Goal: Task Accomplishment & Management: Manage account settings

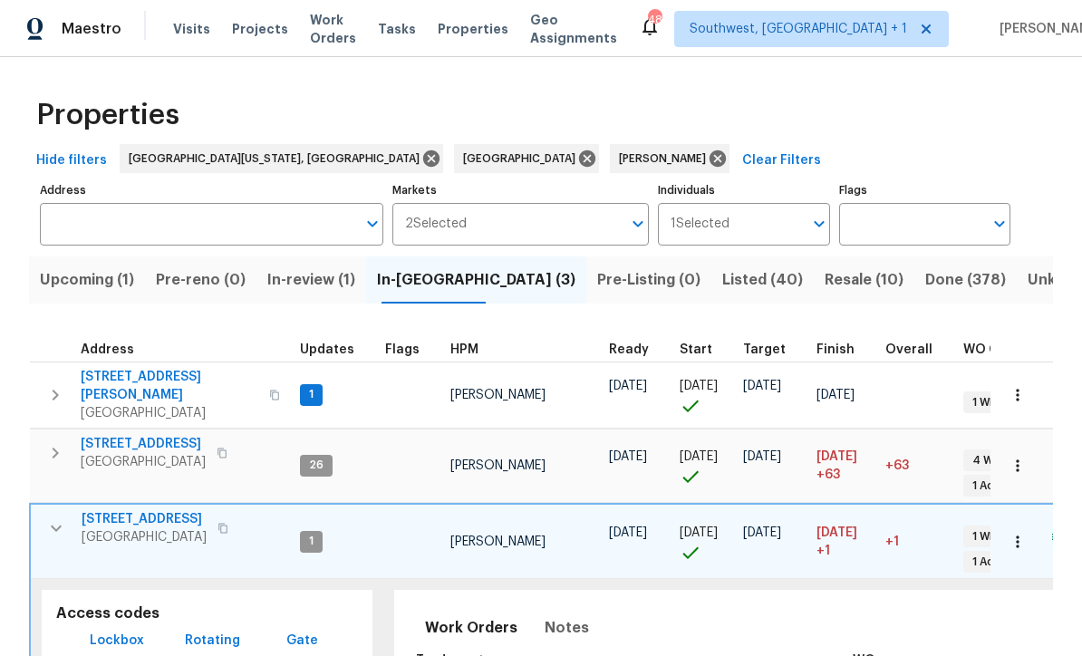
scroll to position [1, 0]
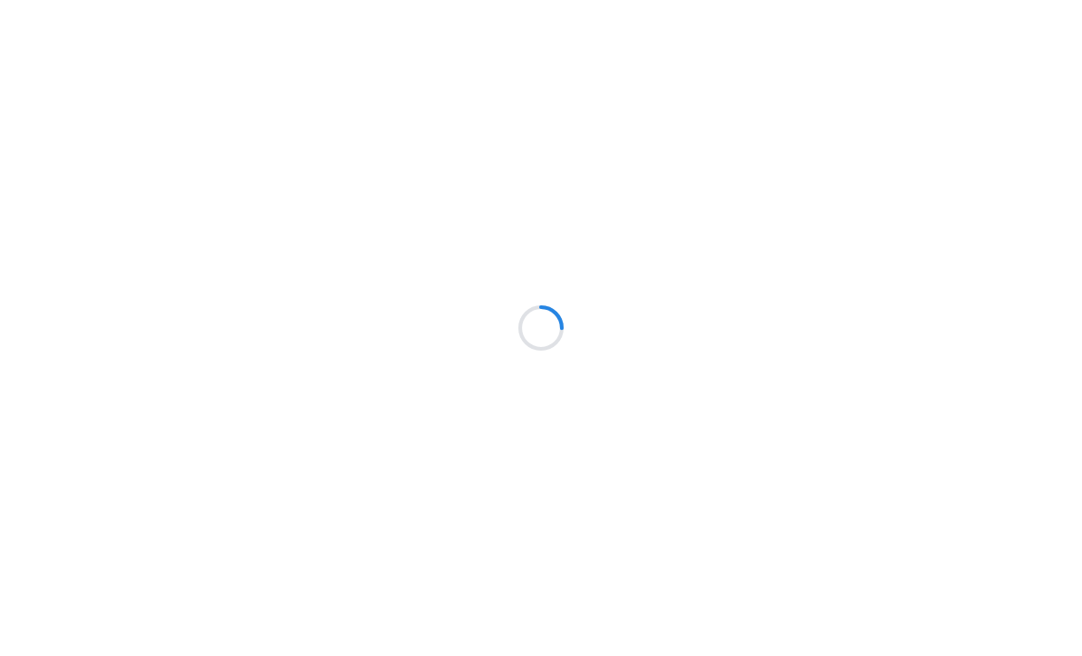
scroll to position [1, 0]
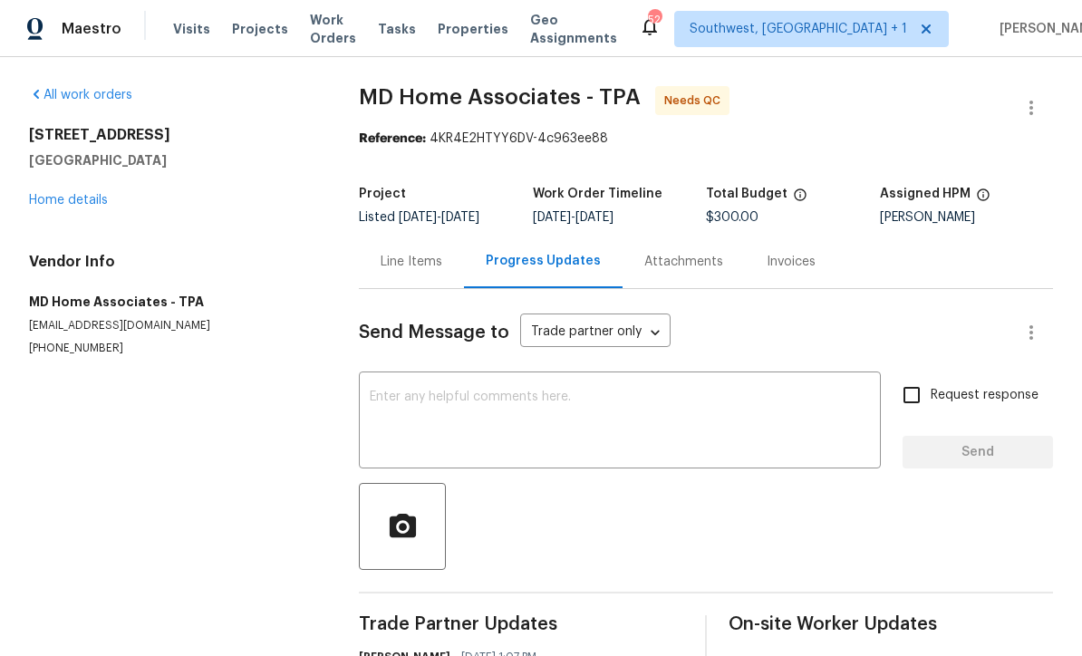
click at [89, 199] on link "Home details" at bounding box center [68, 200] width 79 height 13
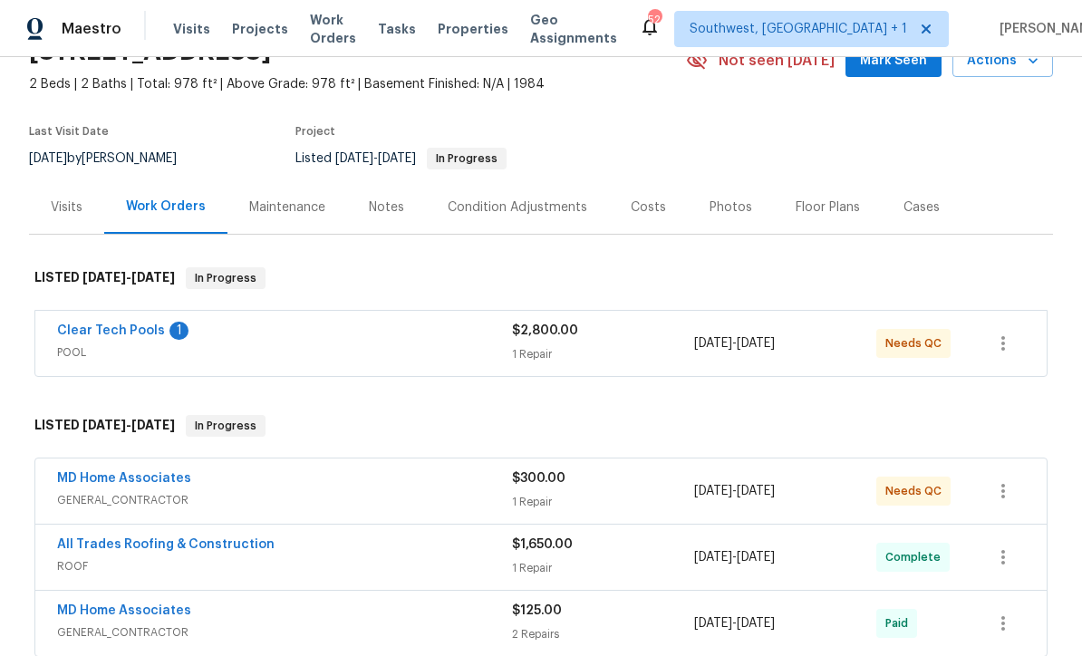
scroll to position [101, 0]
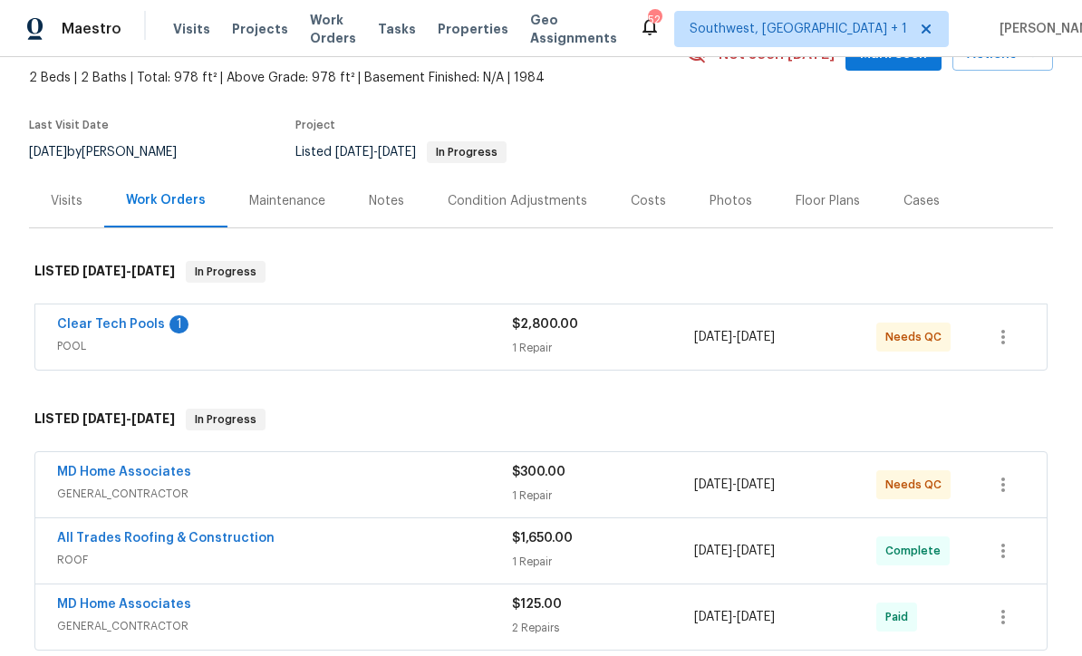
click at [119, 318] on link "Clear Tech Pools" at bounding box center [111, 324] width 108 height 13
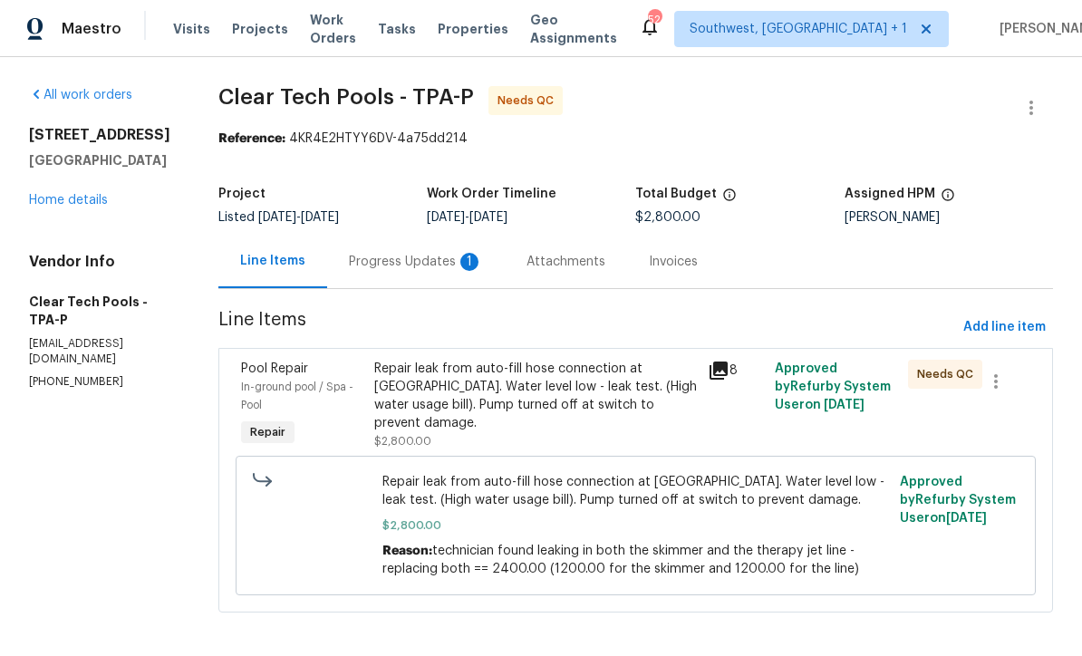
click at [436, 265] on div "Progress Updates 1" at bounding box center [416, 262] width 134 height 18
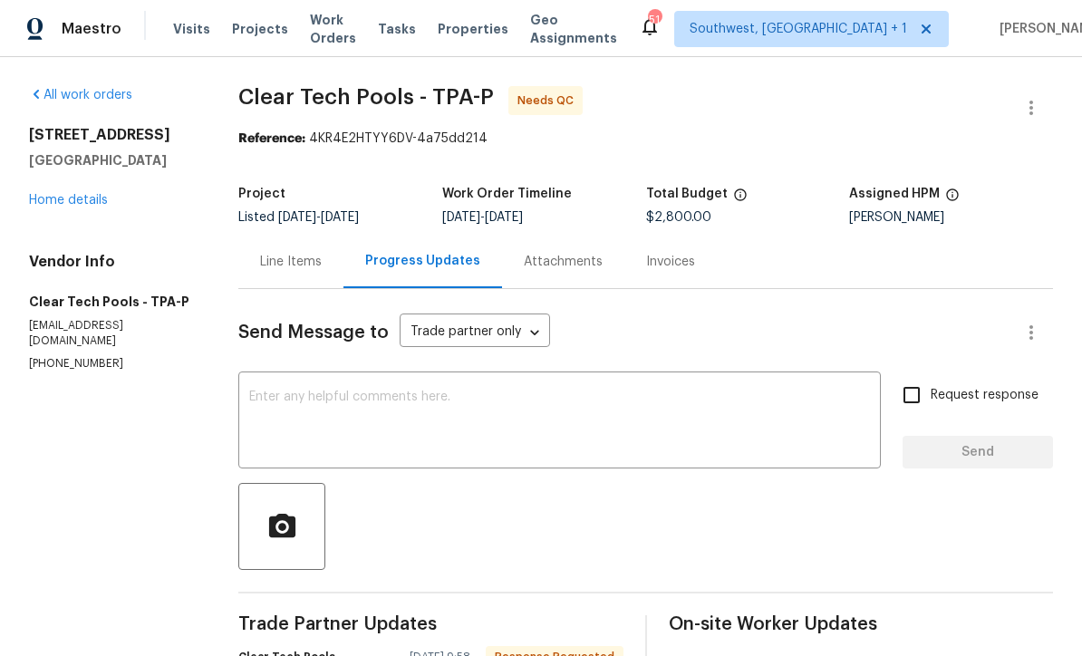
click at [77, 198] on link "Home details" at bounding box center [68, 200] width 79 height 13
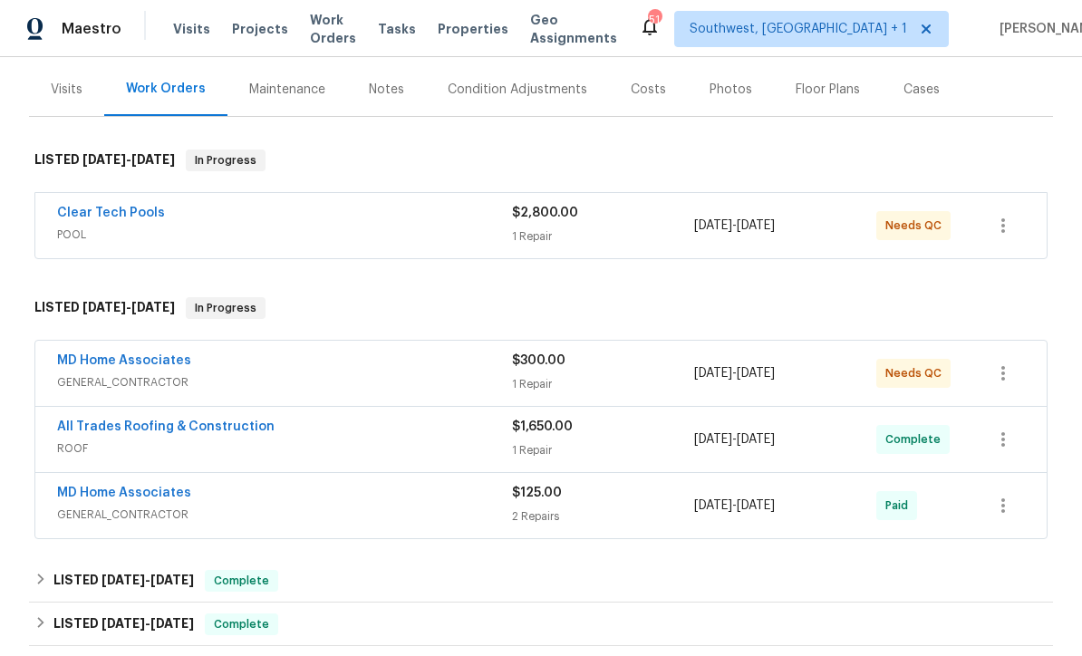
scroll to position [211, 0]
click at [606, 384] on div "1 Repair" at bounding box center [603, 385] width 182 height 18
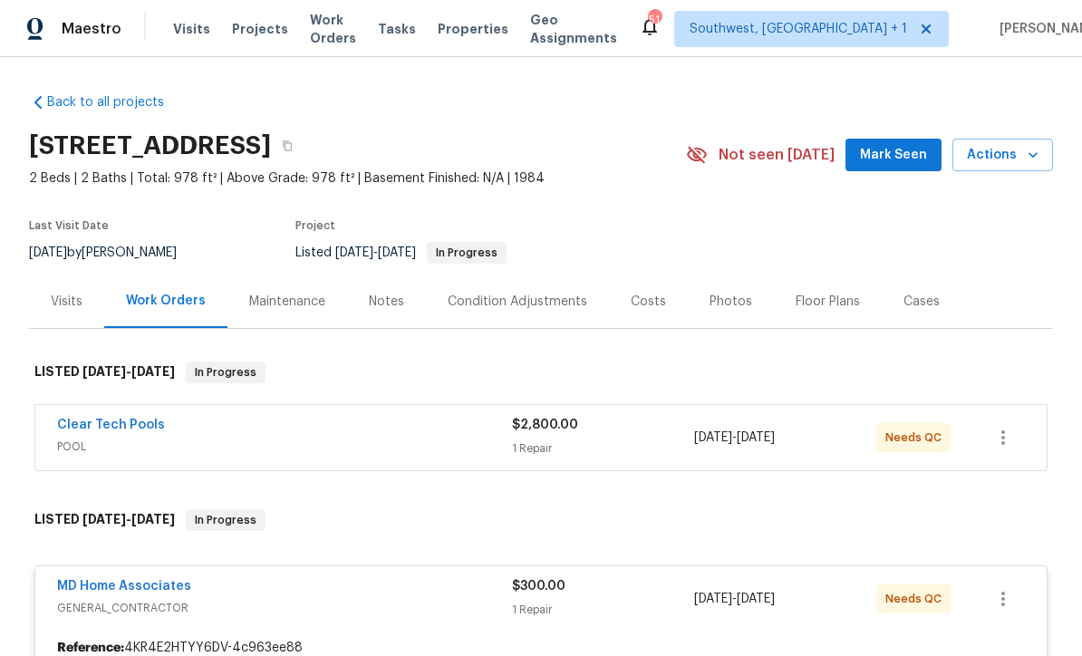
scroll to position [0, 0]
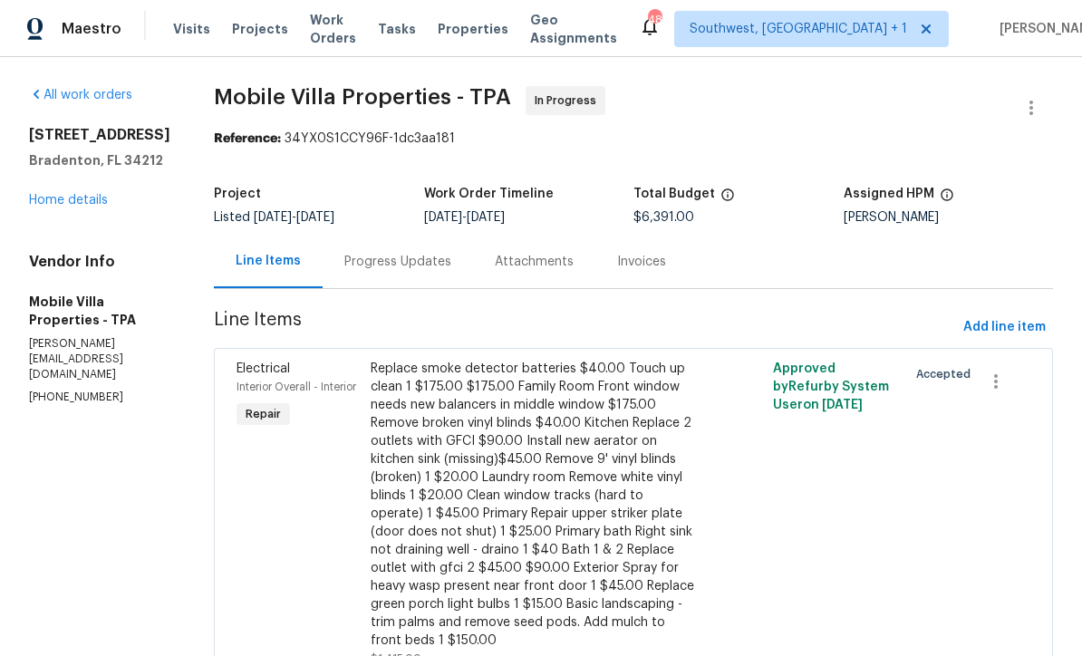
click at [244, 31] on span "Projects" at bounding box center [260, 29] width 56 height 18
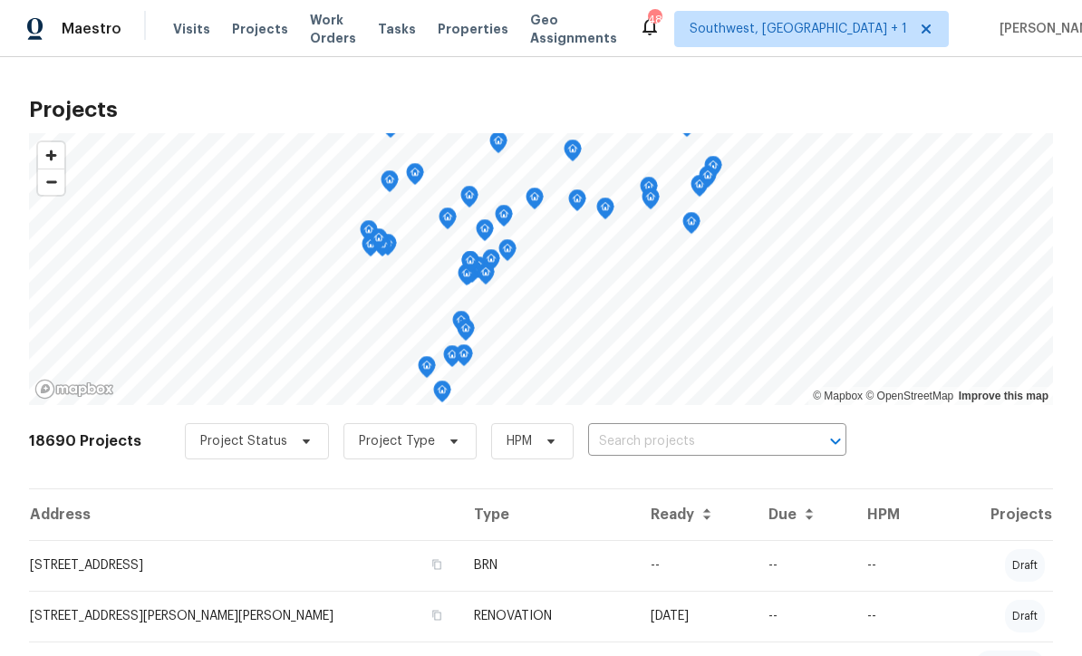
click at [641, 447] on input "text" at bounding box center [692, 442] width 208 height 28
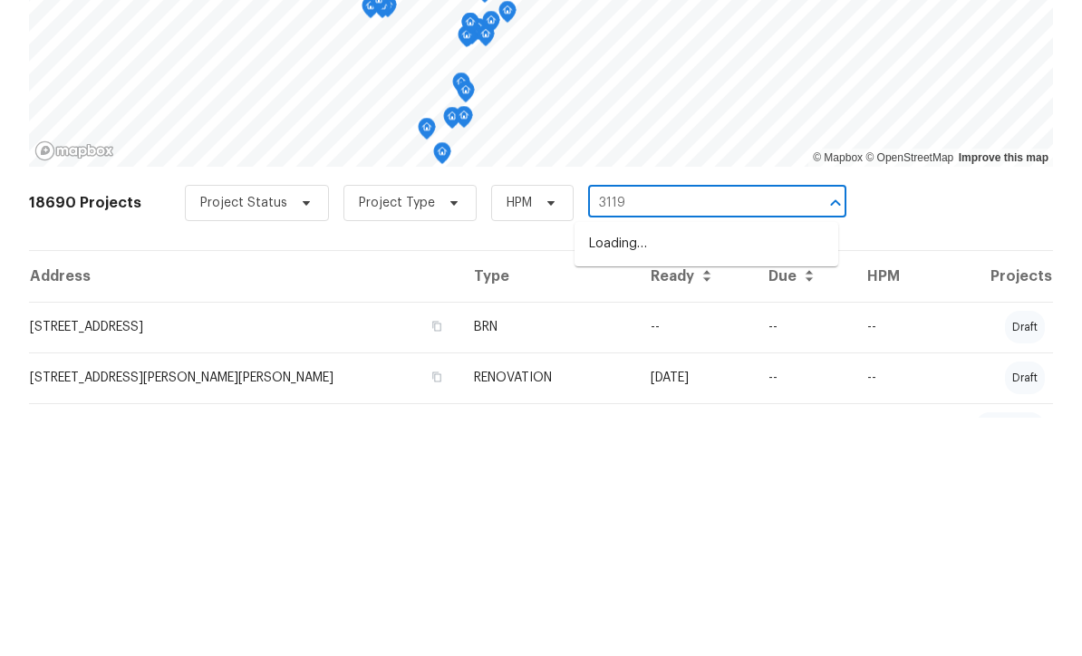
type input "3119"
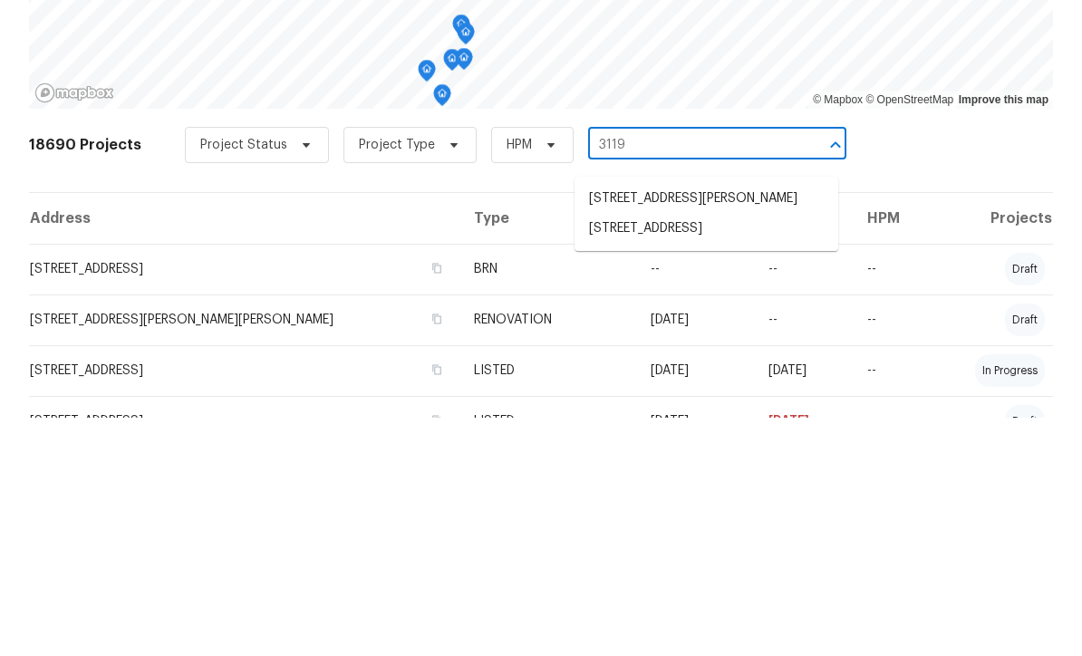
scroll to position [64, 0]
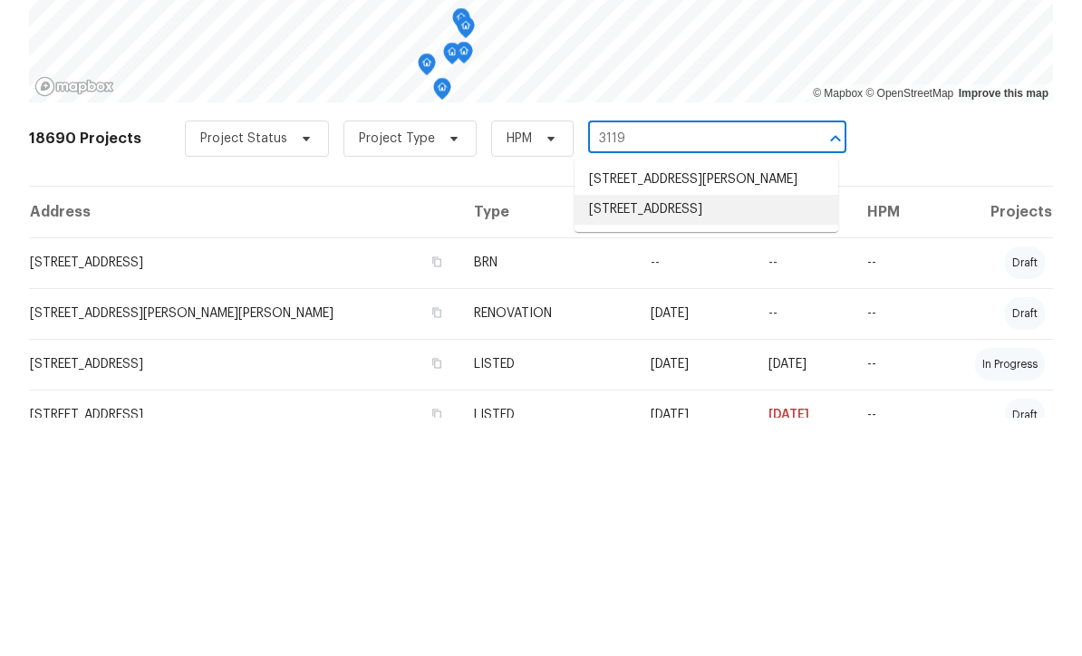
click at [736, 433] on li "3119 78th Ave E, Sarasota, FL 34243" at bounding box center [707, 448] width 264 height 30
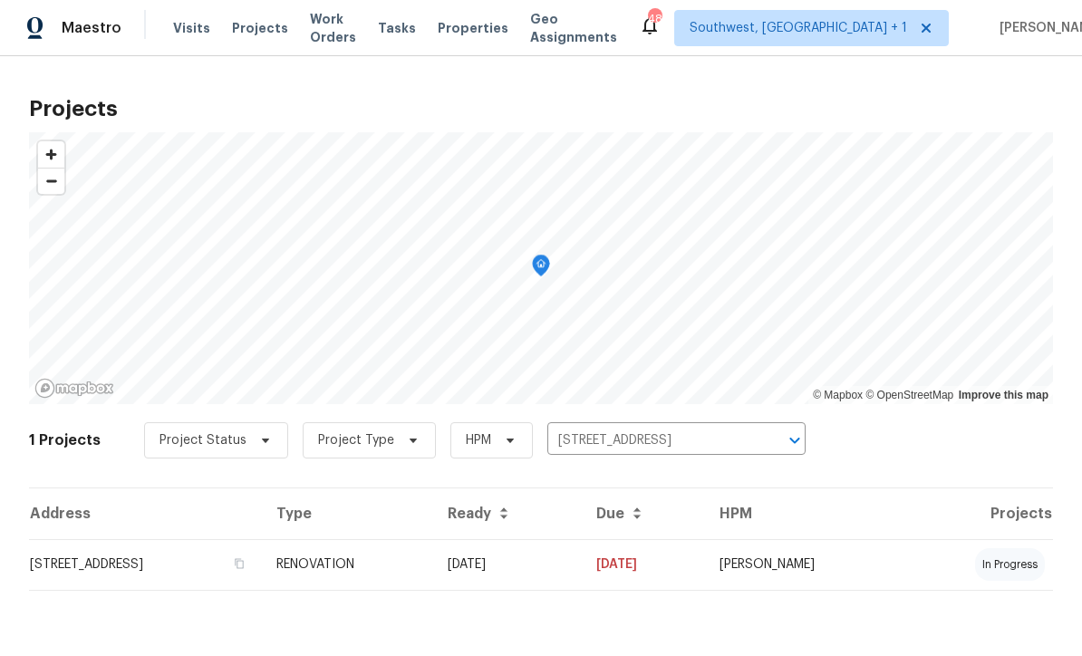
click at [582, 581] on td "[DATE]" at bounding box center [507, 565] width 149 height 51
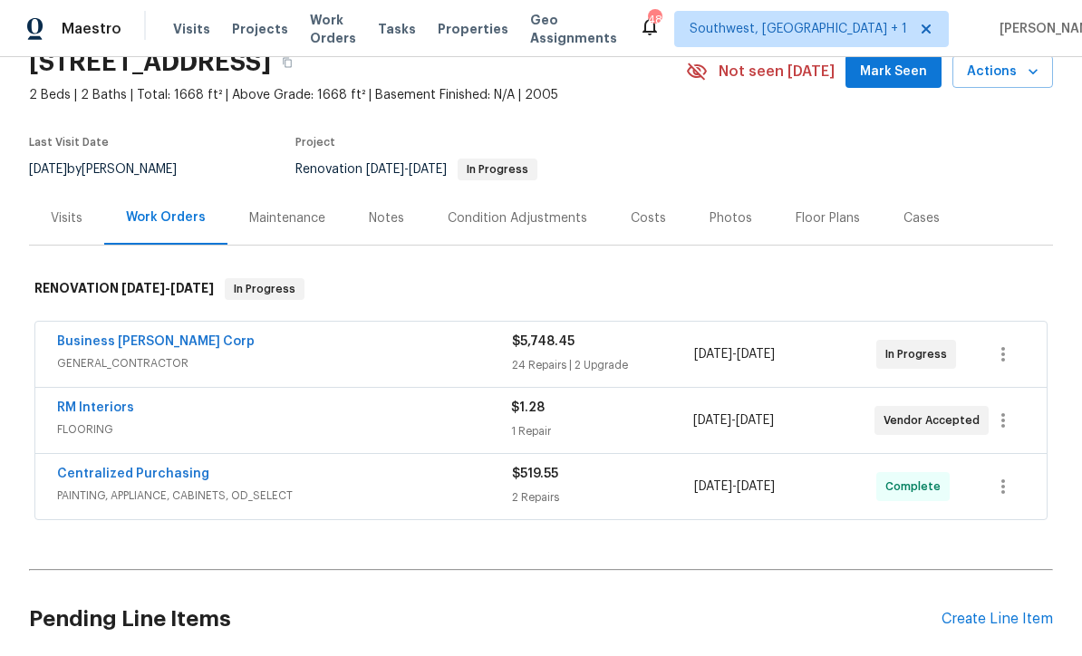
scroll to position [121, 0]
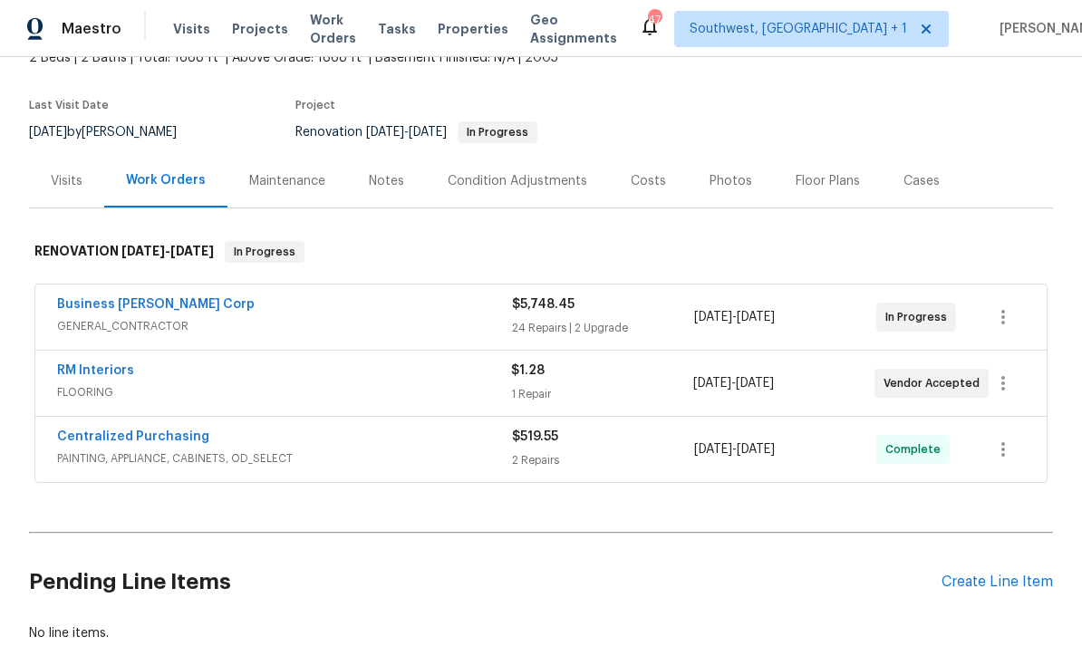
click at [125, 307] on link "Business Morel Corp" at bounding box center [156, 304] width 198 height 13
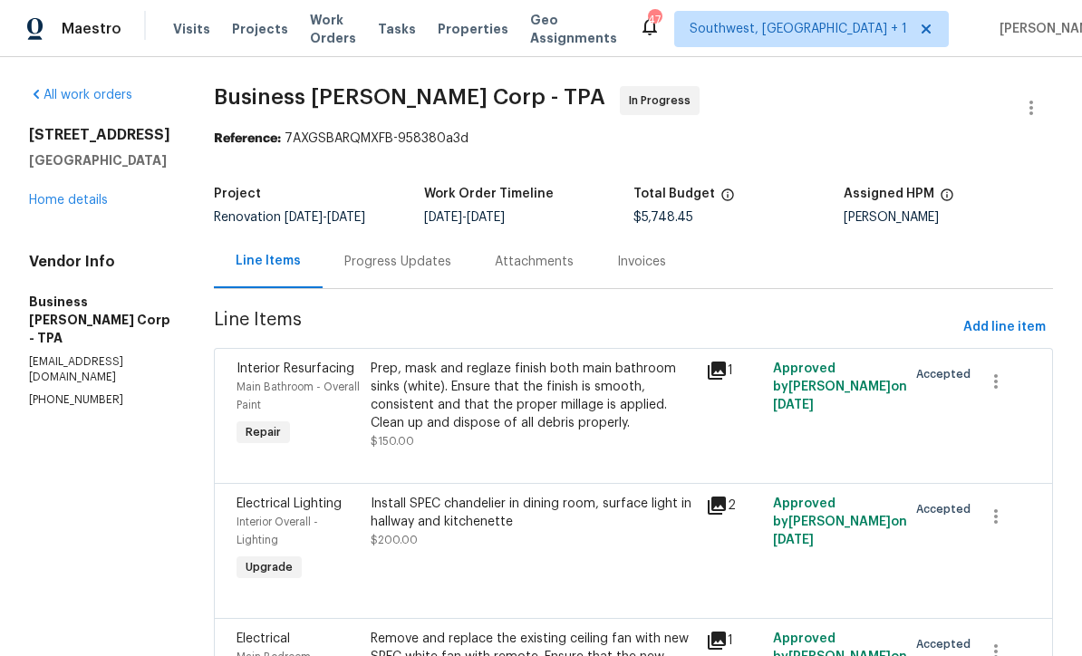
click at [435, 278] on div "Progress Updates" at bounding box center [398, 261] width 150 height 53
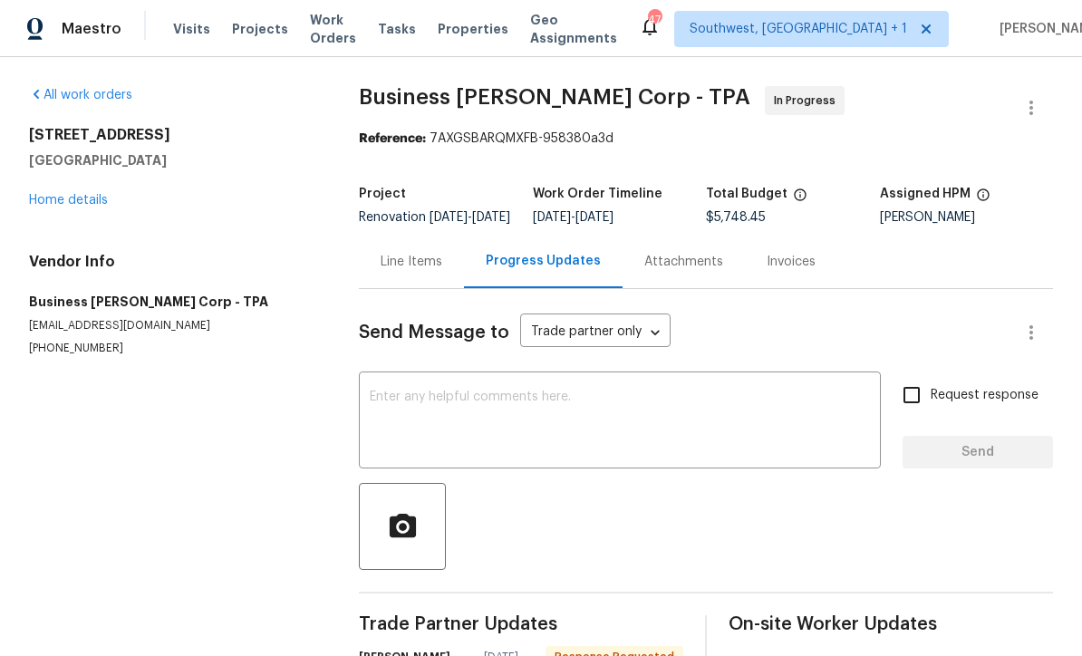
click at [72, 202] on link "Home details" at bounding box center [68, 200] width 79 height 13
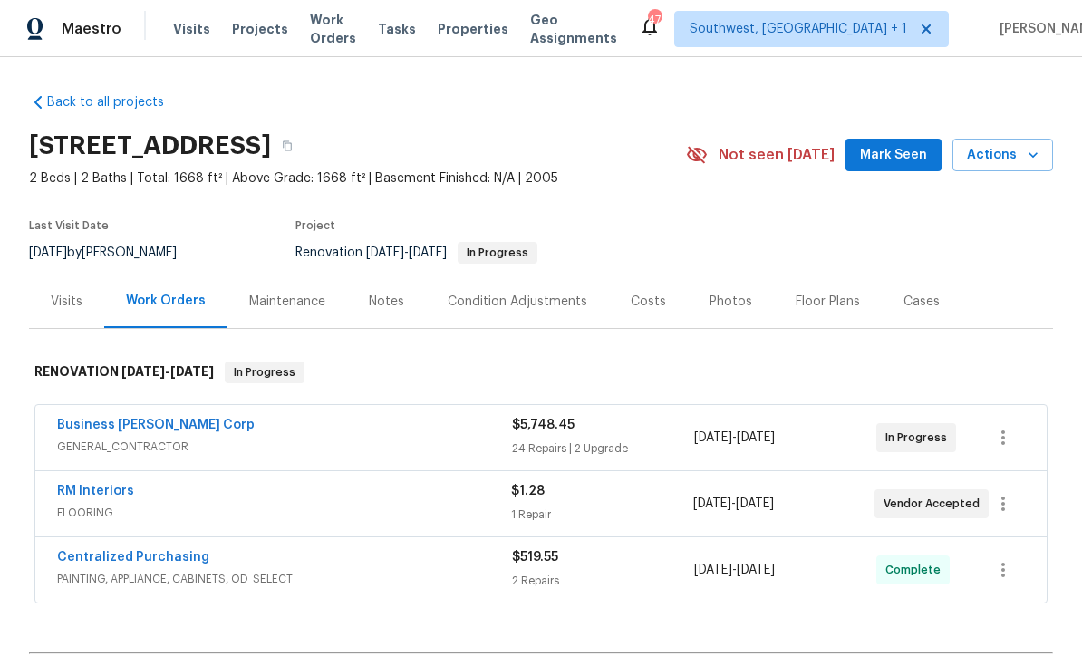
click at [239, 30] on span "Projects" at bounding box center [260, 29] width 56 height 18
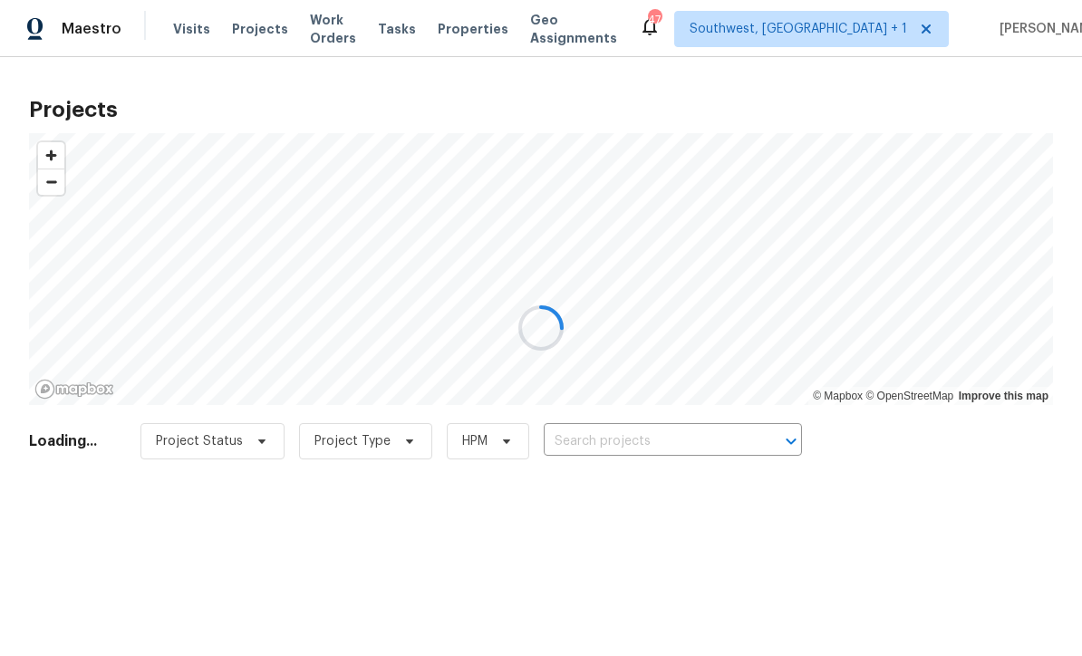
click at [700, 446] on input "text" at bounding box center [648, 442] width 208 height 28
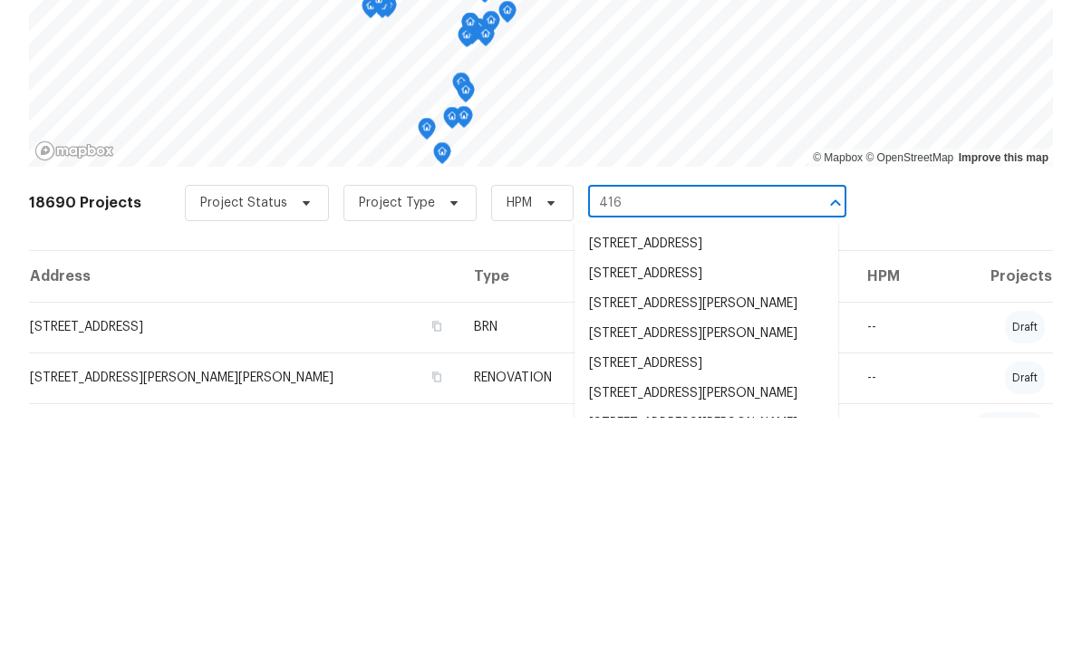
type input "416 2"
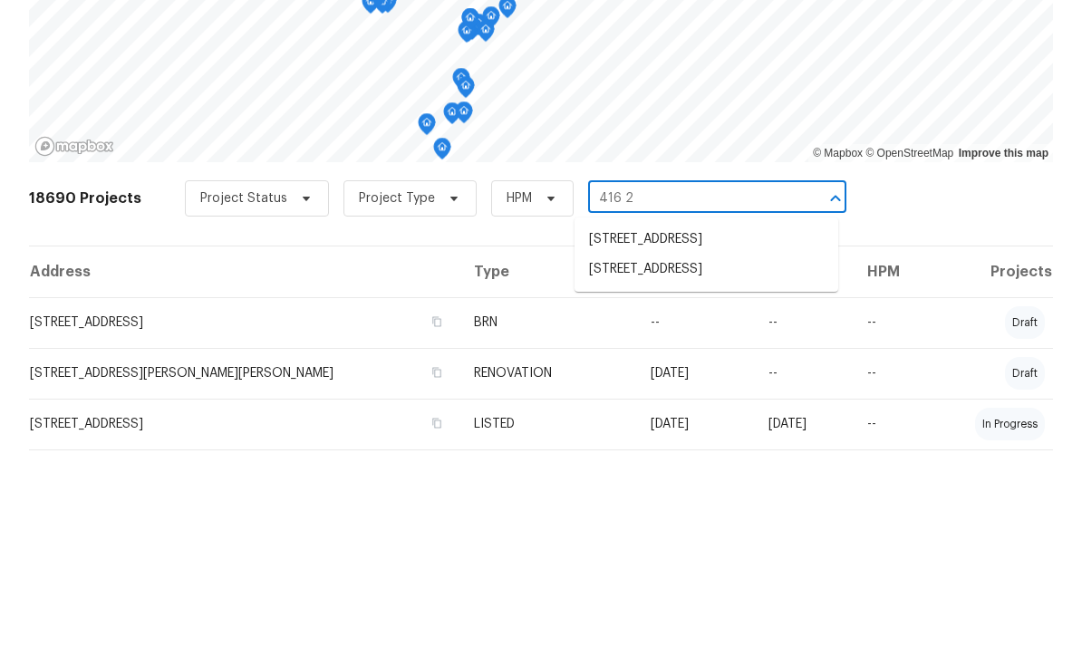
scroll to position [135, 0]
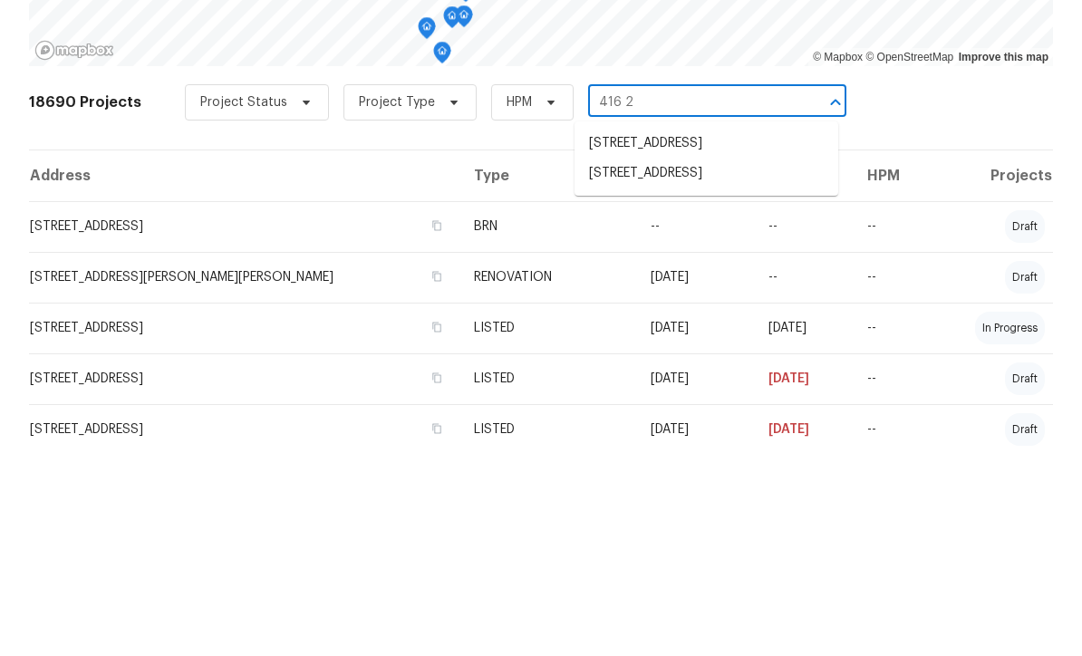
click at [723, 363] on li "416 28th St W, Palmetto, FL 34221" at bounding box center [707, 378] width 264 height 30
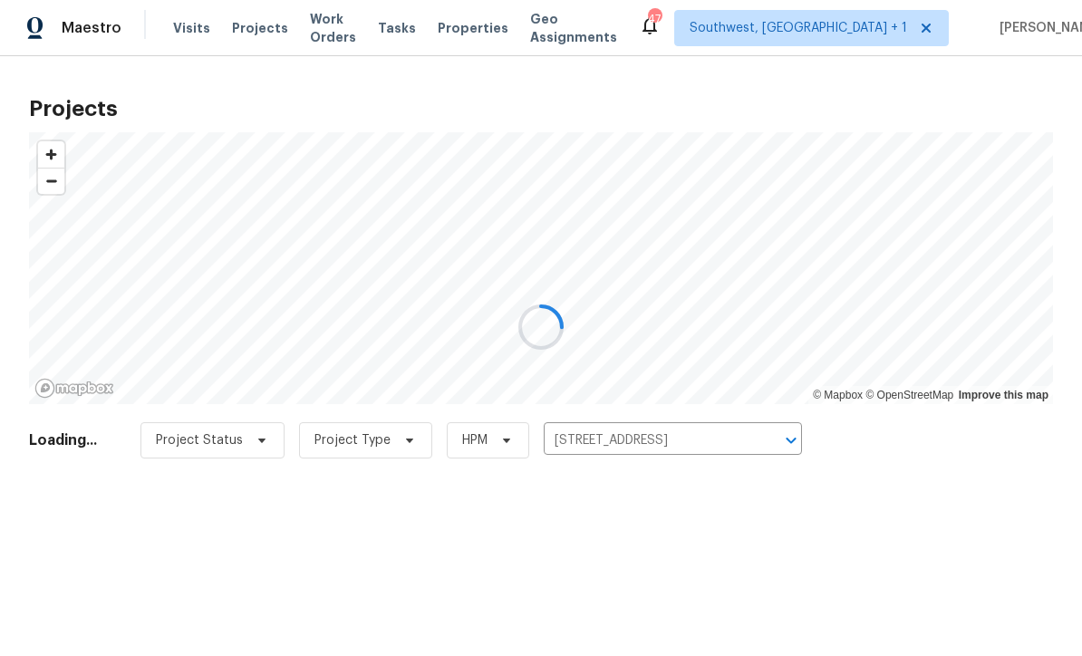
scroll to position [1, 0]
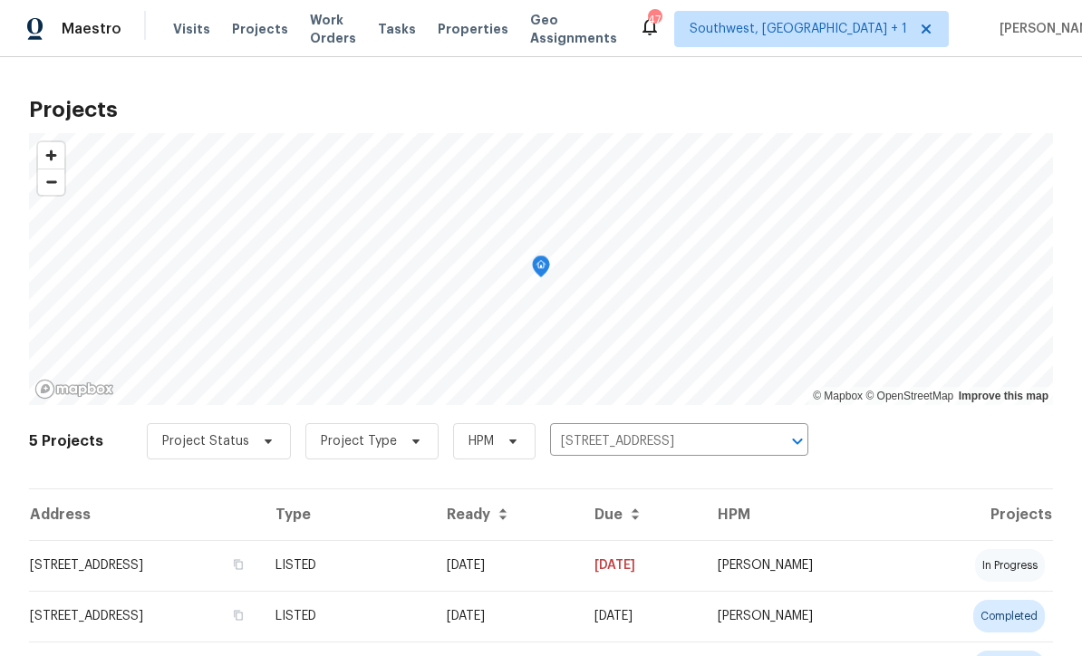
click at [580, 571] on td "07/23/25" at bounding box center [506, 565] width 148 height 51
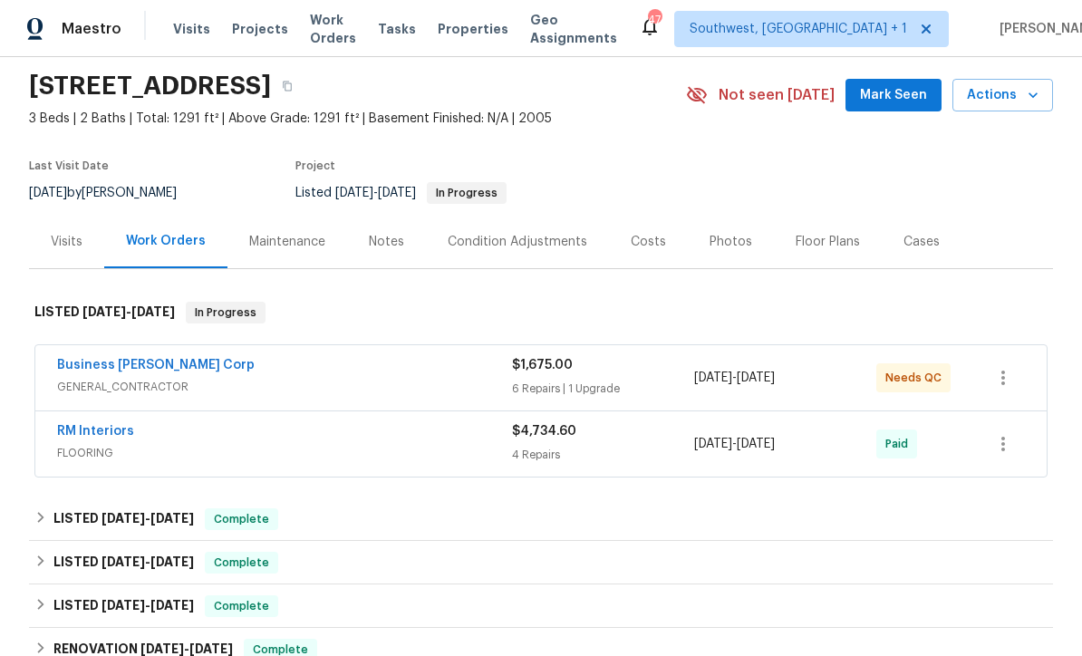
scroll to position [136, 0]
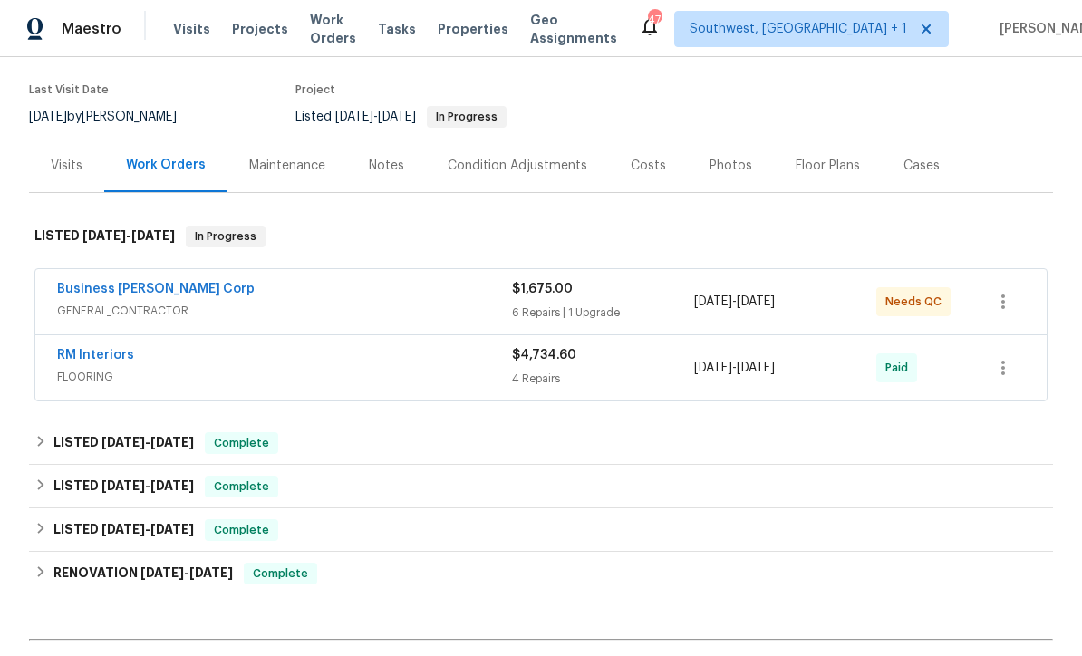
click at [548, 313] on div "6 Repairs | 1 Upgrade" at bounding box center [603, 313] width 182 height 18
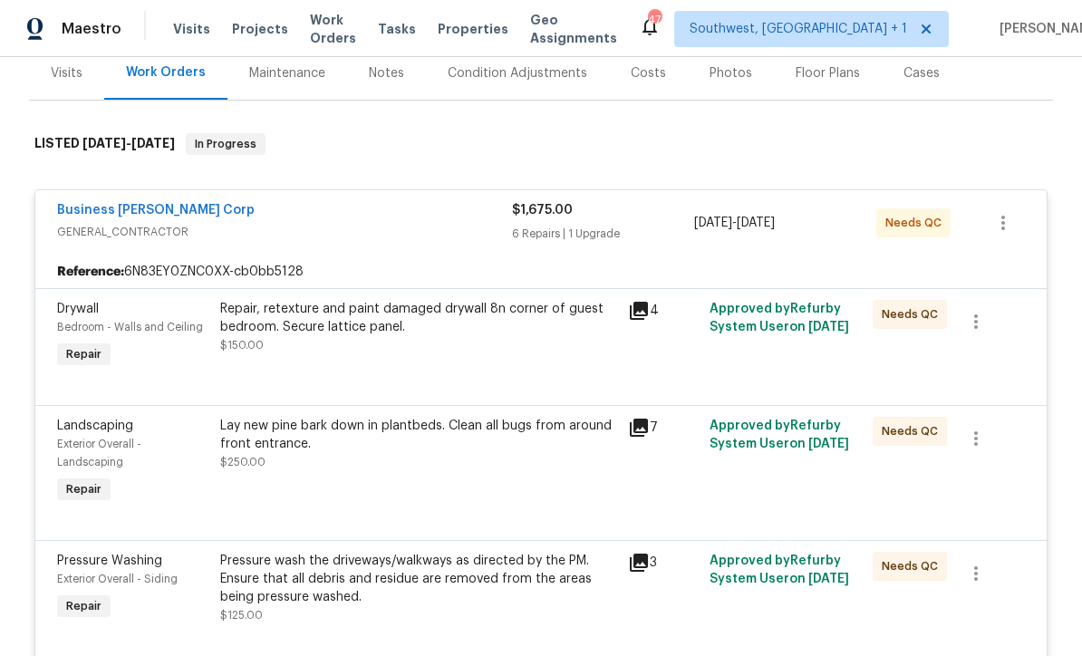
scroll to position [238, 0]
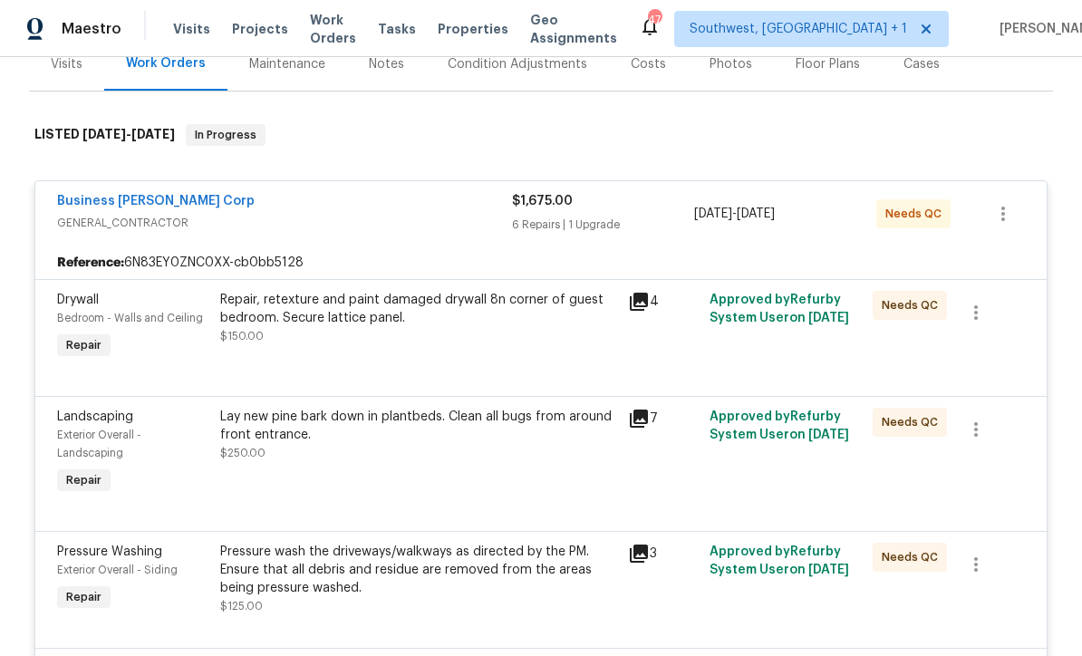
click at [428, 344] on div "Repair, retexture and paint damaged drywall 8n corner of guest bedroom. Secure …" at bounding box center [418, 318] width 397 height 54
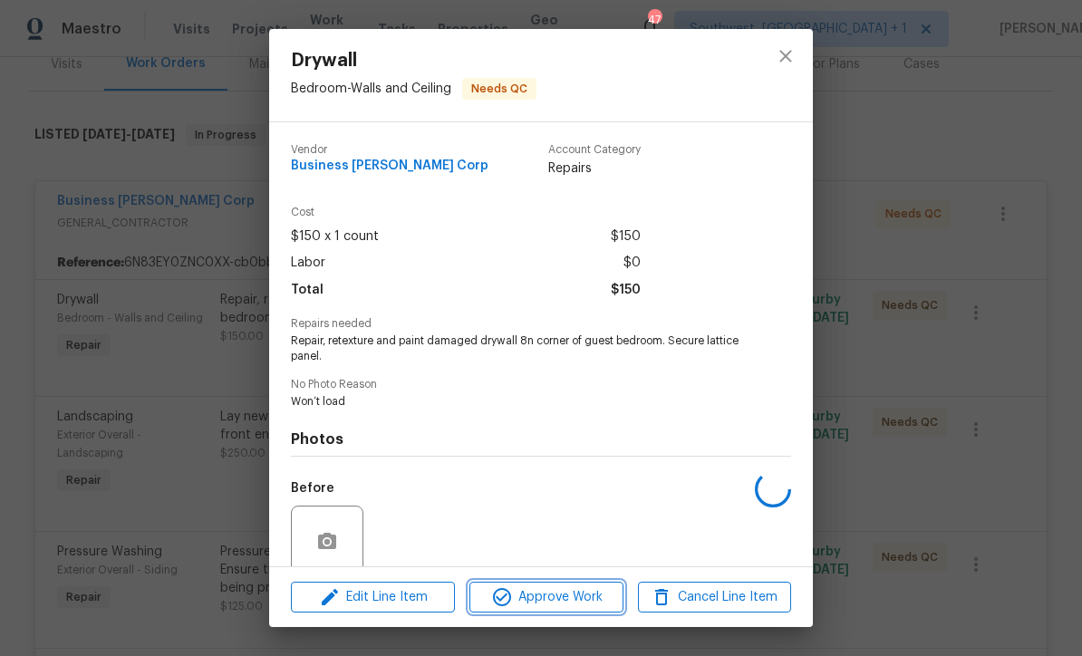
click at [569, 597] on span "Approve Work" at bounding box center [546, 598] width 142 height 23
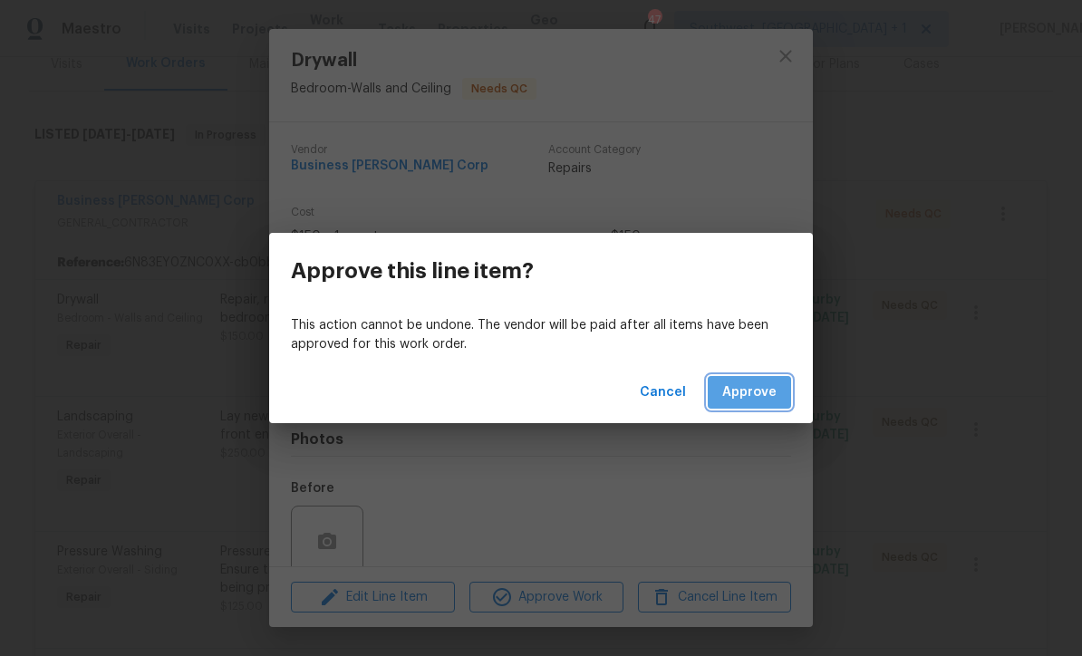
click at [763, 393] on span "Approve" at bounding box center [749, 393] width 54 height 23
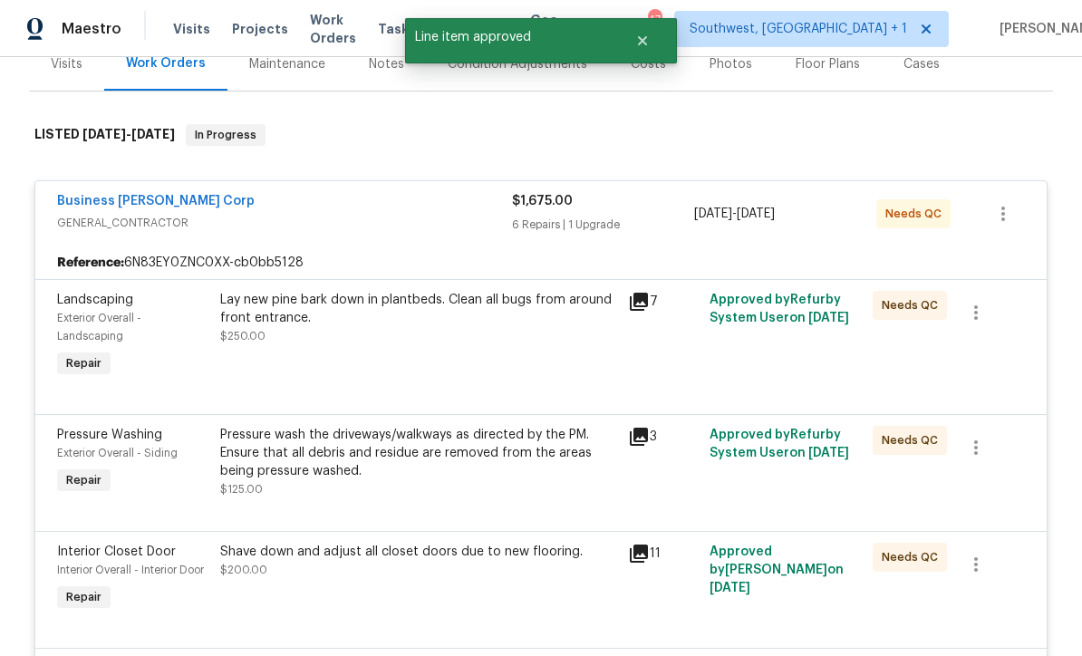
click at [515, 368] on div "Lay new pine bark down in plantbeds. Clean all bugs from around front entrance.…" at bounding box center [419, 337] width 408 height 102
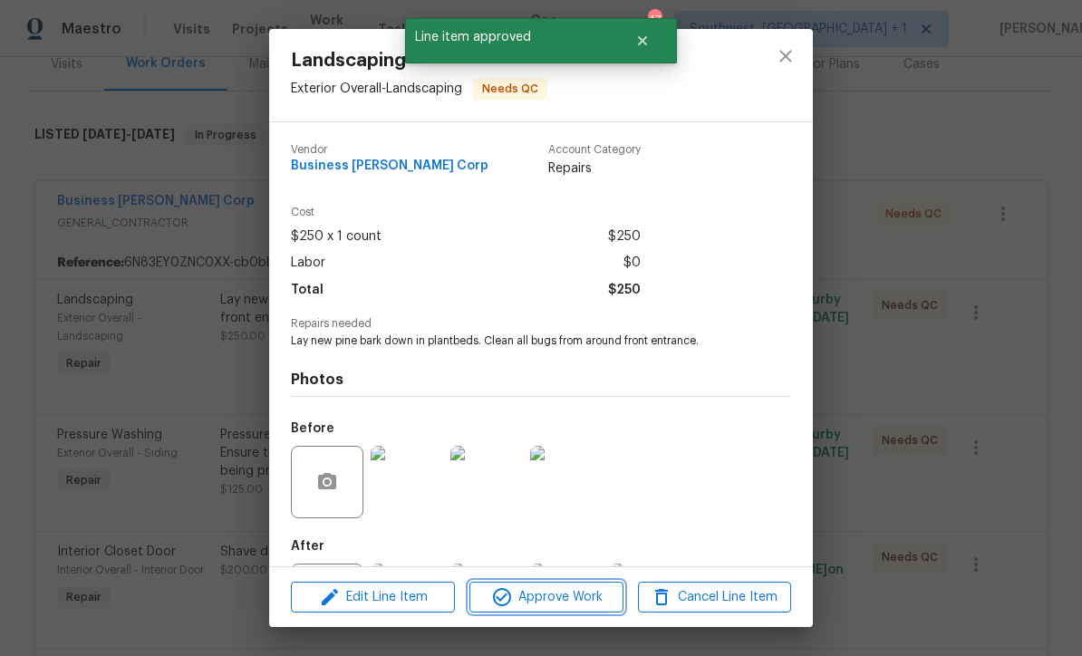
click at [596, 594] on span "Approve Work" at bounding box center [546, 598] width 142 height 23
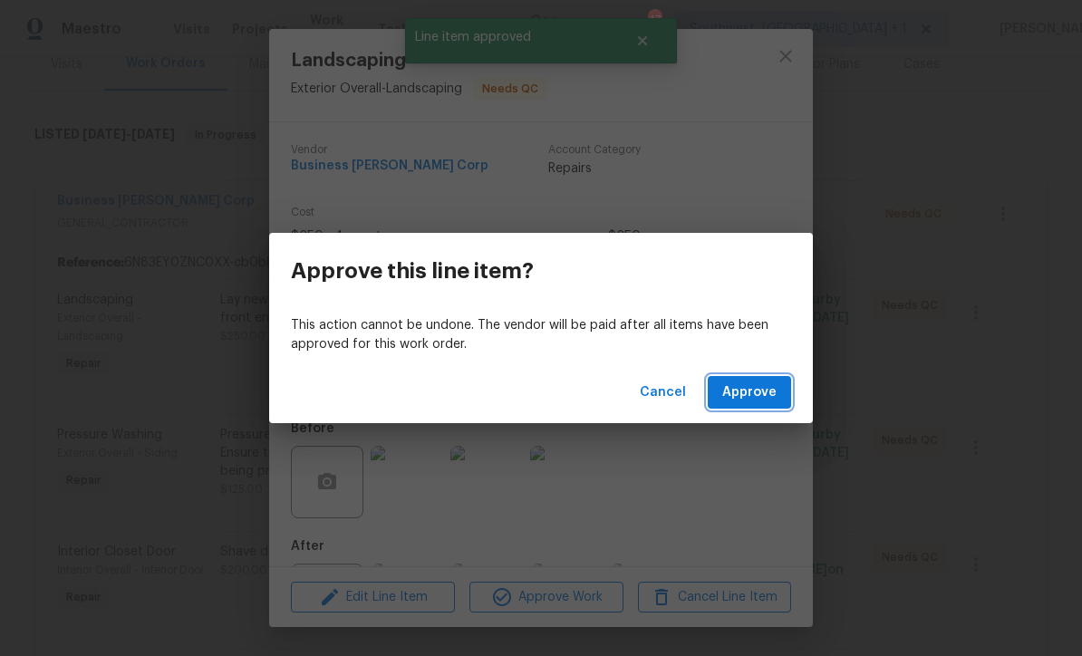
click at [742, 387] on span "Approve" at bounding box center [749, 393] width 54 height 23
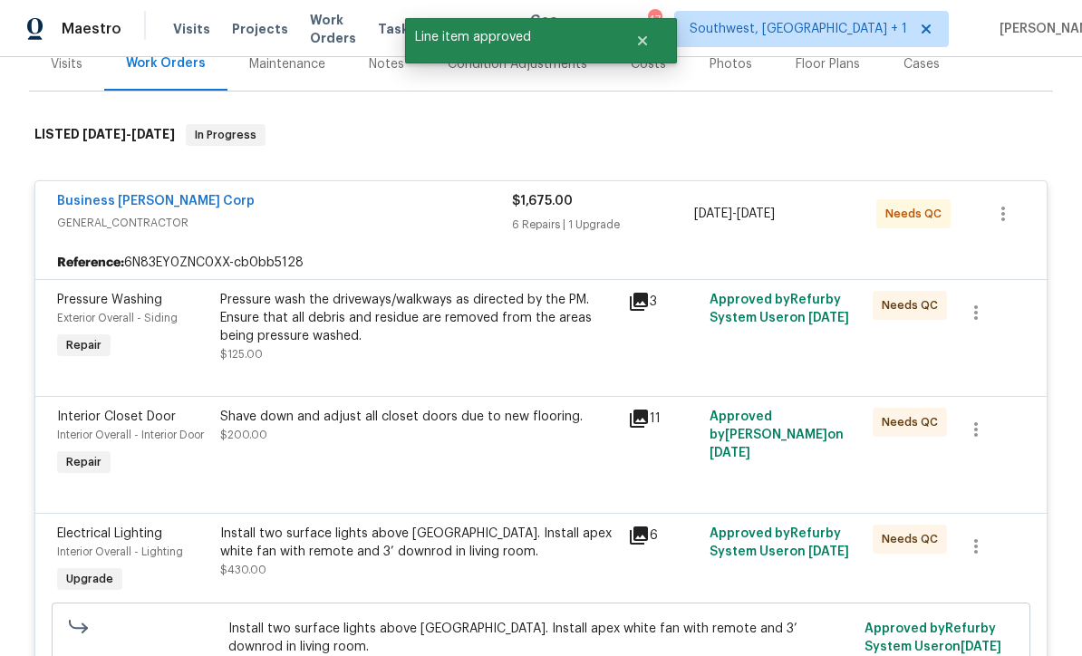
click at [518, 359] on div "Pressure wash the driveways/walkways as directed by the PM. Ensure that all deb…" at bounding box center [418, 327] width 397 height 73
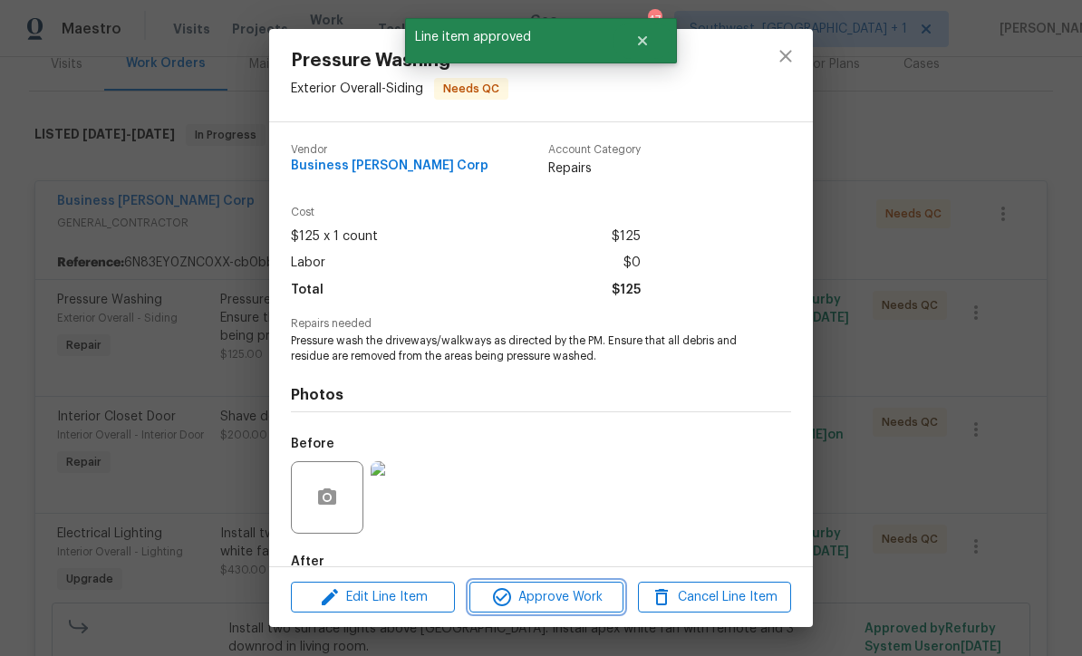
click at [578, 610] on button "Approve Work" at bounding box center [546, 598] width 153 height 32
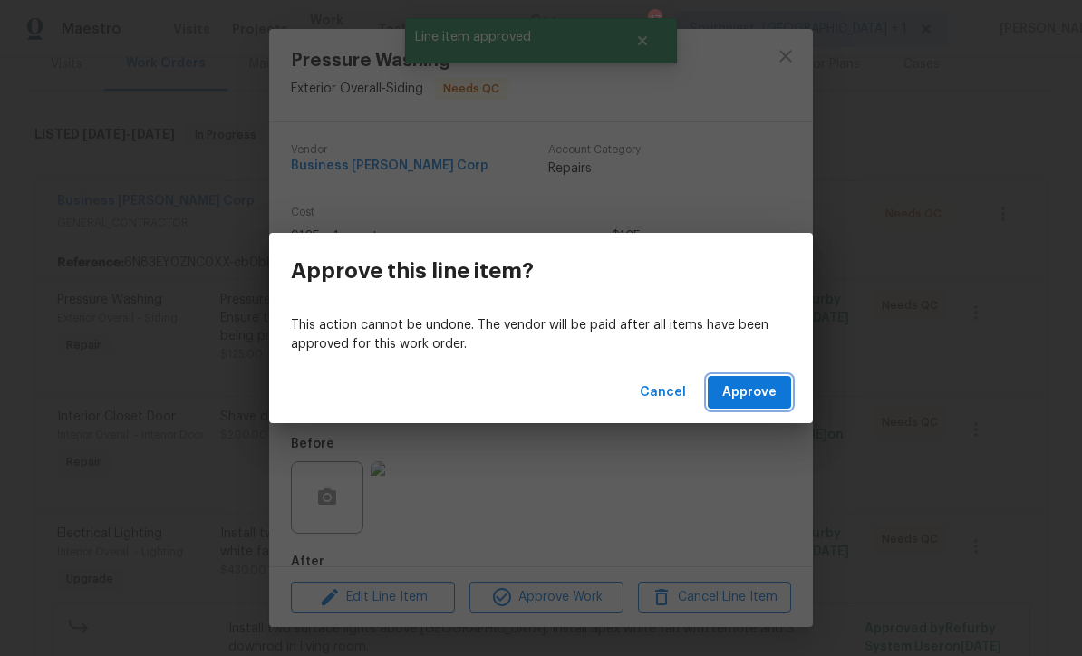
click at [758, 407] on button "Approve" at bounding box center [749, 393] width 83 height 34
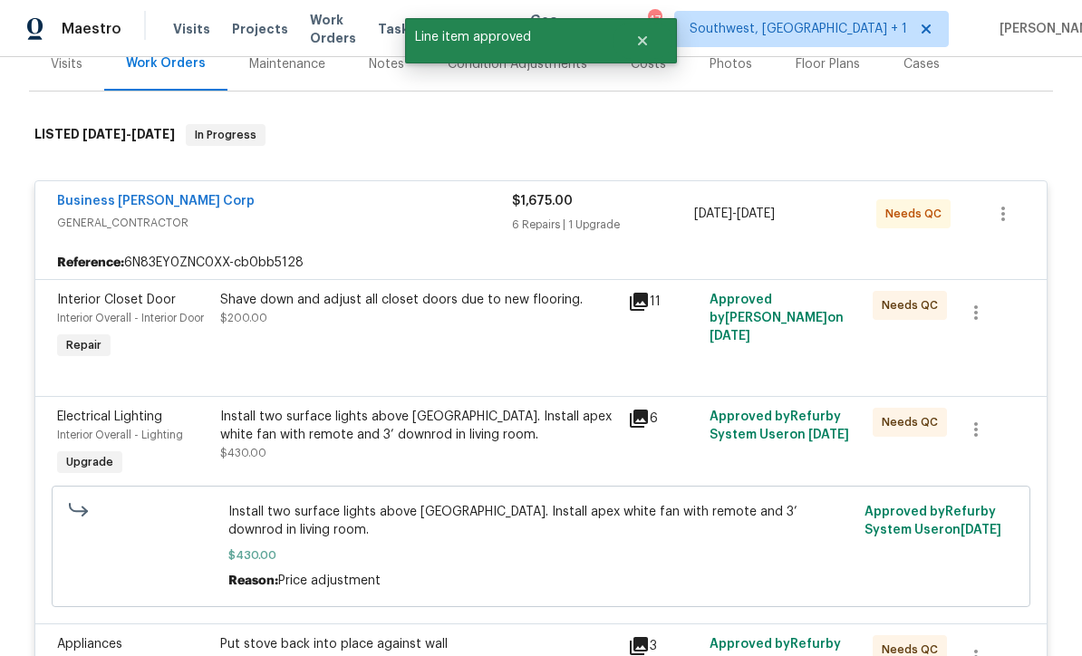
click at [524, 348] on div "Shave down and adjust all closet doors due to new flooring. $200.00" at bounding box center [419, 327] width 408 height 83
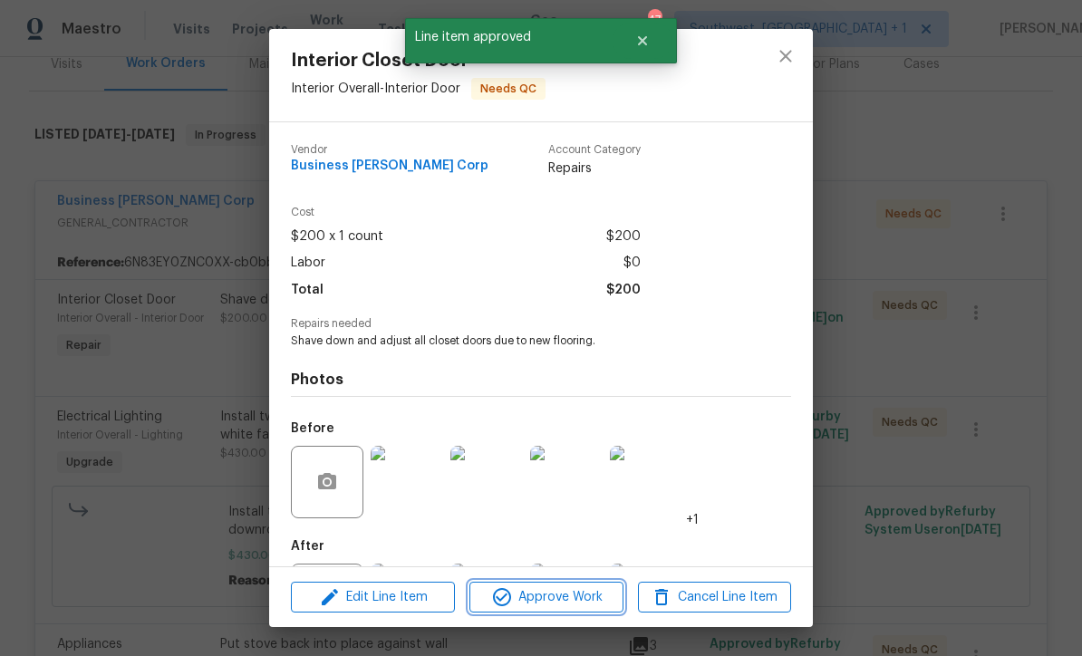
click at [563, 604] on span "Approve Work" at bounding box center [546, 598] width 142 height 23
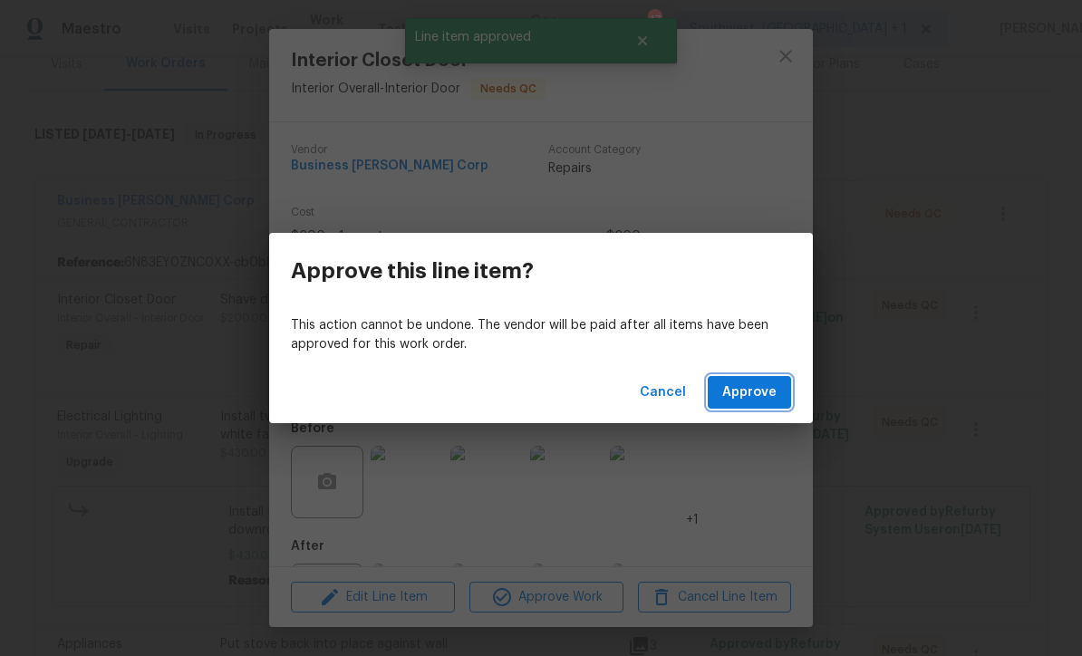
click at [758, 402] on span "Approve" at bounding box center [749, 393] width 54 height 23
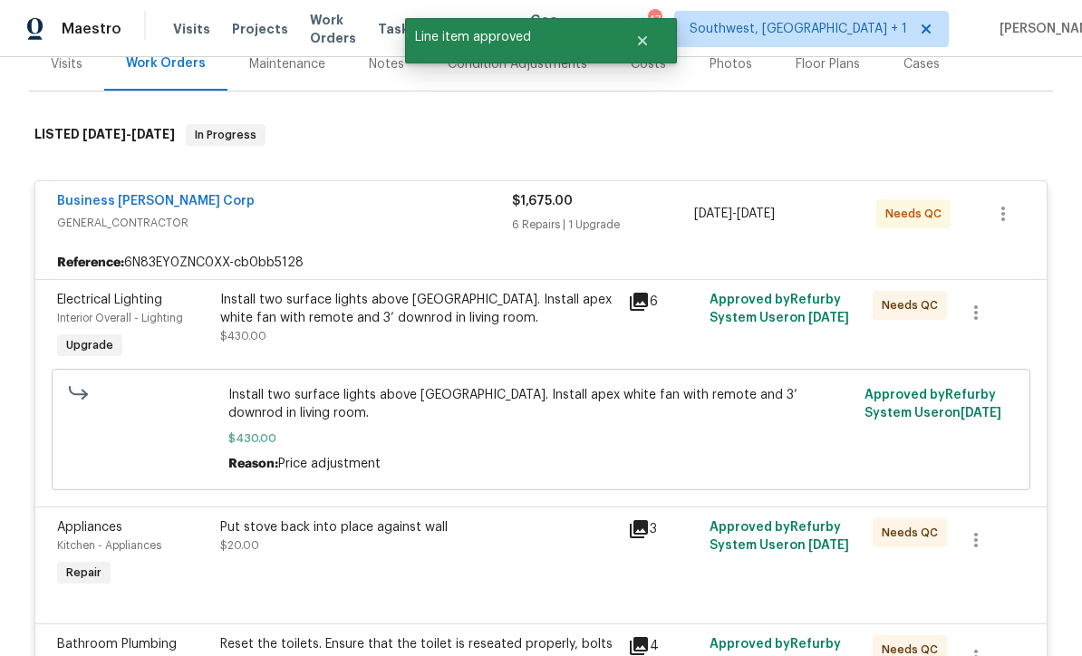
click at [471, 333] on div "Install two surface lights above kitchen peninsula. Install apex white fan with…" at bounding box center [418, 318] width 397 height 54
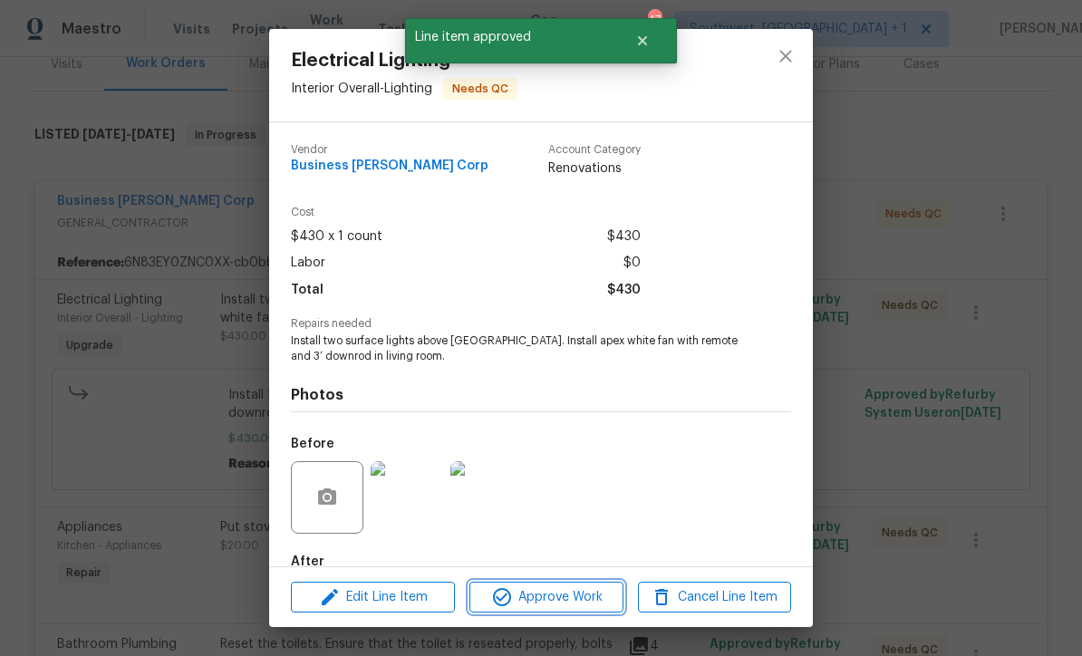
click at [542, 599] on span "Approve Work" at bounding box center [546, 598] width 142 height 23
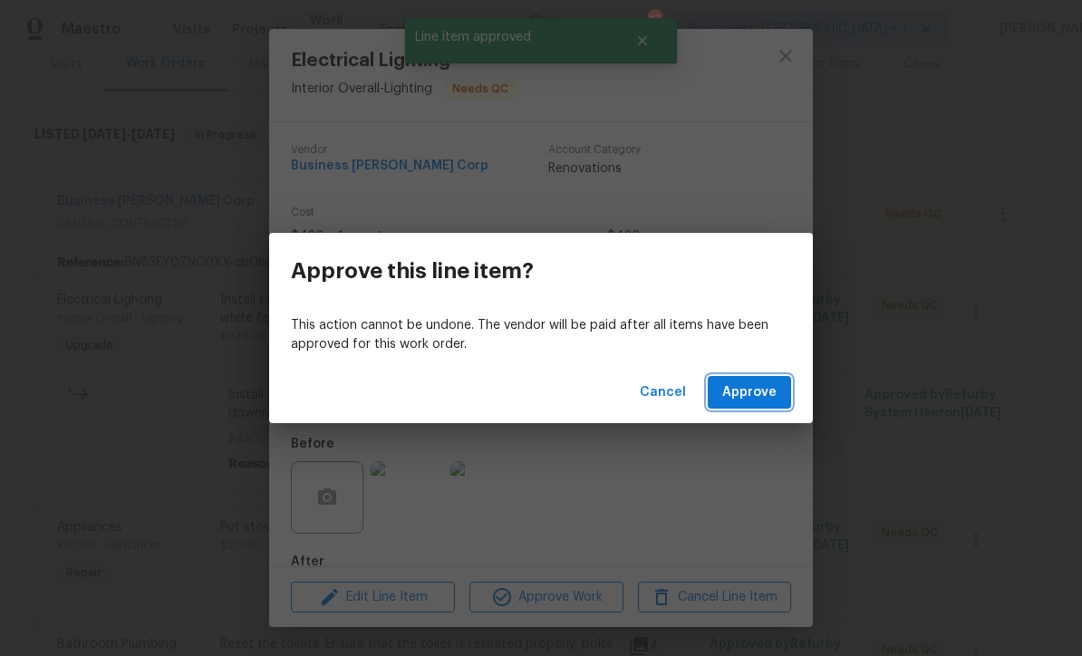
click at [772, 398] on span "Approve" at bounding box center [749, 393] width 54 height 23
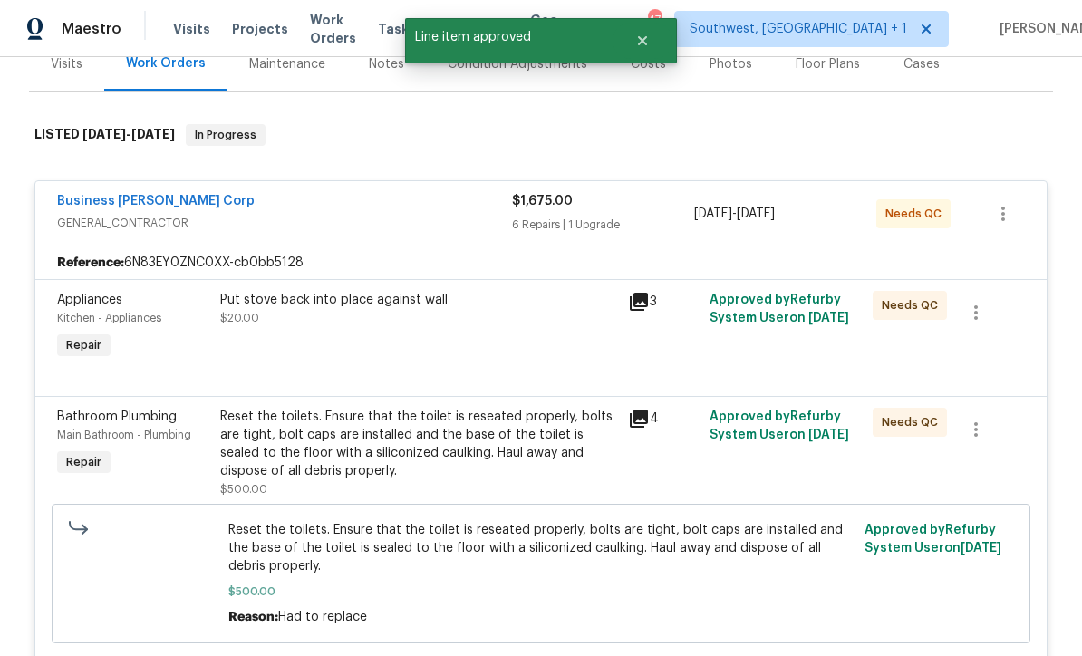
click at [477, 353] on div "Put stove back into place against wall $20.00" at bounding box center [419, 327] width 408 height 83
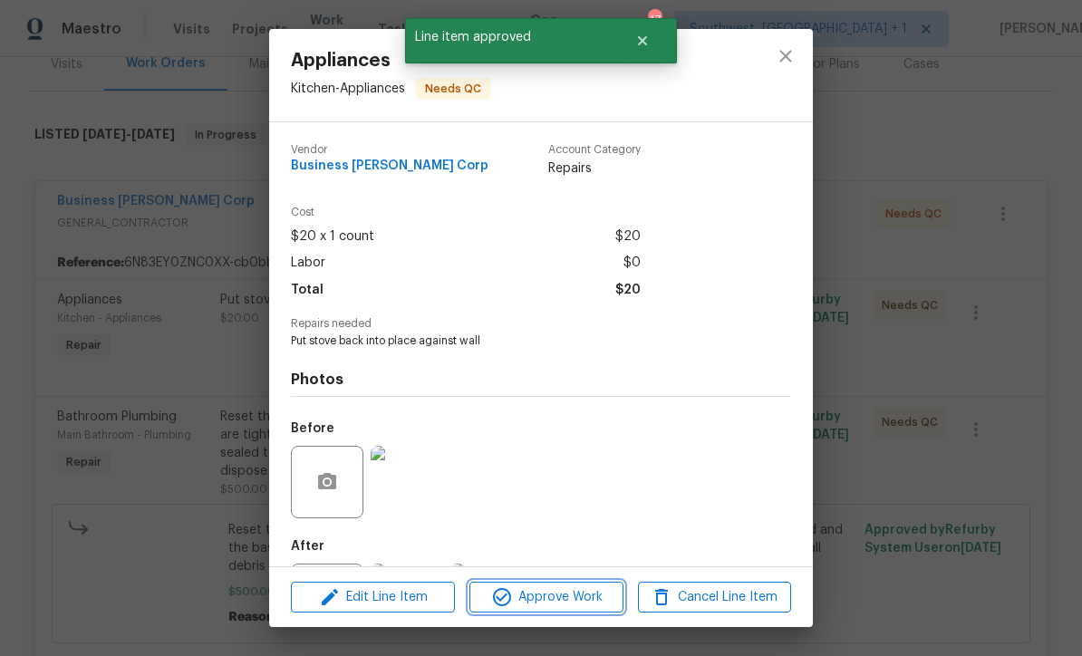
click at [581, 601] on span "Approve Work" at bounding box center [546, 598] width 142 height 23
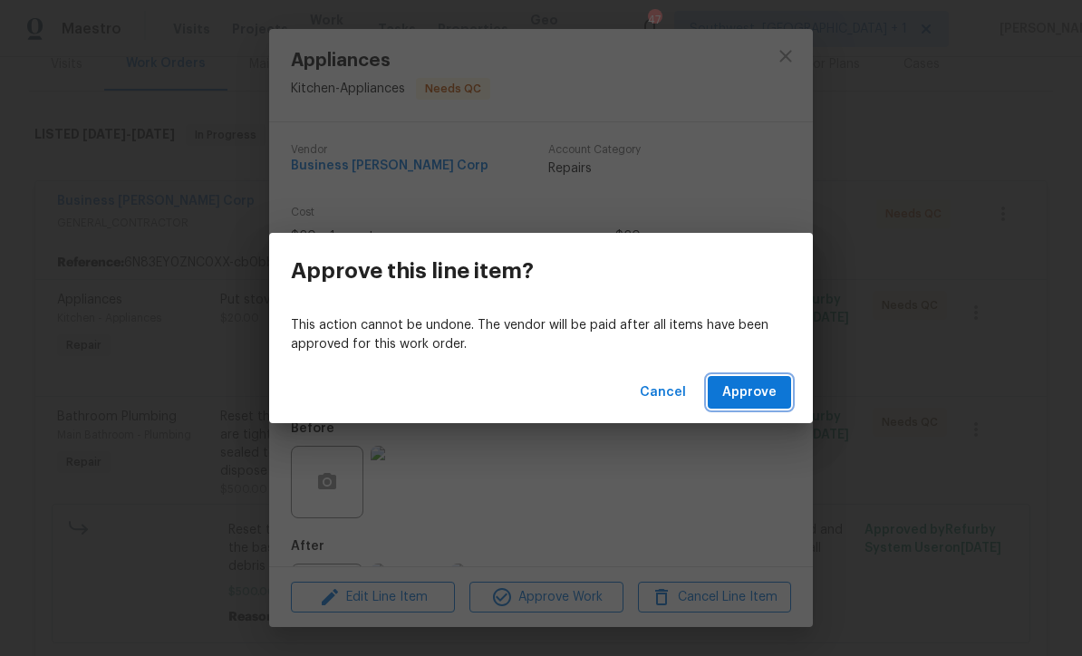
click at [764, 396] on span "Approve" at bounding box center [749, 393] width 54 height 23
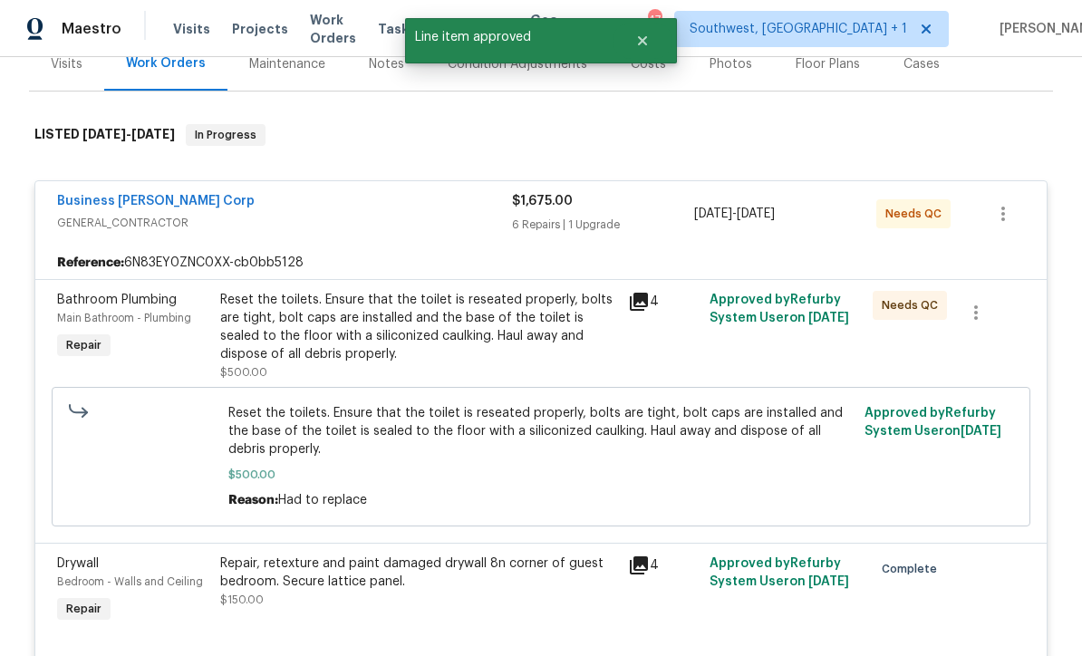
click at [525, 332] on div "Reset the toilets. Ensure that the toilet is reseated properly, bolts are tight…" at bounding box center [418, 327] width 397 height 73
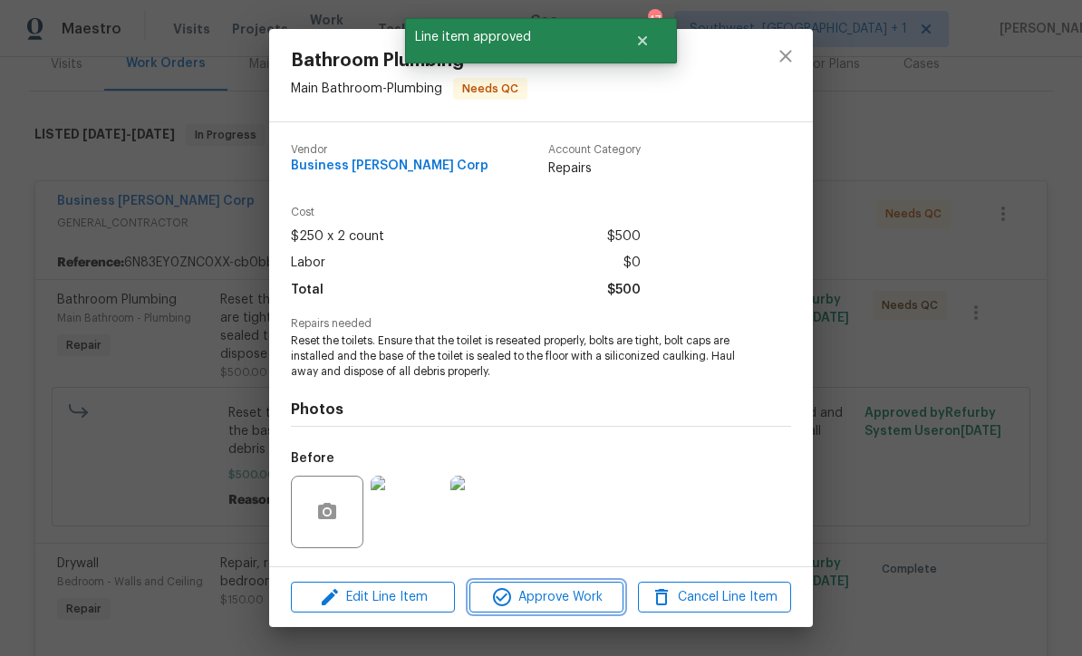
click at [586, 605] on span "Approve Work" at bounding box center [546, 598] width 142 height 23
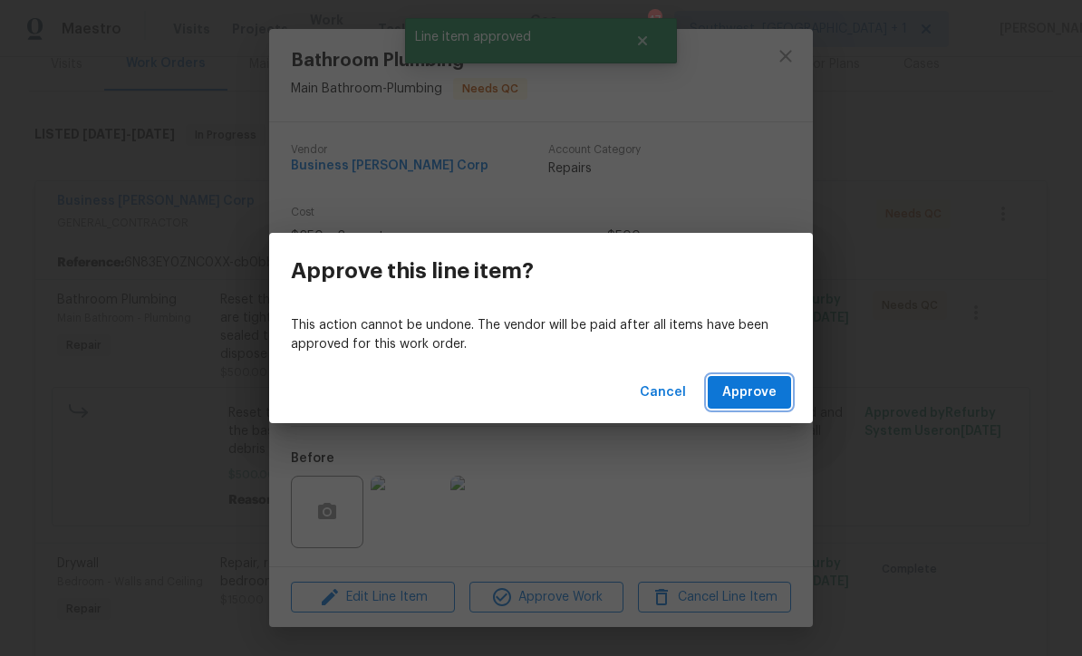
click at [771, 398] on span "Approve" at bounding box center [749, 393] width 54 height 23
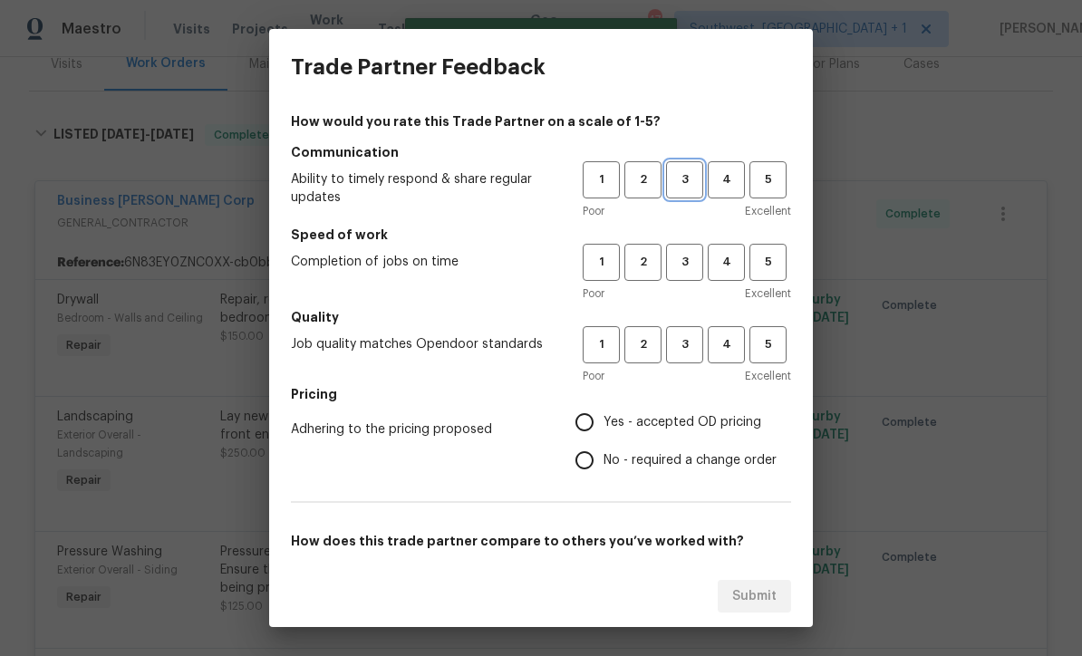
click at [682, 183] on span "3" at bounding box center [685, 180] width 34 height 21
click at [692, 279] on button "3" at bounding box center [684, 262] width 37 height 37
click at [688, 361] on button "3" at bounding box center [684, 344] width 37 height 37
click at [602, 427] on input "Yes - accepted OD pricing" at bounding box center [585, 422] width 38 height 38
radio input "true"
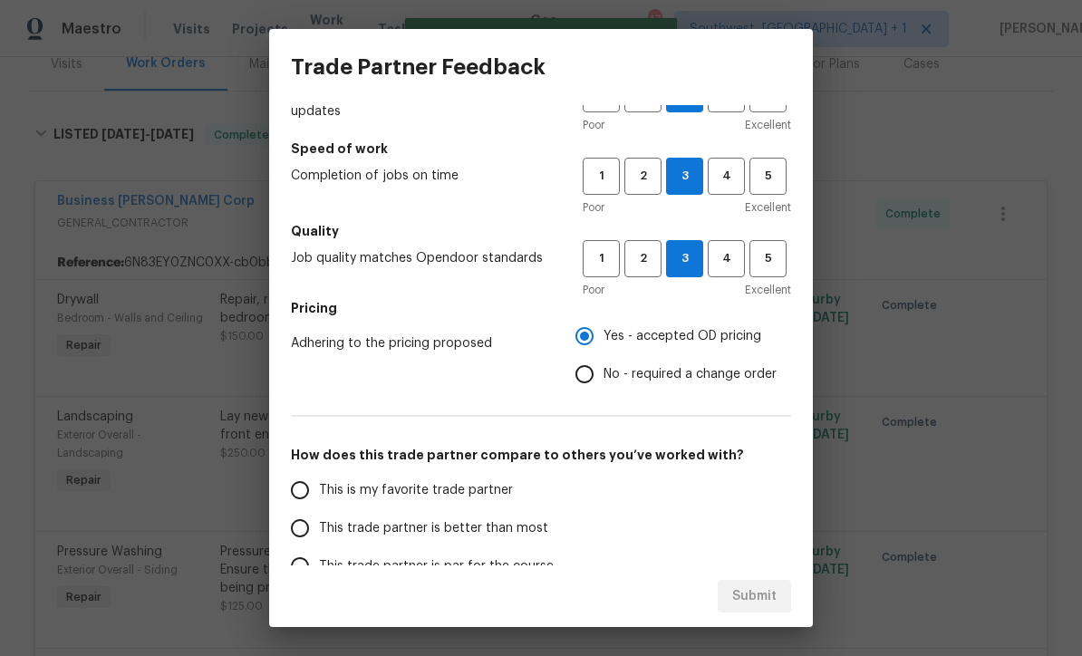
scroll to position [223, 0]
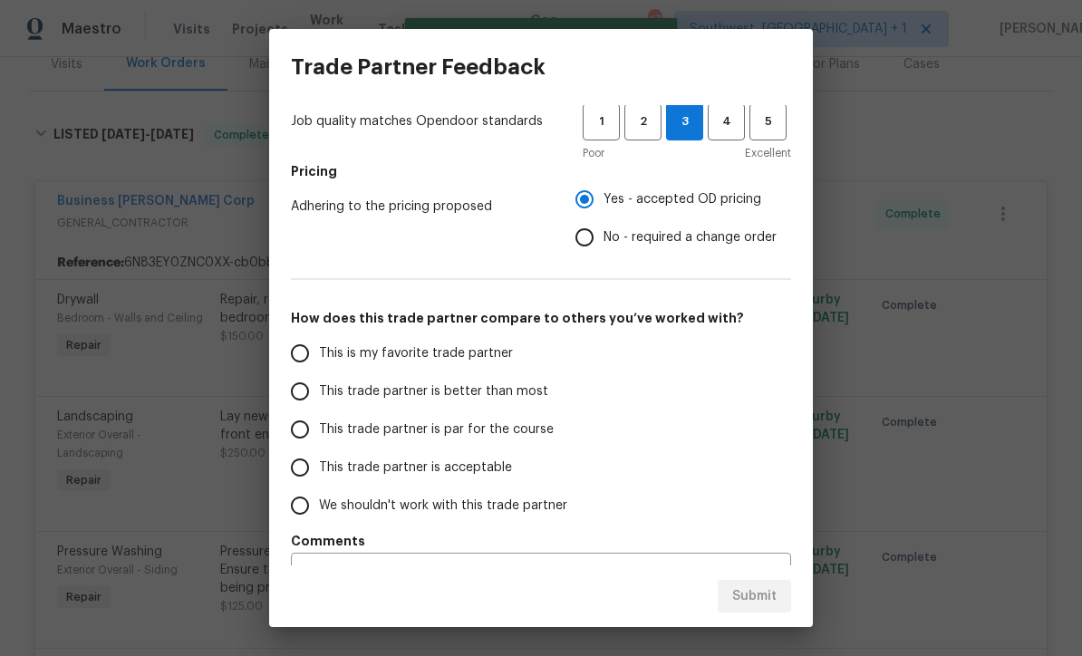
click at [297, 437] on input "This trade partner is par for the course" at bounding box center [300, 430] width 38 height 38
click at [764, 607] on button "Submit" at bounding box center [754, 597] width 73 height 34
radio input "true"
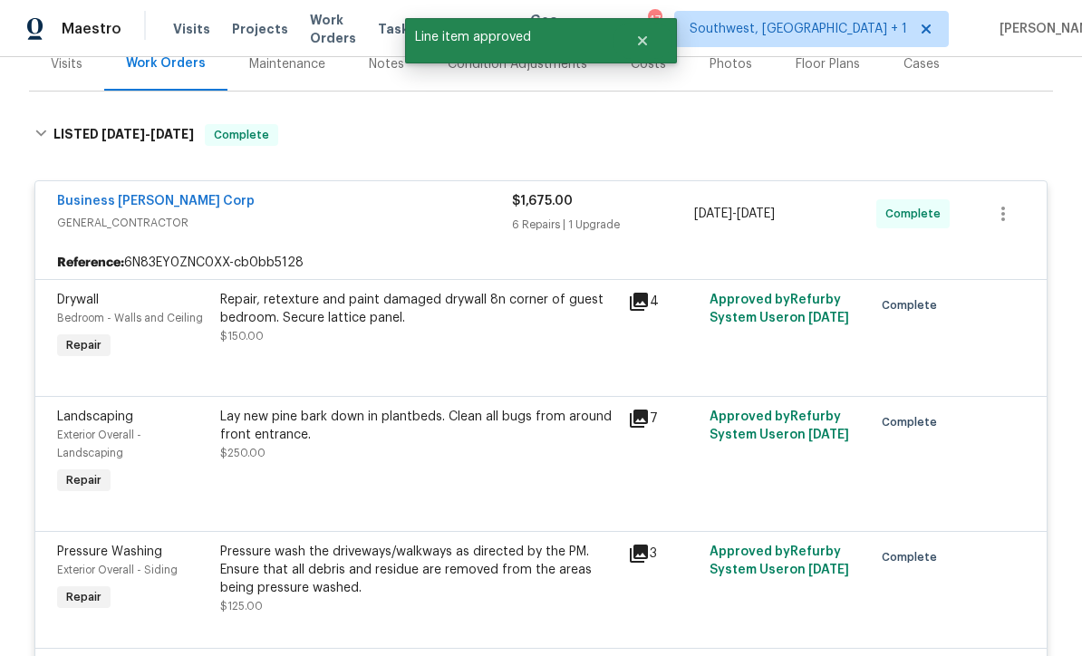
radio input "false"
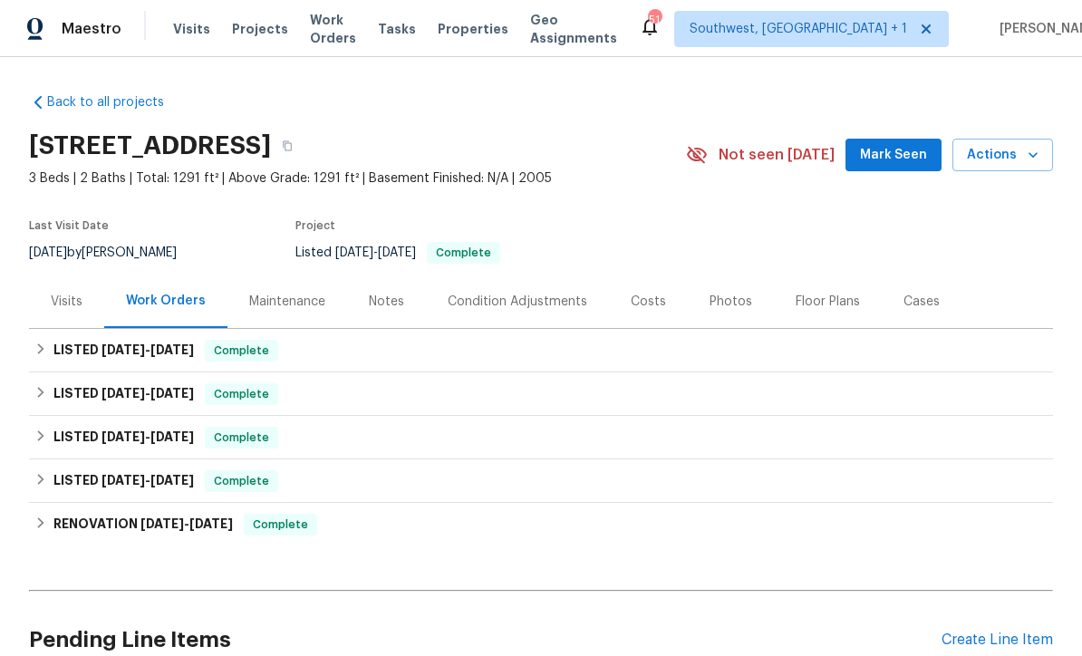
click at [249, 37] on span "Projects" at bounding box center [260, 29] width 56 height 18
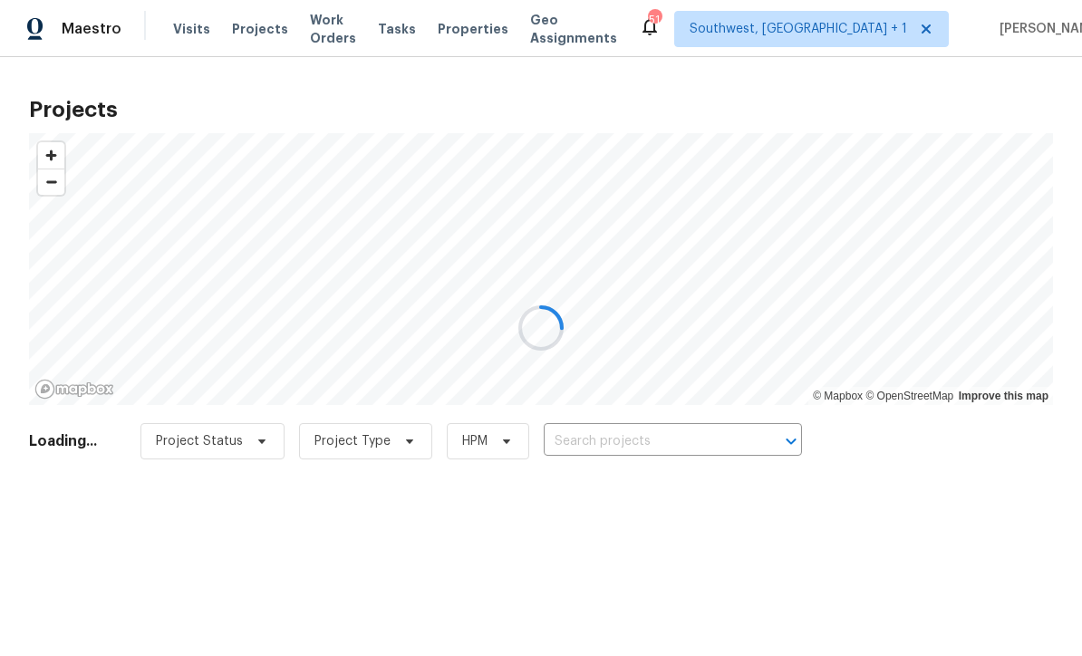
click at [635, 448] on div at bounding box center [541, 328] width 1082 height 656
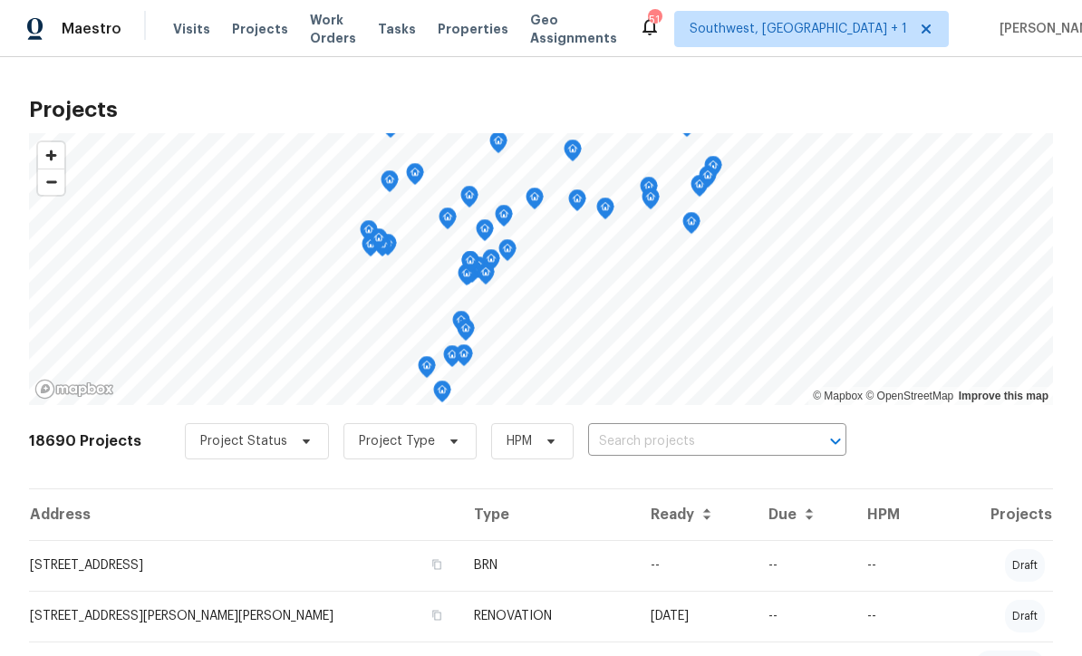
click at [647, 445] on input "text" at bounding box center [692, 442] width 208 height 28
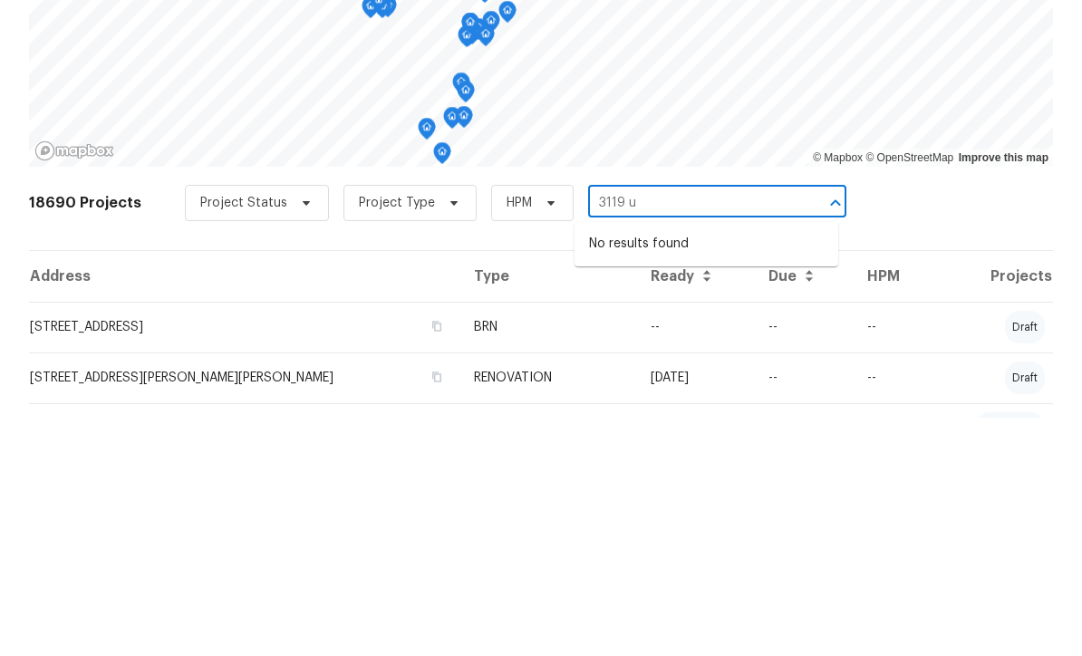
type input "3119"
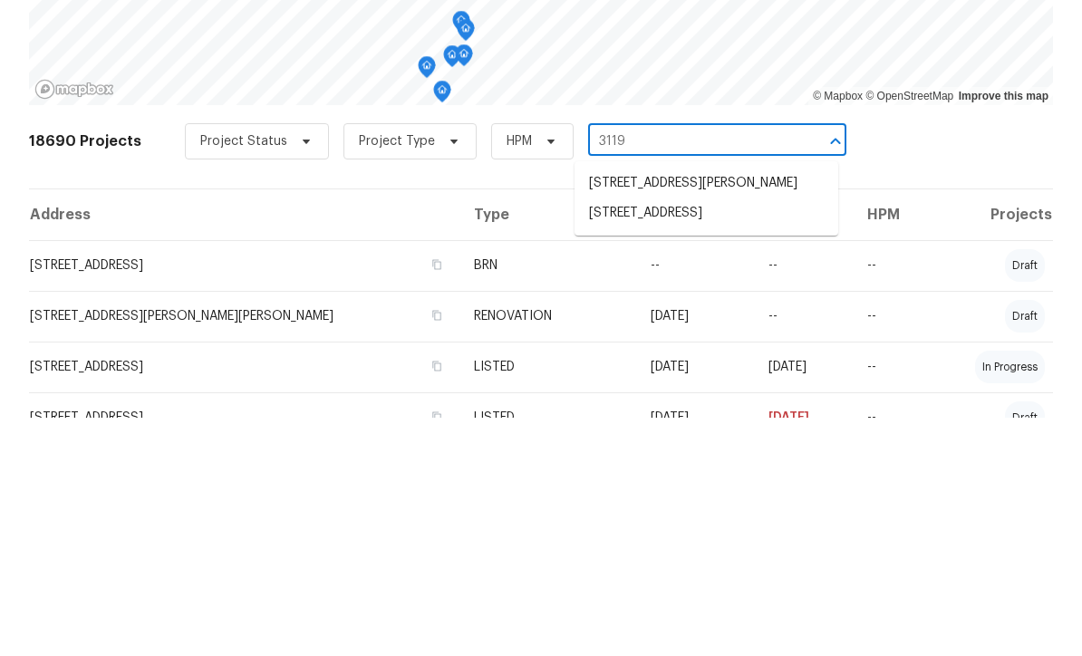
scroll to position [61, 0]
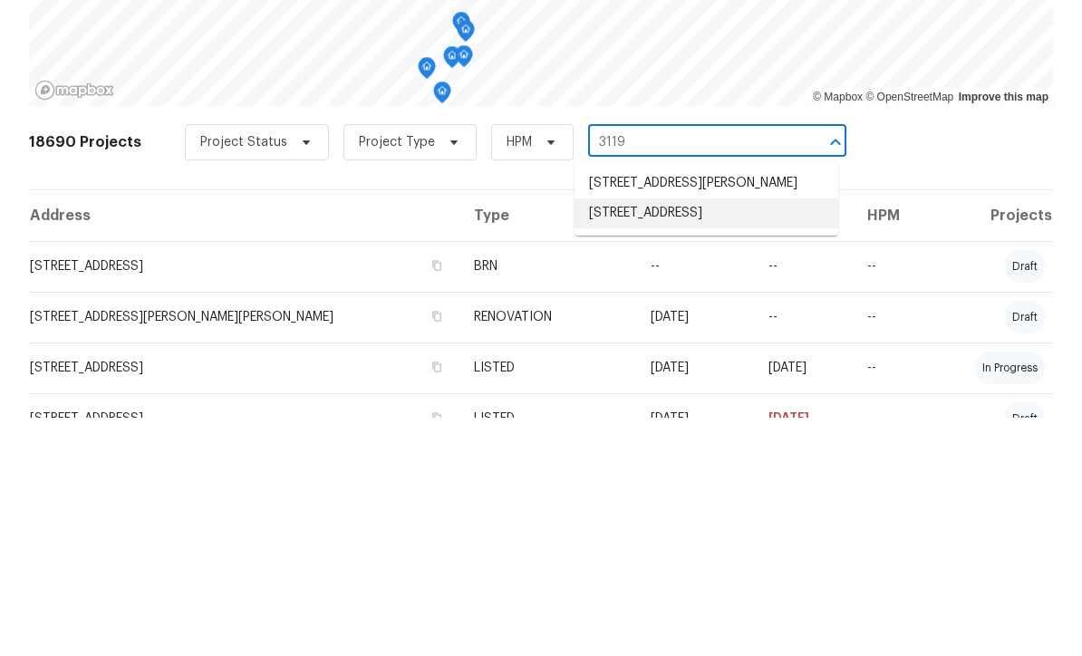
click at [731, 437] on li "[STREET_ADDRESS]" at bounding box center [707, 452] width 264 height 30
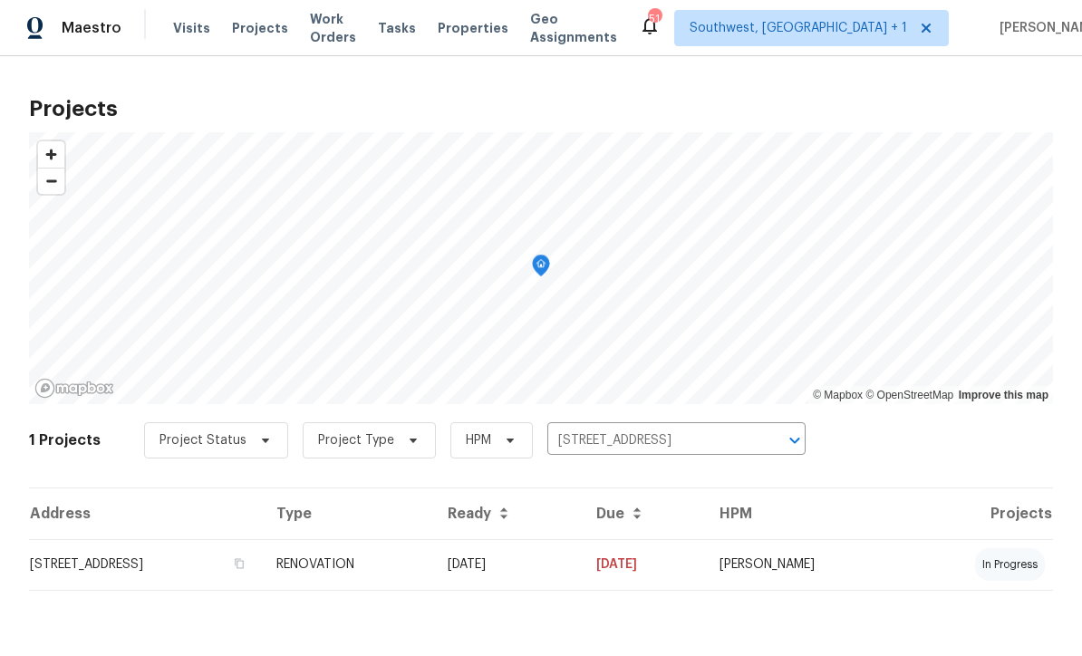
click at [582, 571] on td "08/04/25" at bounding box center [507, 565] width 149 height 51
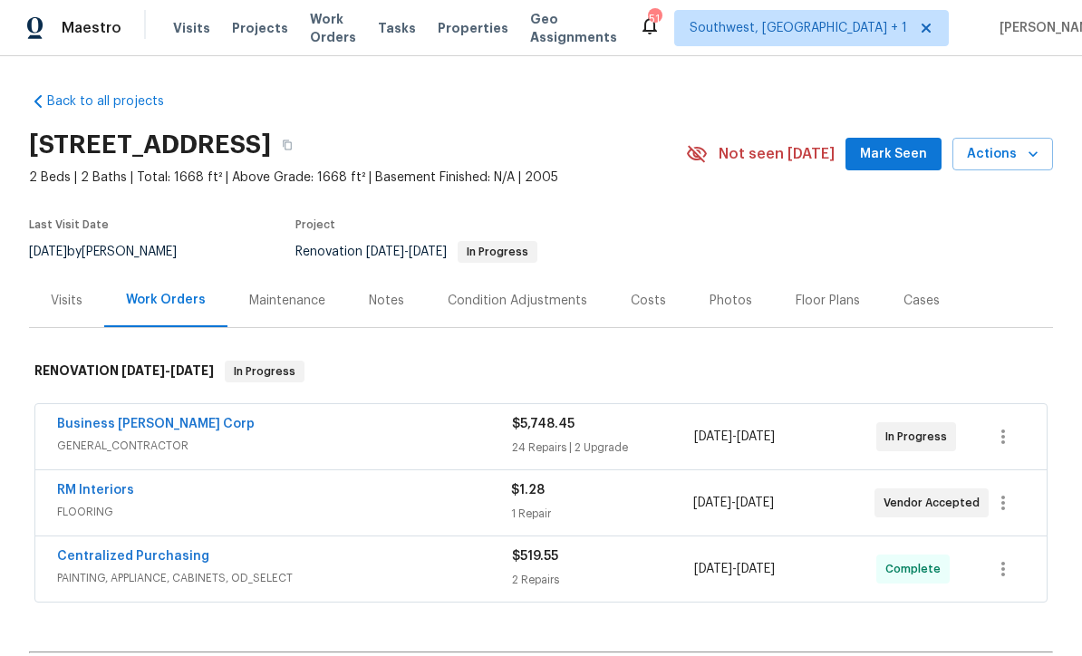
scroll to position [1, 0]
click at [1010, 153] on span "Actions" at bounding box center [1003, 155] width 72 height 23
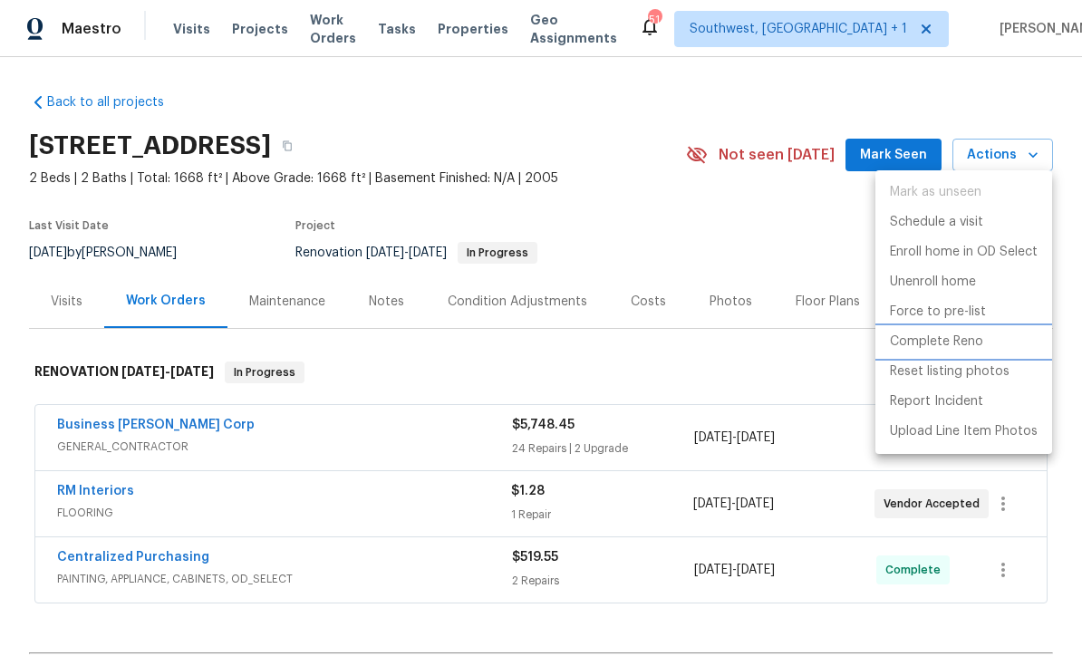
click at [959, 334] on p "Complete Reno" at bounding box center [936, 342] width 93 height 19
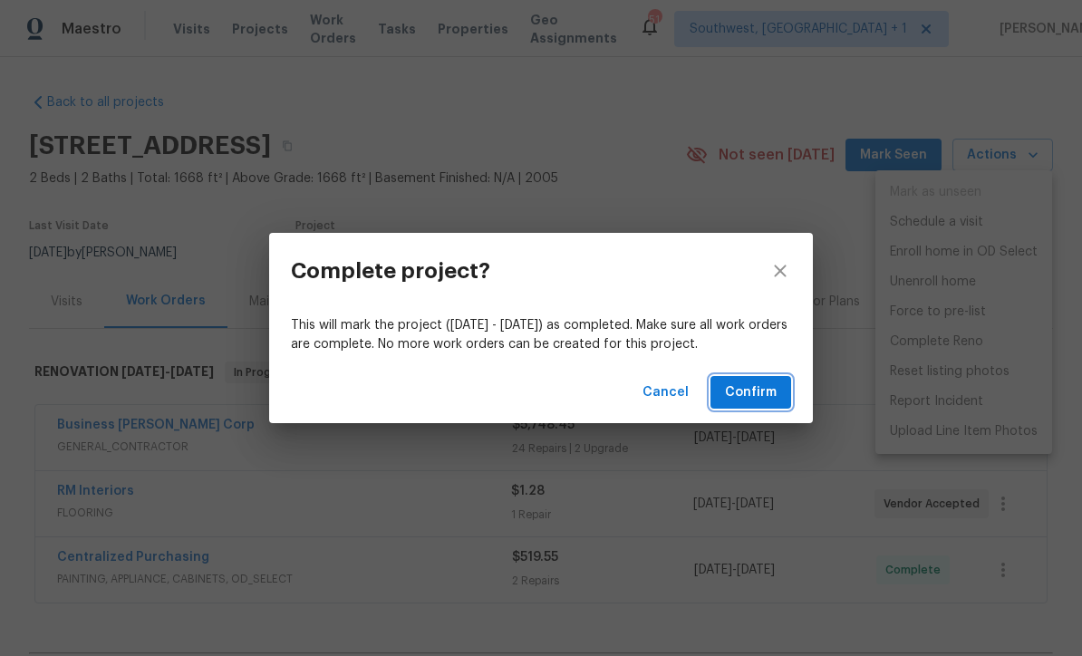
click at [754, 403] on button "Confirm" at bounding box center [751, 393] width 81 height 34
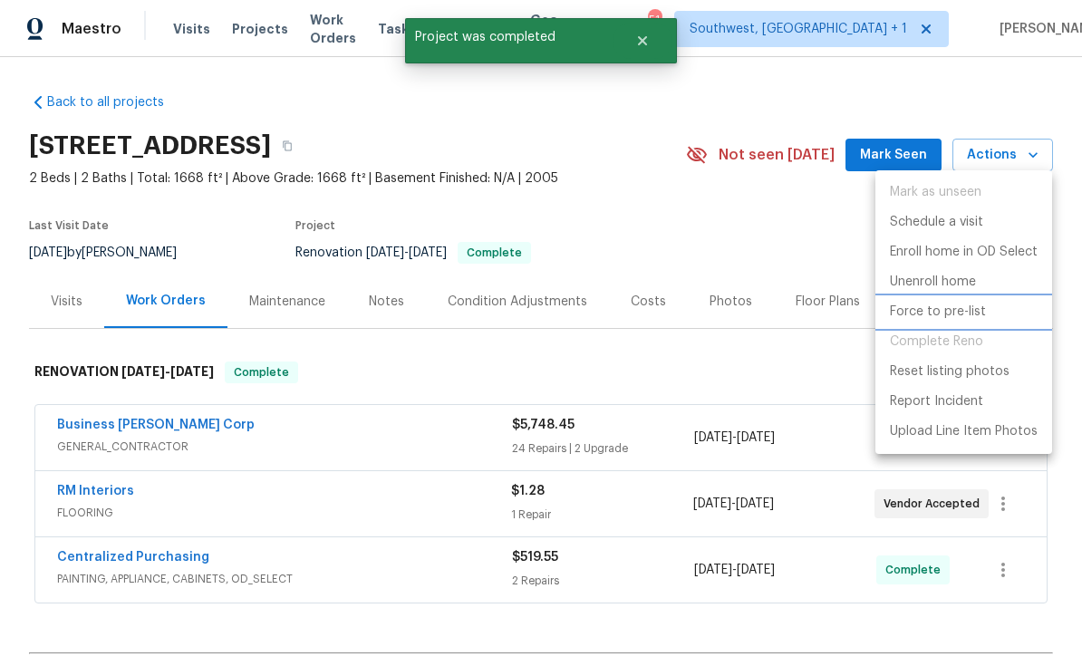
click at [950, 310] on p "Force to pre-list" at bounding box center [938, 312] width 96 height 19
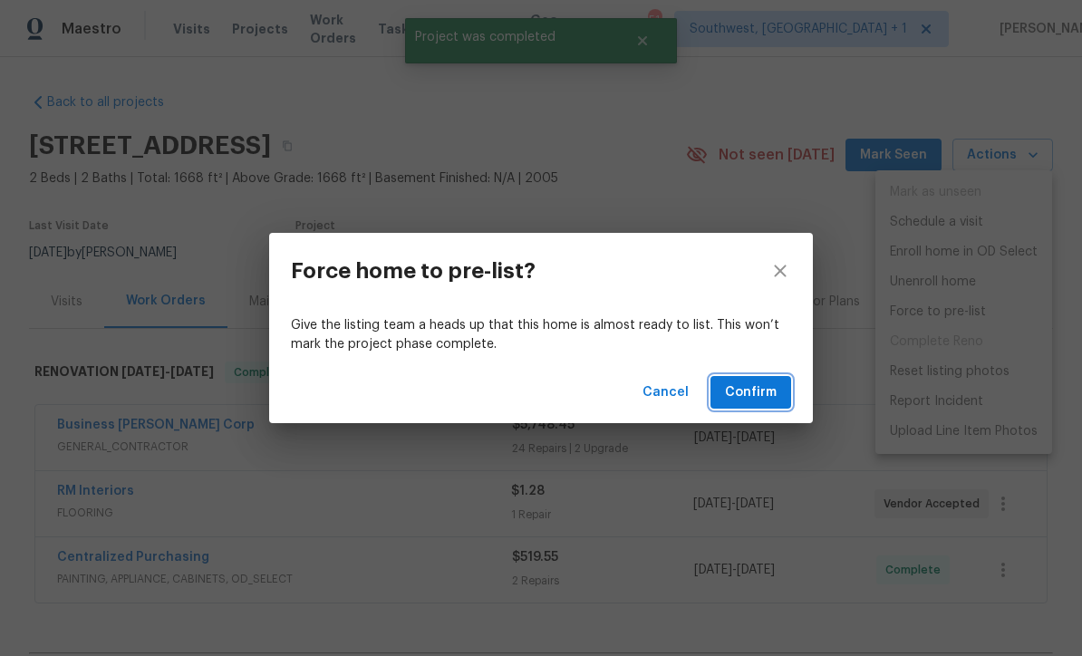
click at [763, 398] on span "Confirm" at bounding box center [751, 393] width 52 height 23
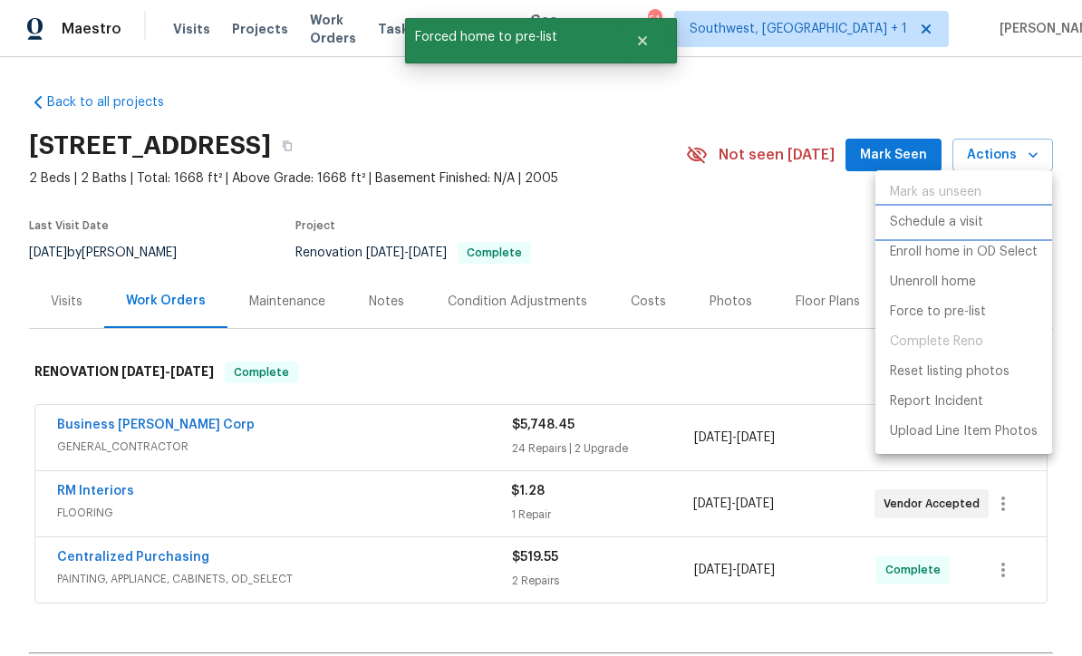
click at [939, 224] on p "Schedule a visit" at bounding box center [936, 222] width 93 height 19
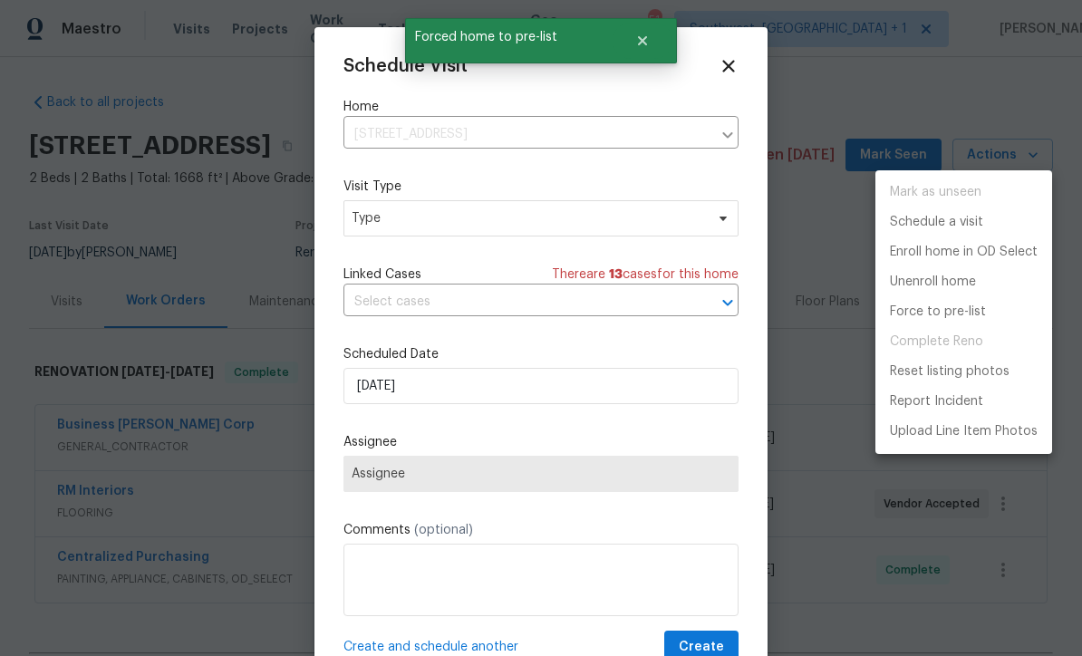
click at [503, 221] on div at bounding box center [541, 328] width 1082 height 656
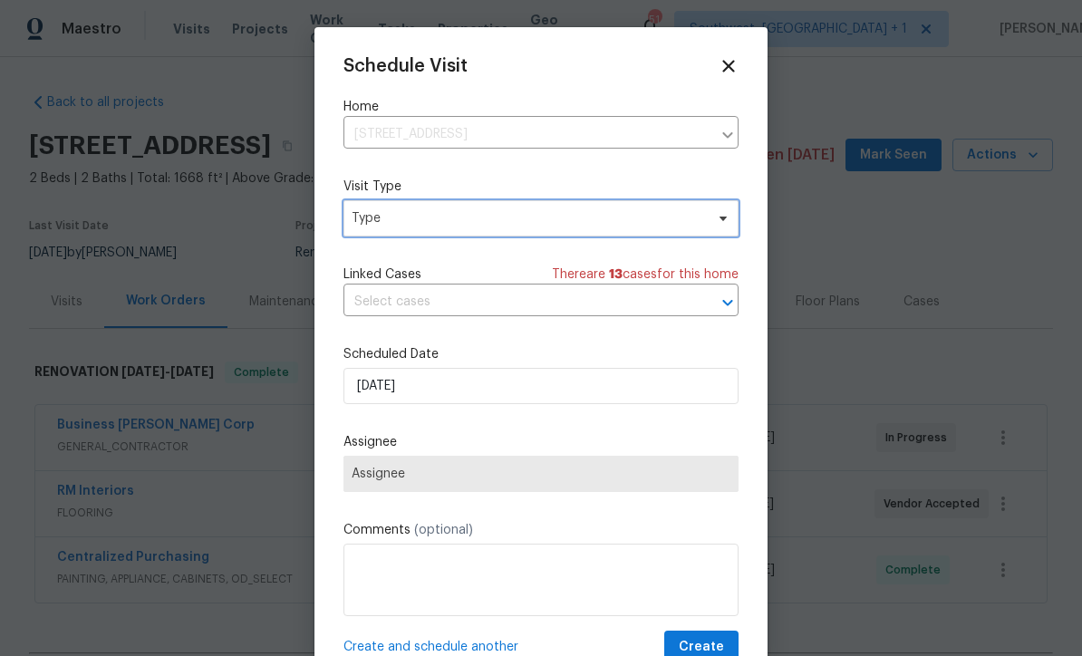
click at [516, 218] on span "Type" at bounding box center [528, 218] width 353 height 18
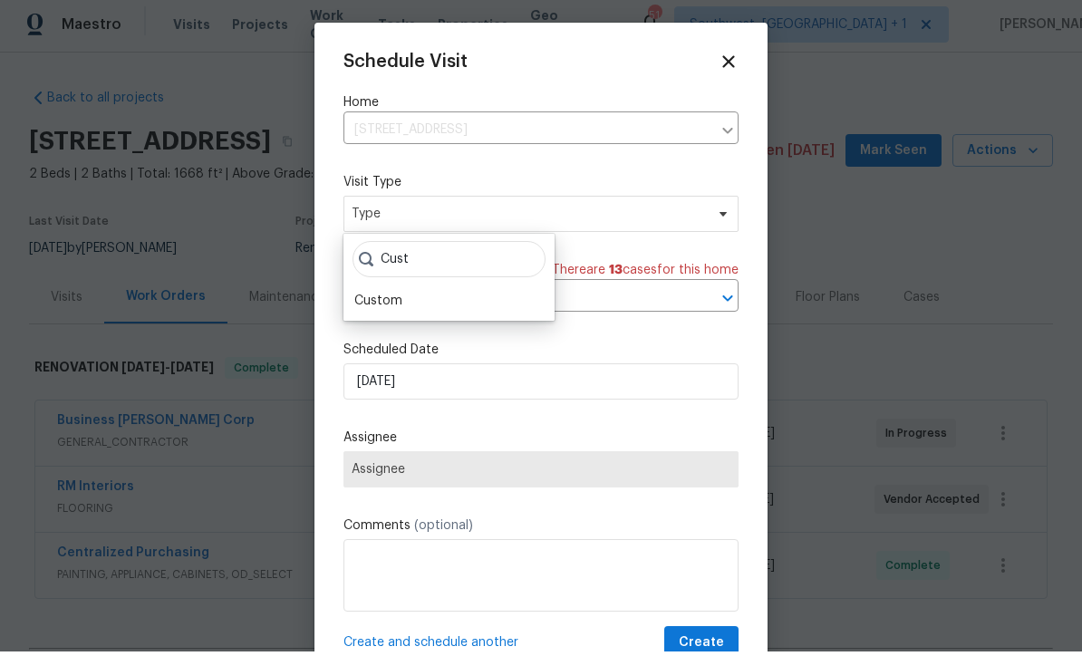
scroll to position [5, 0]
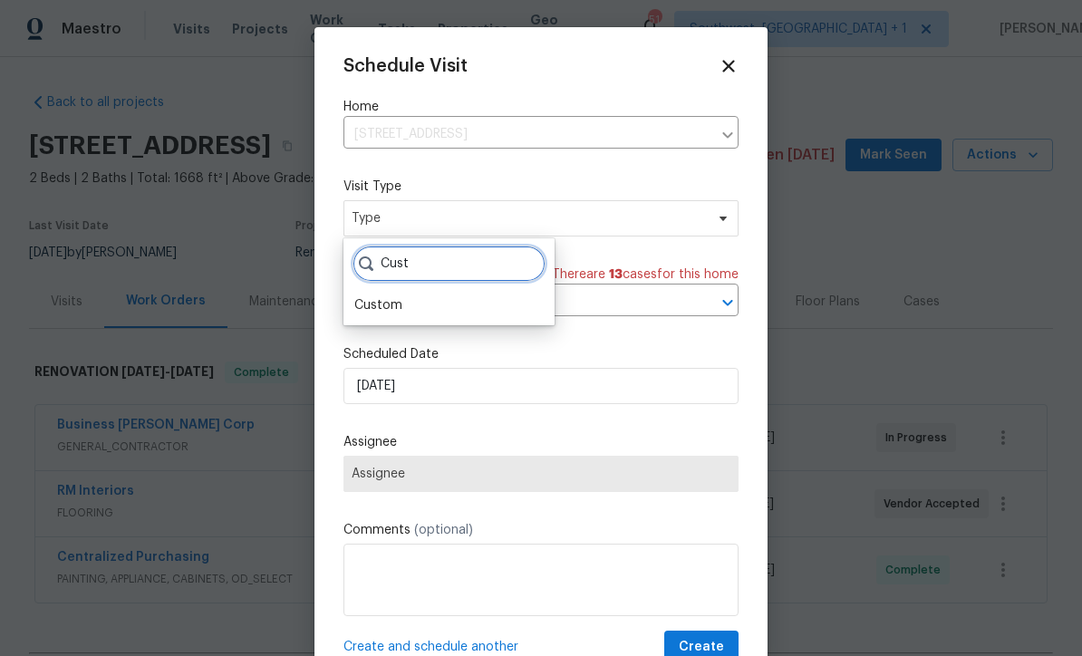
type input "Cust"
click at [387, 302] on div "Custom" at bounding box center [378, 305] width 48 height 18
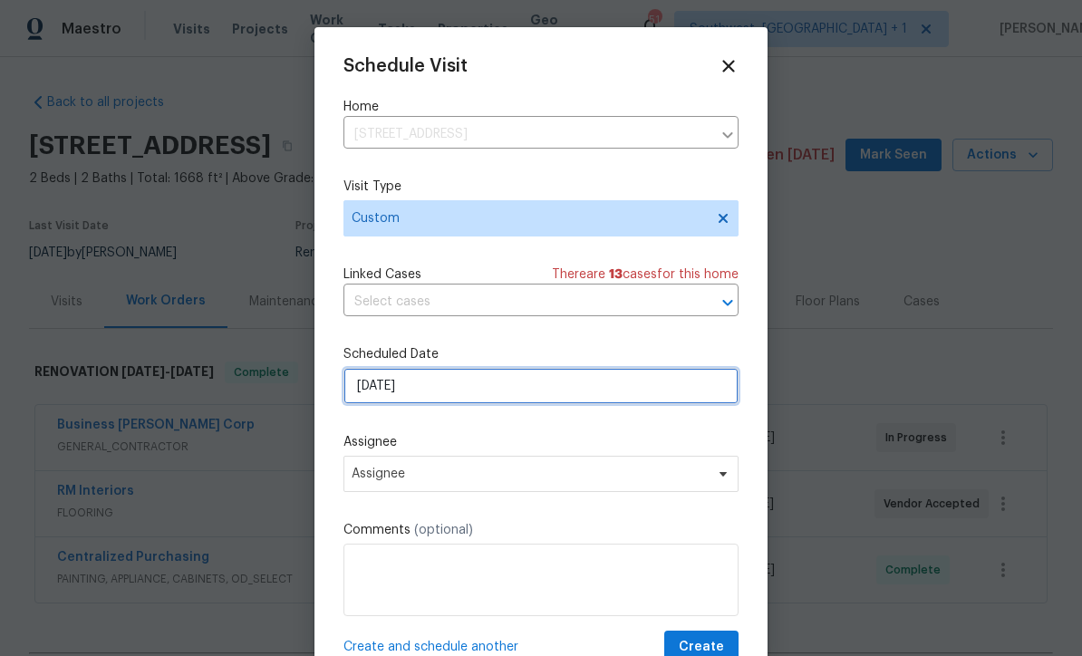
click at [483, 400] on input "[DATE]" at bounding box center [541, 386] width 395 height 36
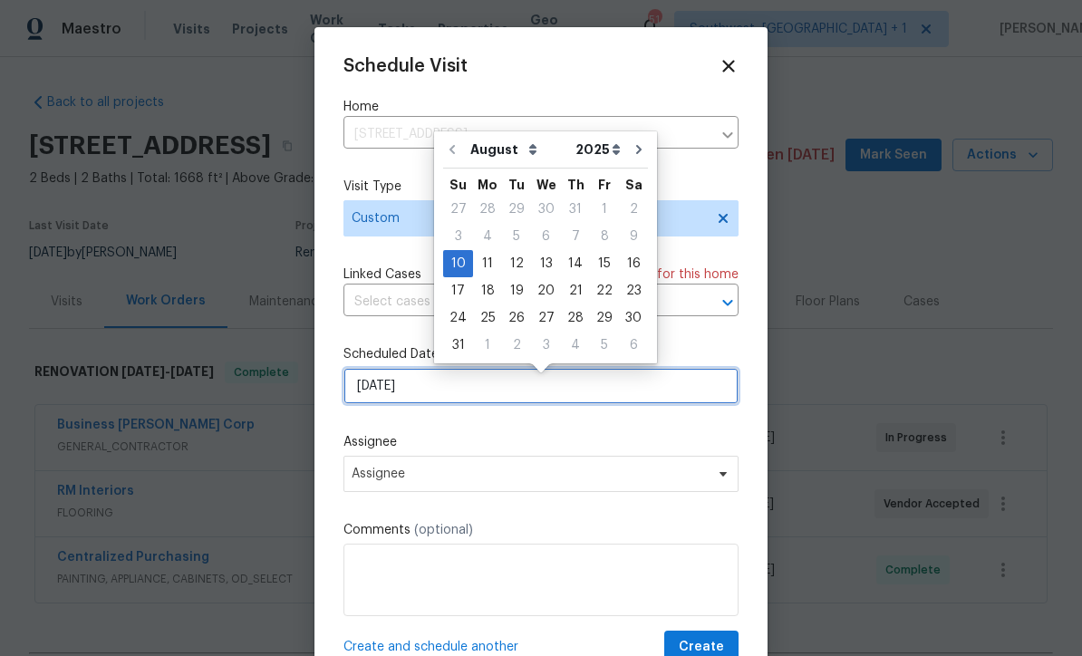
scroll to position [4, 0]
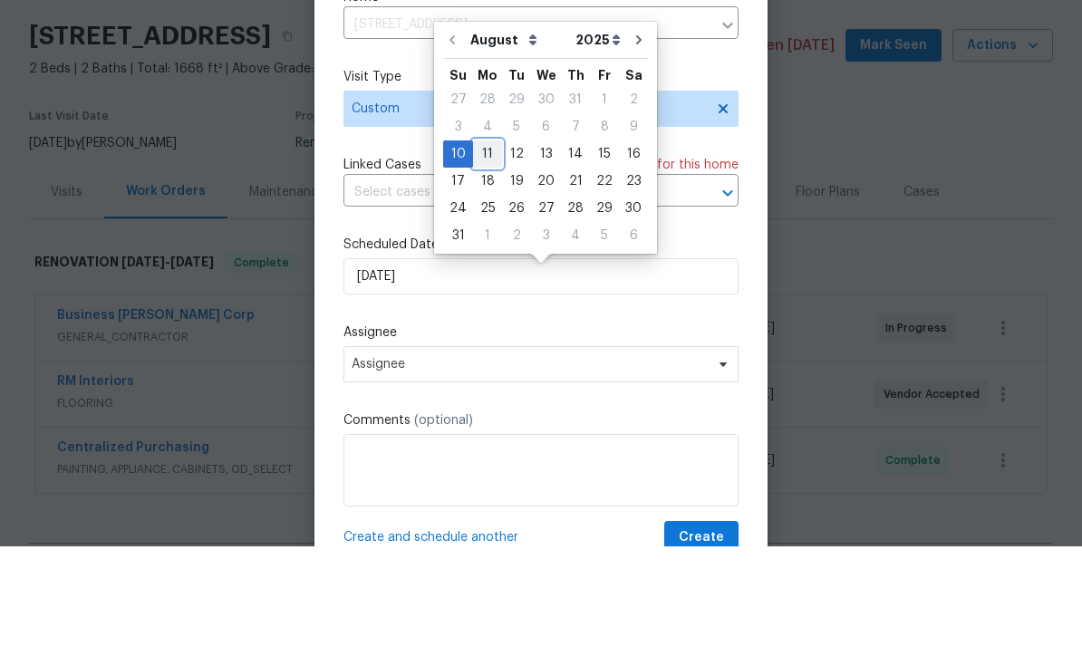
click at [495, 251] on div "11" at bounding box center [487, 263] width 29 height 25
type input "8/11/2025"
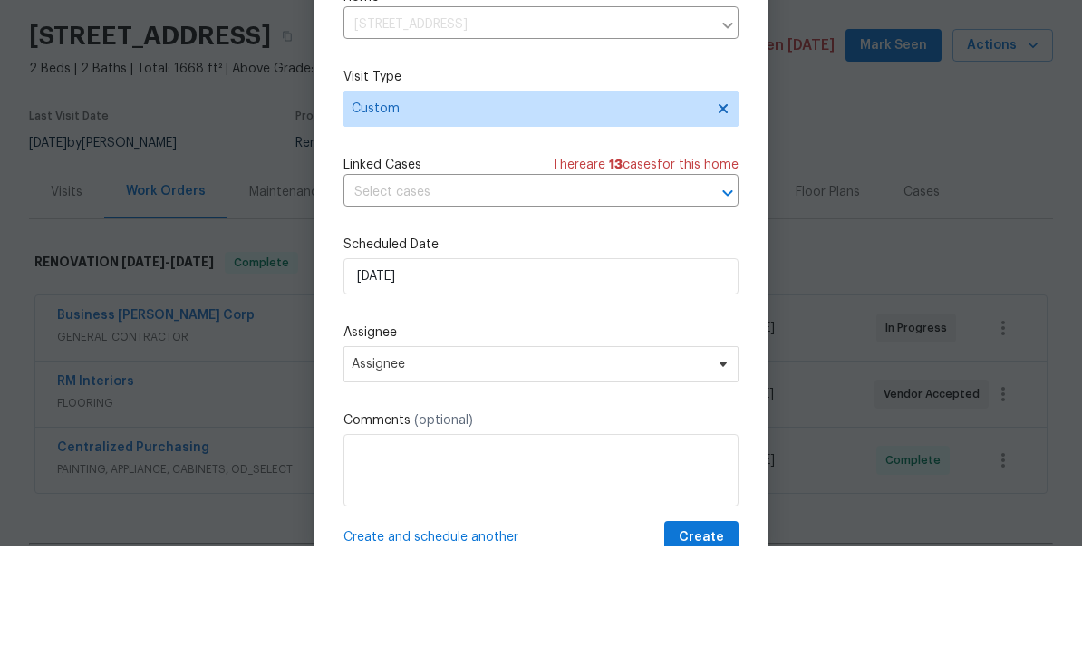
scroll to position [60, 0]
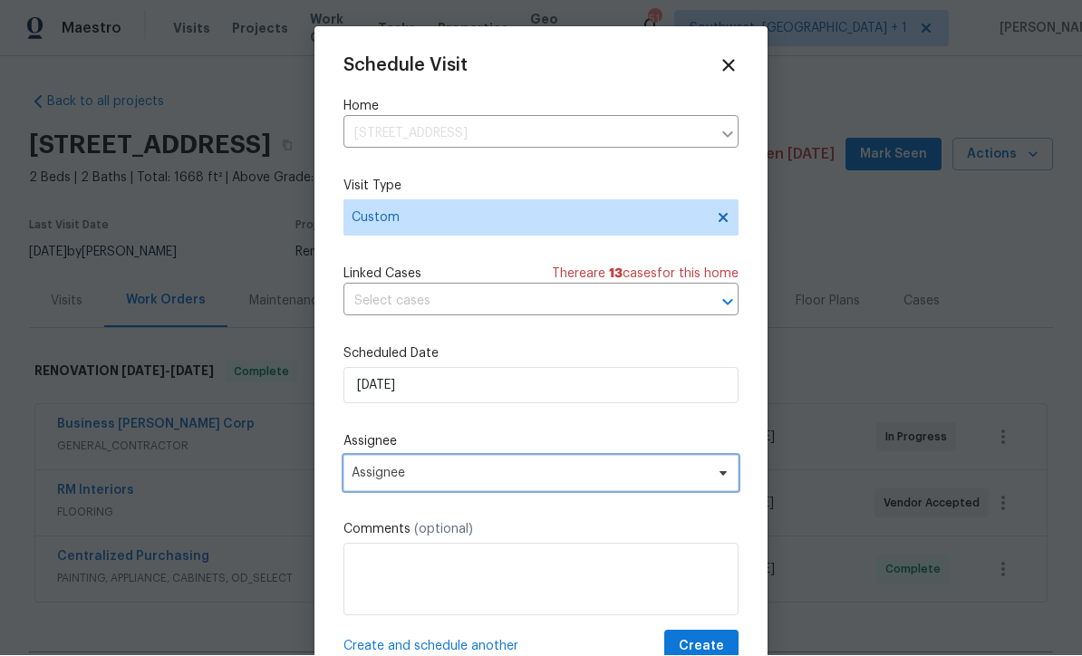
click at [478, 481] on span "Assignee" at bounding box center [529, 474] width 355 height 15
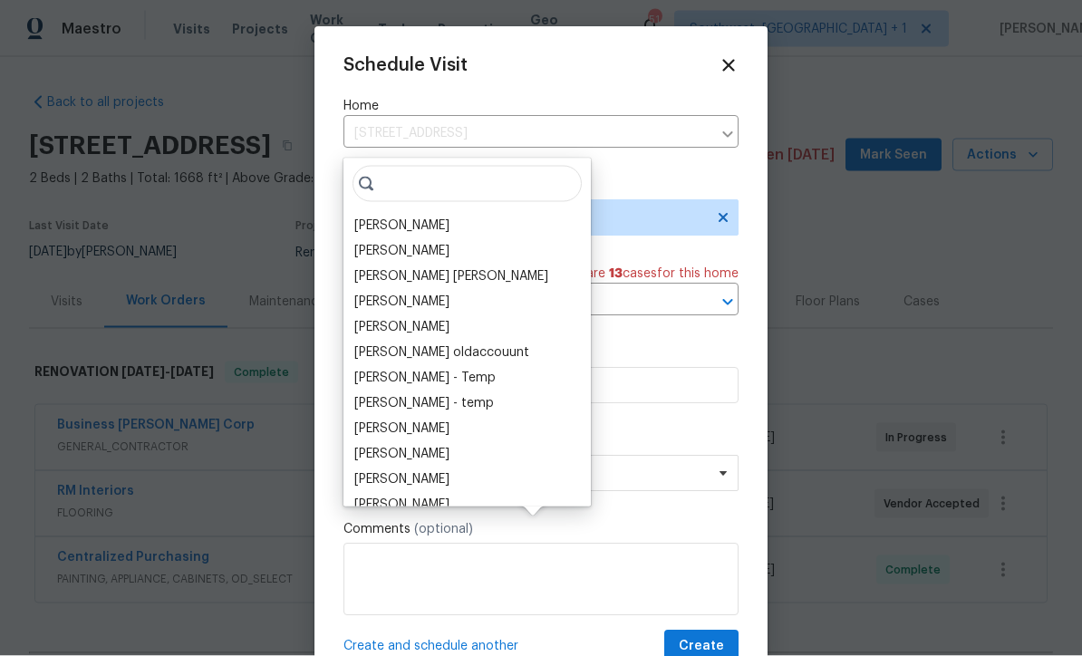
click at [417, 217] on div "[PERSON_NAME]" at bounding box center [401, 226] width 95 height 18
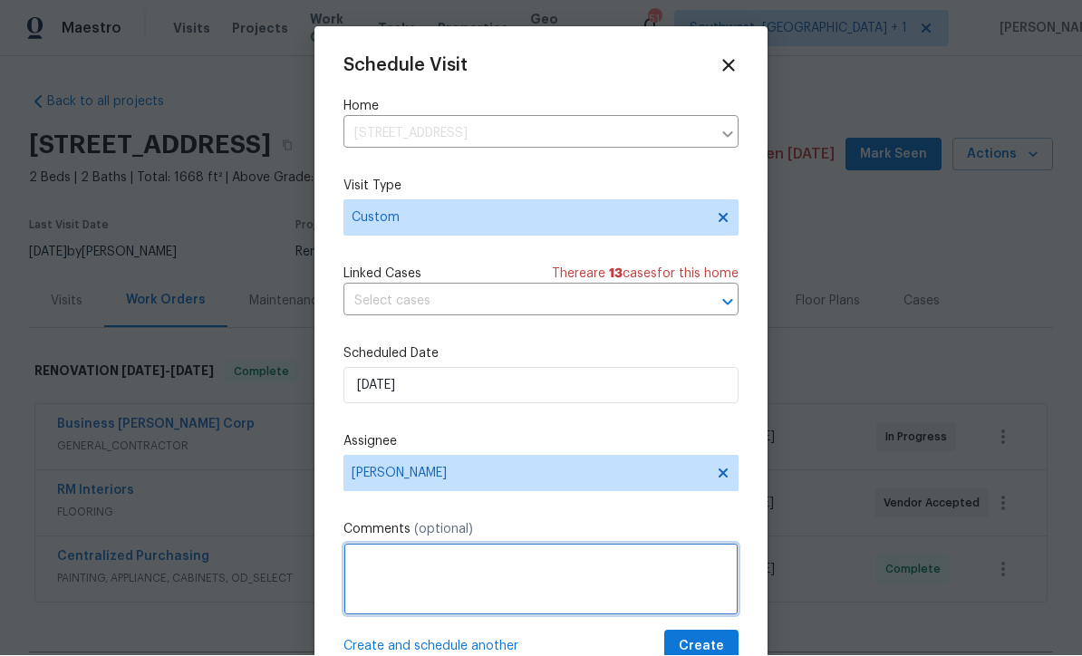
click at [475, 569] on textarea at bounding box center [541, 580] width 395 height 73
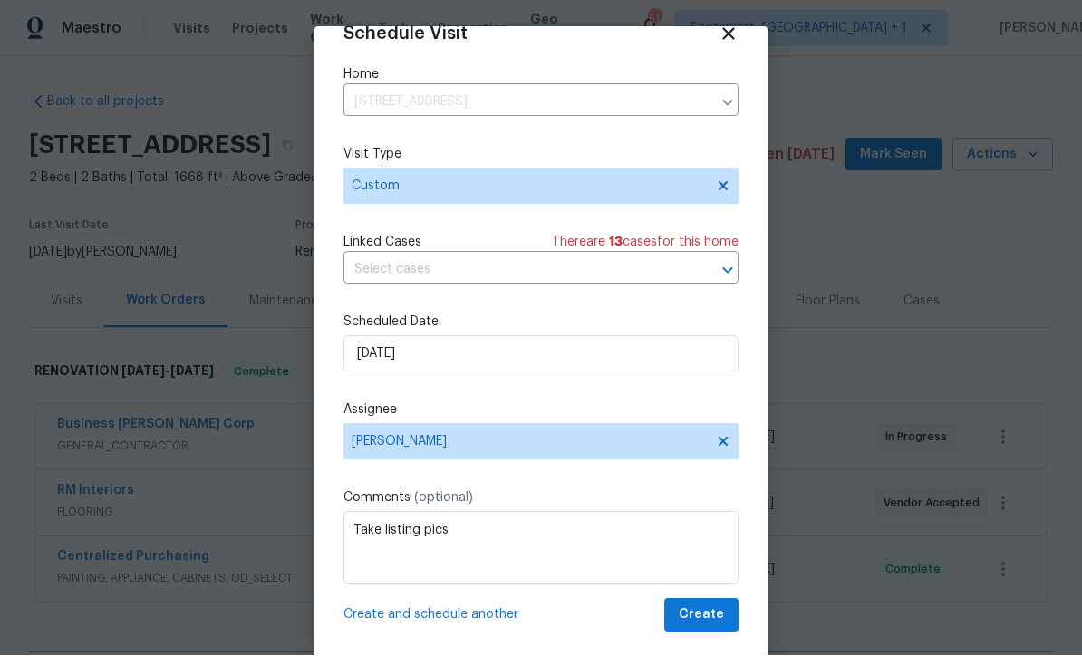
scroll to position [35, 0]
type textarea "Take listing pics"
click at [707, 623] on span "Create" at bounding box center [701, 616] width 45 height 23
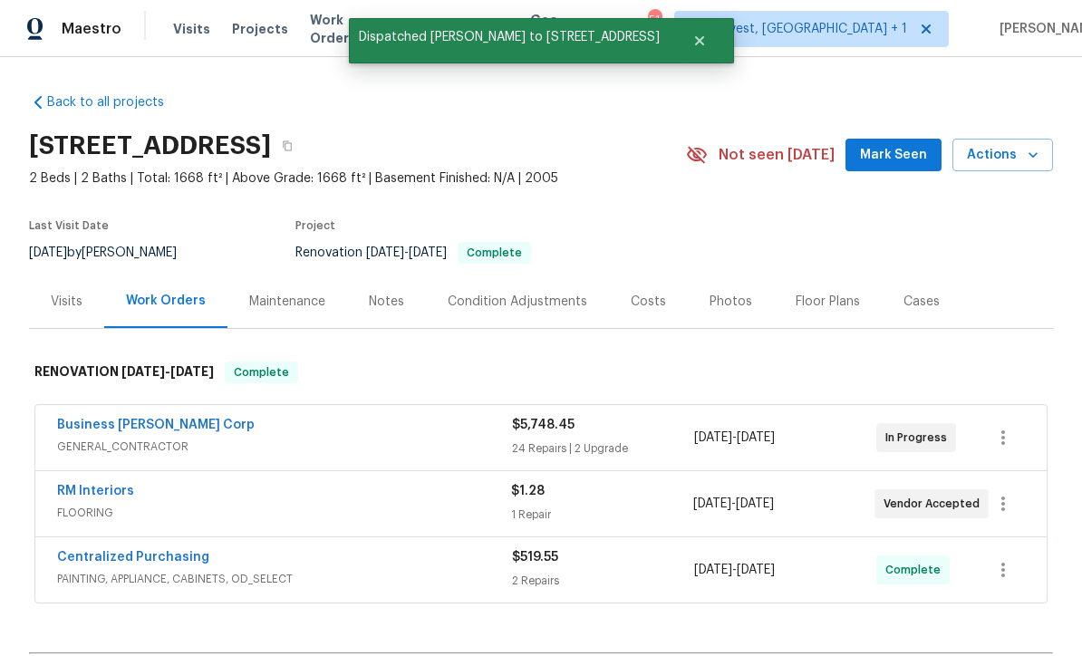
scroll to position [0, 0]
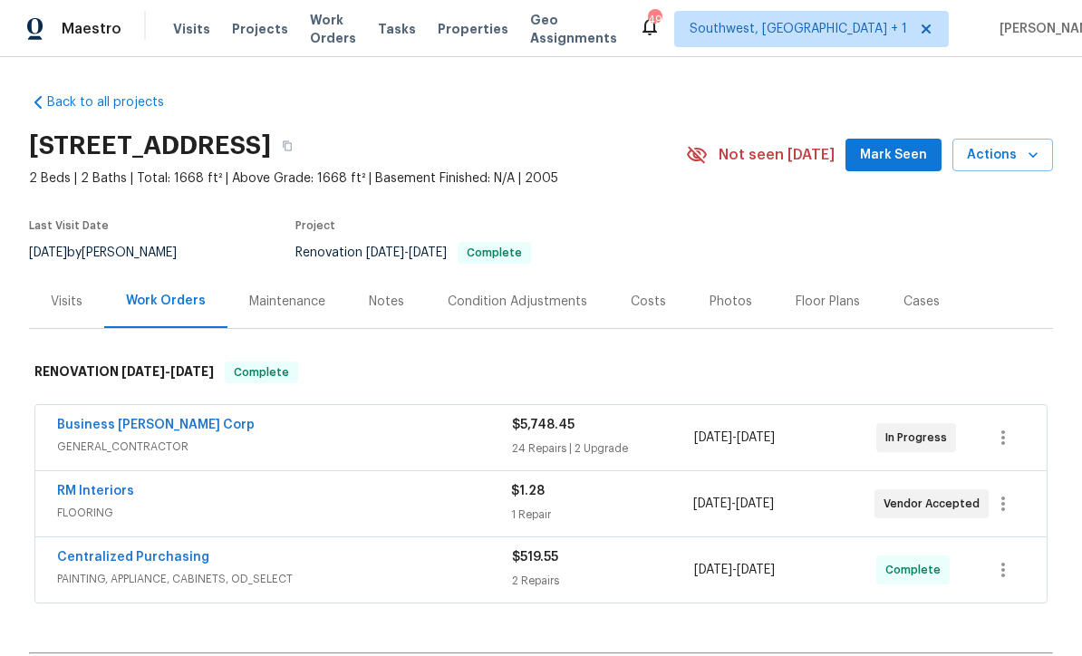
click at [189, 32] on span "Visits" at bounding box center [191, 29] width 37 height 18
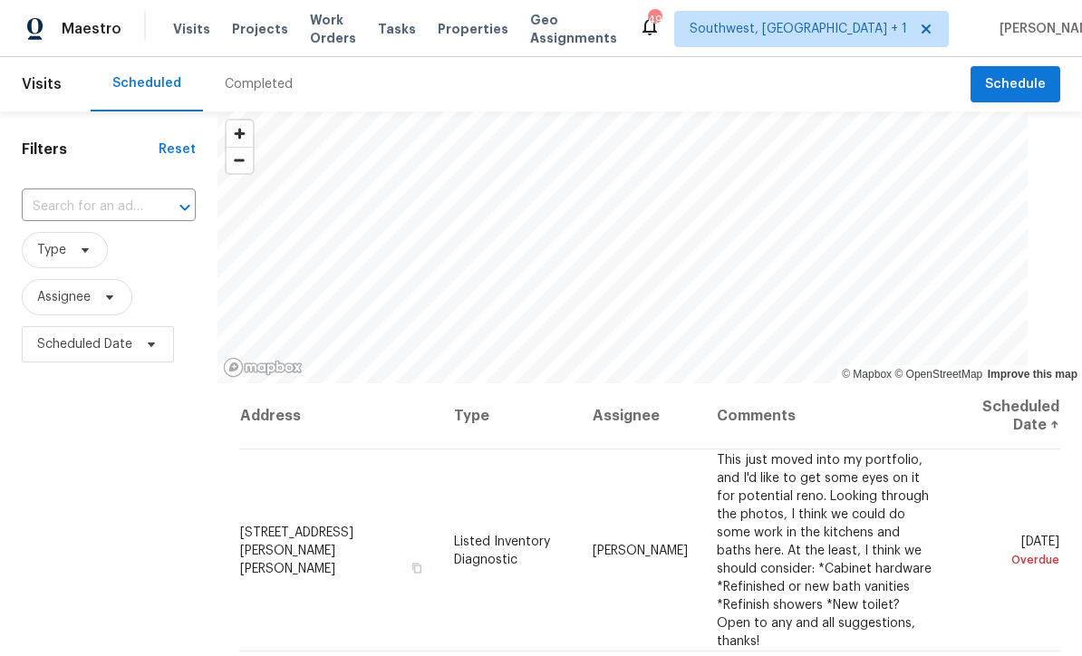
click at [145, 209] on input "text" at bounding box center [83, 207] width 123 height 28
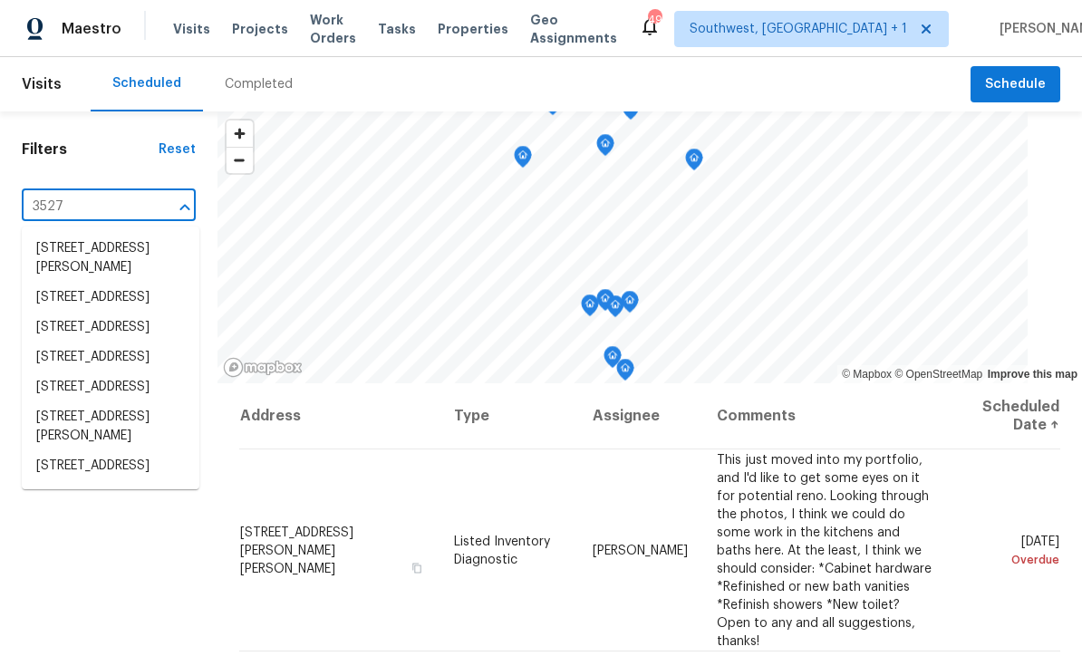
type input "3527 6"
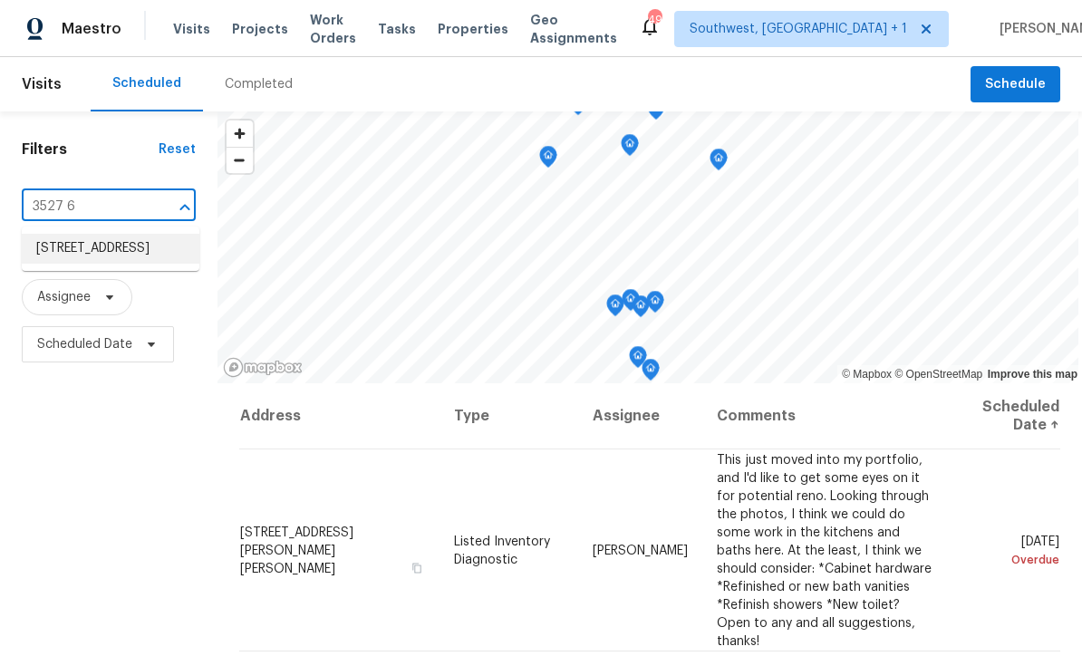
click at [131, 243] on li "3527 65th Avenue Cir E, Sarasota, FL 34243" at bounding box center [111, 249] width 178 height 30
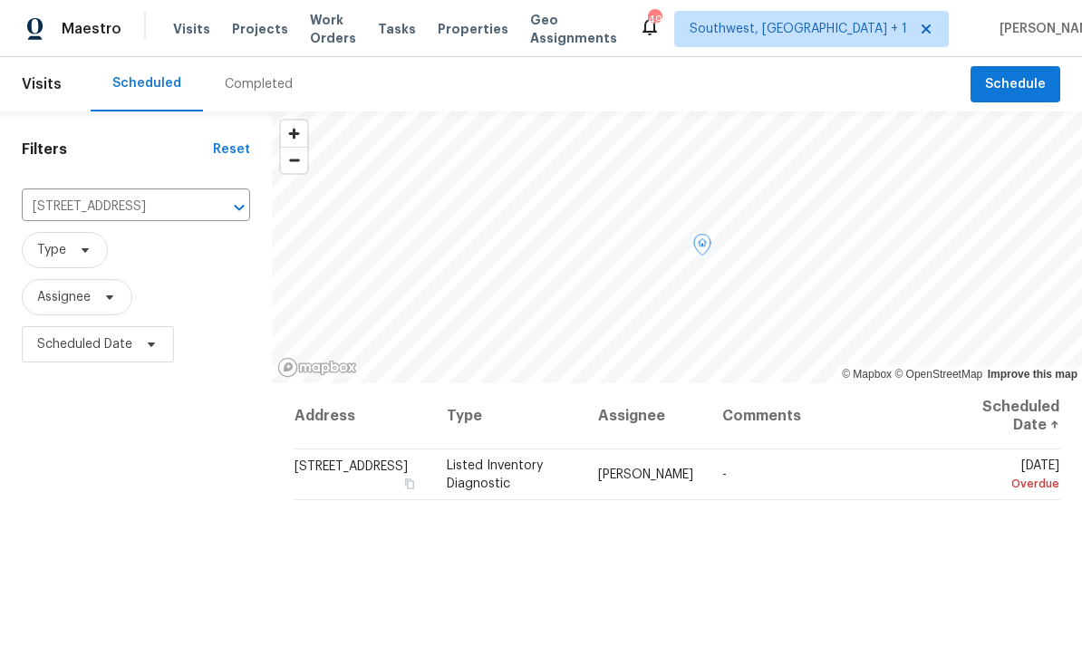
click at [0, 0] on icon at bounding box center [0, 0] width 0 height 0
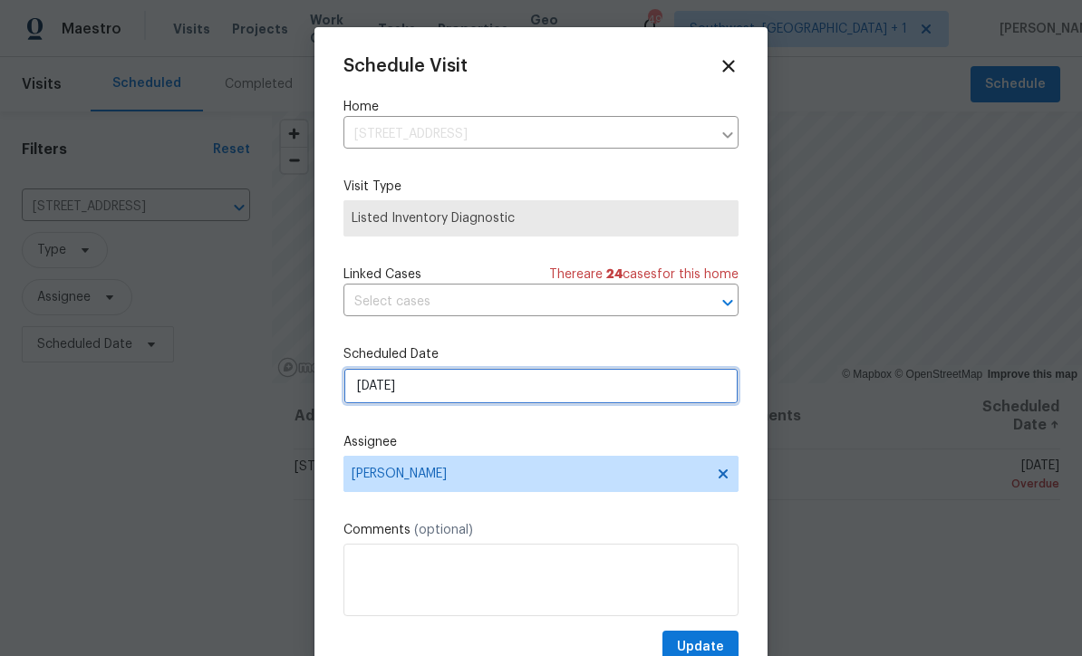
click at [480, 396] on input "8/8/2025" at bounding box center [541, 386] width 395 height 36
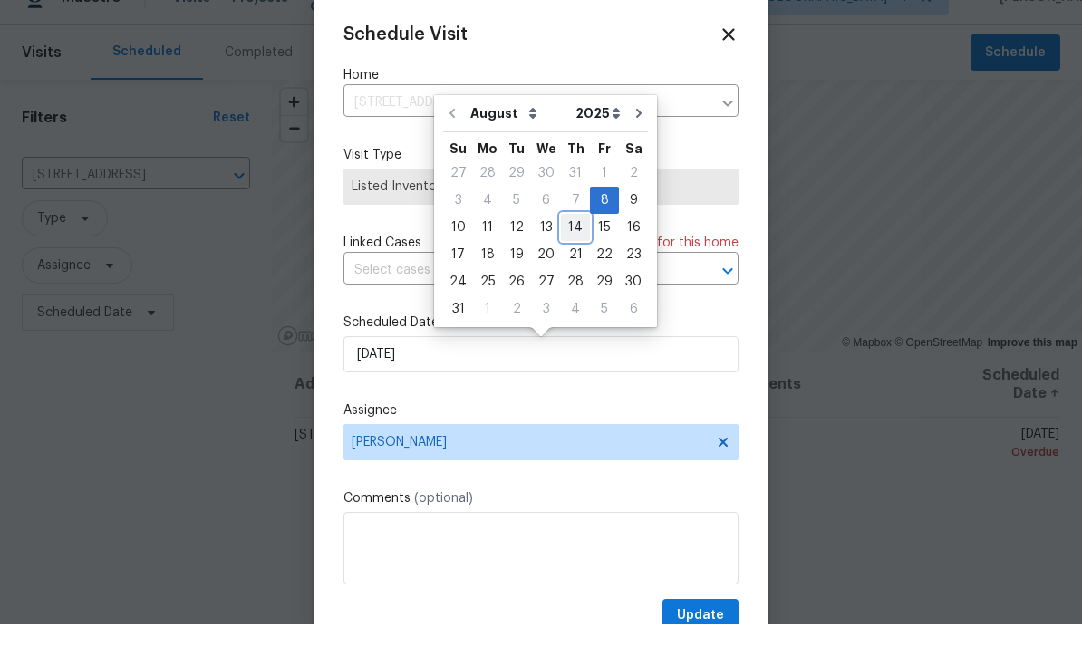
click at [568, 247] on div "14" at bounding box center [575, 259] width 29 height 25
type input "[DATE]"
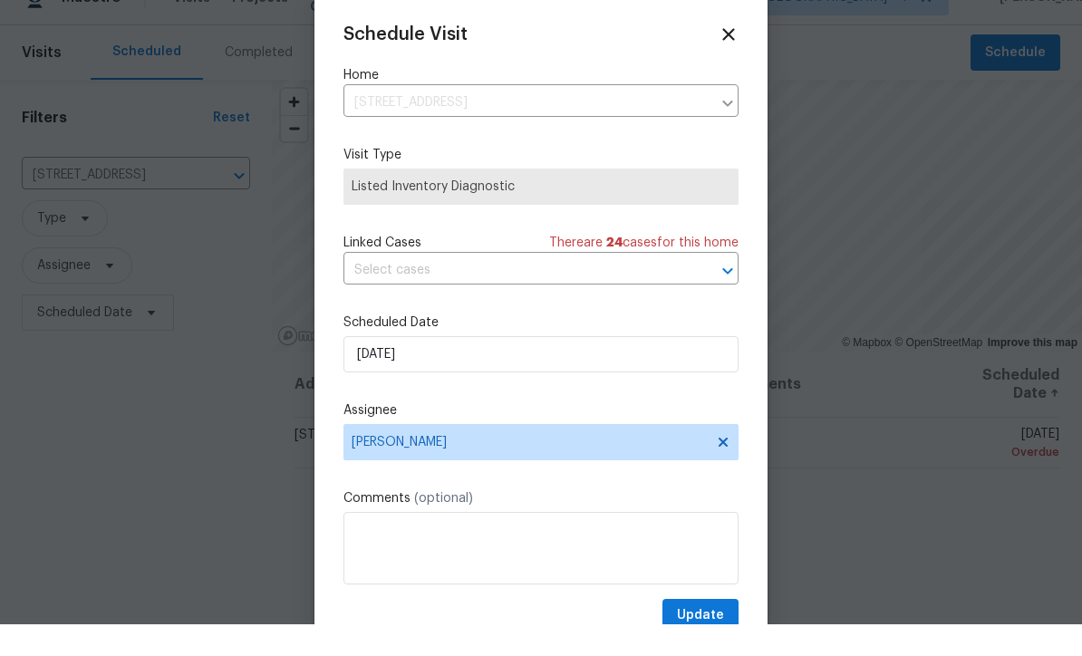
scroll to position [32, 0]
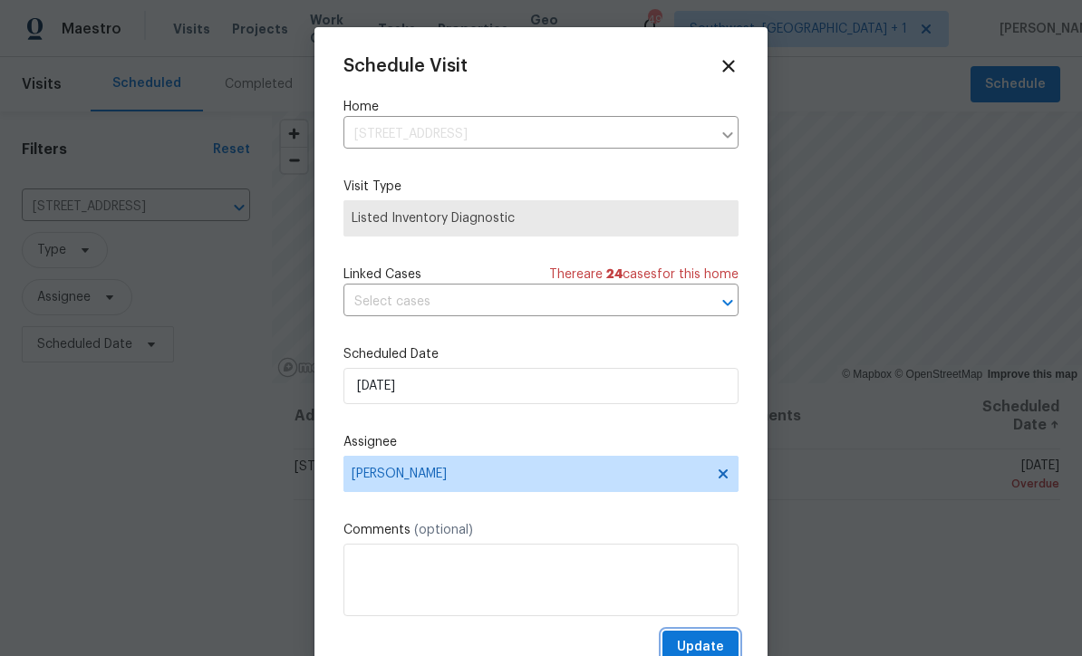
click at [713, 644] on span "Update" at bounding box center [700, 647] width 47 height 23
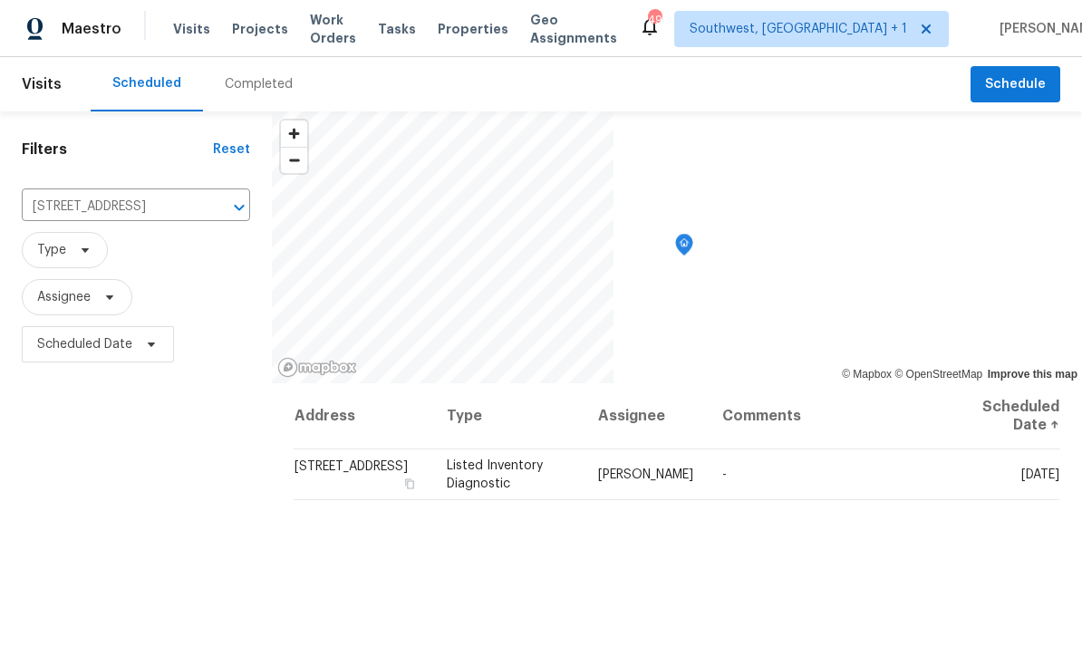
scroll to position [0, 0]
click at [162, 215] on input "[STREET_ADDRESS]" at bounding box center [111, 207] width 178 height 28
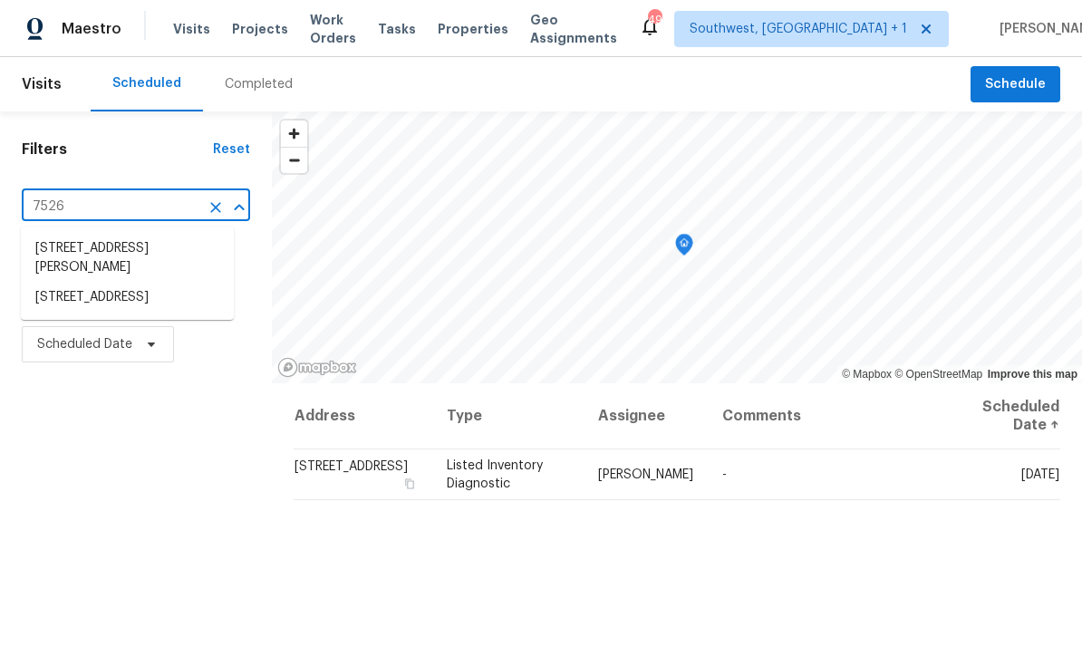
type input "7526 f"
click at [177, 251] on li "[STREET_ADDRESS]" at bounding box center [127, 249] width 213 height 30
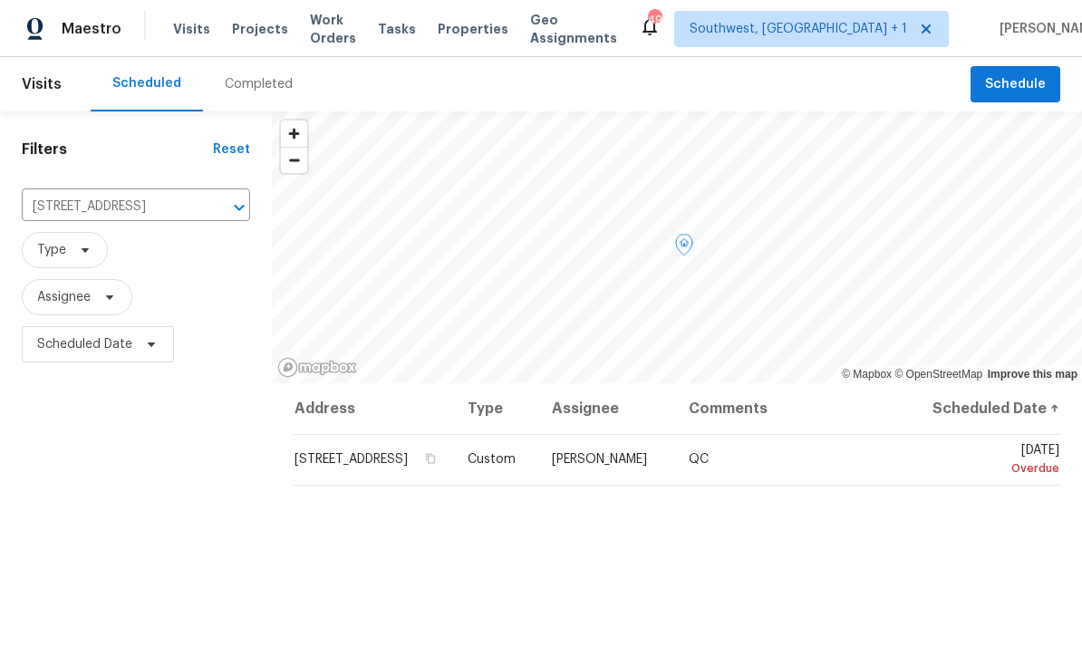
click at [0, 0] on icon at bounding box center [0, 0] width 0 height 0
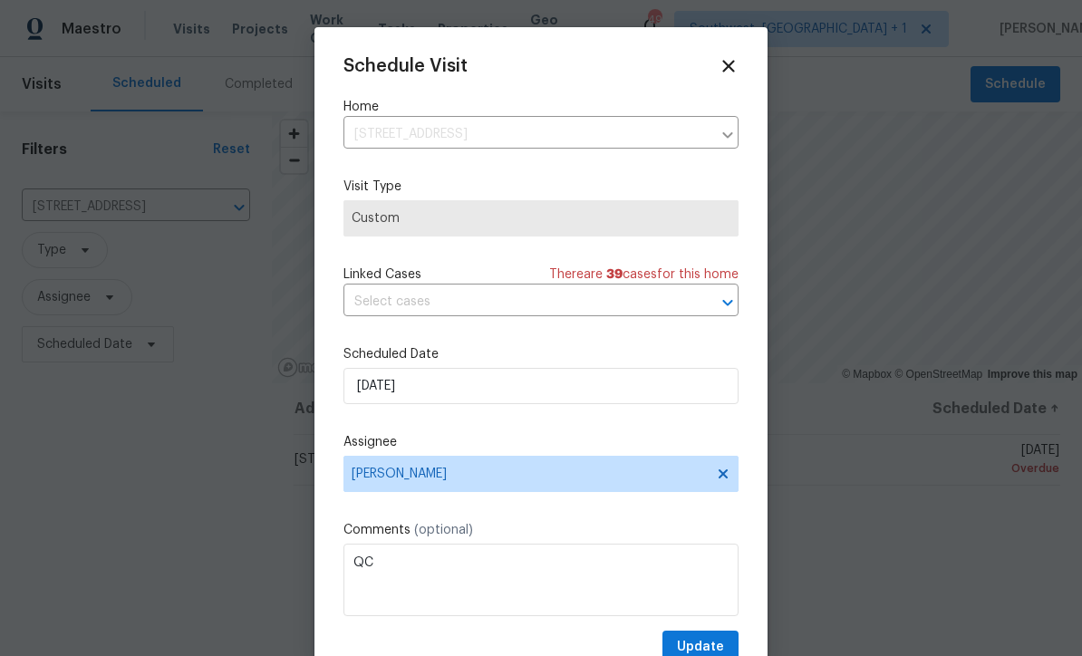
click at [717, 630] on div "Schedule Visit Home 7526 Fairlinks Ct, Sarasota, FL 34243 ​ Visit Type Custom L…" at bounding box center [541, 360] width 395 height 608
click at [707, 641] on span "Update" at bounding box center [700, 647] width 47 height 23
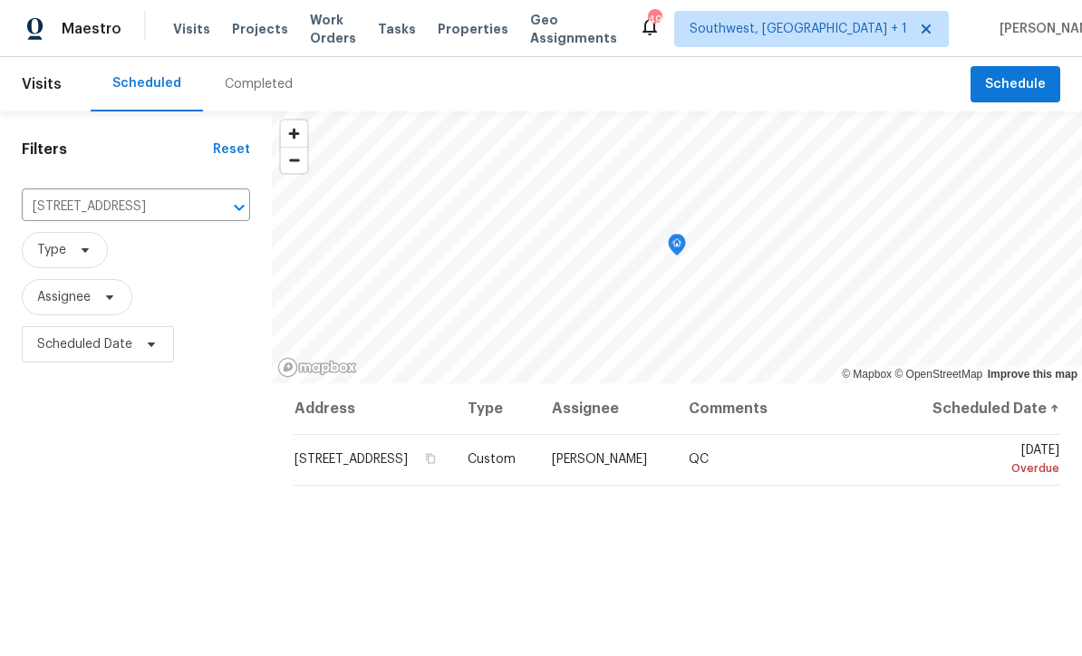
click at [162, 213] on input "[STREET_ADDRESS]" at bounding box center [111, 207] width 178 height 28
type input "507 circlewoo"
click at [147, 249] on li "[STREET_ADDRESS]" at bounding box center [136, 249] width 228 height 30
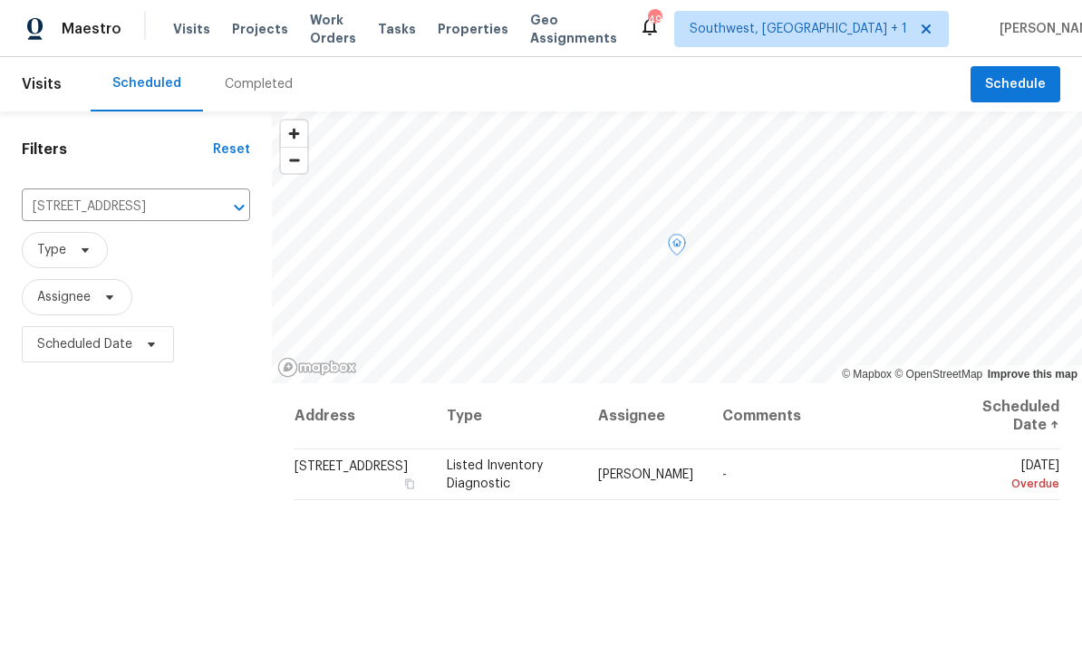
click at [0, 0] on icon at bounding box center [0, 0] width 0 height 0
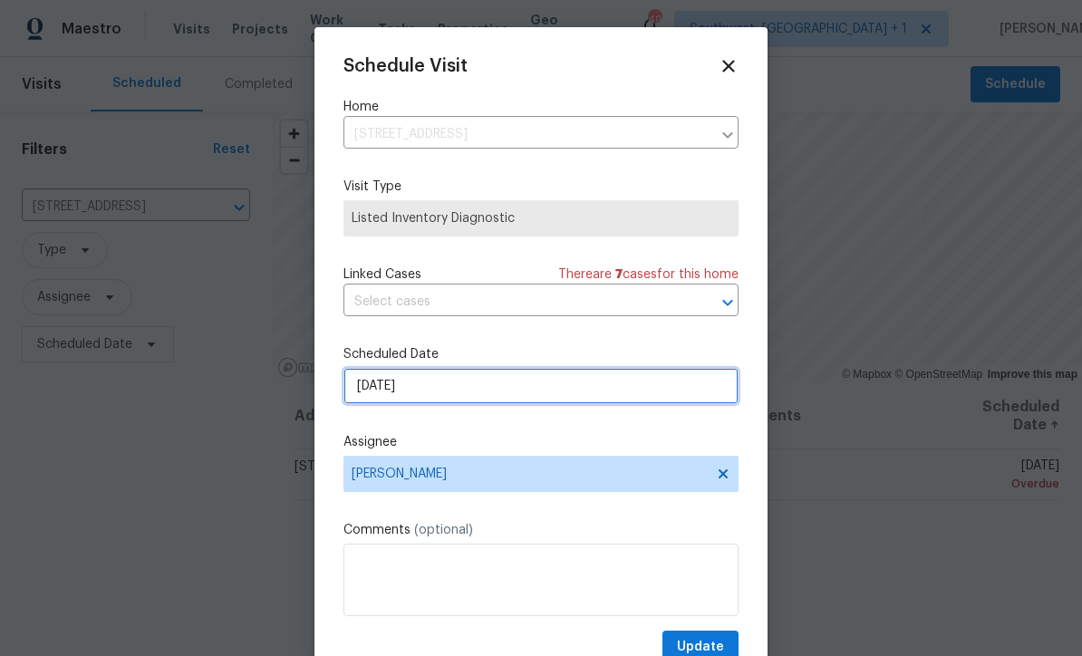
click at [539, 388] on input "8/9/2025" at bounding box center [541, 386] width 395 height 36
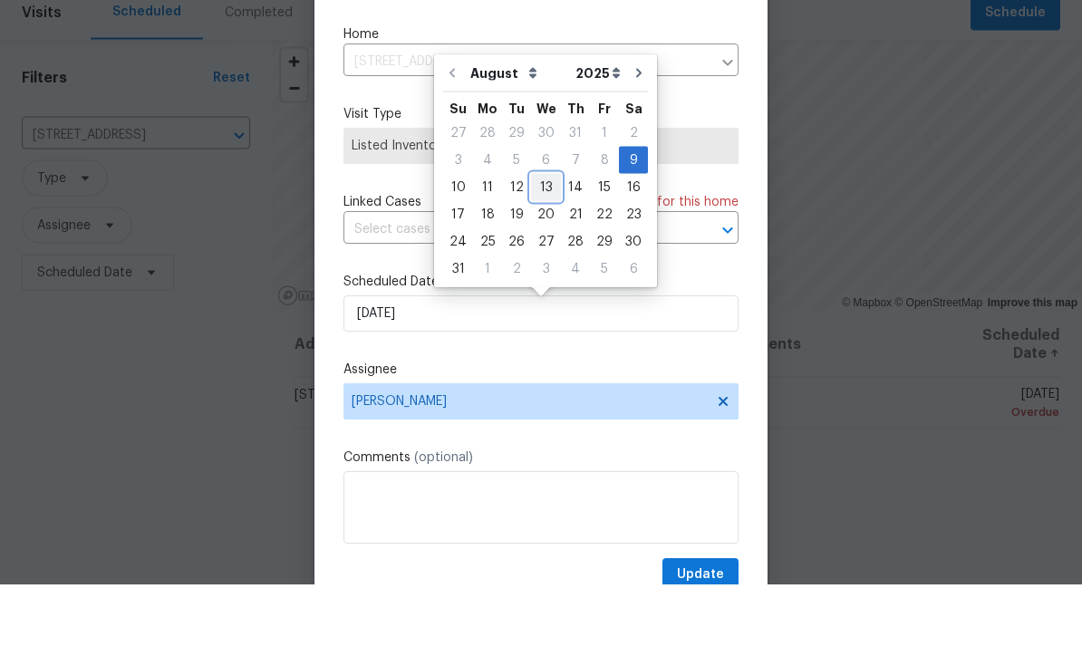
click at [544, 247] on div "13" at bounding box center [546, 259] width 30 height 25
type input "8/13/2025"
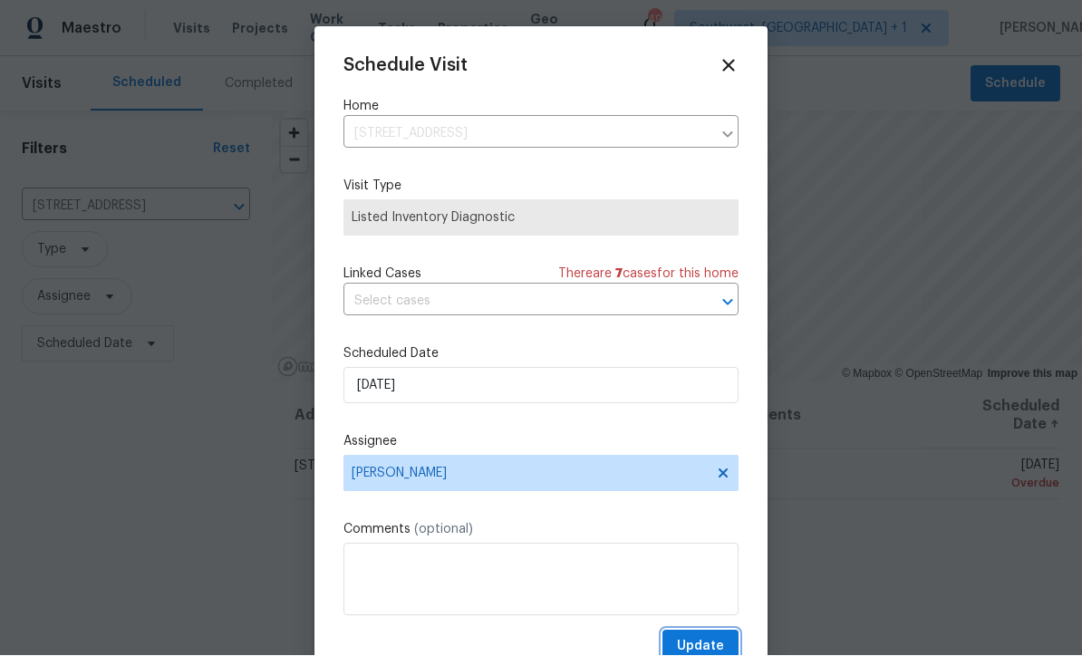
click at [716, 645] on span "Update" at bounding box center [700, 647] width 47 height 23
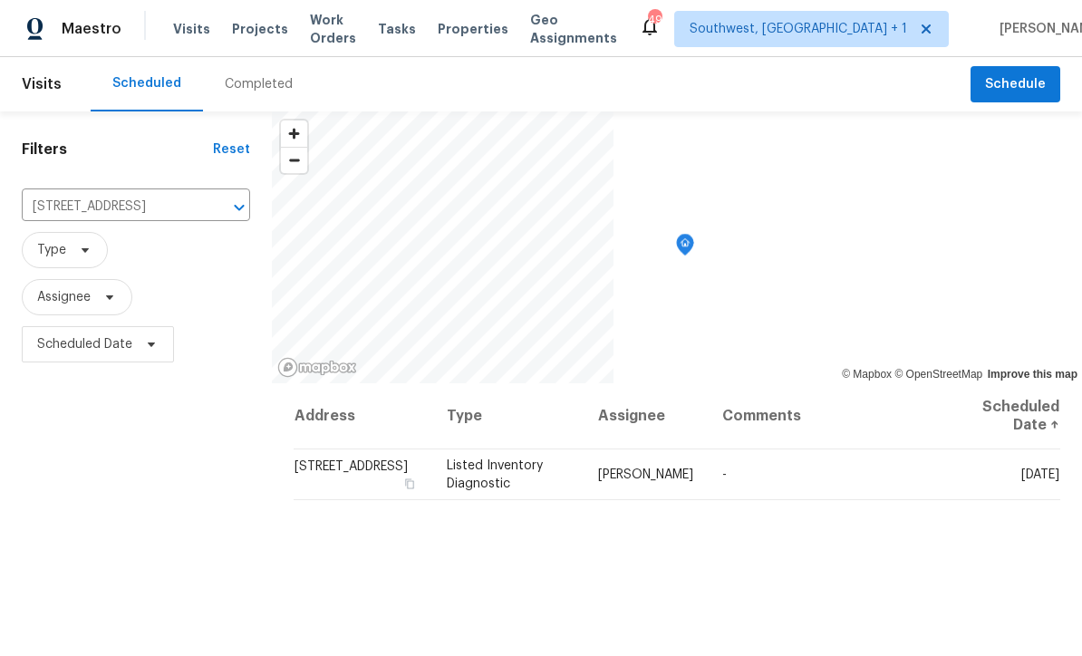
scroll to position [0, 0]
click at [158, 213] on input "[STREET_ADDRESS]" at bounding box center [111, 207] width 178 height 28
type input "3328 c"
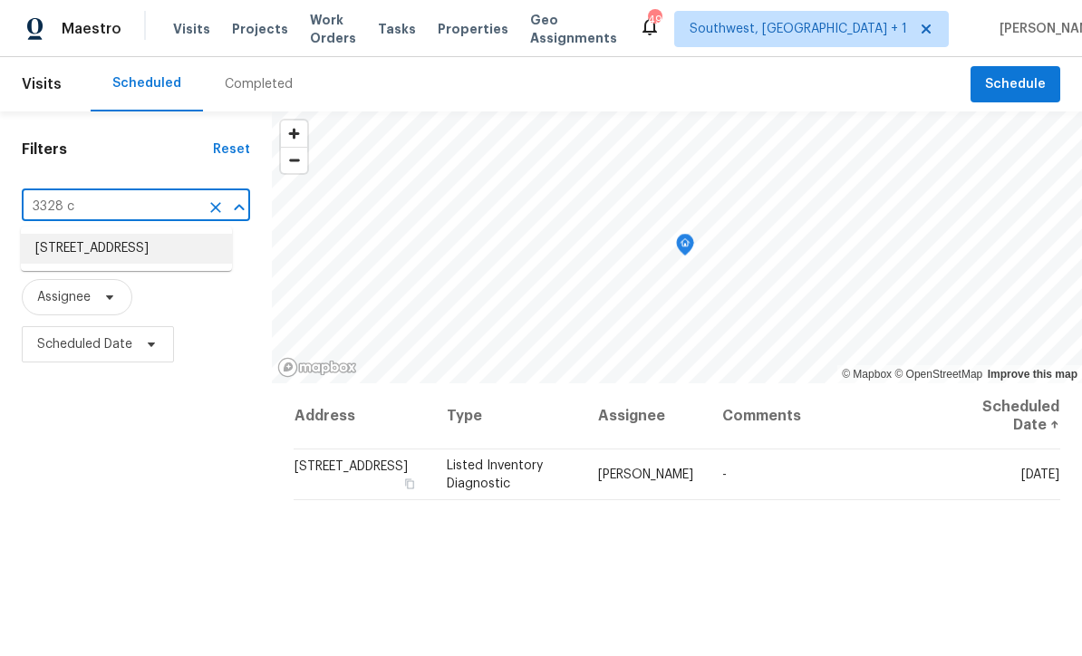
click at [145, 245] on li "[STREET_ADDRESS]" at bounding box center [126, 249] width 211 height 30
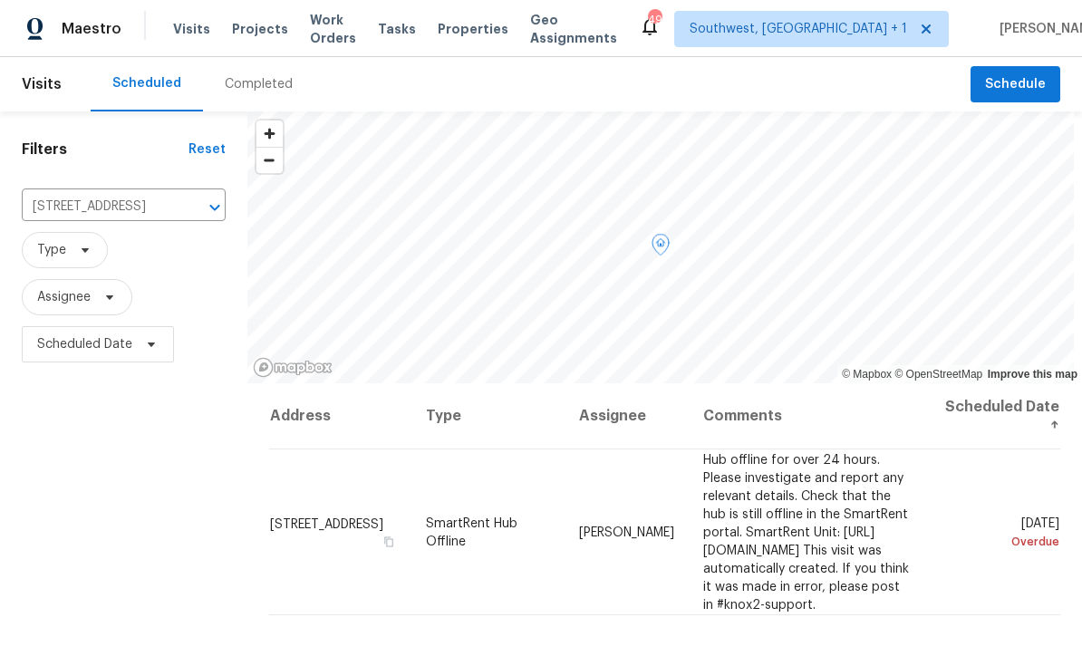
click at [0, 0] on icon at bounding box center [0, 0] width 0 height 0
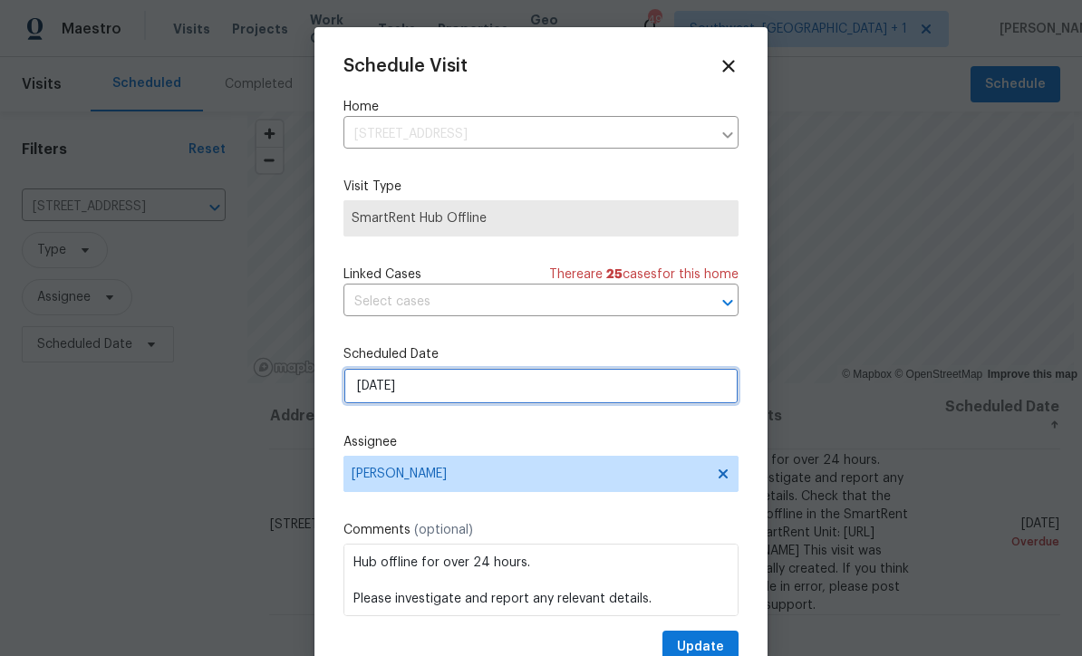
click at [499, 394] on input "8/9/2025" at bounding box center [541, 386] width 395 height 36
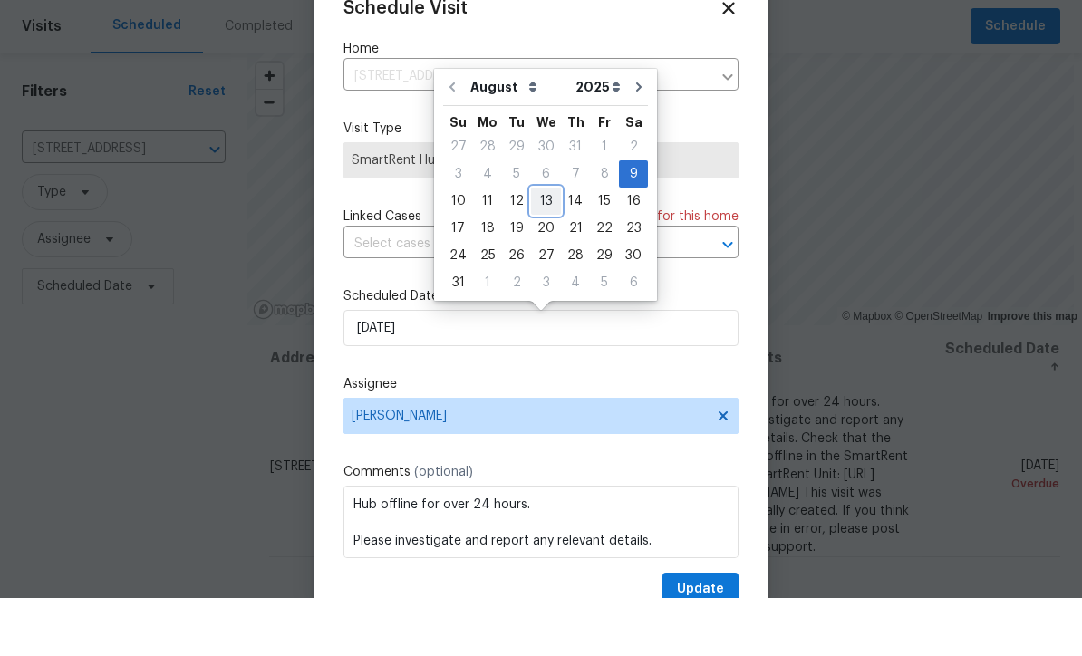
click at [541, 247] on div "13" at bounding box center [546, 259] width 30 height 25
type input "8/13/2025"
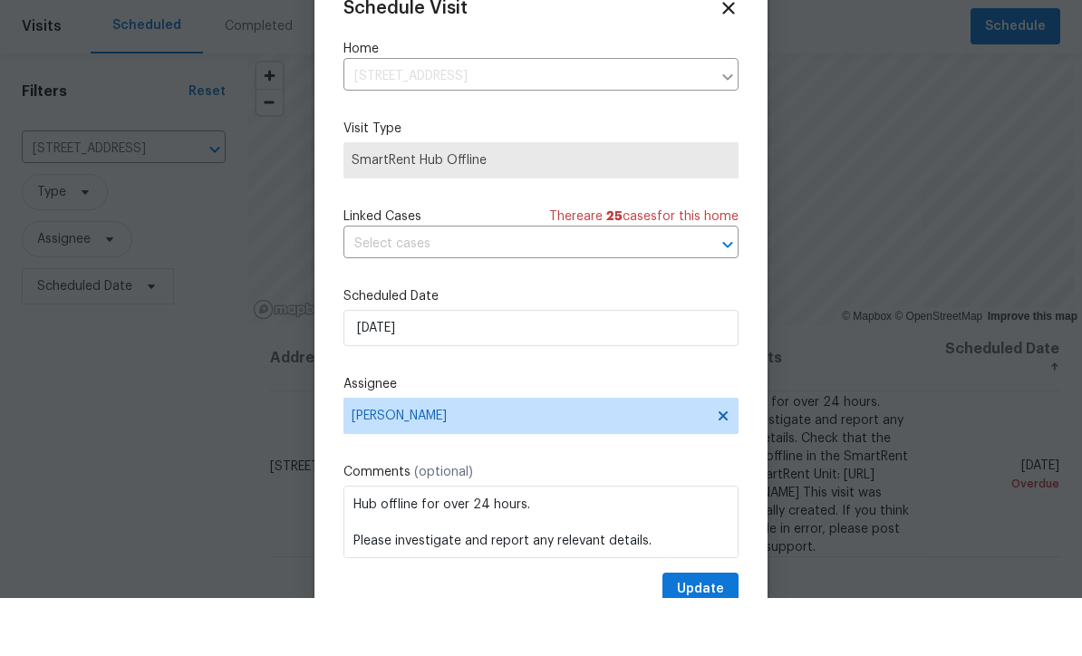
scroll to position [58, 0]
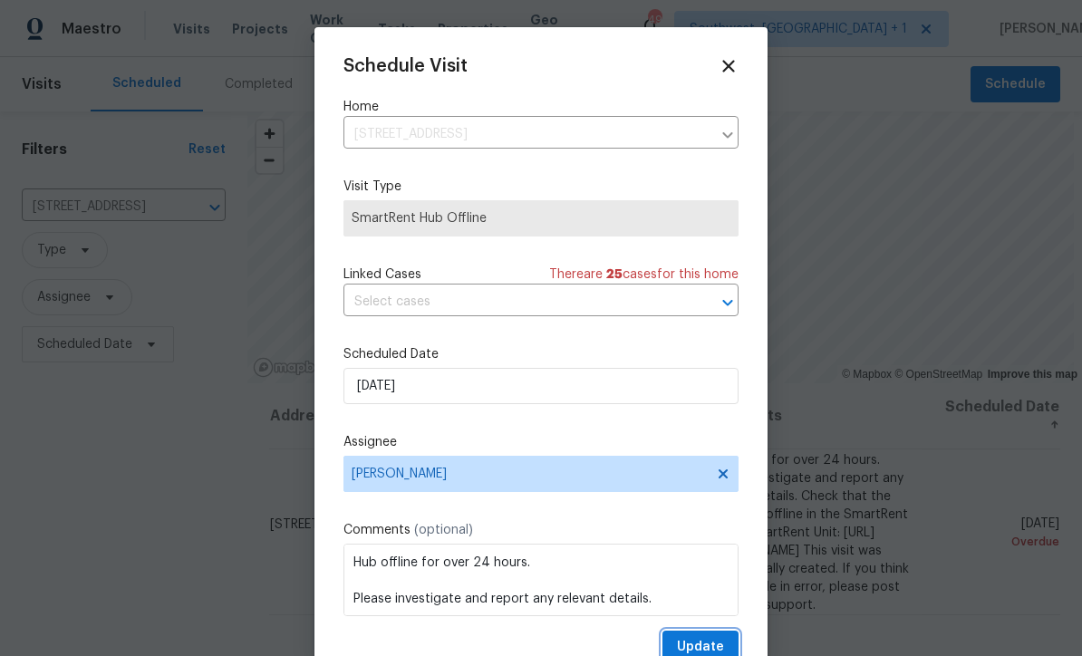
click at [713, 639] on button "Update" at bounding box center [701, 648] width 76 height 34
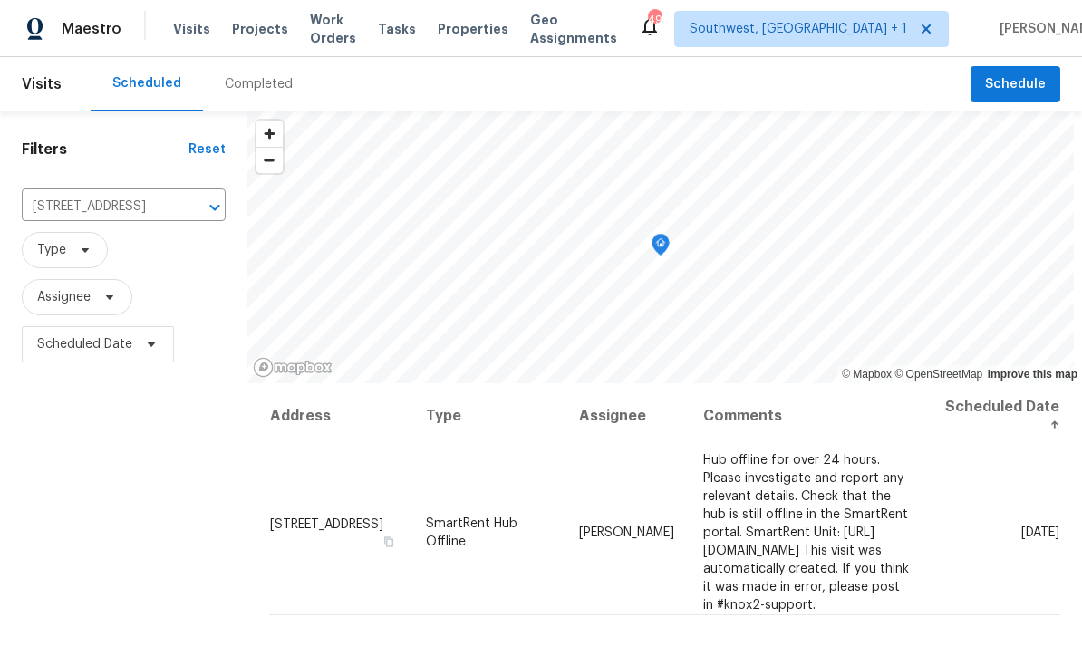
click at [106, 193] on input "3328 Circleville St, North Port, FL 34286" at bounding box center [98, 207] width 153 height 28
type input "1181 bu"
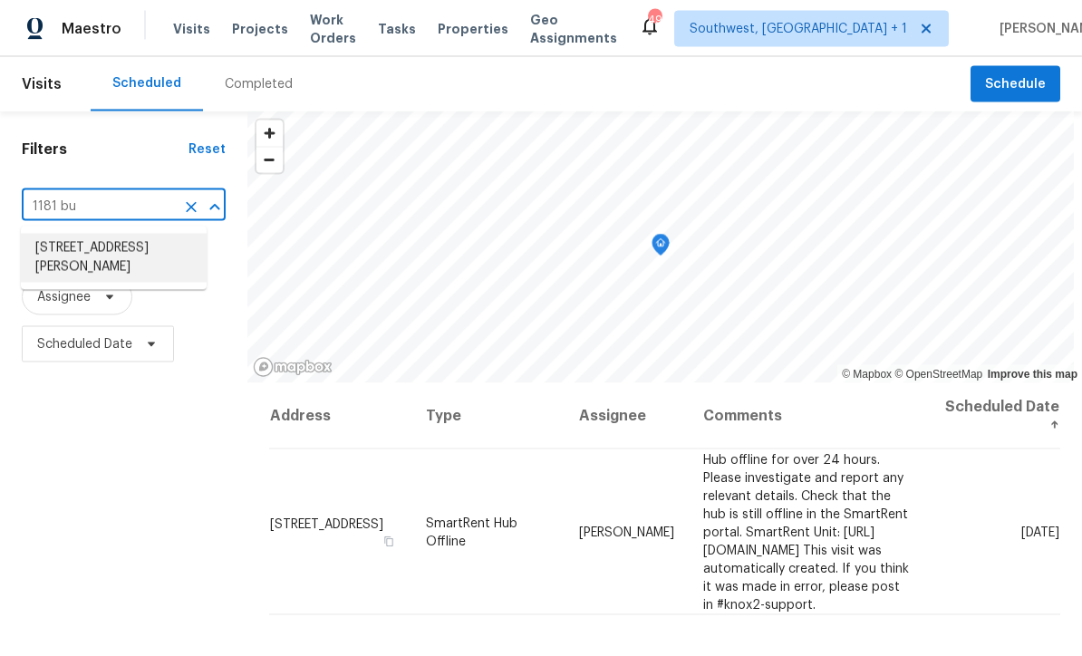
click at [136, 234] on li "1181 Burgos Dr # 406, Sarasota, FL 34238" at bounding box center [114, 258] width 186 height 49
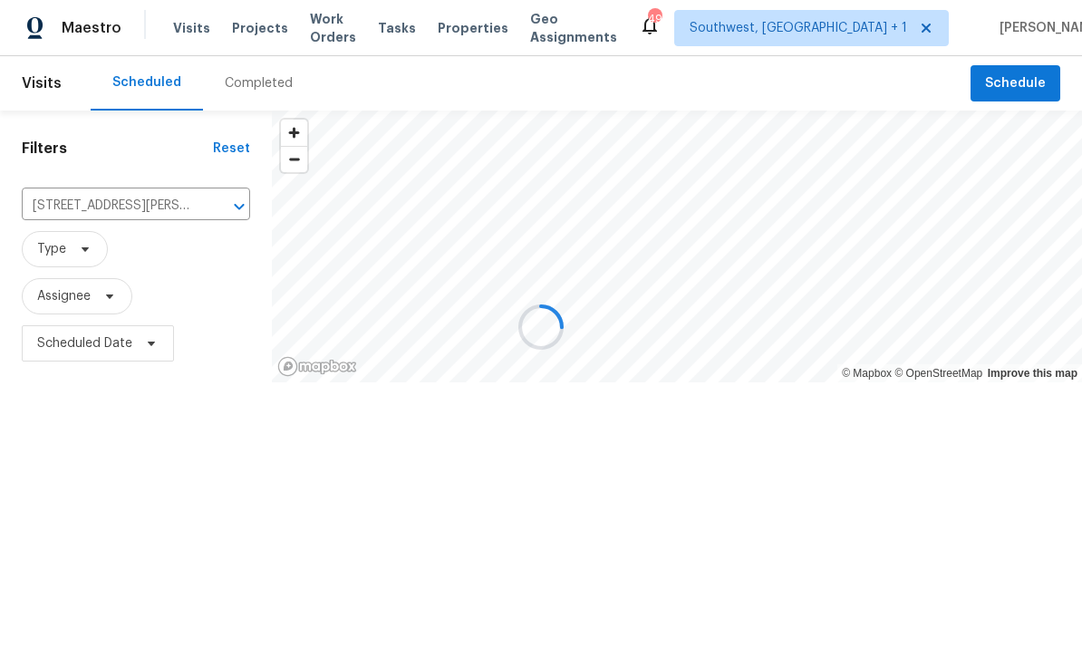
scroll to position [1, 0]
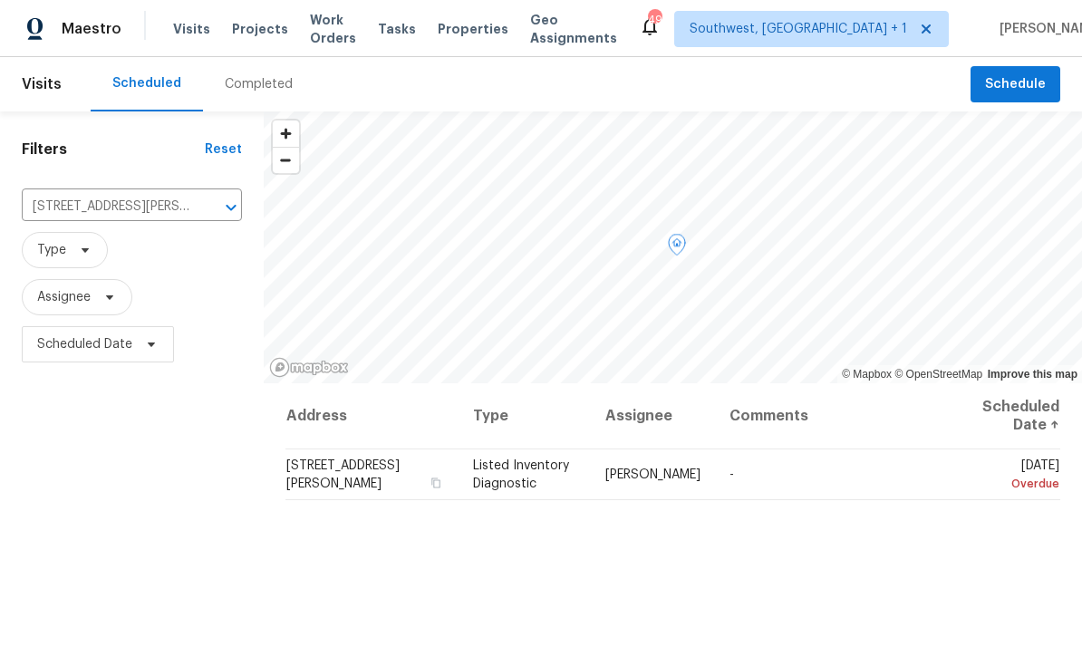
click at [0, 0] on icon at bounding box center [0, 0] width 0 height 0
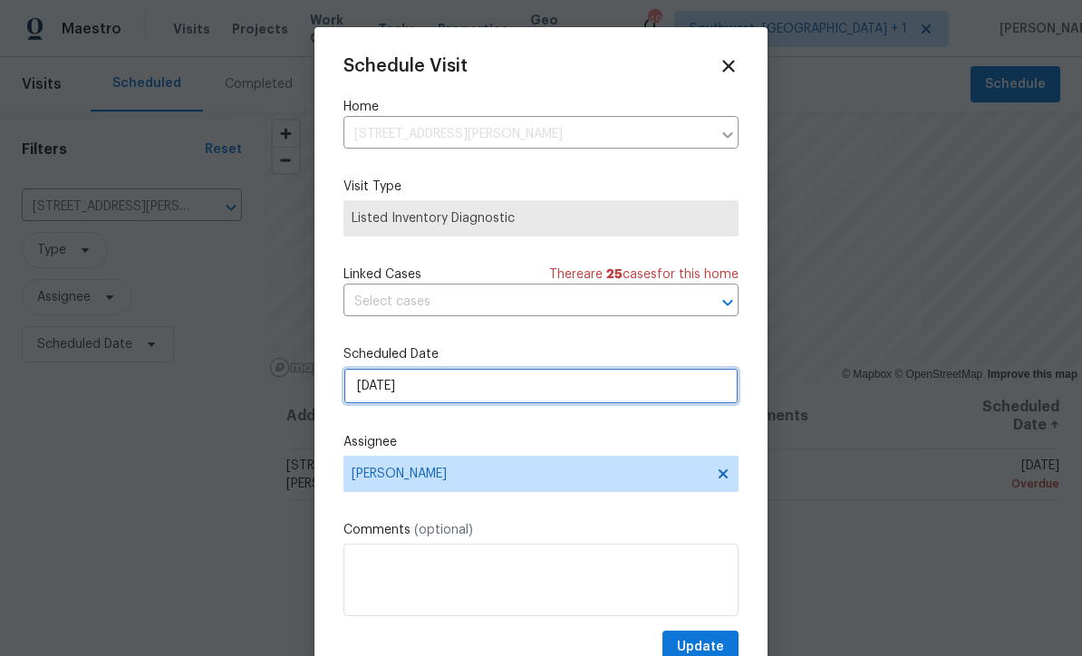
click at [500, 383] on input "8/9/2025" at bounding box center [541, 386] width 395 height 36
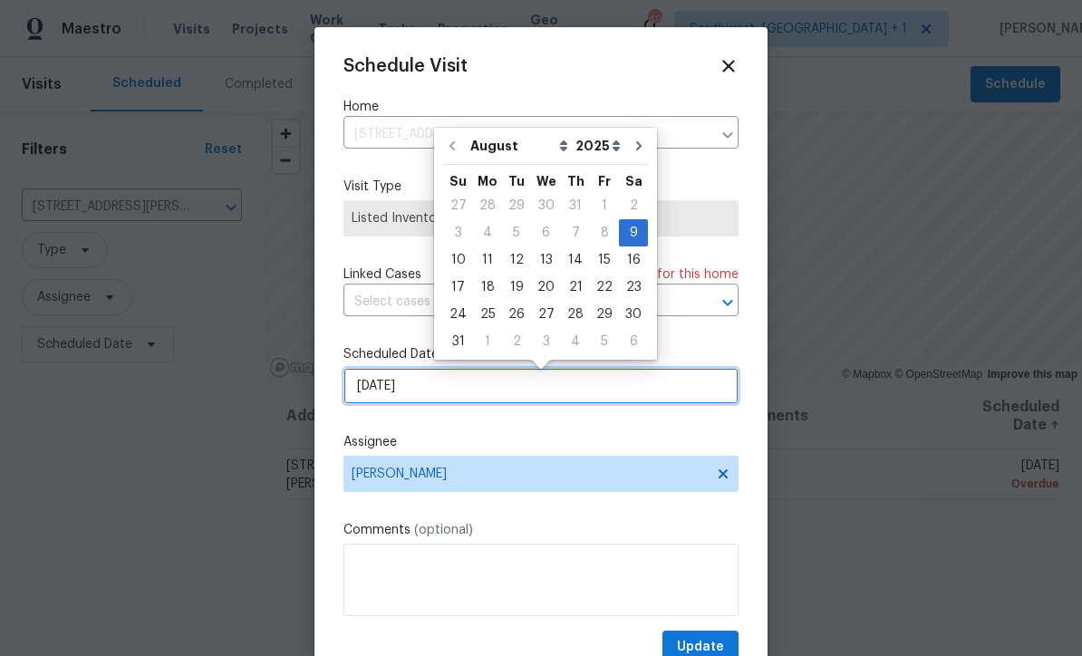
scroll to position [0, 0]
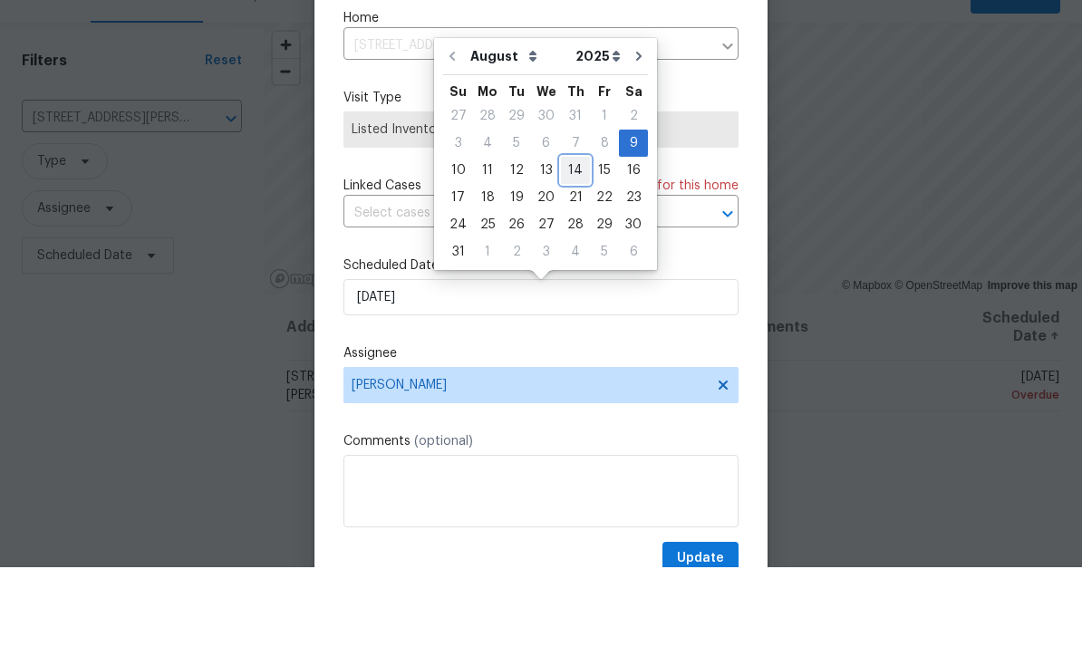
click at [572, 247] on div "14" at bounding box center [575, 259] width 29 height 25
type input "8/14/2025"
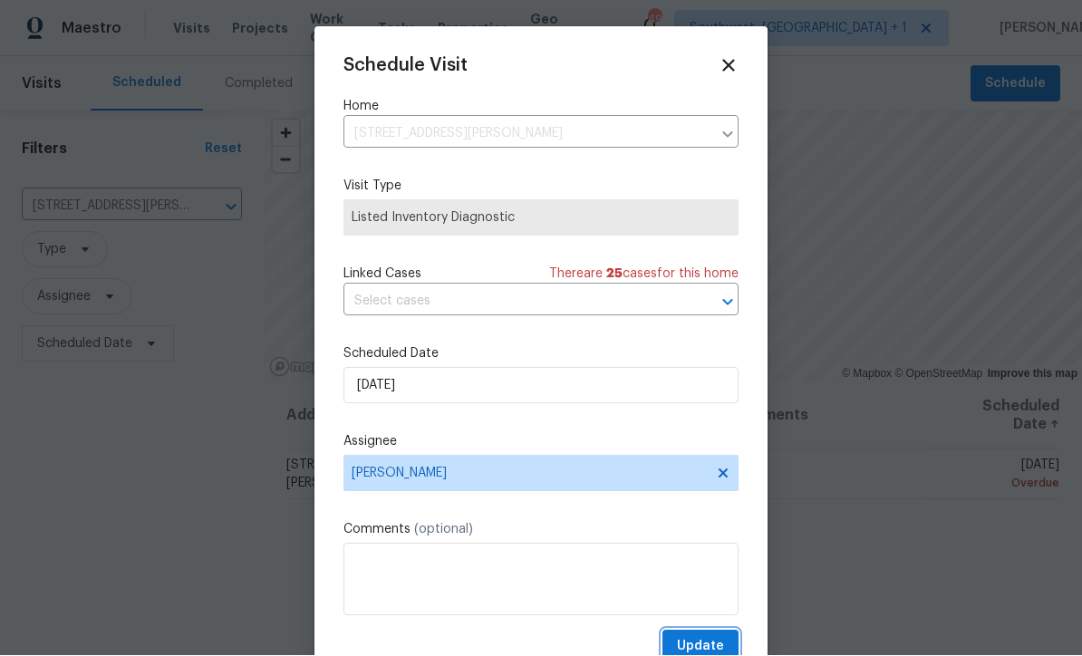
click at [711, 643] on span "Update" at bounding box center [700, 647] width 47 height 23
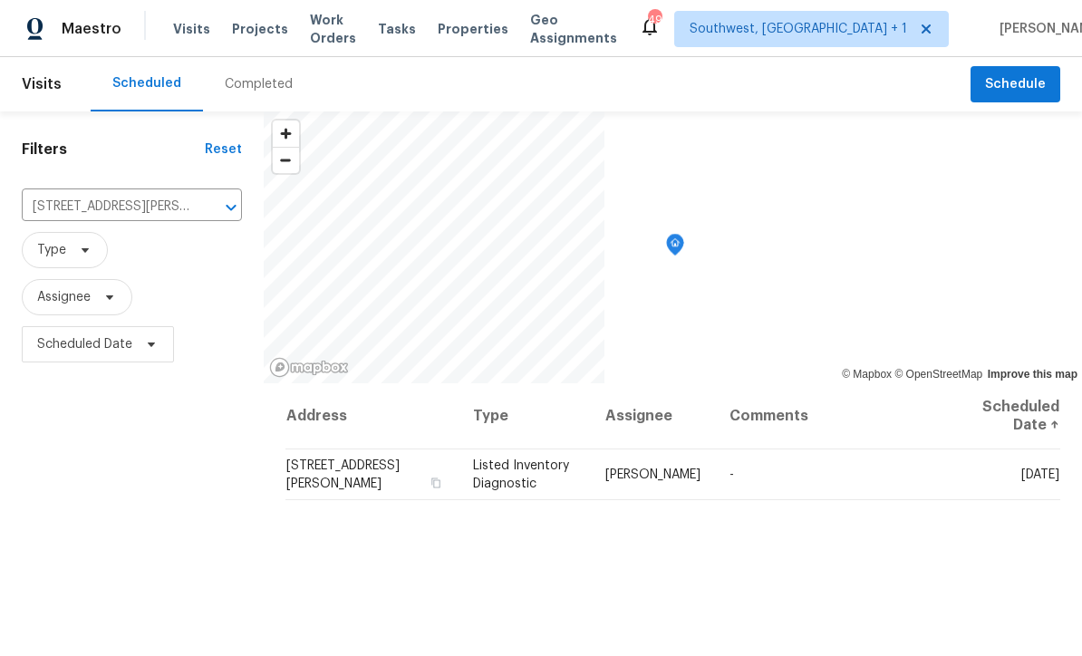
scroll to position [0, 0]
click at [149, 218] on input "1181 Burgos Dr # 406, Sarasota, FL 34238" at bounding box center [107, 207] width 170 height 28
type input "10216"
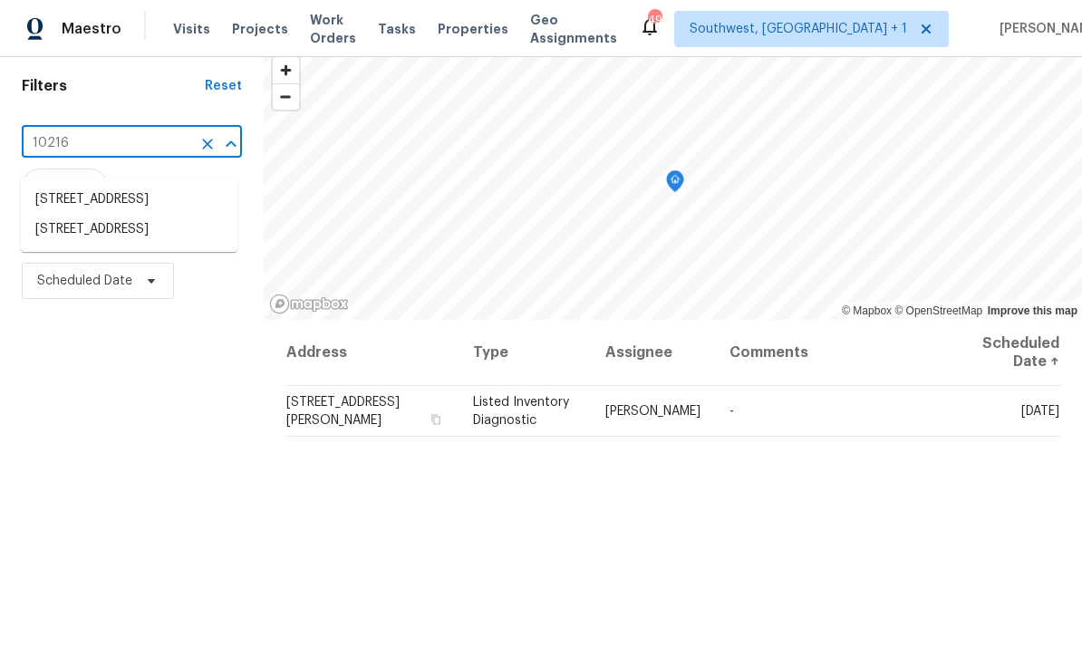
scroll to position [72, 0]
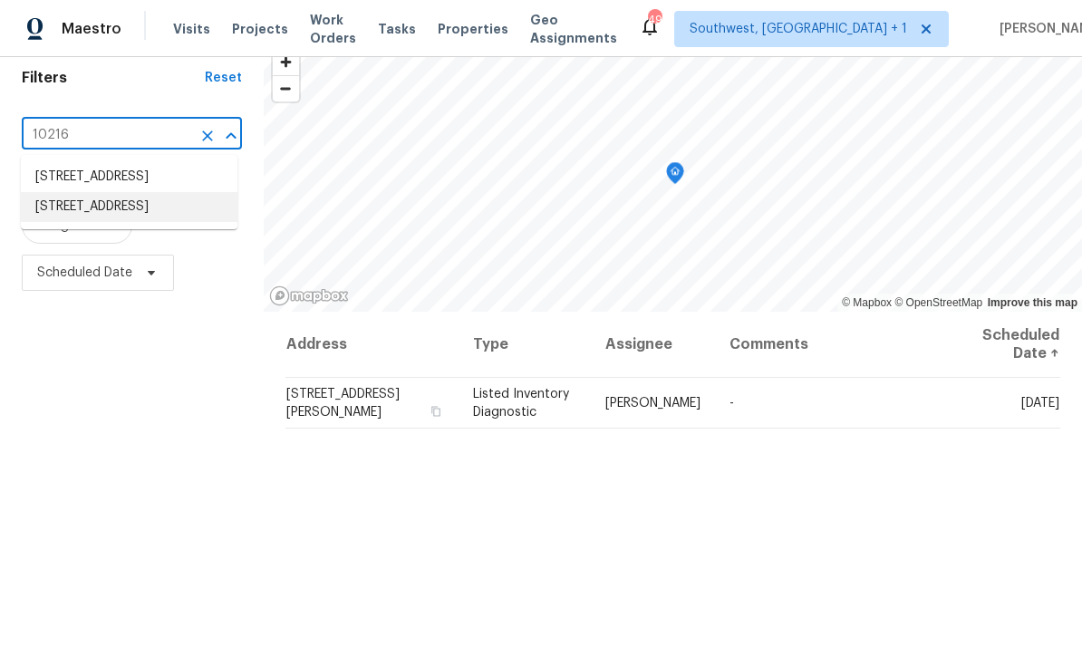
click at [126, 222] on li "10216 Woodborne Pl, Bradenton, FL 34202" at bounding box center [129, 207] width 217 height 30
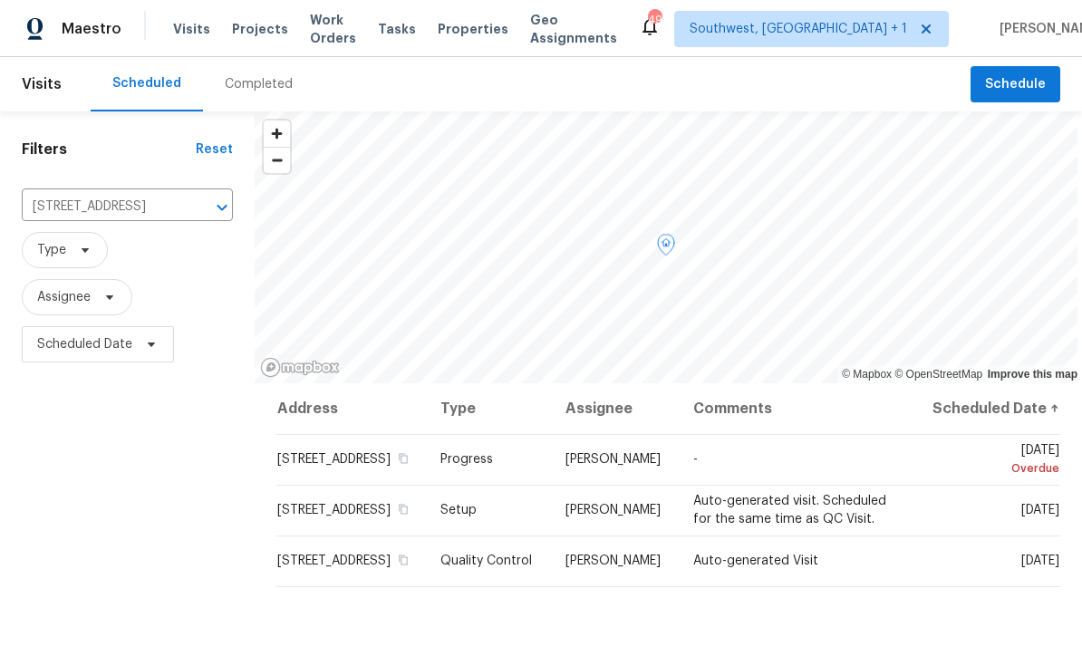
click at [0, 0] on icon at bounding box center [0, 0] width 0 height 0
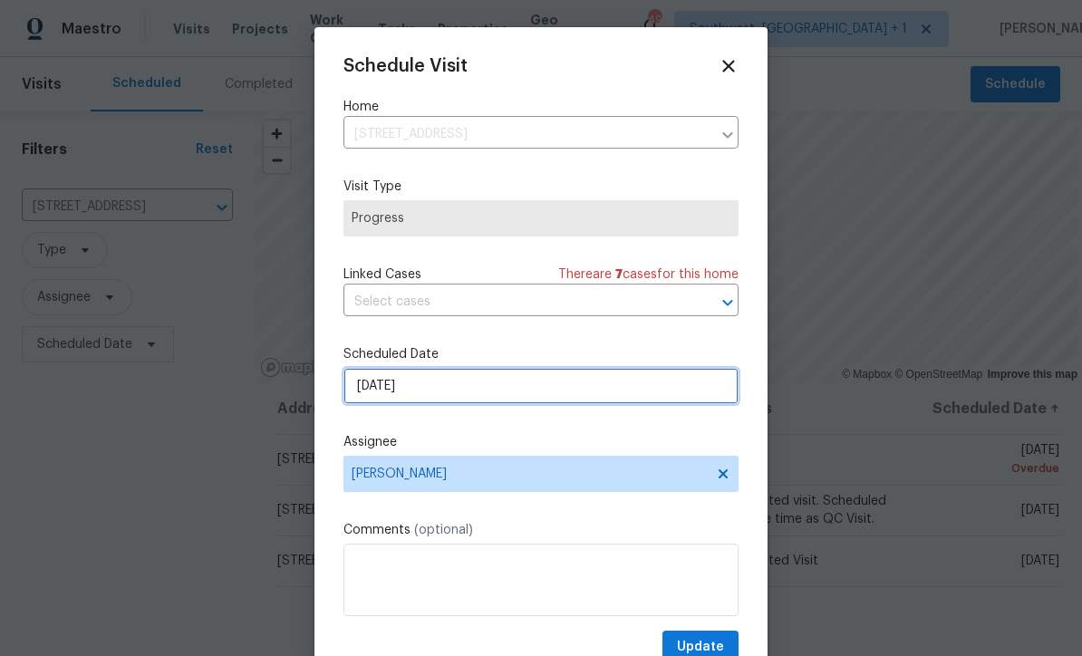
click at [456, 395] on input "8/8/2025" at bounding box center [541, 386] width 395 height 36
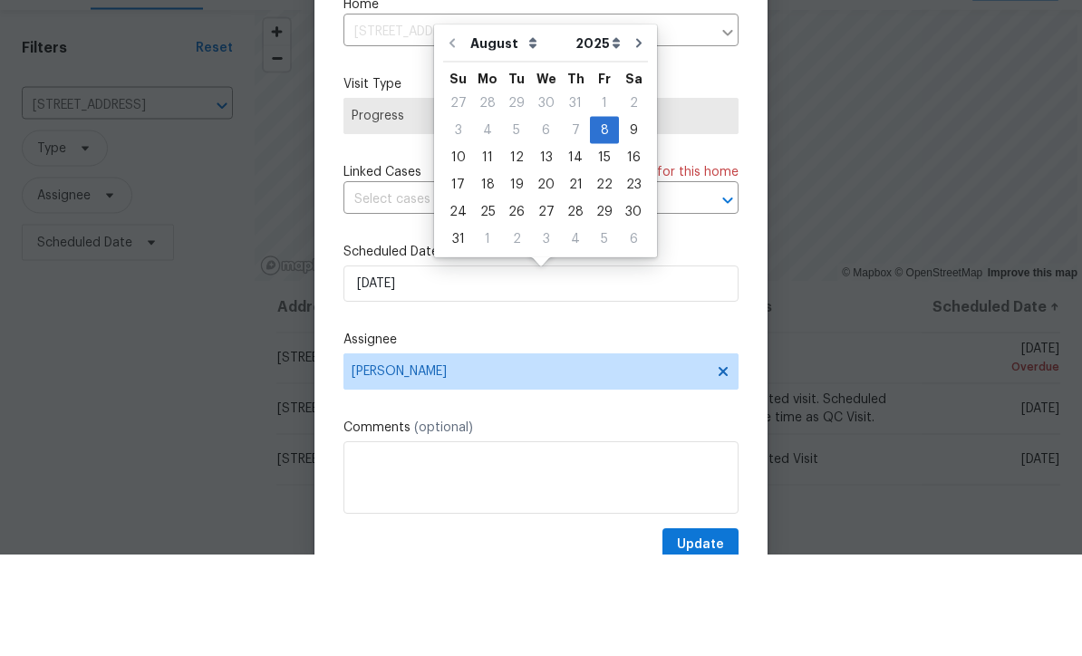
scroll to position [60, 0]
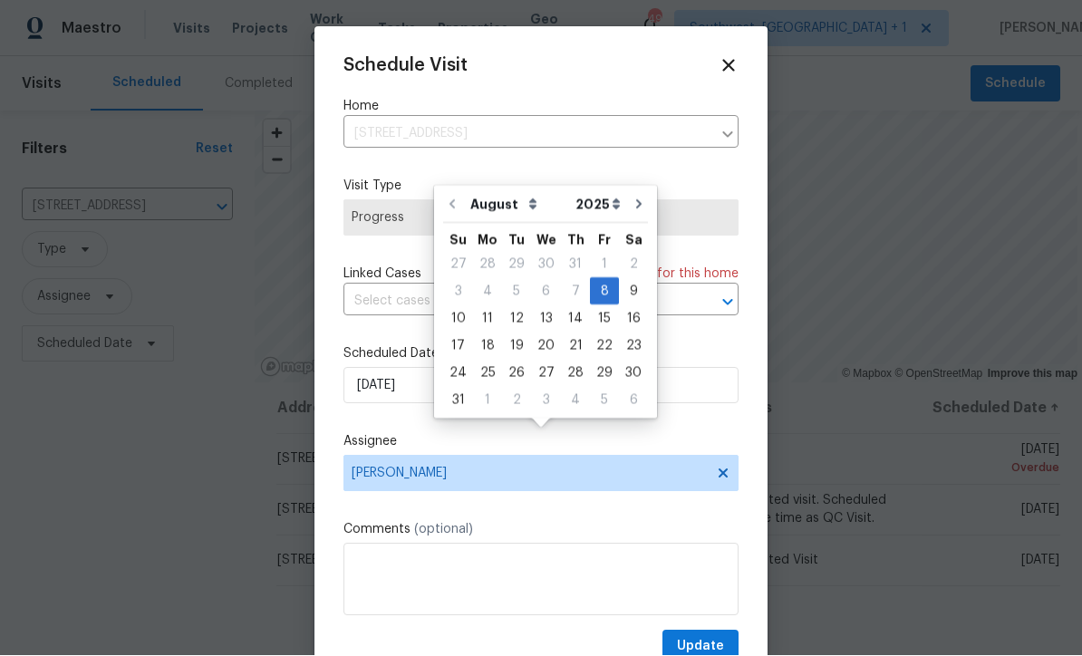
click at [732, 63] on icon at bounding box center [728, 66] width 12 height 12
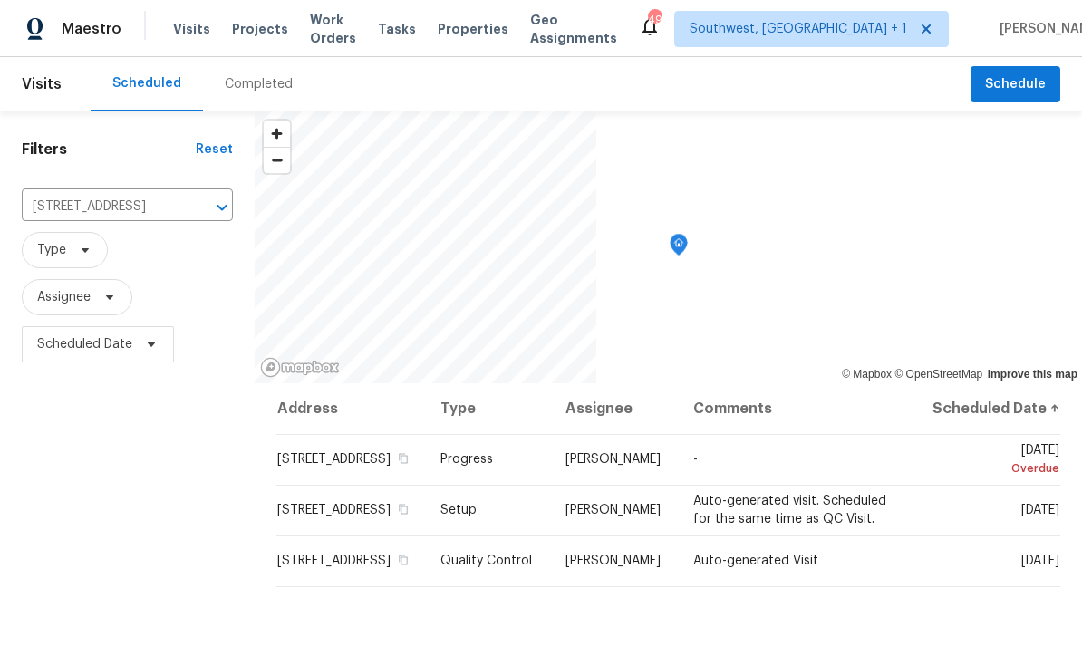
scroll to position [0, 0]
click at [133, 209] on input "10216 Woodborne Pl, Bradenton, FL 34202" at bounding box center [102, 207] width 160 height 28
type input "1427 e"
click at [135, 237] on li "[STREET_ADDRESS]" at bounding box center [117, 249] width 190 height 30
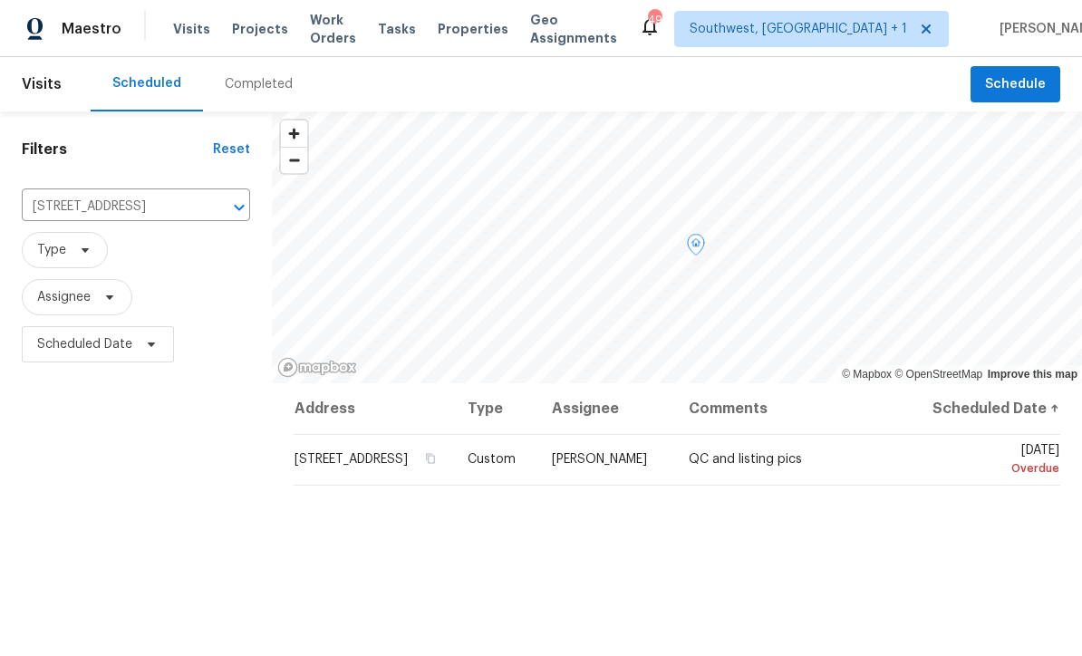
click at [0, 0] on icon at bounding box center [0, 0] width 0 height 0
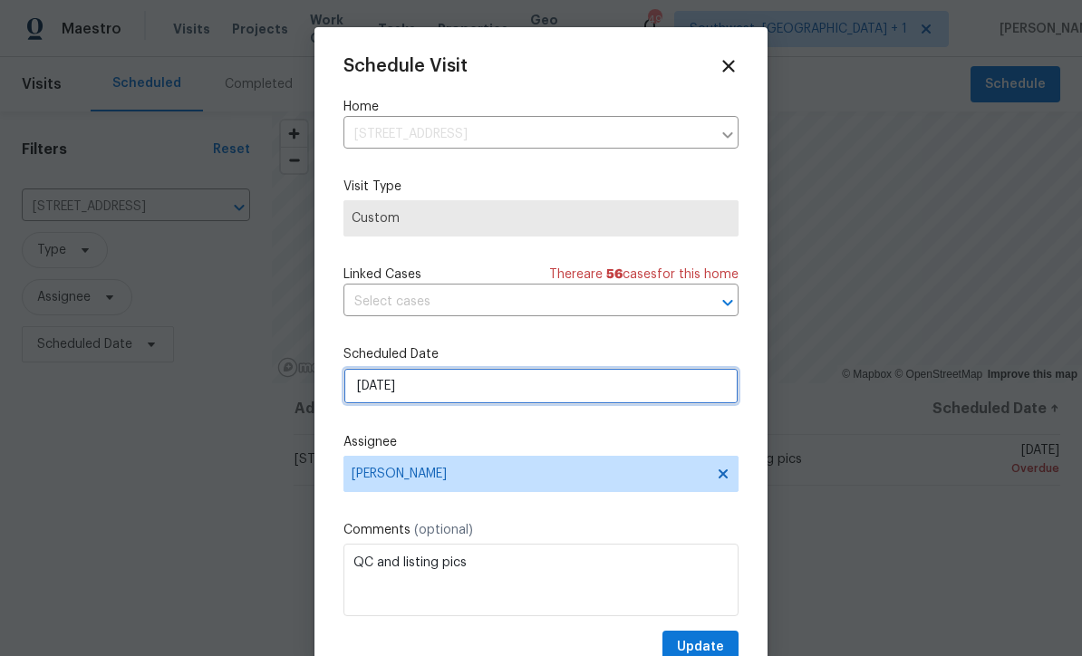
click at [466, 401] on input "[DATE]" at bounding box center [541, 386] width 395 height 36
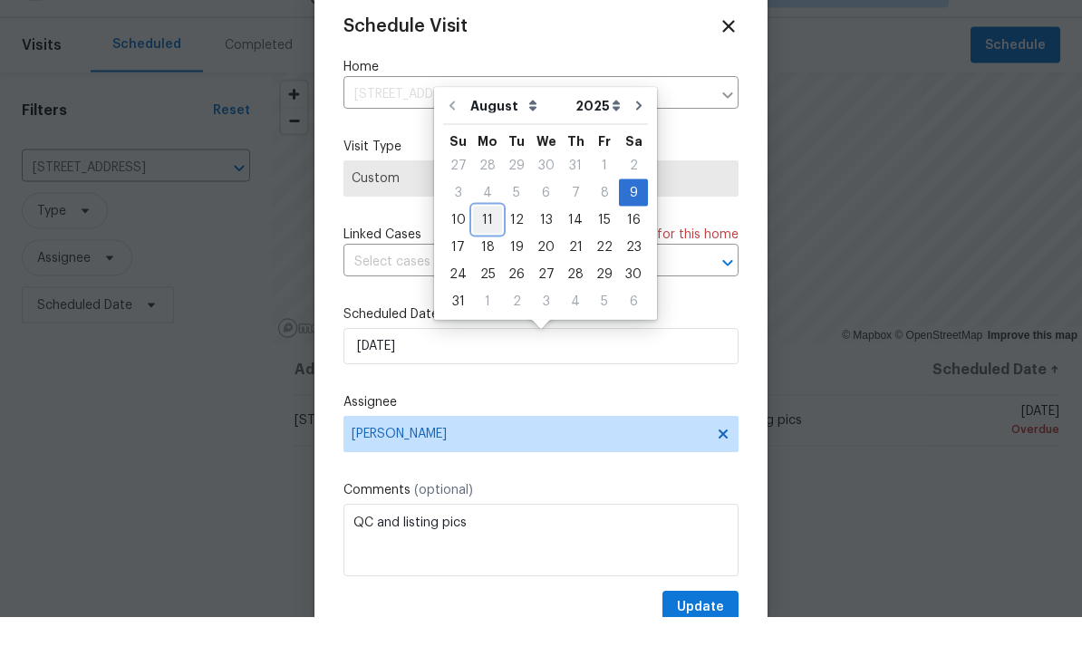
click at [484, 247] on div "11" at bounding box center [487, 259] width 29 height 25
type input "[DATE]"
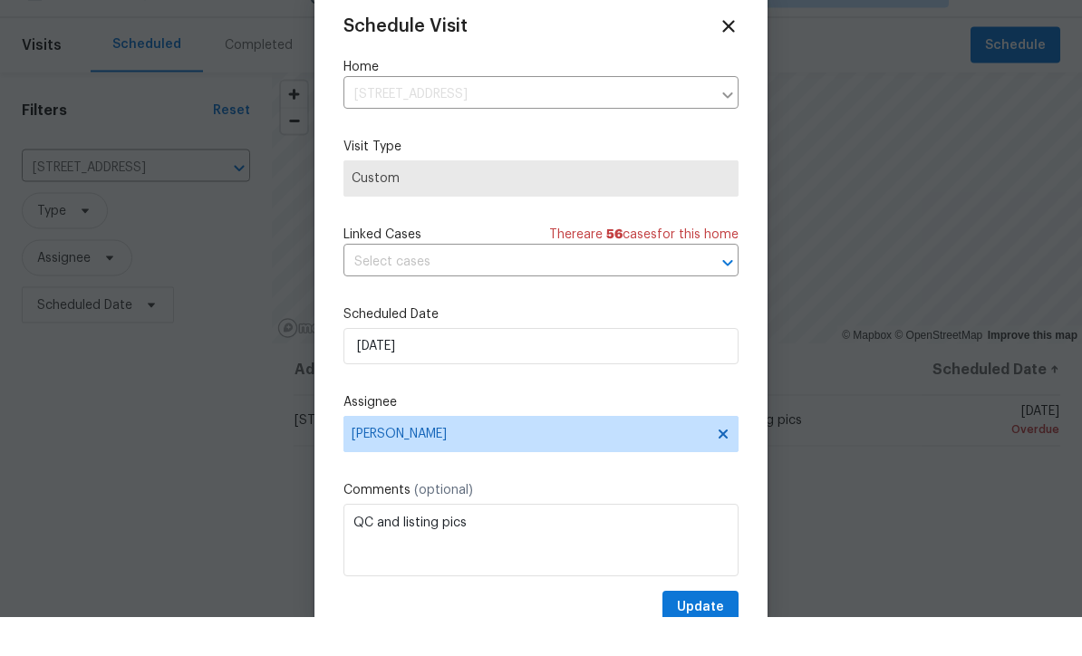
scroll to position [40, 0]
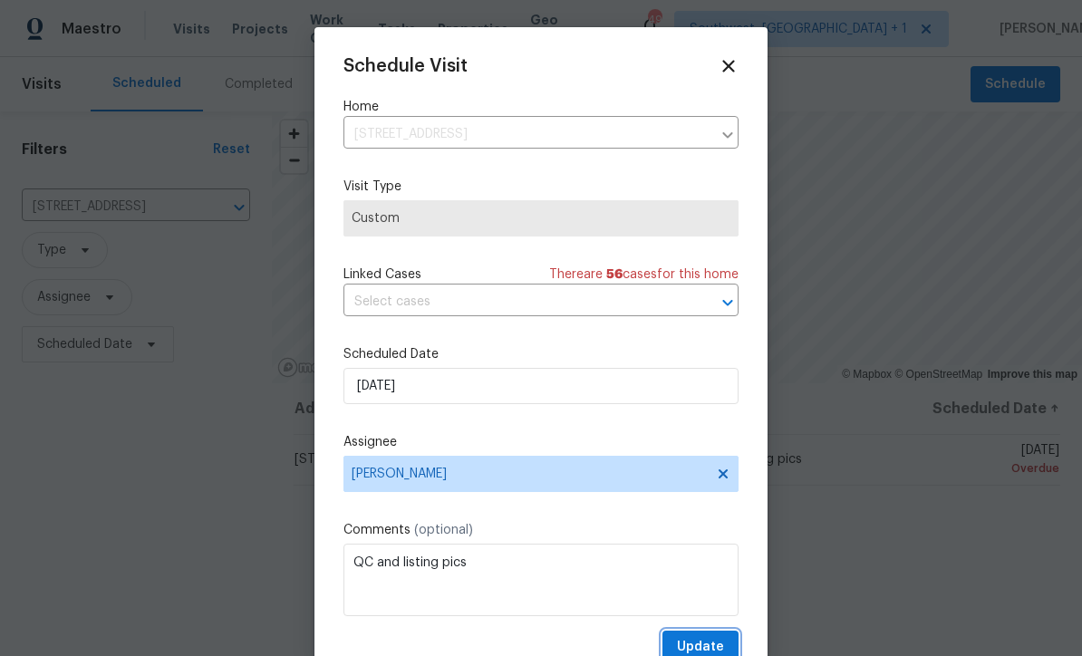
click at [712, 644] on span "Update" at bounding box center [700, 647] width 47 height 23
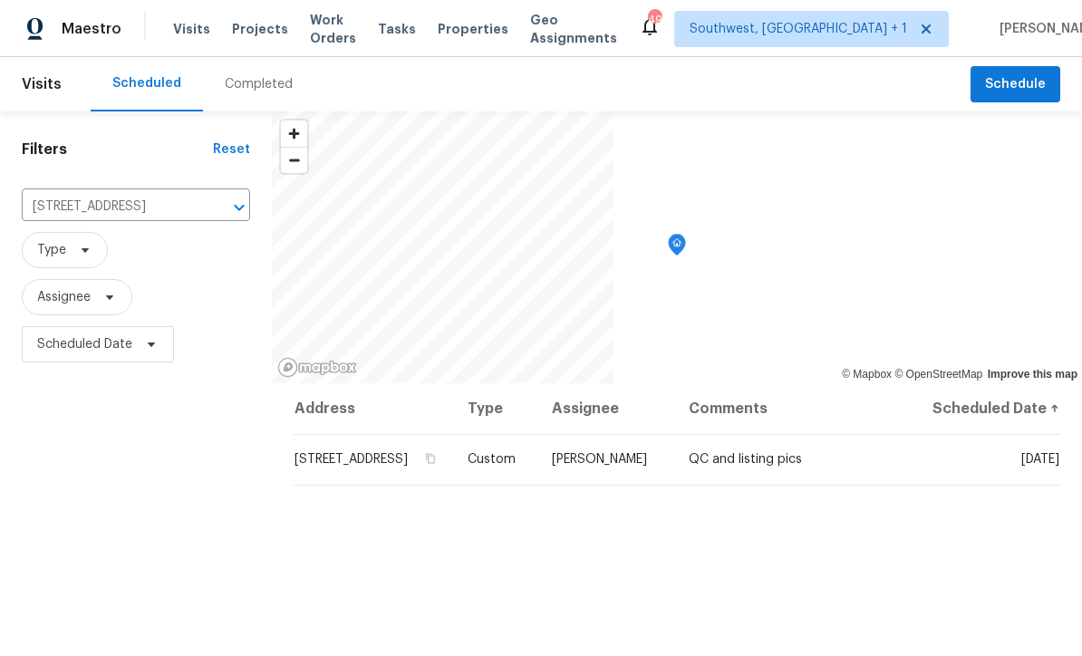
scroll to position [0, 0]
click at [238, 22] on span "Projects" at bounding box center [260, 29] width 56 height 18
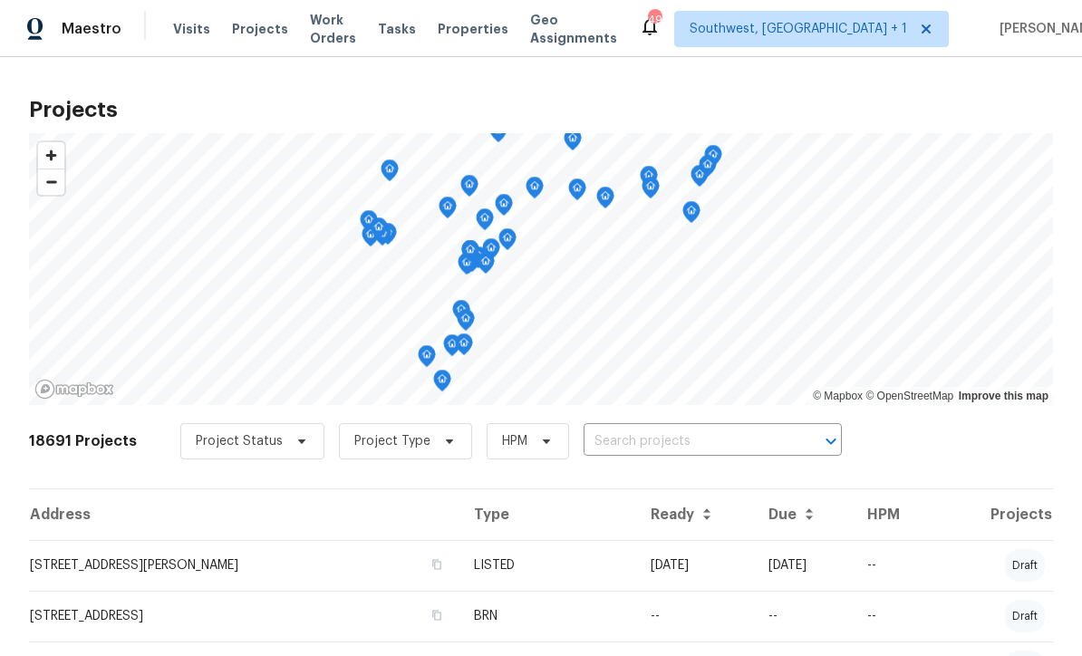
click at [620, 448] on input "text" at bounding box center [688, 442] width 208 height 28
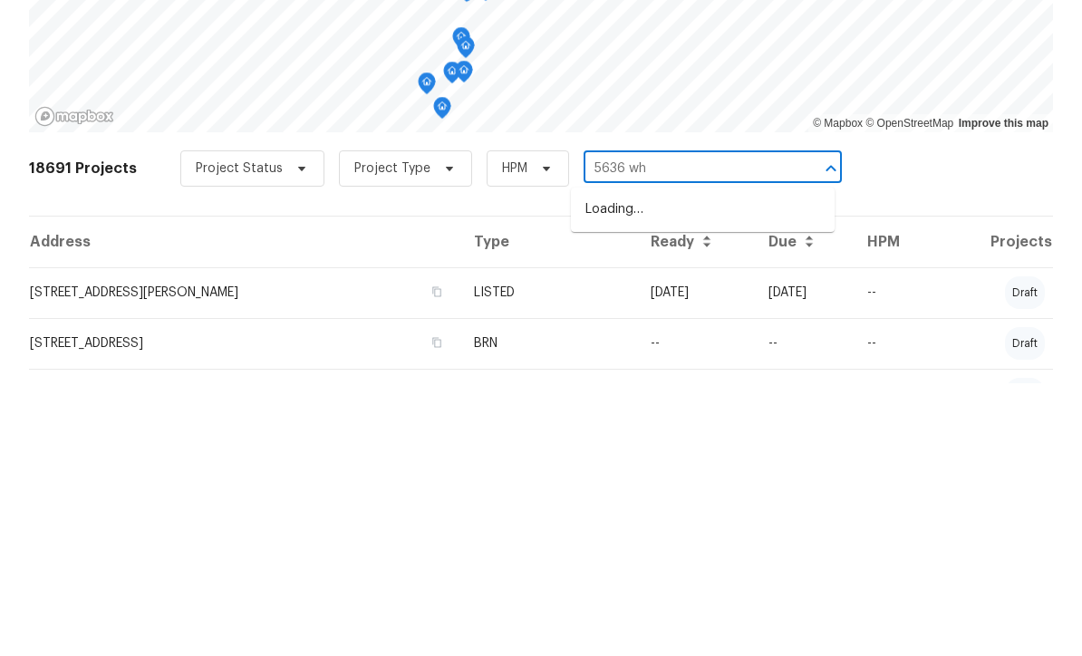
type input "5636 whi"
click at [695, 468] on li "5636 Whitehead St, Bradenton, FL 34203" at bounding box center [703, 483] width 264 height 30
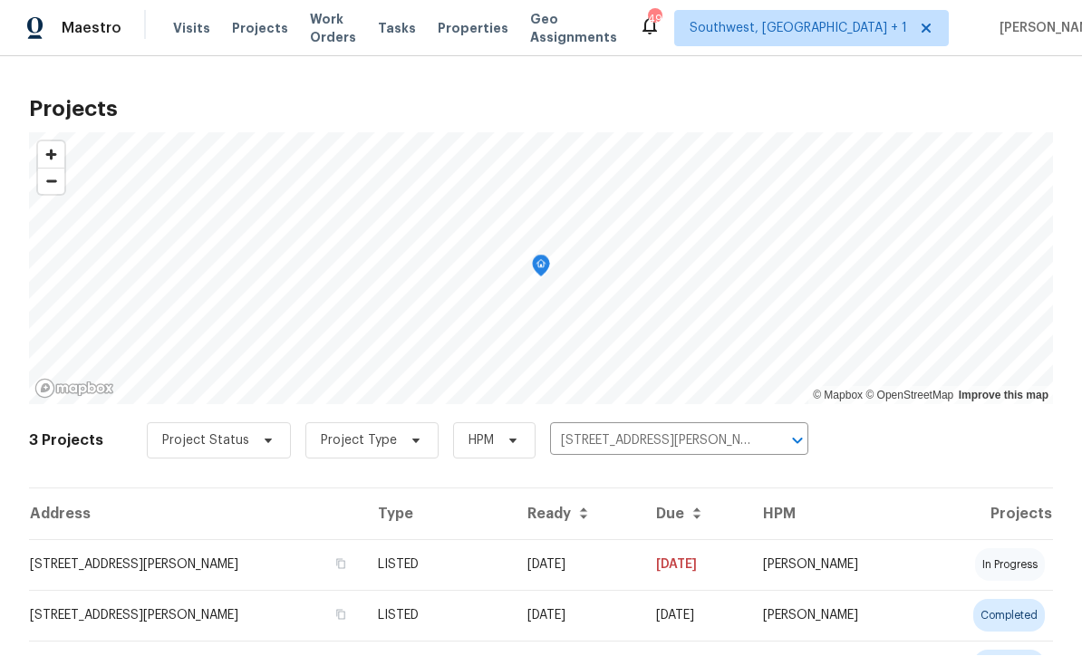
scroll to position [1, 0]
click at [581, 569] on td "07/08/25" at bounding box center [577, 565] width 129 height 51
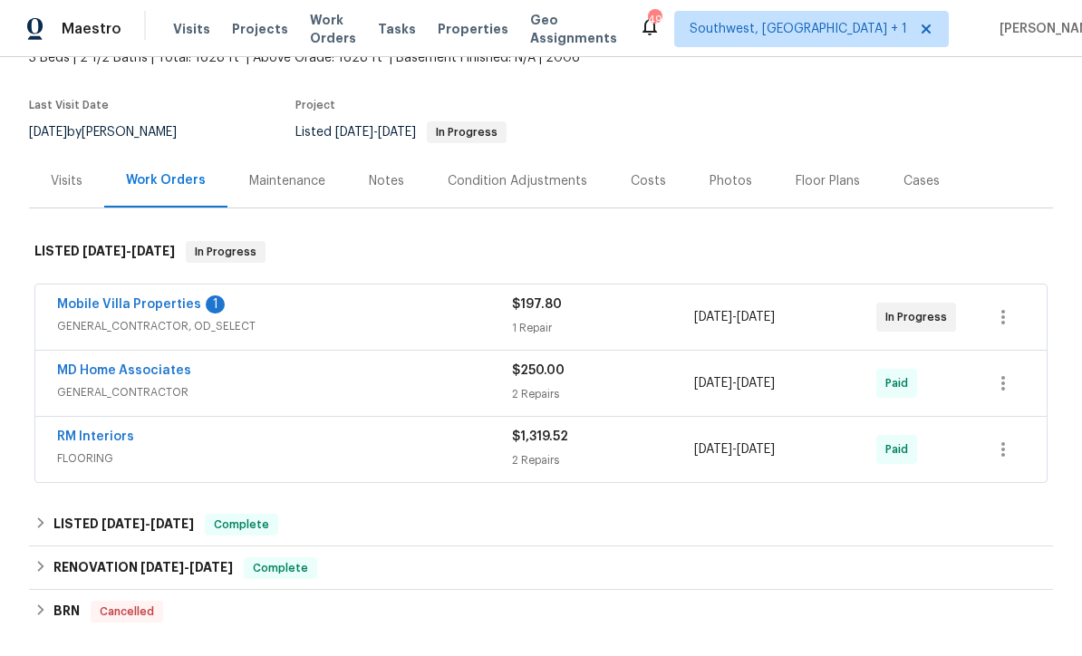
scroll to position [120, 0]
click at [132, 307] on link "Mobile Villa Properties" at bounding box center [129, 305] width 144 height 13
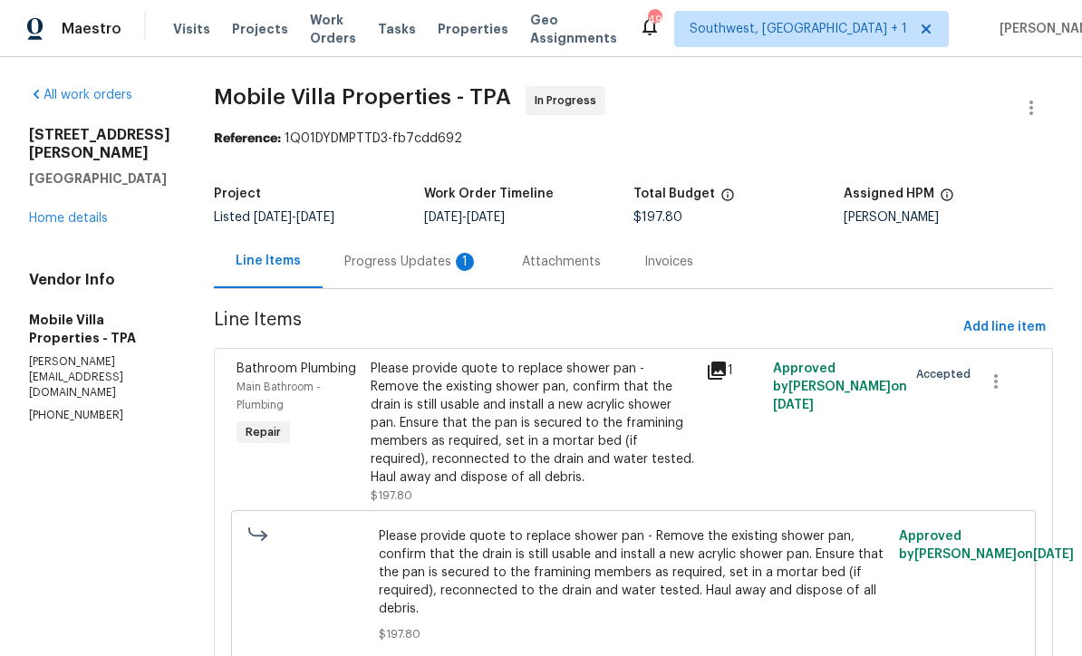
click at [385, 269] on div "Progress Updates 1" at bounding box center [411, 262] width 134 height 18
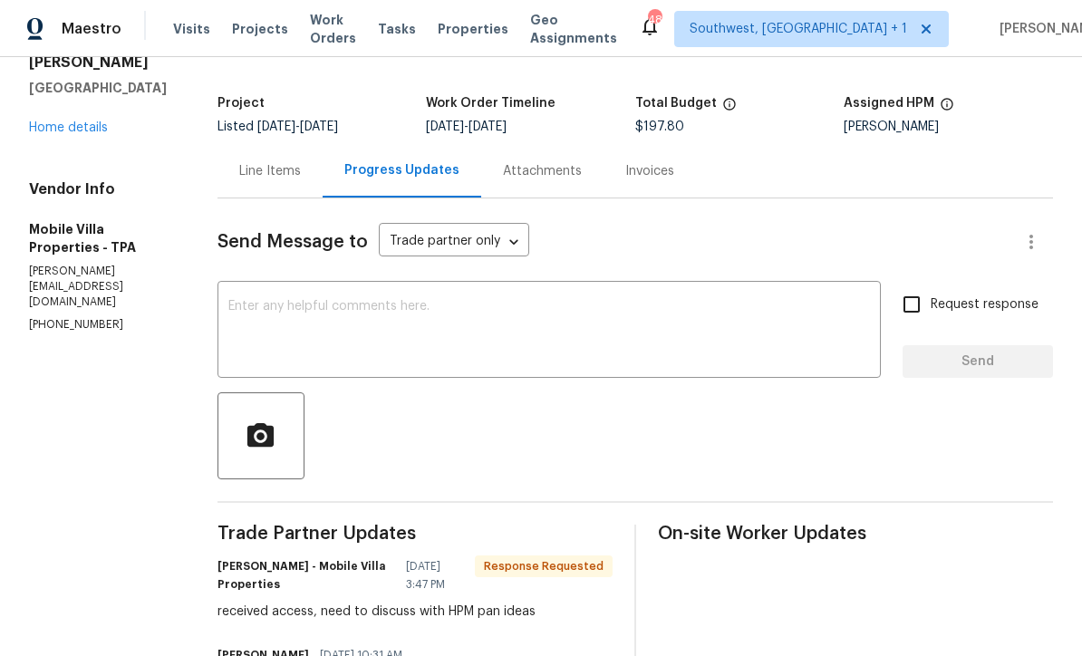
scroll to position [92, 0]
click at [702, 289] on div "x ​" at bounding box center [550, 331] width 664 height 92
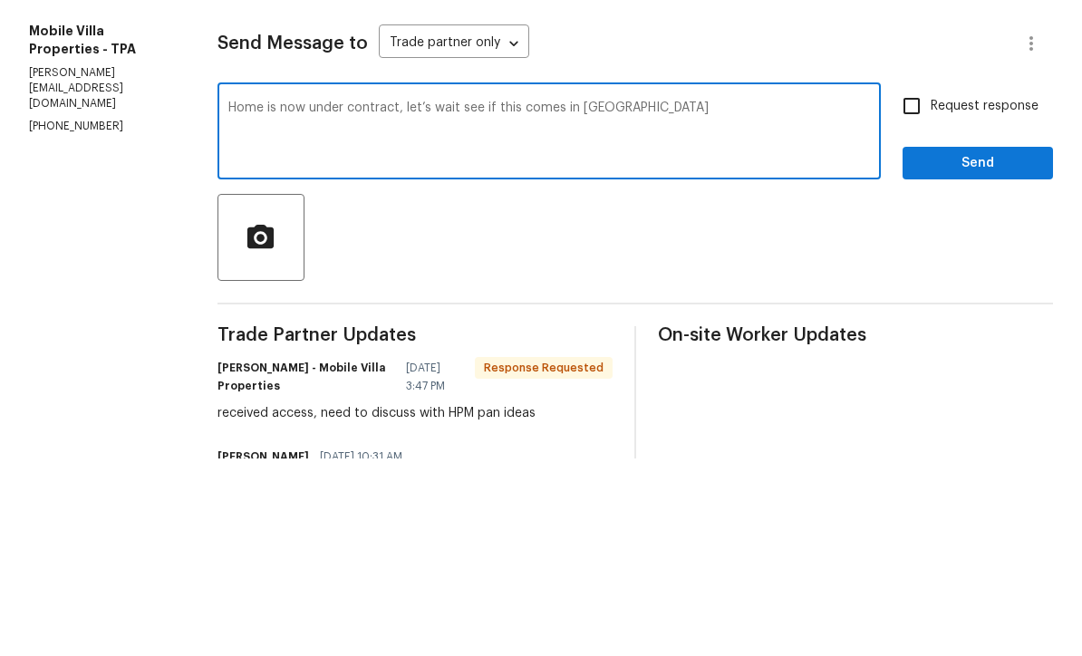
click at [450, 299] on textarea "Home is now under contract, let’s wait see if this comes in BRN" at bounding box center [549, 330] width 642 height 63
click at [595, 299] on textarea "Home is now under contract, we’ll need to see if this comes in BRN" at bounding box center [549, 330] width 642 height 63
type textarea "Home is now under contract, we’ll need to see if this comes in through BRN"
click at [922, 285] on input "Request response" at bounding box center [912, 304] width 38 height 38
checkbox input "true"
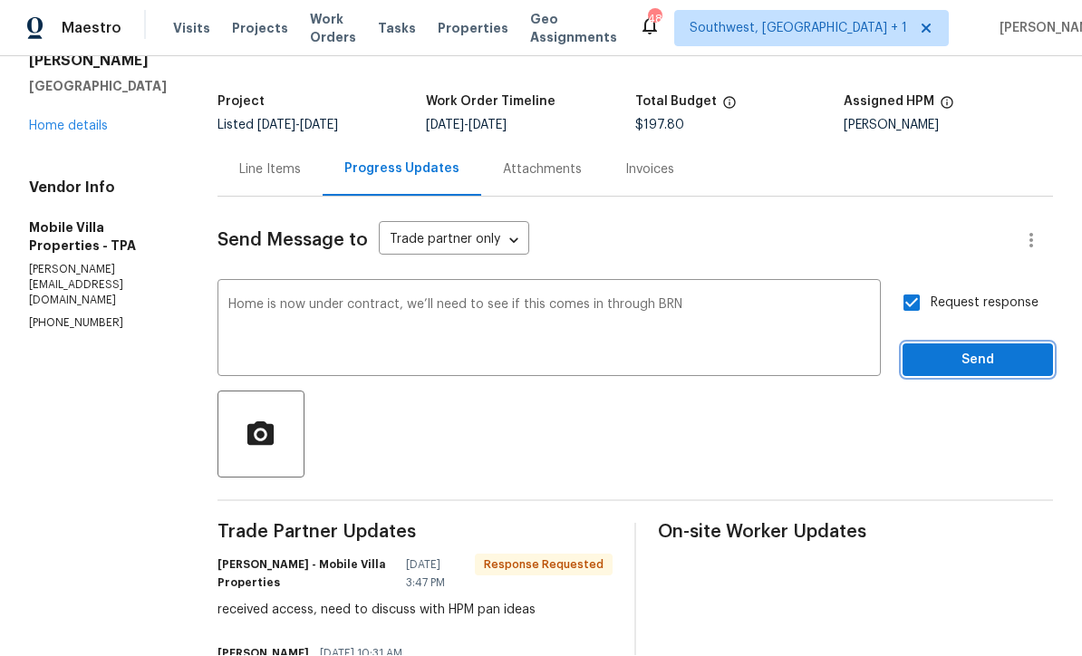
click at [994, 344] on button "Send" at bounding box center [978, 361] width 150 height 34
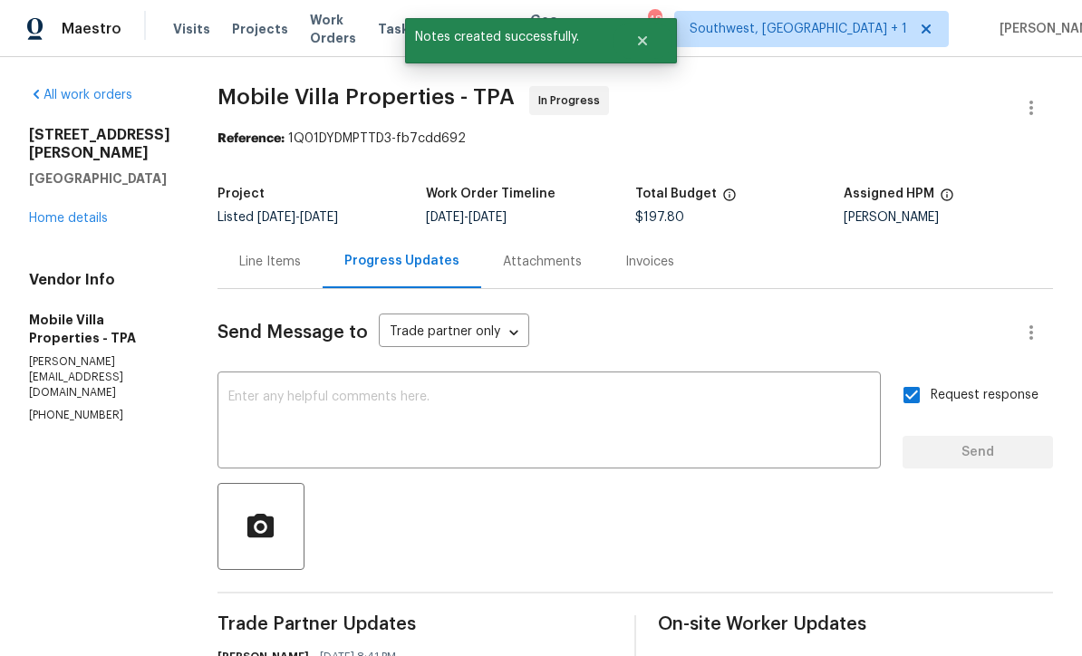
click at [50, 212] on link "Home details" at bounding box center [68, 218] width 79 height 13
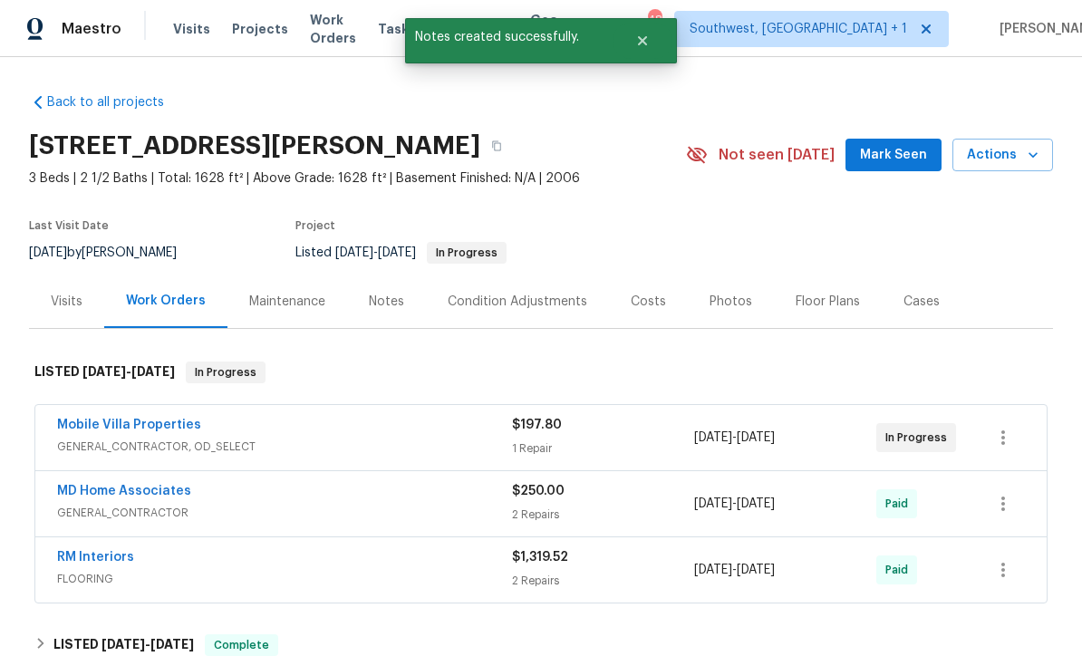
click at [639, 440] on div "1 Repair" at bounding box center [603, 449] width 182 height 18
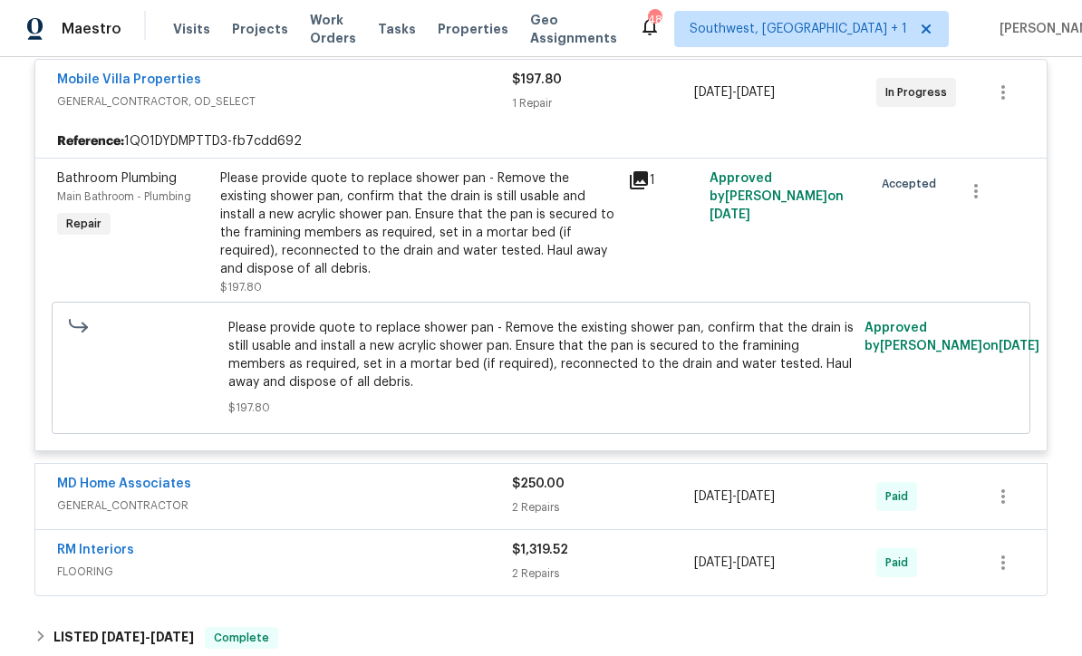
scroll to position [286, 0]
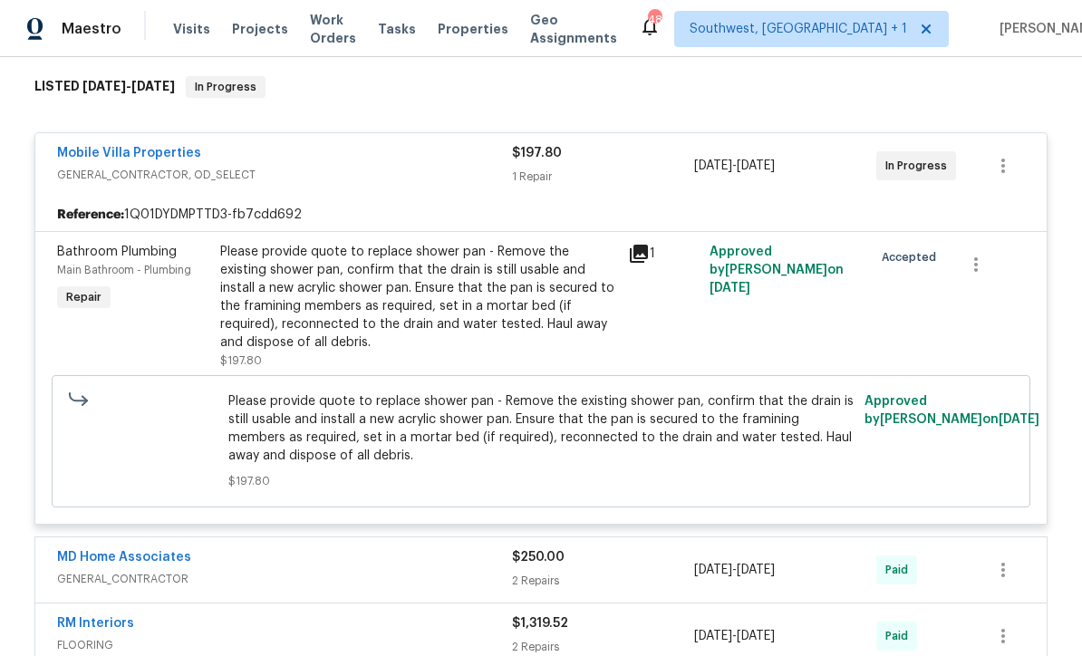
click at [514, 315] on div "Please provide quote to replace shower pan - Remove the existing shower pan, co…" at bounding box center [418, 297] width 397 height 109
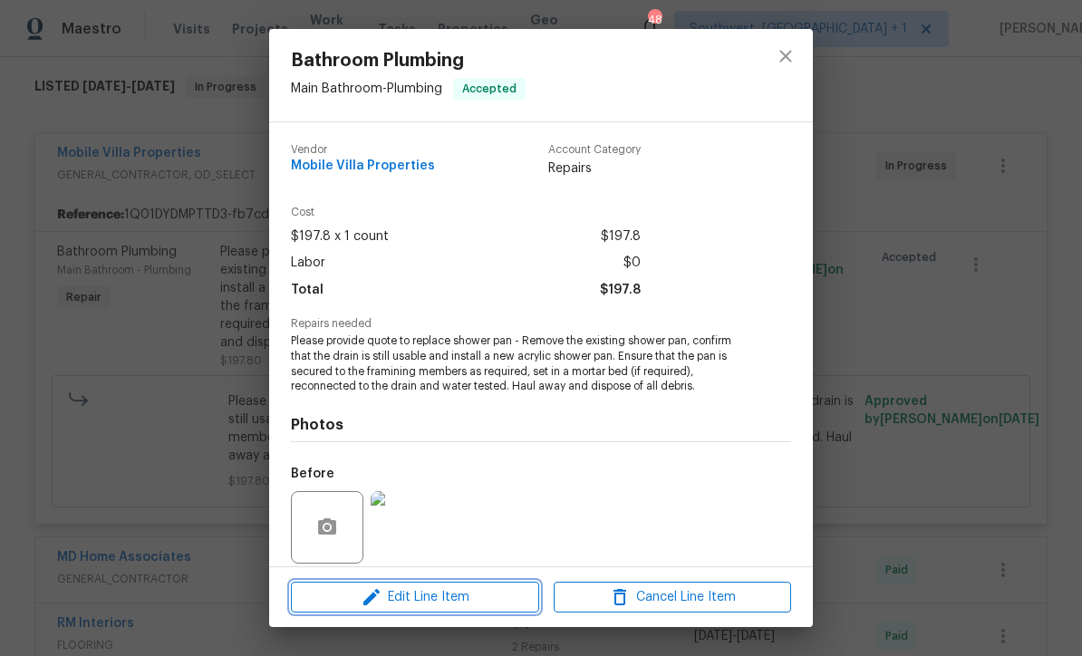
click at [475, 607] on span "Edit Line Item" at bounding box center [415, 598] width 238 height 23
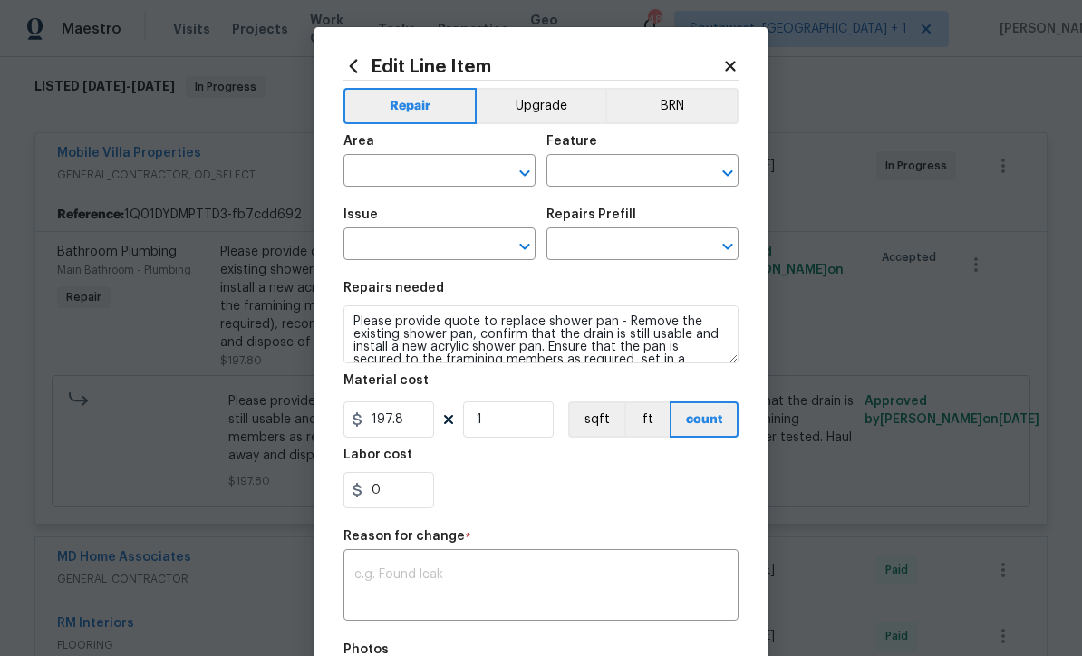
type input "Main Bathroom"
type input "Plumbing"
type input "Bathroom Plumbing"
type input "Replace Shower Pan $197.80"
click at [429, 430] on input "197.8" at bounding box center [389, 420] width 91 height 36
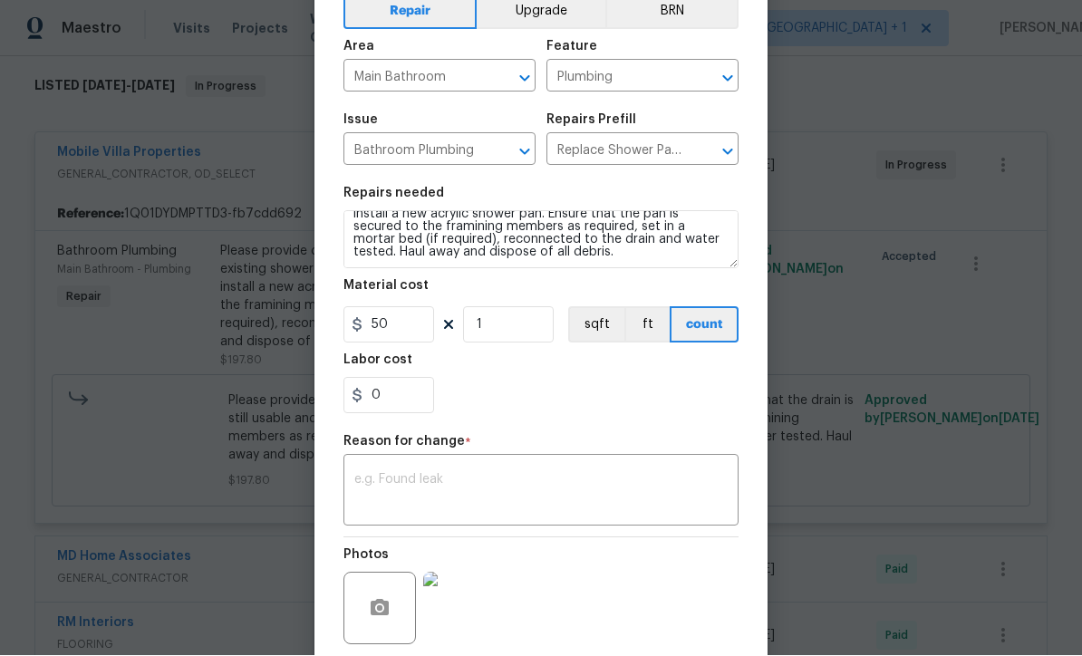
scroll to position [123, 0]
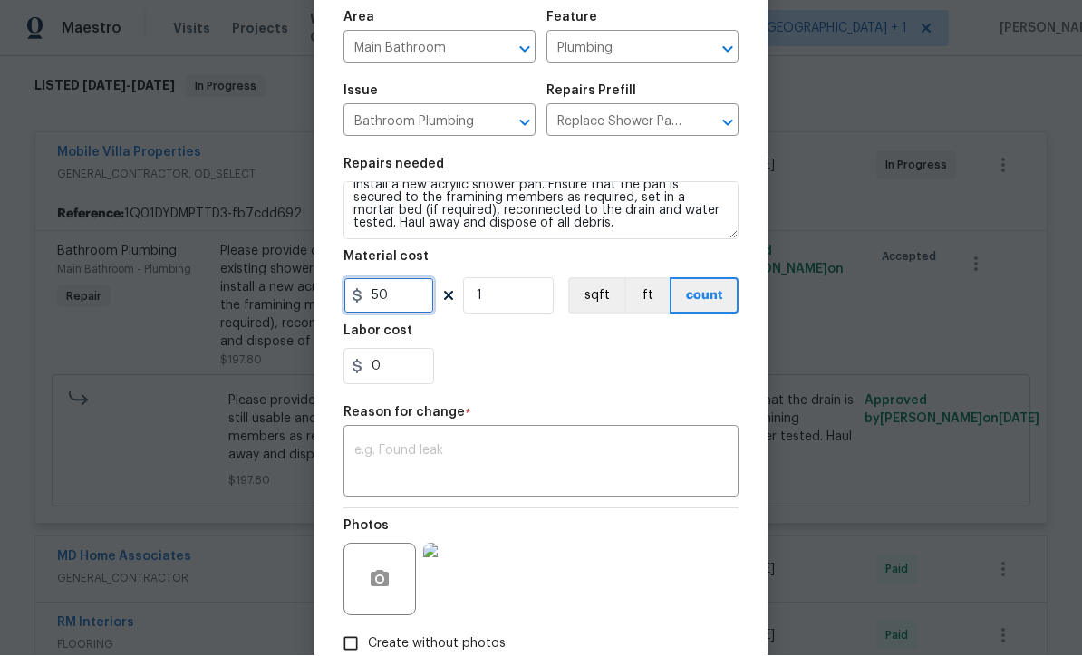
type input "50"
click at [631, 471] on textarea at bounding box center [540, 464] width 373 height 38
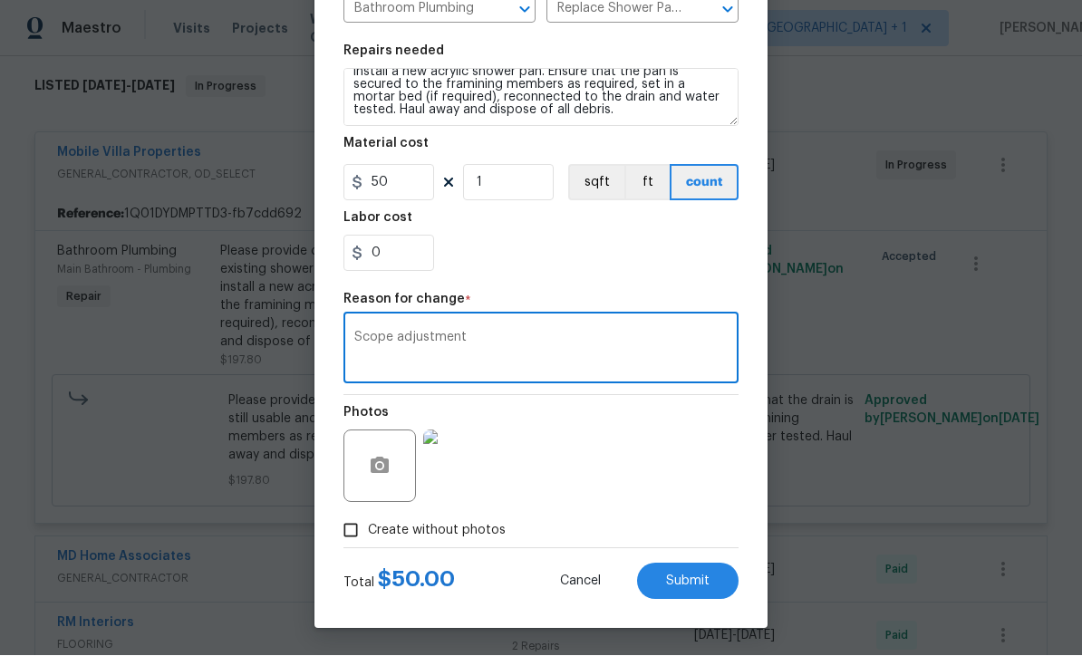
scroll to position [240, 0]
type textarea "Scope adjustment"
click at [693, 595] on button "Submit" at bounding box center [688, 582] width 102 height 36
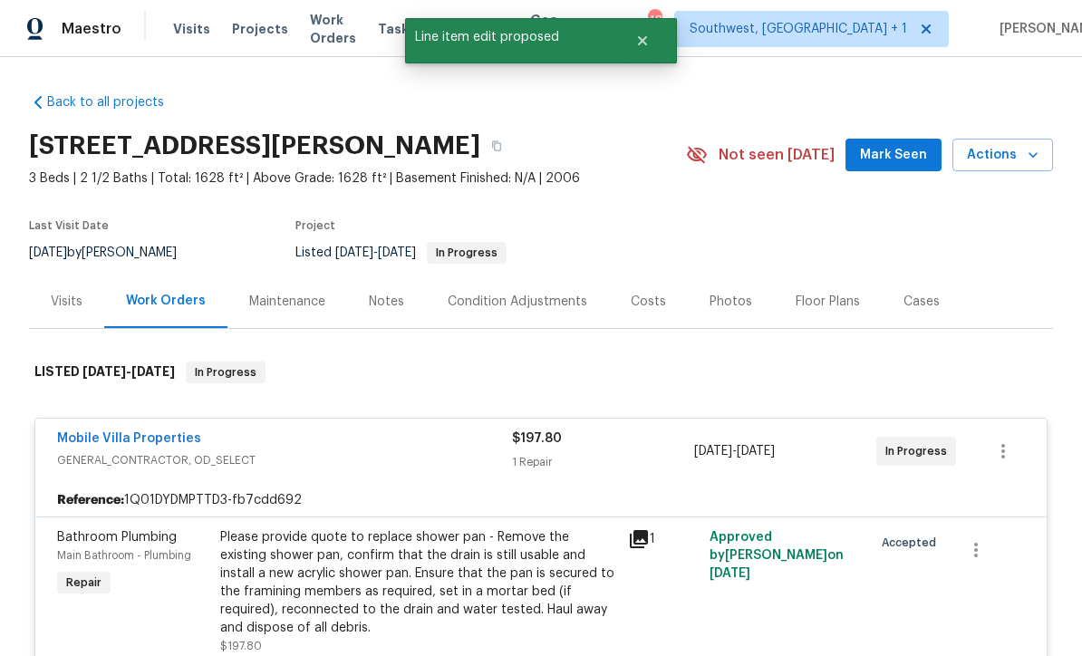
scroll to position [-2, 0]
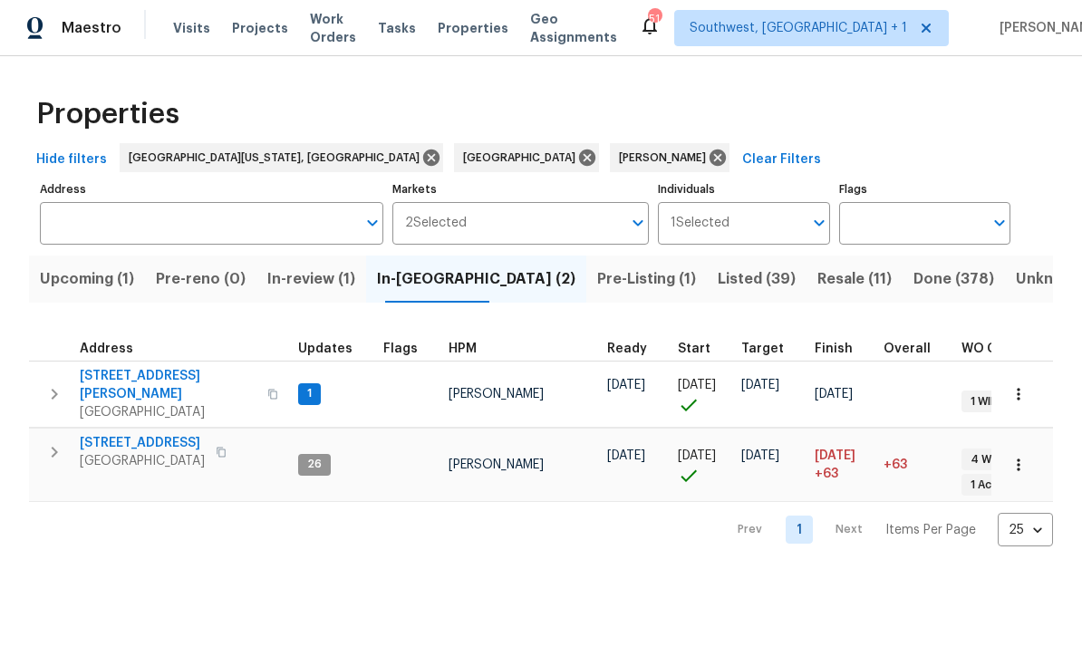
click at [134, 383] on span "[STREET_ADDRESS][PERSON_NAME]" at bounding box center [168, 386] width 177 height 36
click at [109, 453] on span "[GEOGRAPHIC_DATA]" at bounding box center [142, 462] width 125 height 18
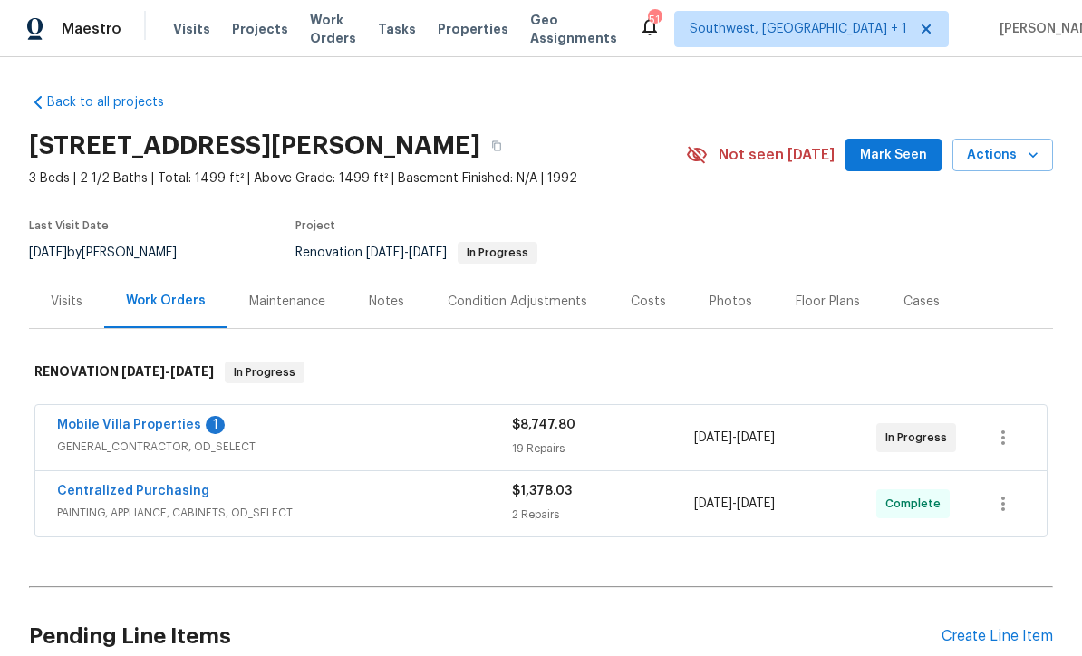
click at [113, 422] on link "Mobile Villa Properties" at bounding box center [129, 425] width 144 height 13
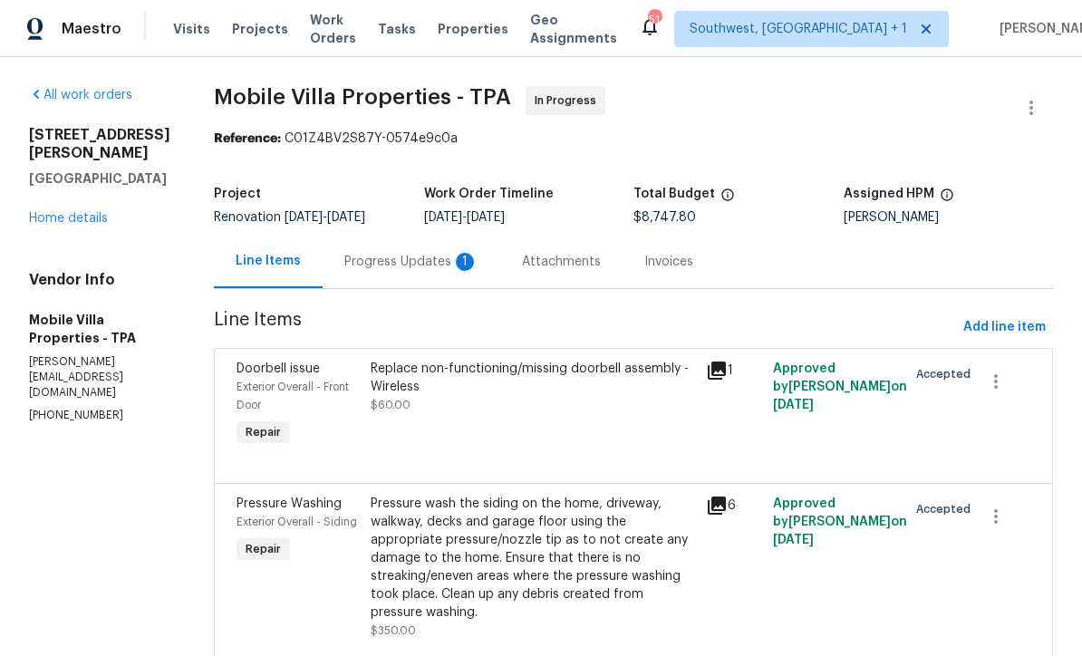
click at [344, 260] on div "Progress Updates 1" at bounding box center [411, 262] width 134 height 18
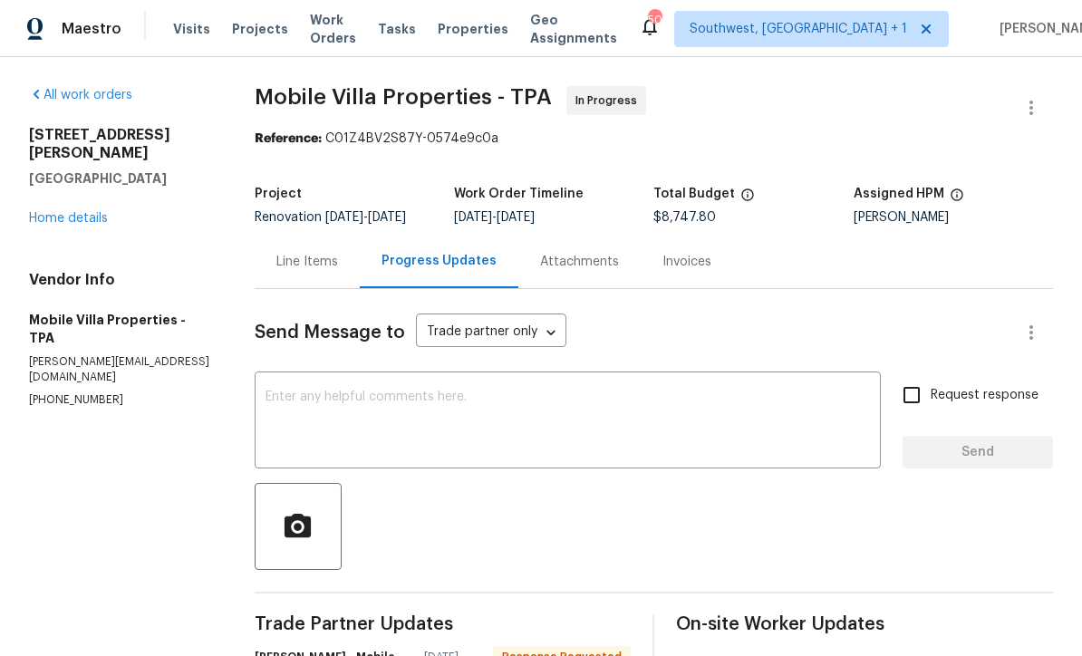
click at [94, 212] on link "Home details" at bounding box center [68, 218] width 79 height 13
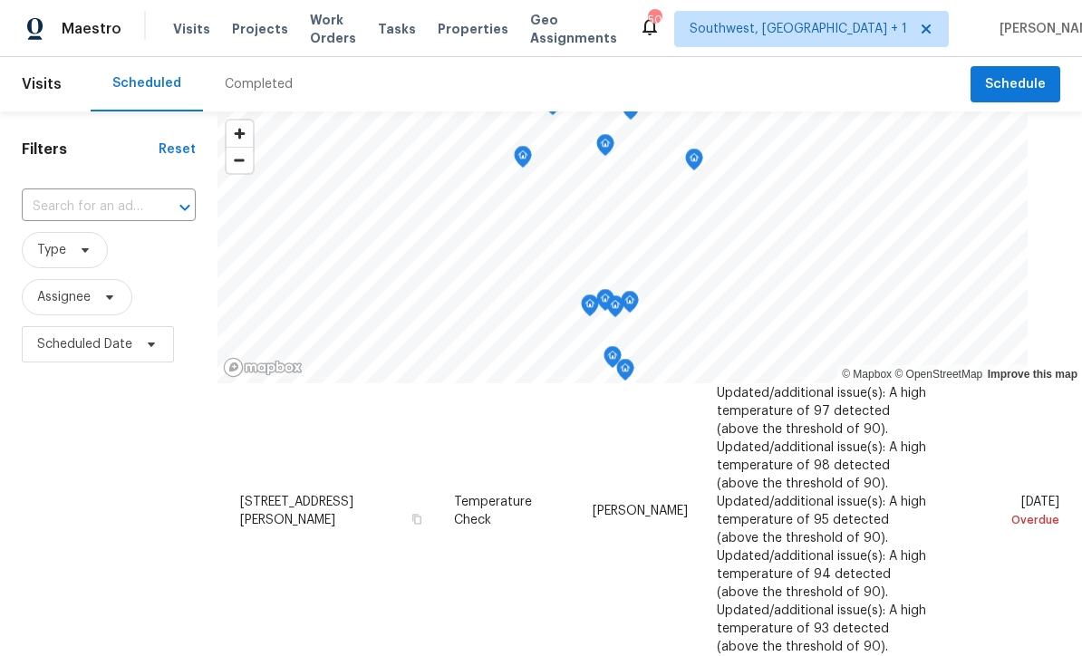
scroll to position [760, 0]
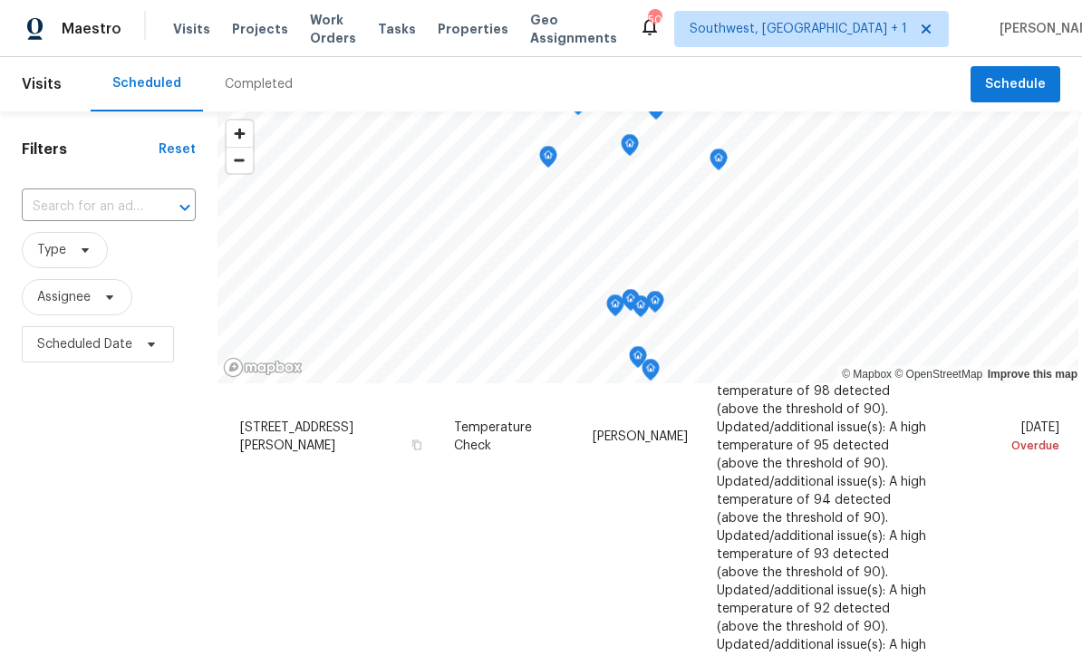
click at [245, 24] on span "Projects" at bounding box center [260, 29] width 56 height 18
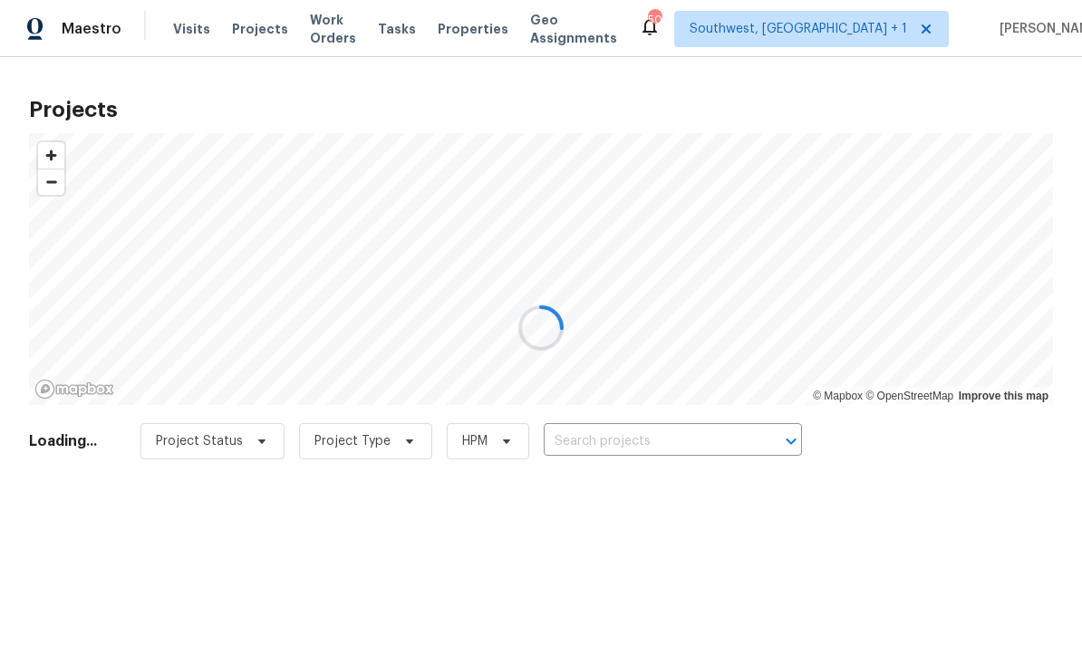
click at [665, 436] on input "text" at bounding box center [648, 442] width 208 height 28
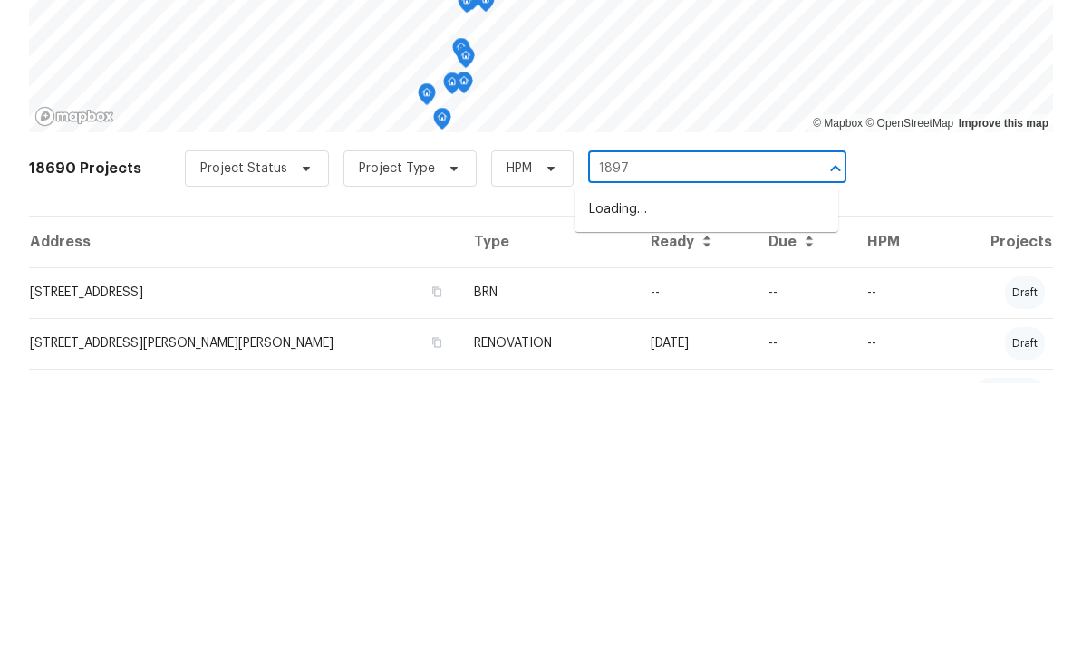
type input "18978"
click at [724, 468] on li "[STREET_ADDRESS][PERSON_NAME]" at bounding box center [707, 483] width 264 height 30
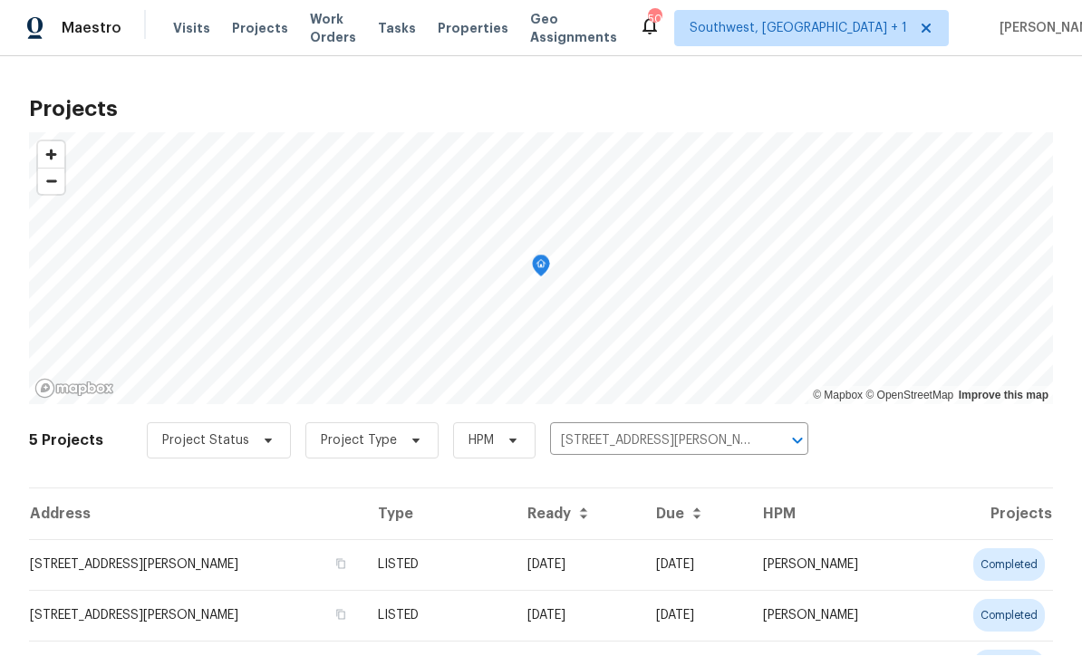
scroll to position [1, 0]
click at [639, 578] on td "[DATE]" at bounding box center [577, 565] width 129 height 51
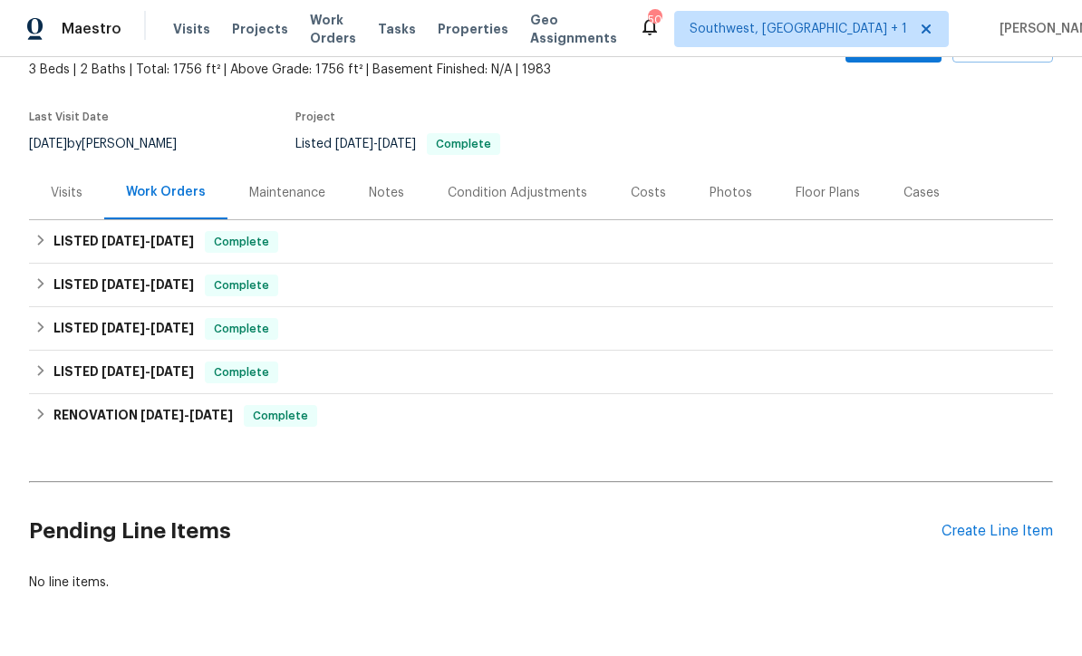
scroll to position [107, 0]
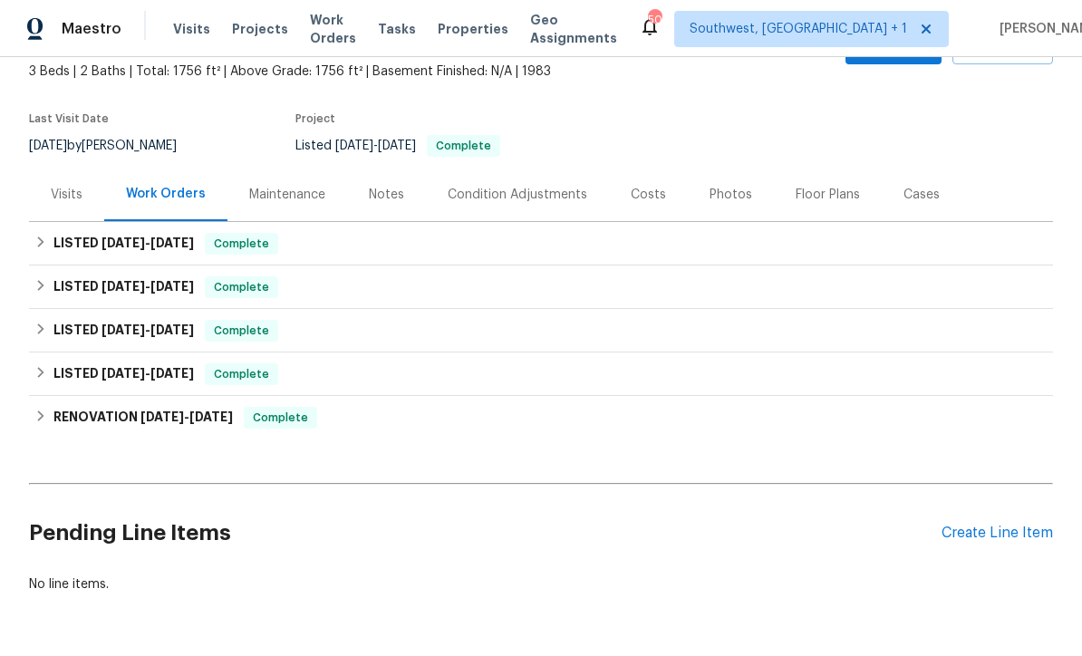
click at [1007, 531] on div "Create Line Item" at bounding box center [998, 533] width 112 height 17
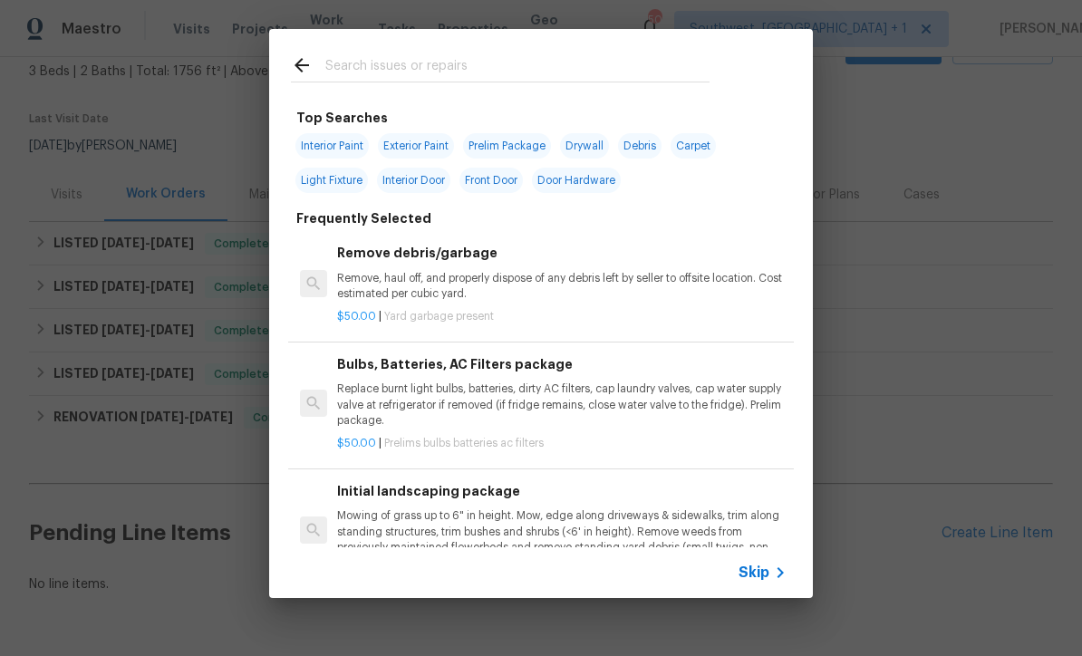
click at [761, 580] on span "Skip" at bounding box center [754, 573] width 31 height 18
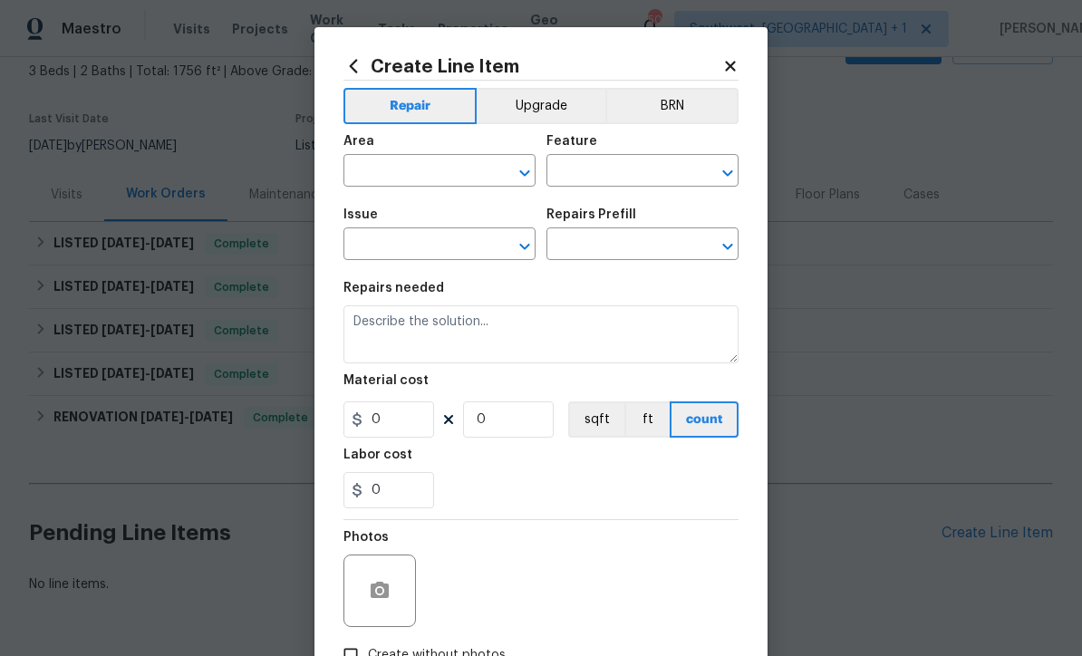
click at [451, 173] on input "text" at bounding box center [414, 173] width 141 height 28
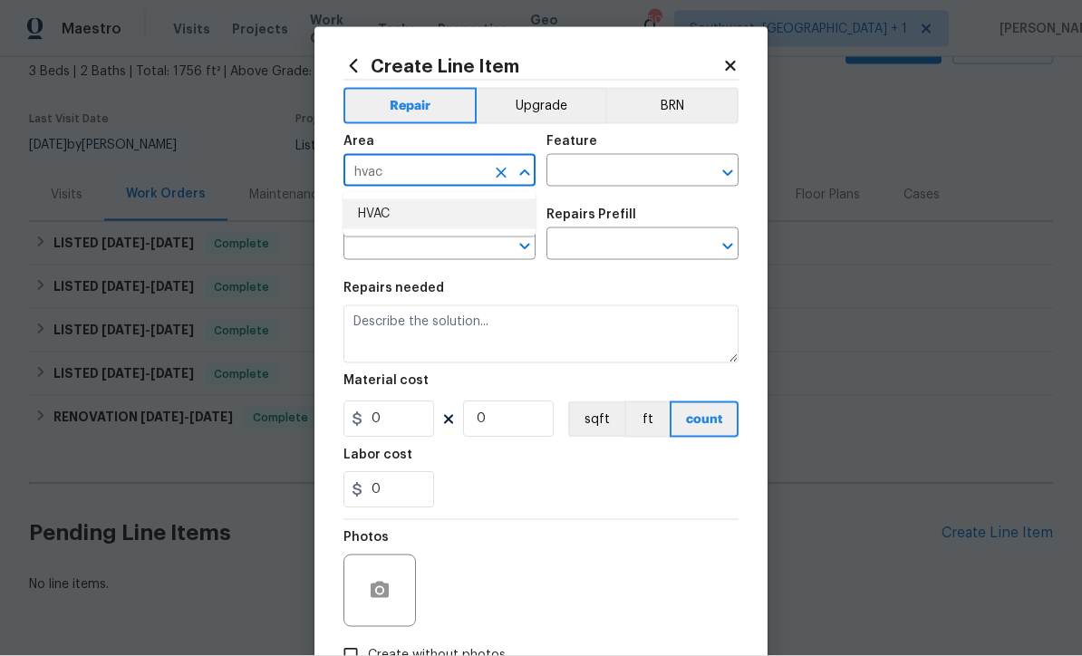
click at [404, 218] on li "HVAC" at bounding box center [440, 214] width 192 height 30
type input "HVAC"
click at [651, 168] on input "text" at bounding box center [617, 173] width 141 height 28
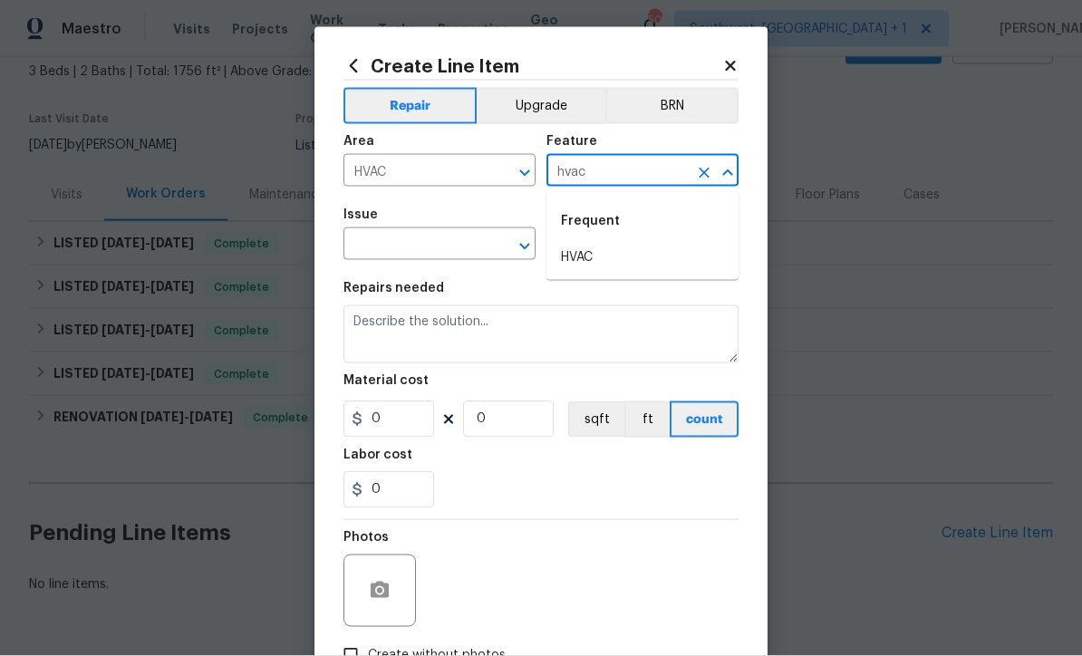
click at [589, 251] on li "HVAC" at bounding box center [643, 258] width 192 height 30
type input "HVAC"
click at [471, 243] on input "text" at bounding box center [414, 246] width 141 height 28
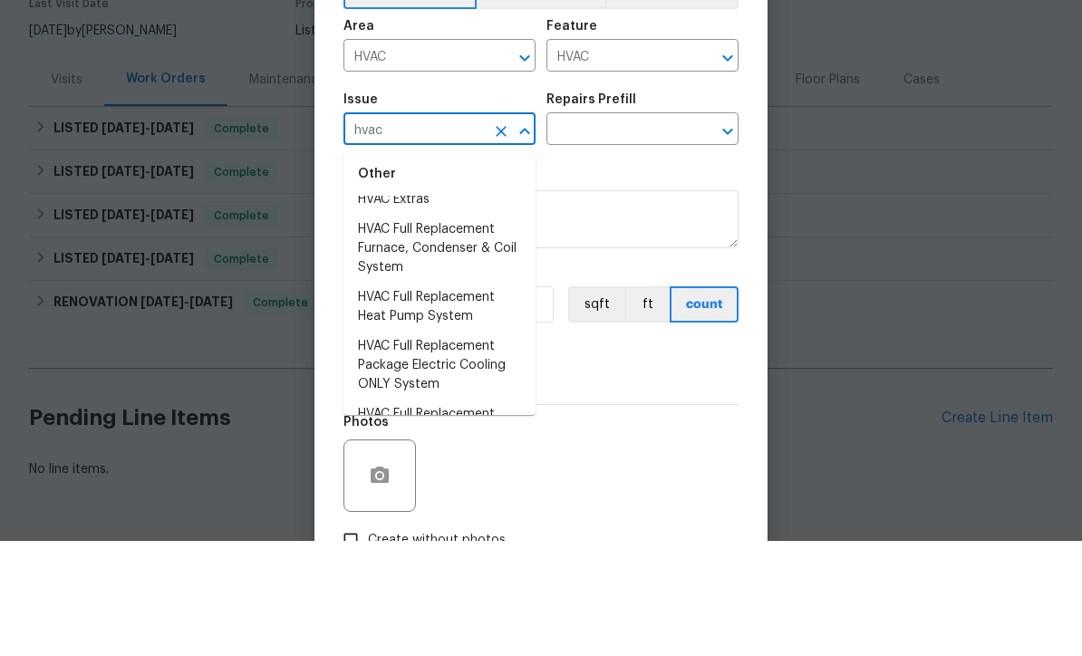
scroll to position [21, 0]
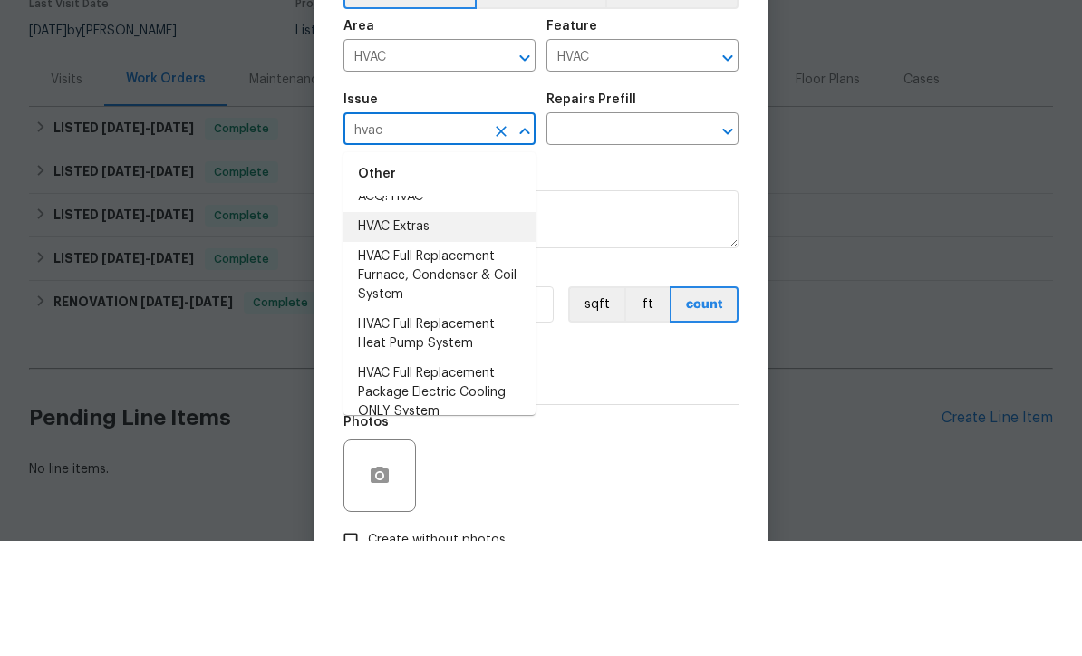
click at [431, 327] on li "HVAC Extras" at bounding box center [440, 342] width 192 height 30
type input "HVAC Extras"
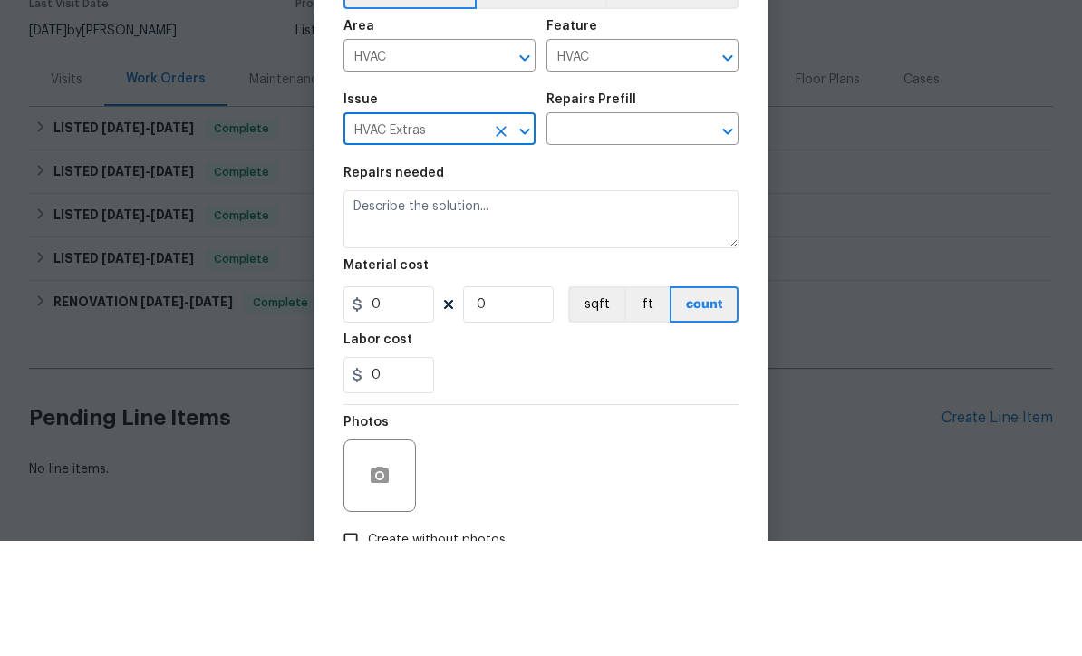
click at [676, 232] on input "text" at bounding box center [617, 246] width 141 height 28
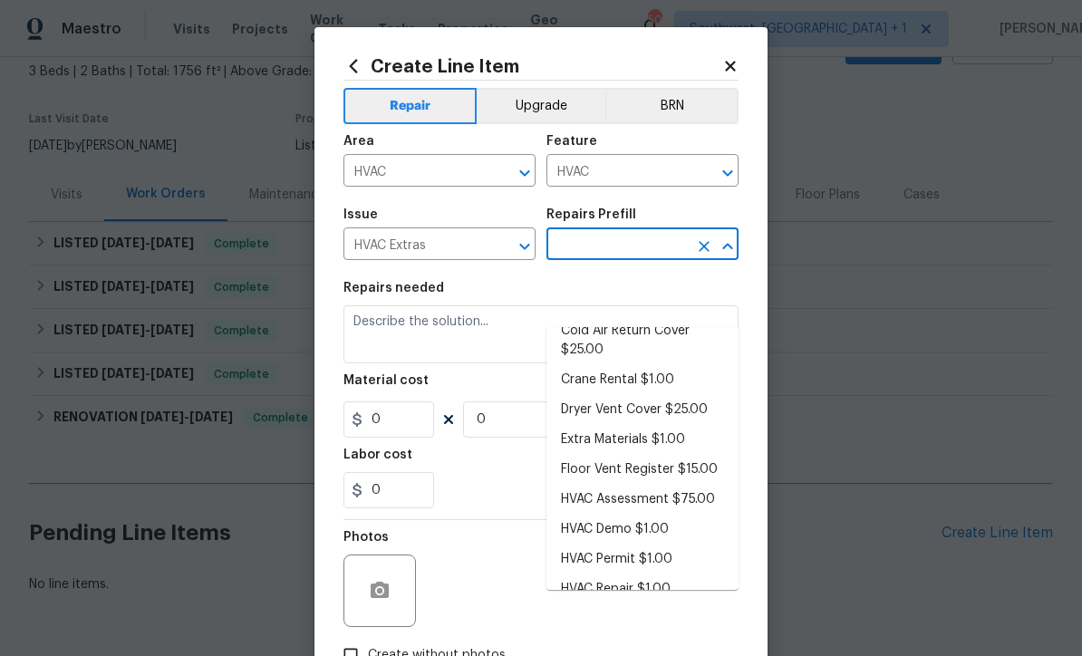
scroll to position [95, 0]
click at [688, 487] on li "HVAC Assessment $75.00" at bounding box center [643, 502] width 192 height 30
type input "HVAC Assessment $75.00"
type textarea "HVAC not working properly. Inspect system and diagnose problem."
type input "1"
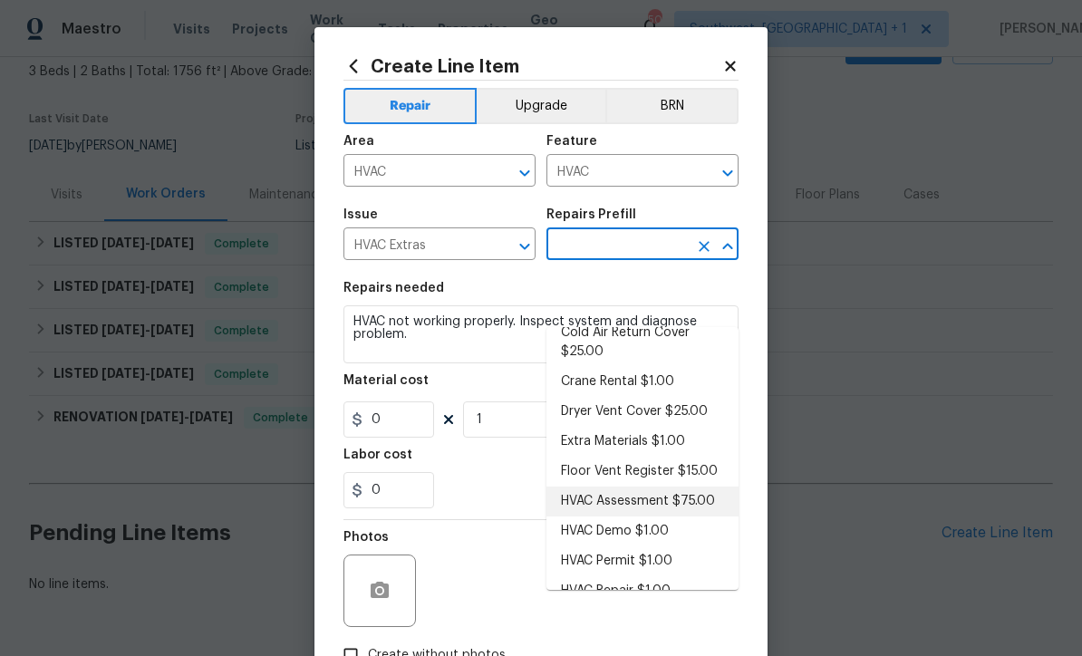
type input "HVAC Assessment $75.00"
type input "75"
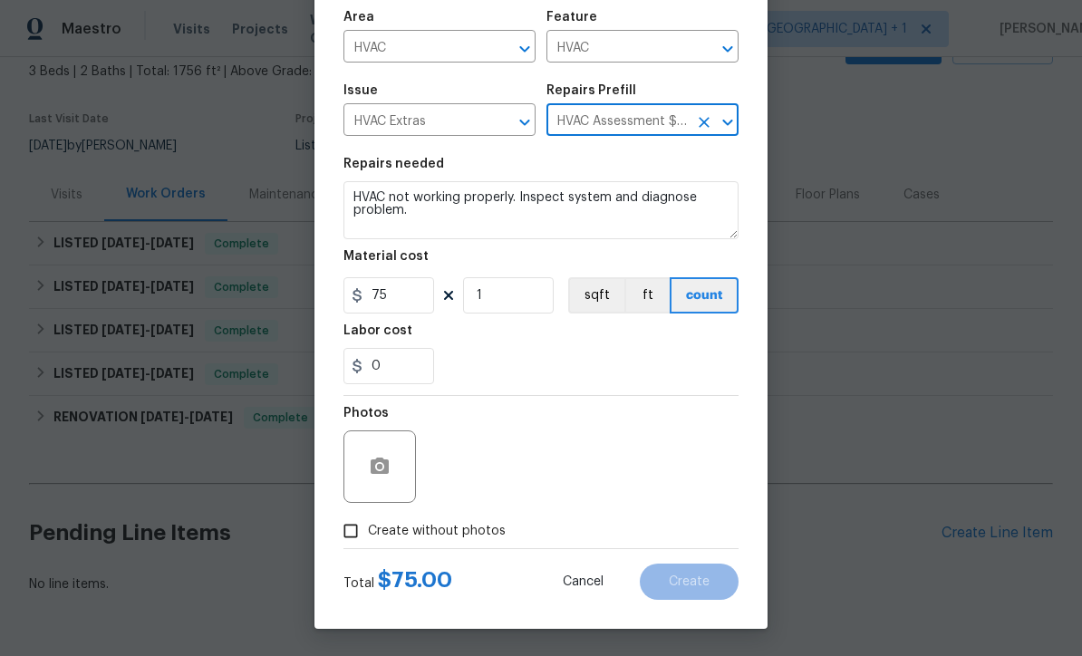
scroll to position [128, 0]
click at [352, 538] on input "Create without photos" at bounding box center [351, 531] width 34 height 34
checkbox input "true"
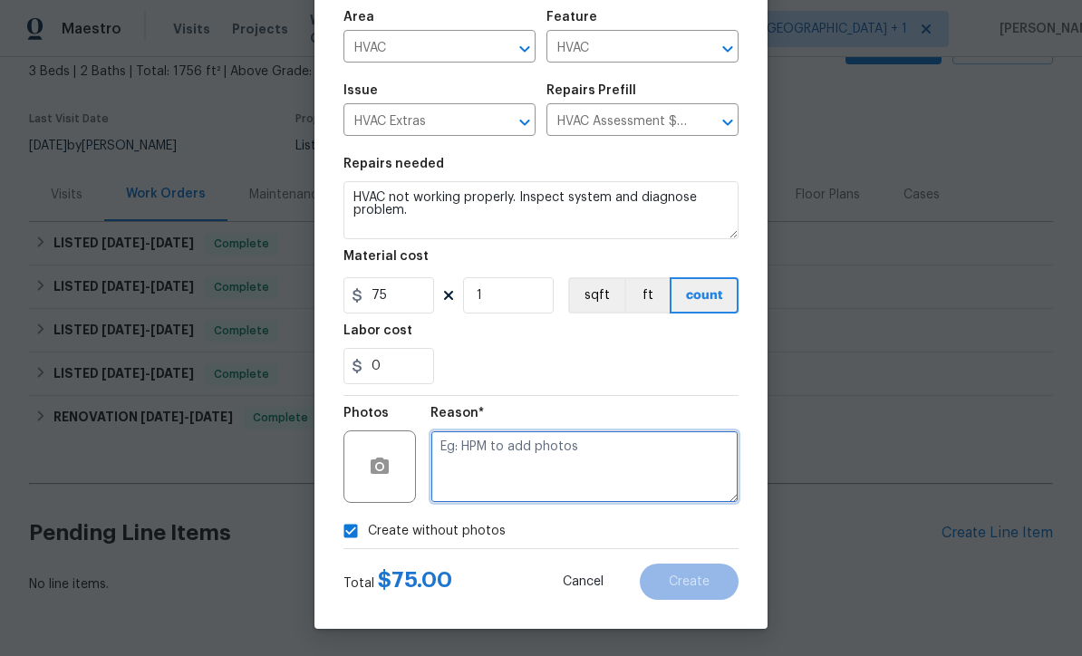
click at [561, 478] on textarea at bounding box center [585, 467] width 308 height 73
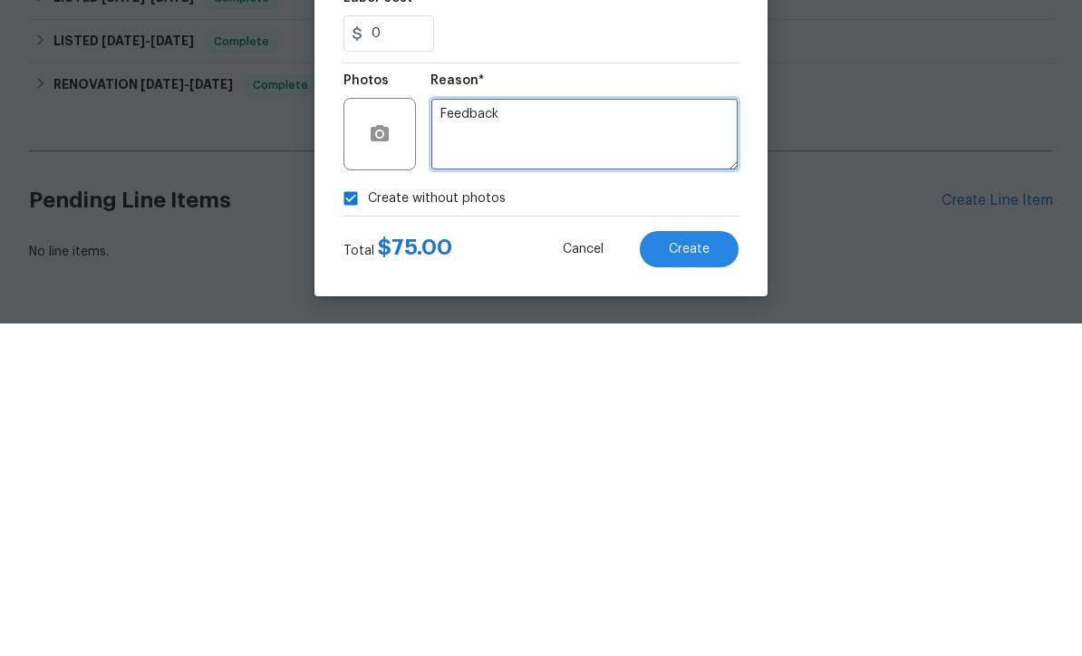
type textarea "Feedback"
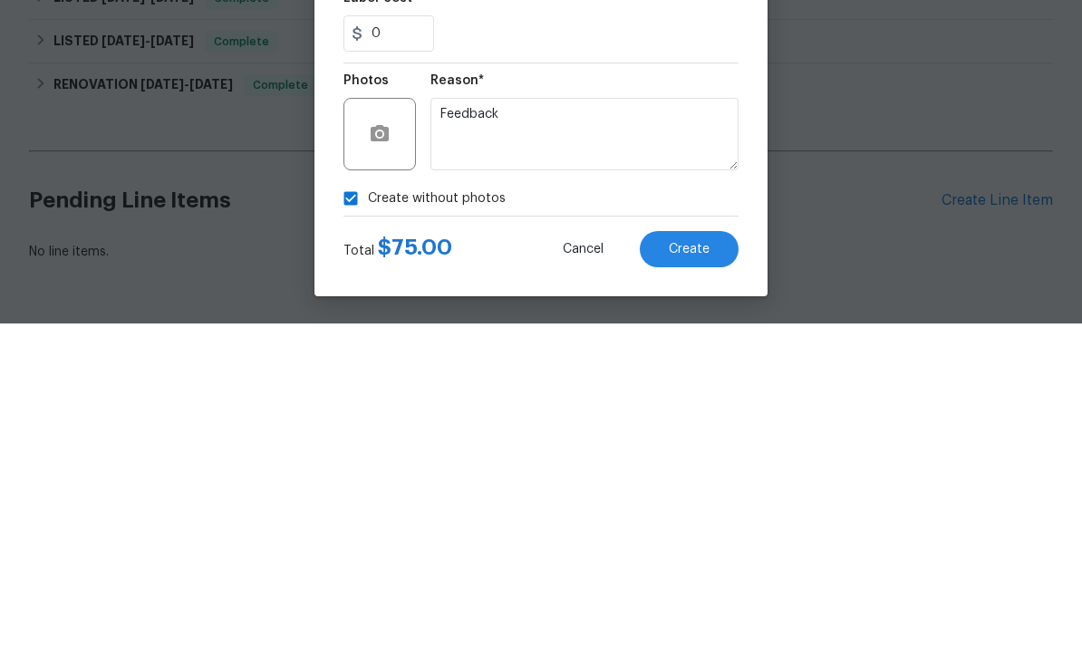
click at [696, 576] on span "Create" at bounding box center [689, 583] width 41 height 14
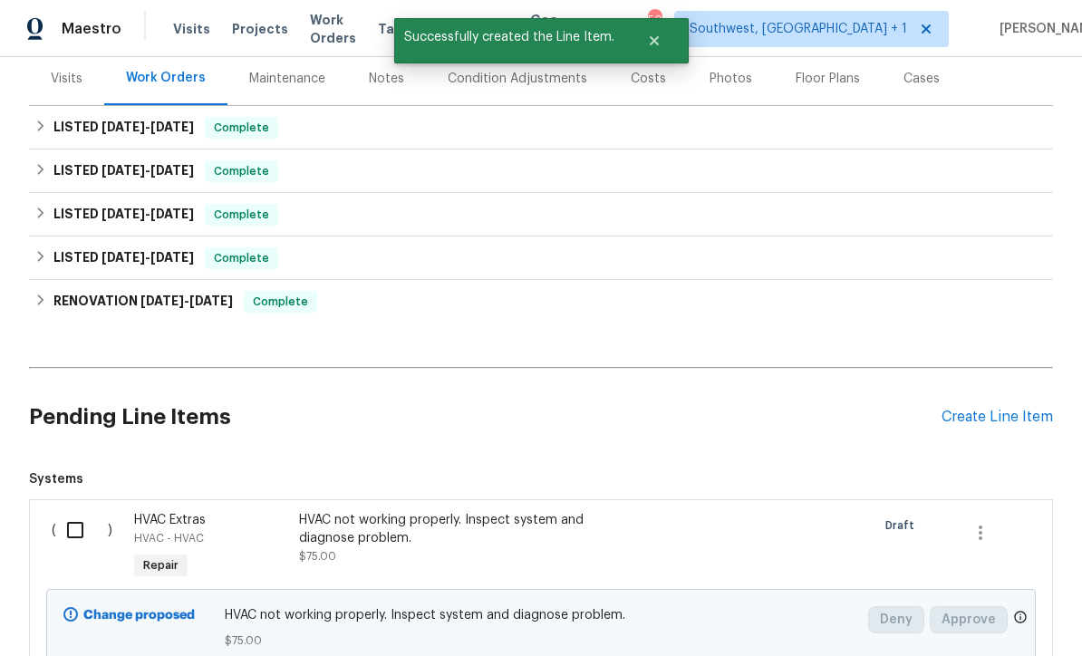
scroll to position [218, 0]
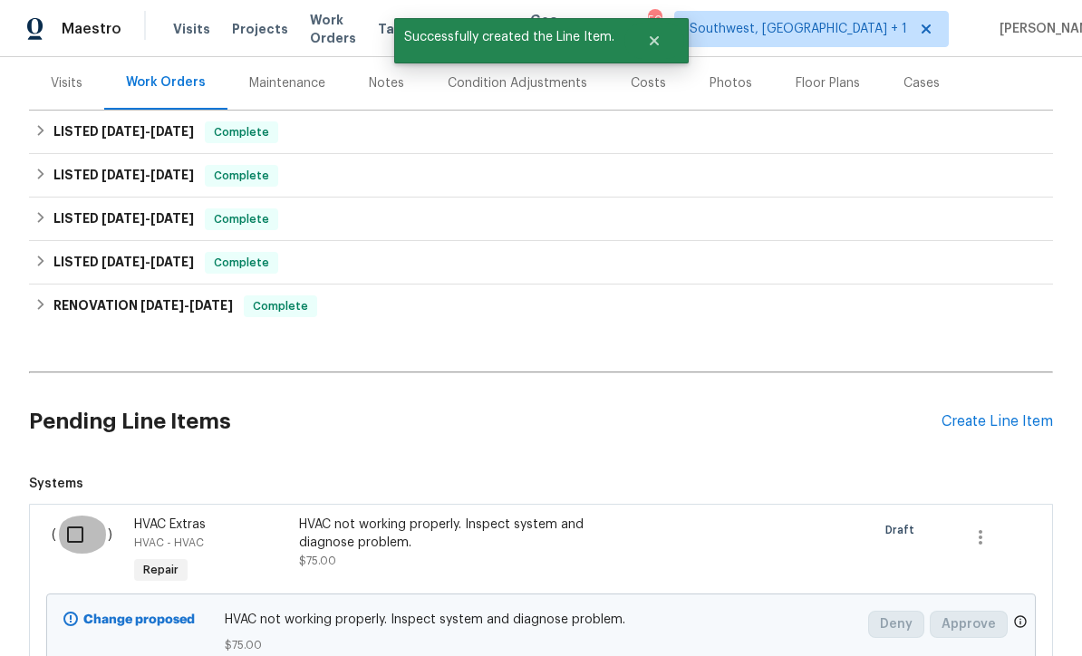
click at [80, 516] on input "checkbox" at bounding box center [82, 535] width 52 height 38
checkbox input "true"
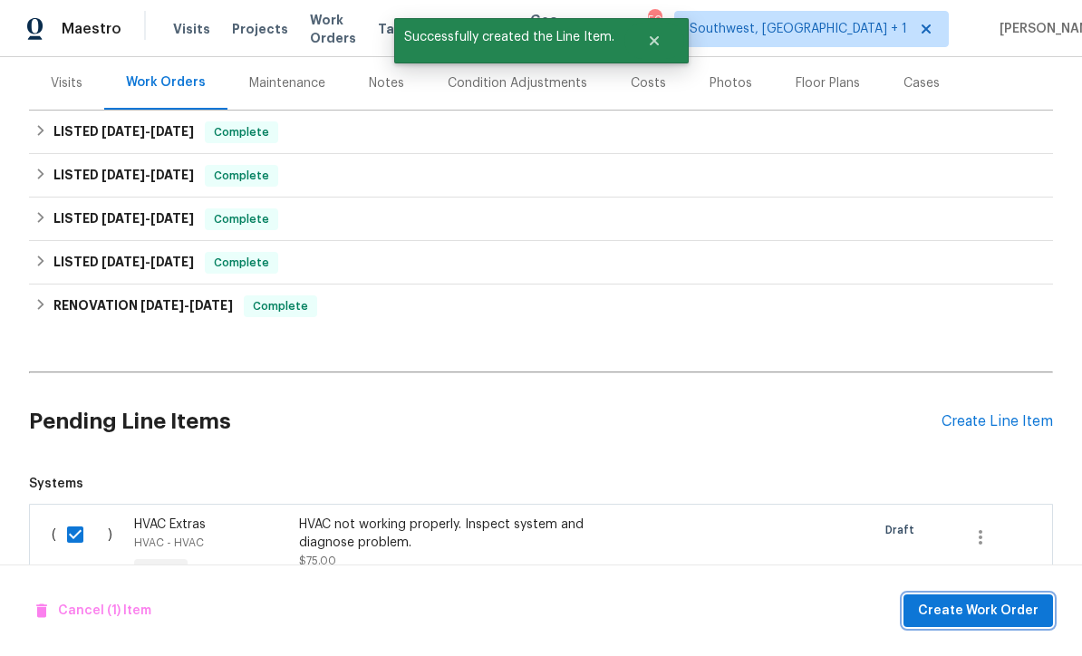
click at [1003, 614] on span "Create Work Order" at bounding box center [978, 611] width 121 height 23
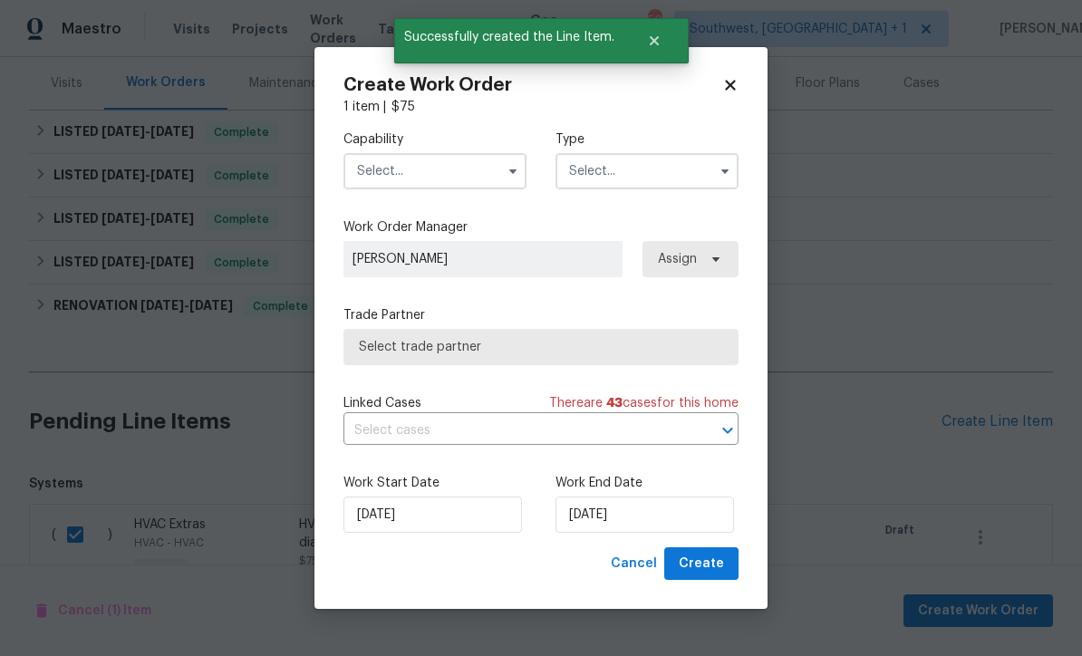
click at [426, 162] on input "text" at bounding box center [435, 171] width 183 height 36
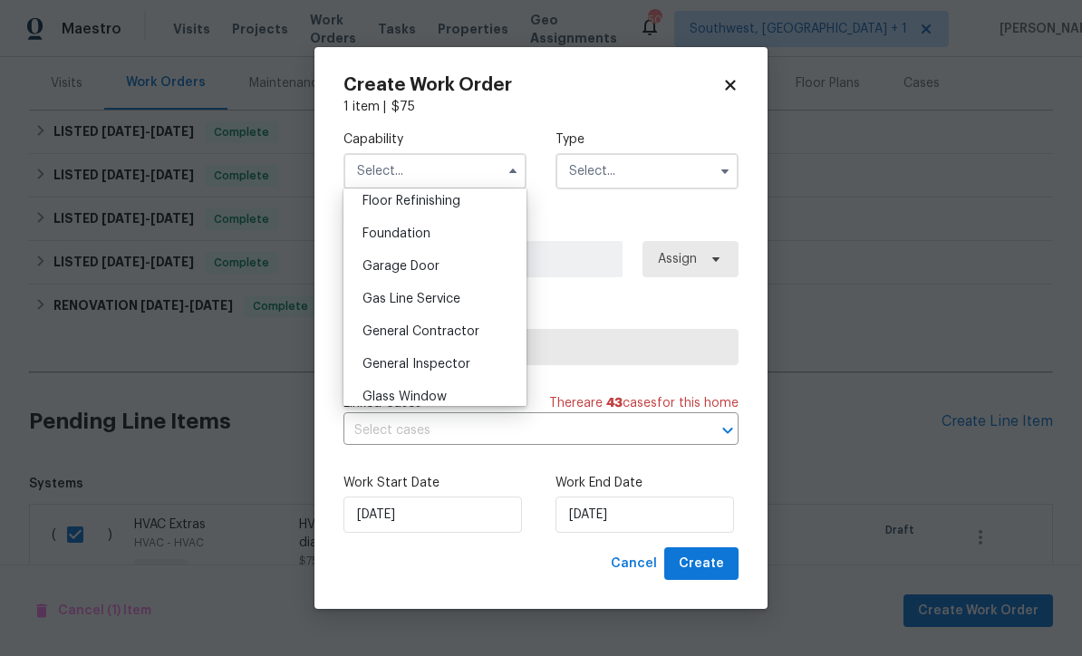
scroll to position [744, 0]
click at [498, 337] on div "General Contractor" at bounding box center [435, 331] width 174 height 33
type input "General Contractor"
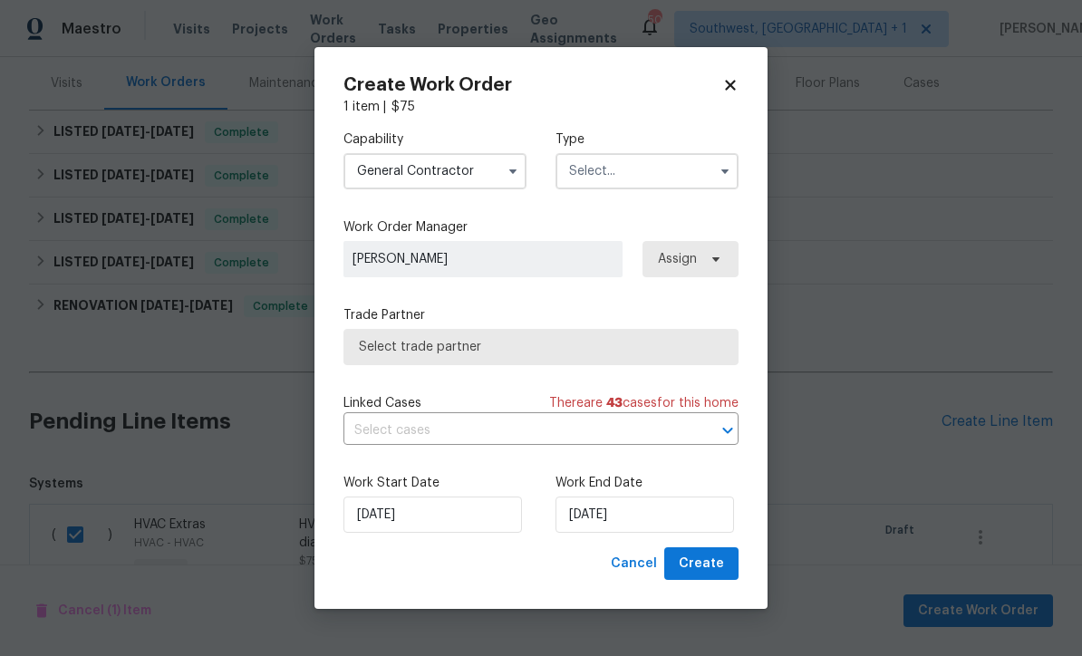
click at [687, 175] on input "text" at bounding box center [647, 171] width 183 height 36
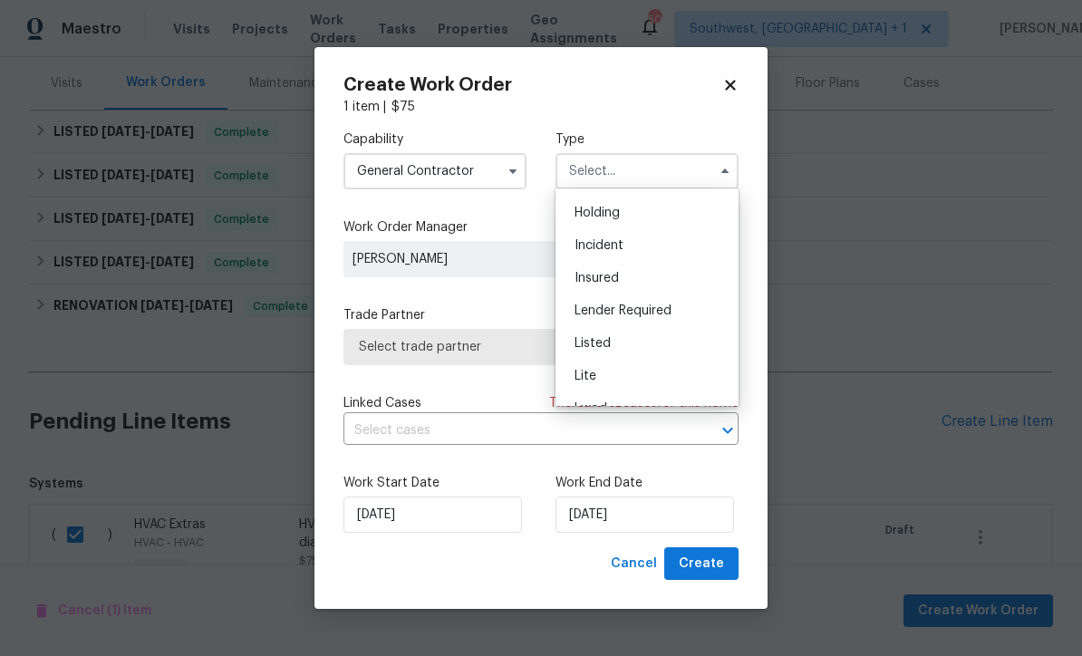
scroll to position [62, 0]
click at [620, 347] on div "Listed" at bounding box center [647, 343] width 174 height 33
type input "Listed"
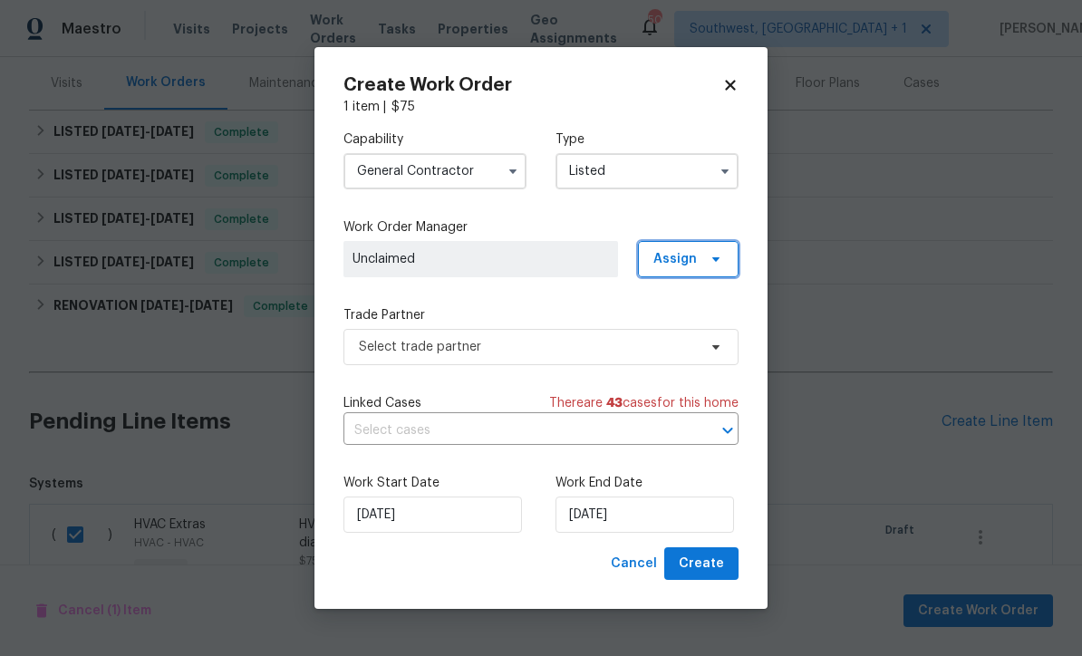
click at [699, 253] on span "Assign" at bounding box center [688, 259] width 101 height 36
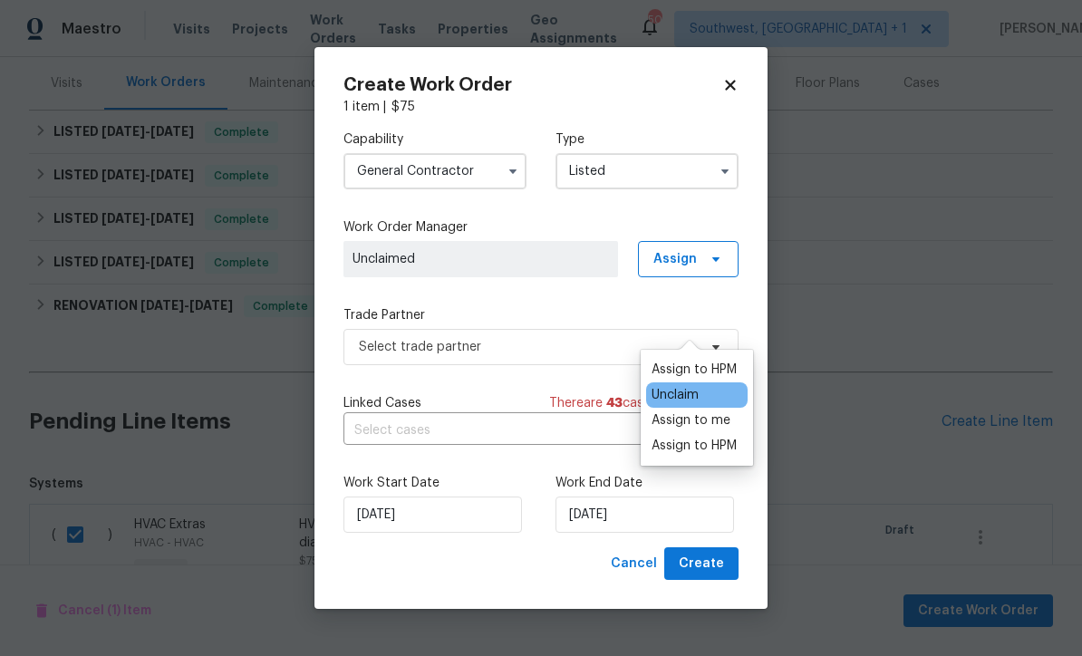
click at [707, 412] on div "Assign to me" at bounding box center [691, 421] width 79 height 18
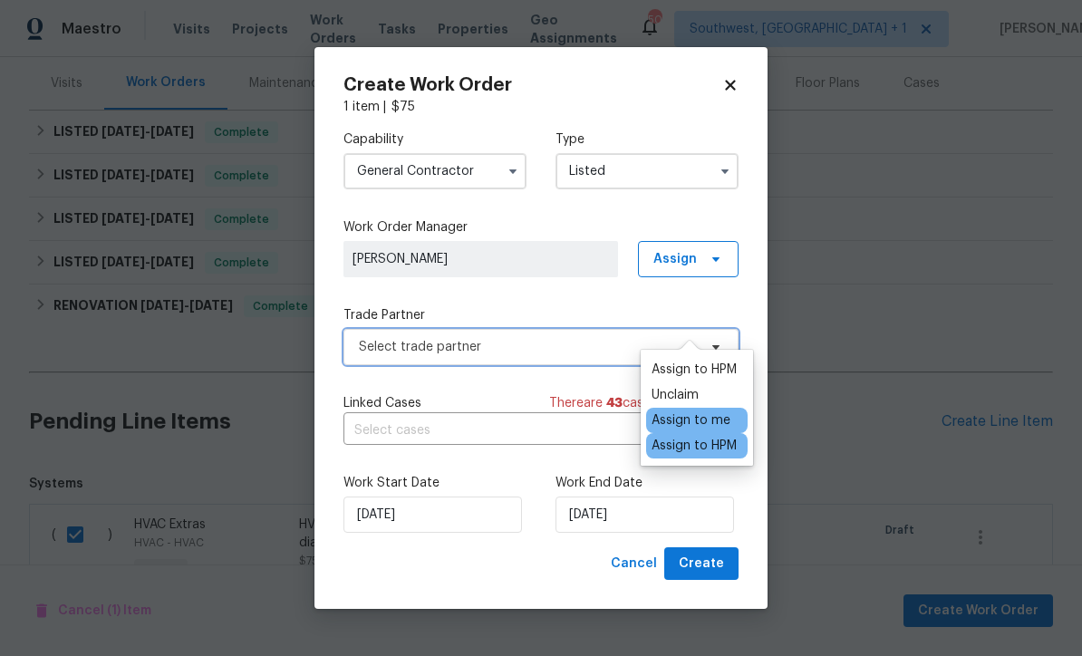
click at [549, 346] on span "Select trade partner" at bounding box center [528, 347] width 338 height 18
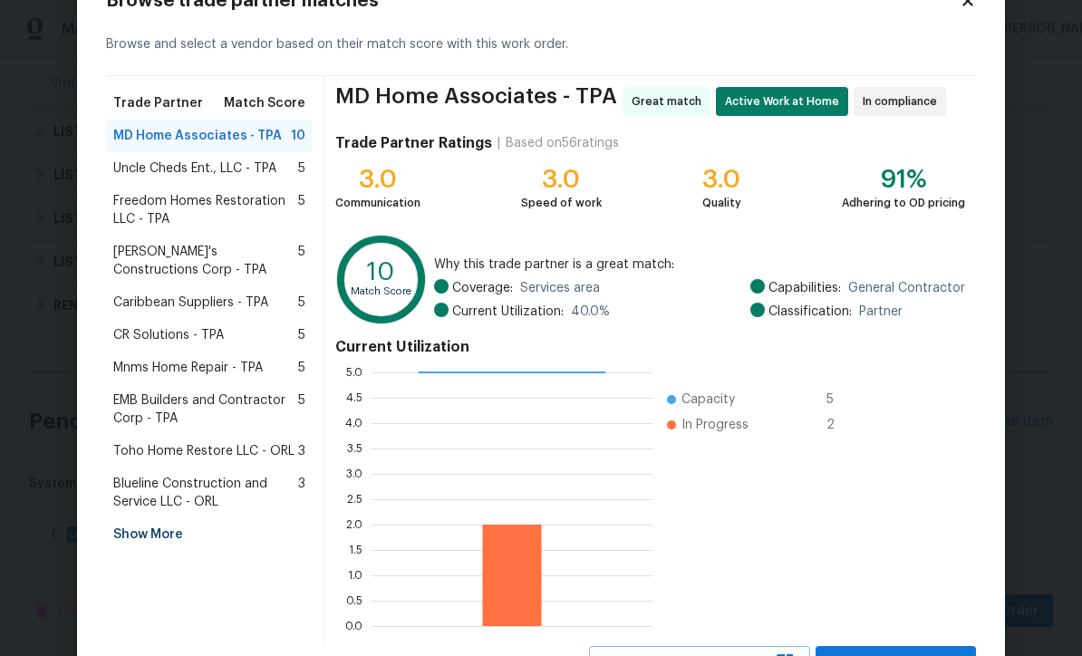
scroll to position [68, 0]
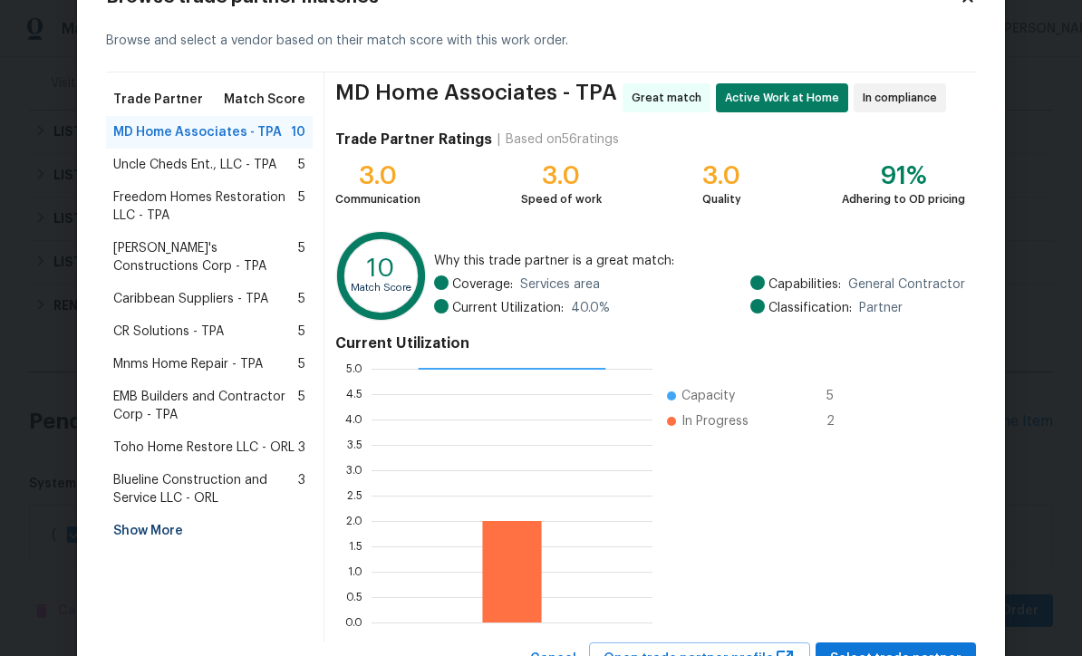
click at [158, 538] on div "Show More" at bounding box center [209, 531] width 207 height 33
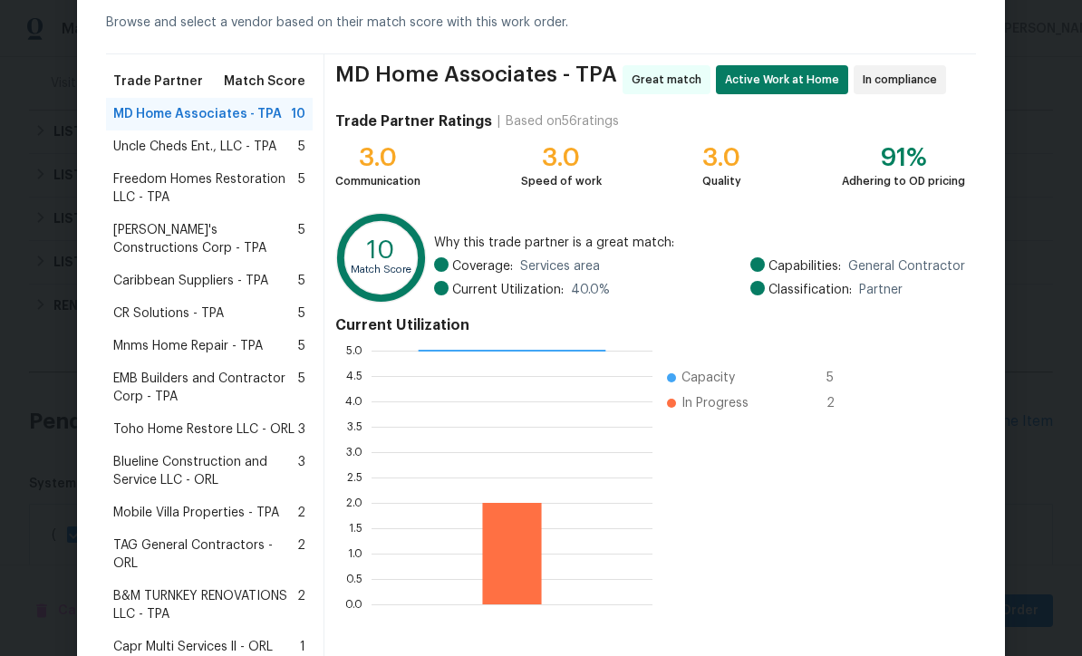
scroll to position [92, 0]
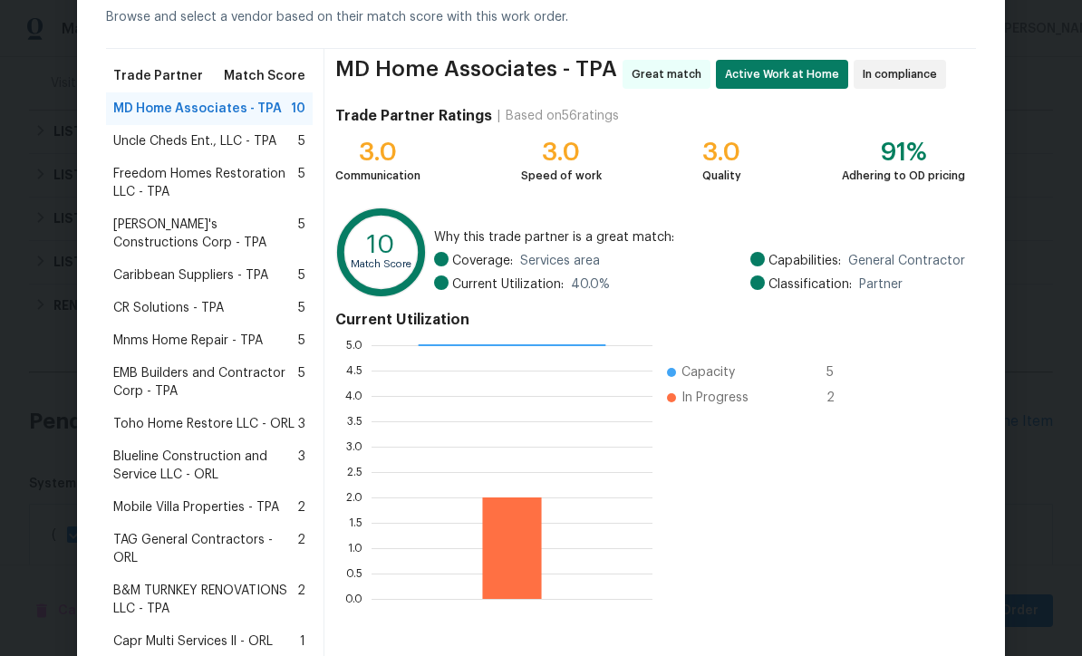
click at [222, 513] on span "Mobile Villa Properties - TPA" at bounding box center [196, 508] width 166 height 18
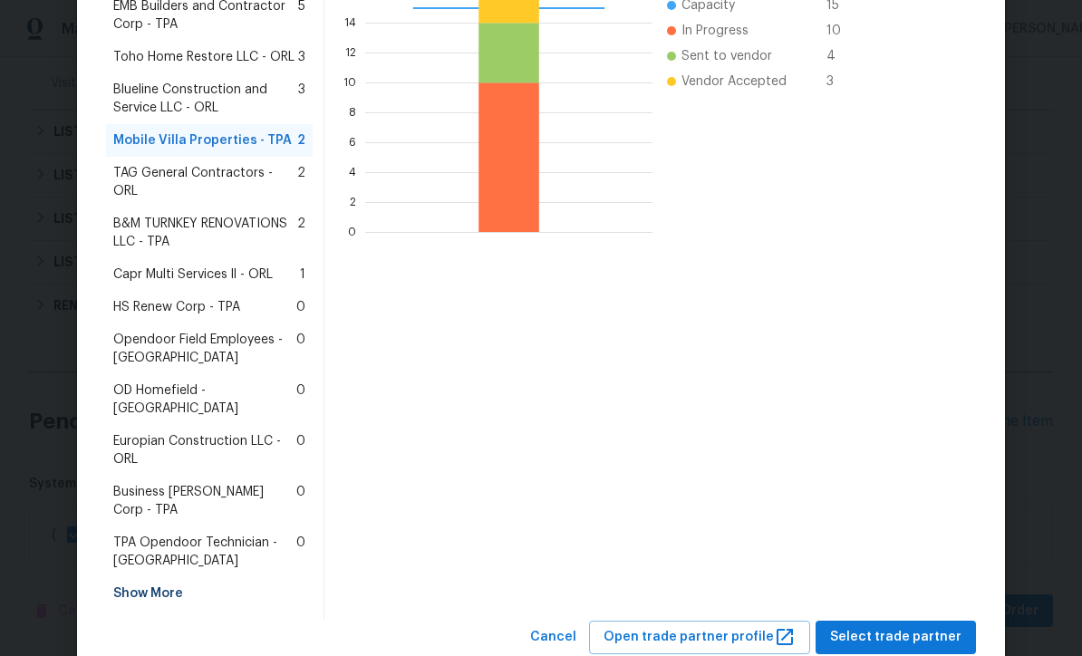
scroll to position [458, 0]
click at [903, 622] on button "Select trade partner" at bounding box center [896, 639] width 160 height 34
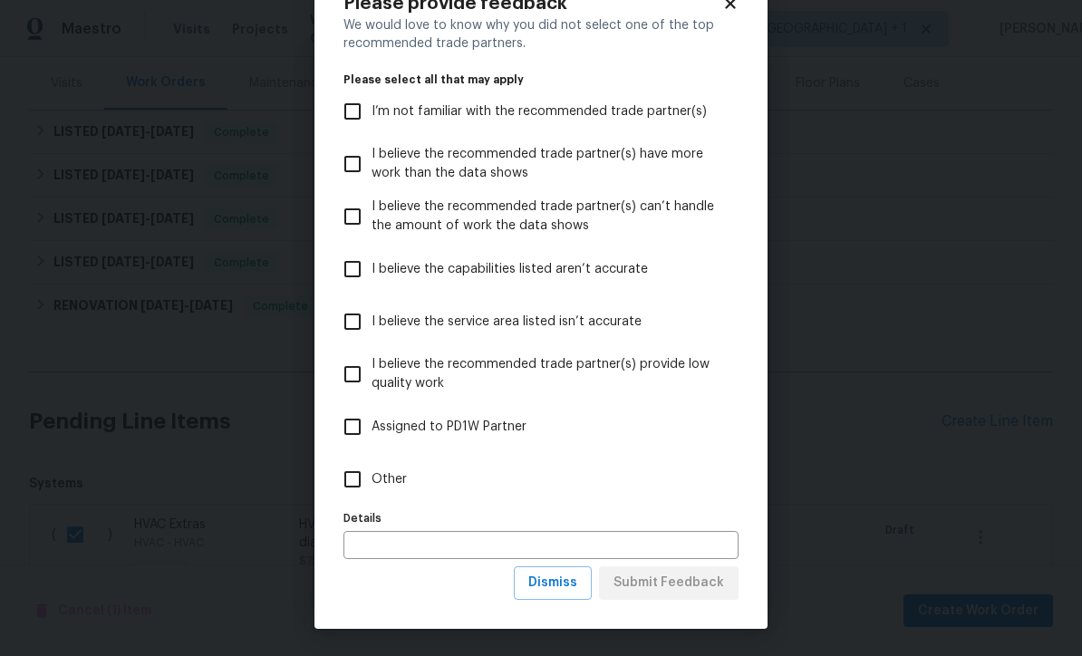
scroll to position [63, 0]
click at [564, 592] on span "Dismiss" at bounding box center [552, 583] width 49 height 23
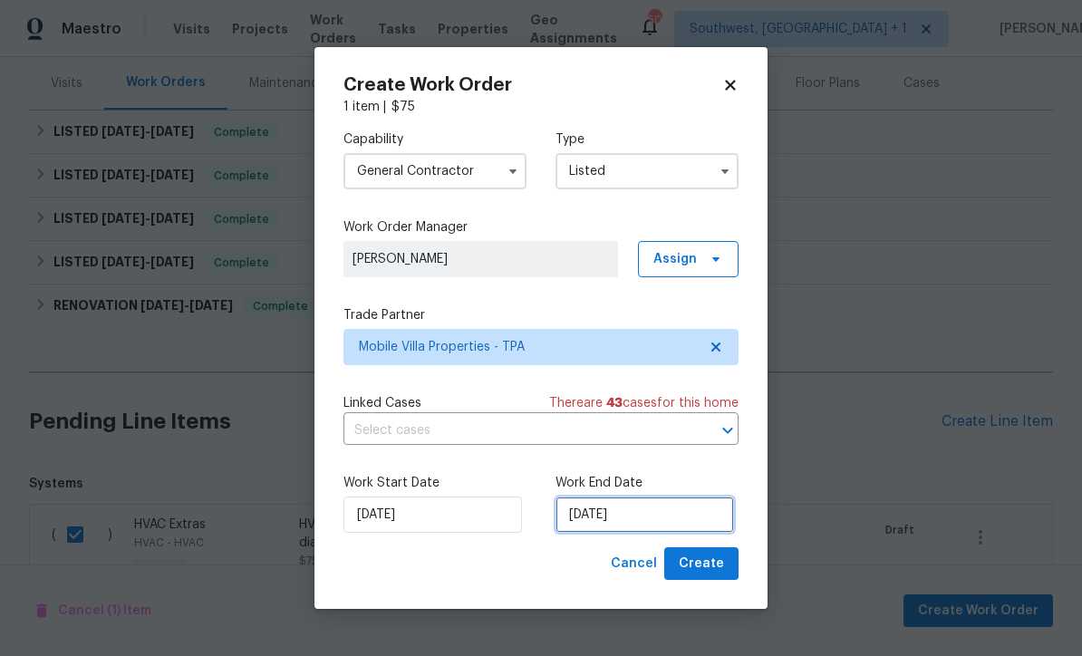
click at [672, 533] on input "8/10/2025" at bounding box center [645, 515] width 179 height 36
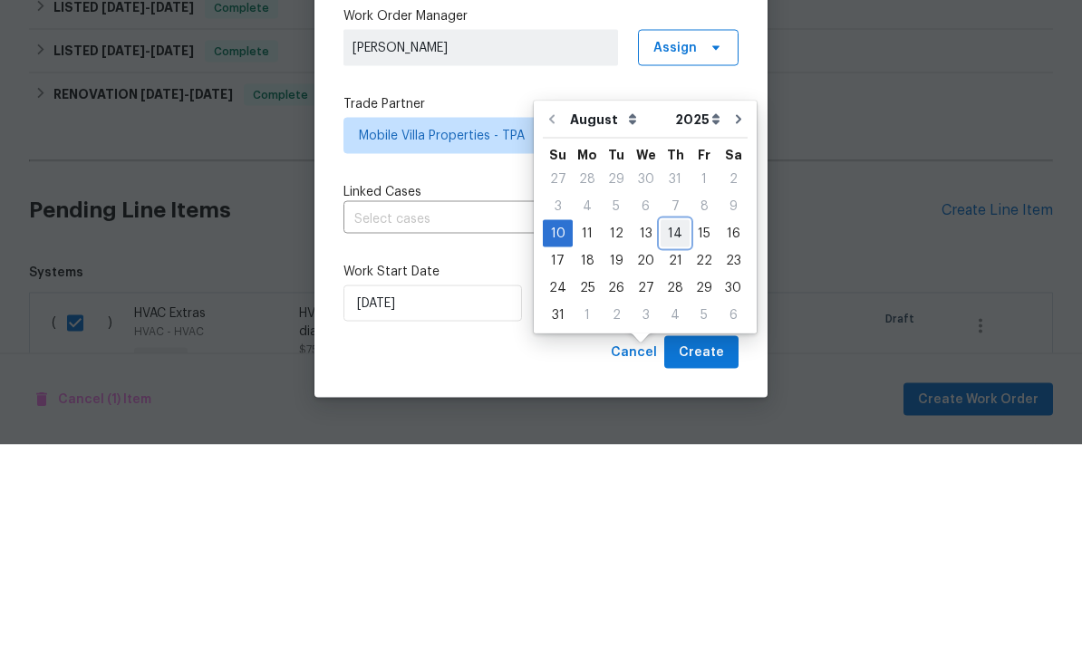
click at [668, 432] on div "14" at bounding box center [675, 444] width 29 height 25
type input "8/14/2025"
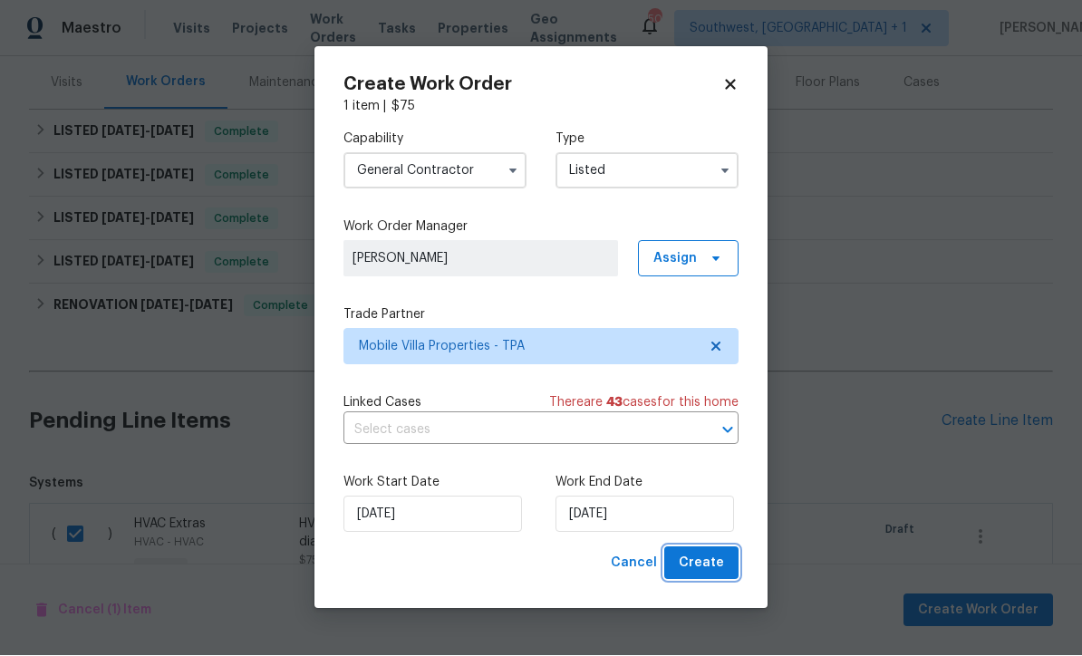
click at [715, 578] on button "Create" at bounding box center [701, 565] width 74 height 34
checkbox input "false"
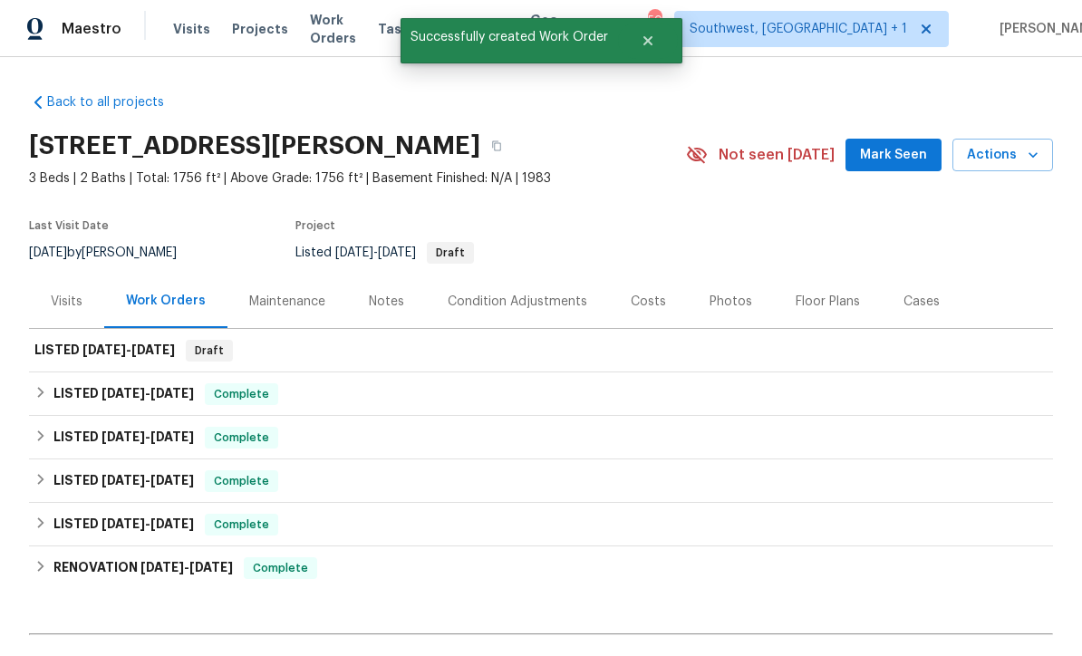
scroll to position [0, 0]
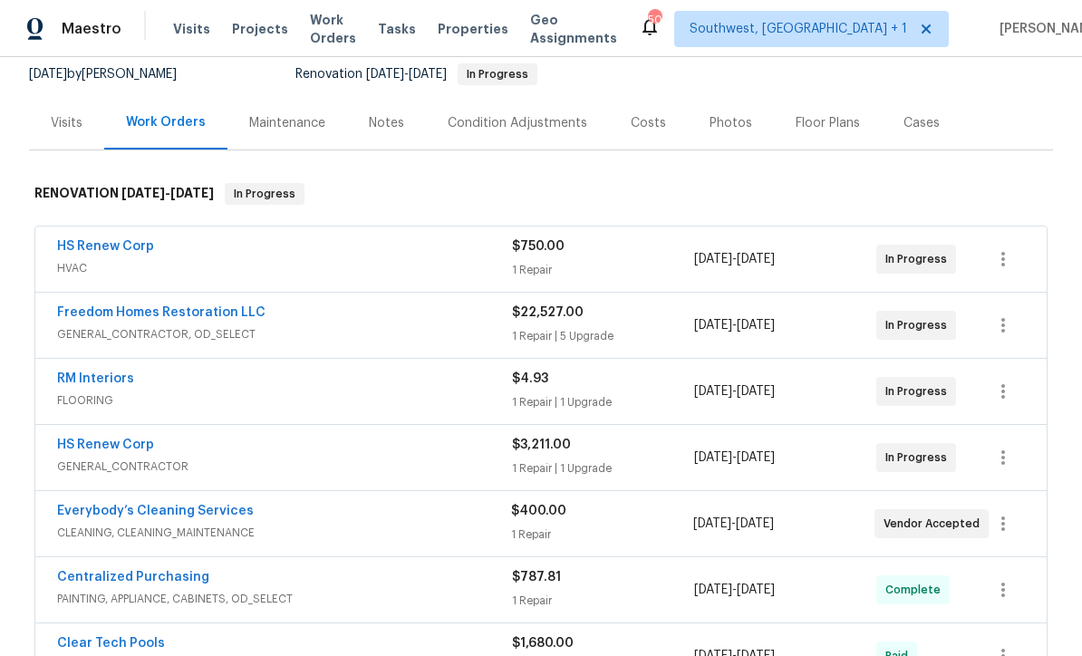
scroll to position [182, 0]
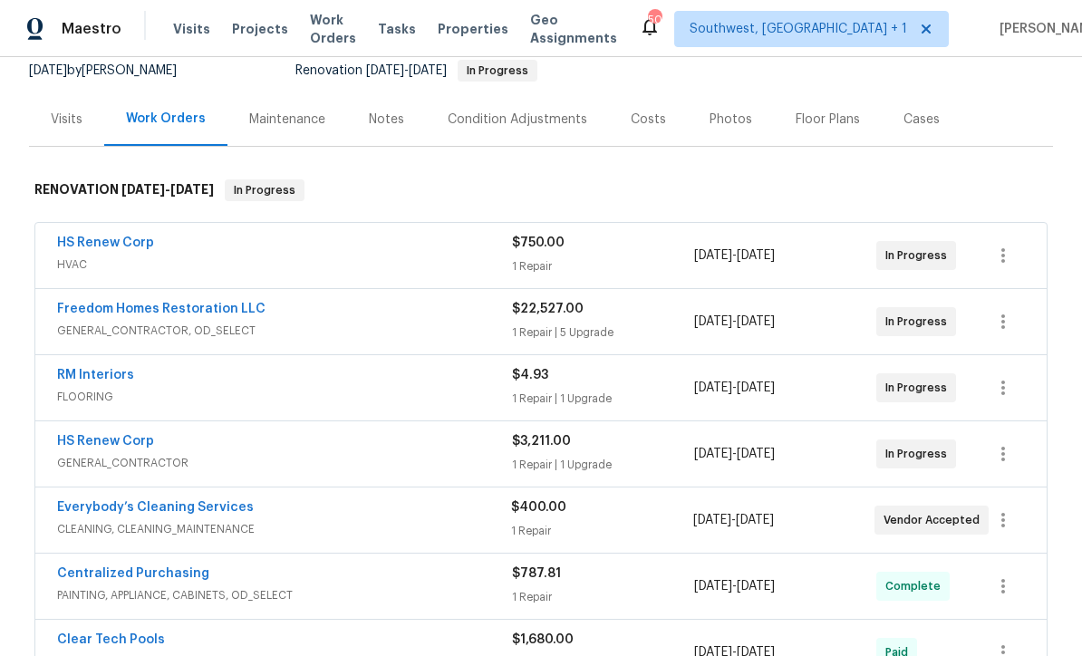
click at [140, 313] on link "Freedom Homes Restoration LLC" at bounding box center [161, 309] width 208 height 13
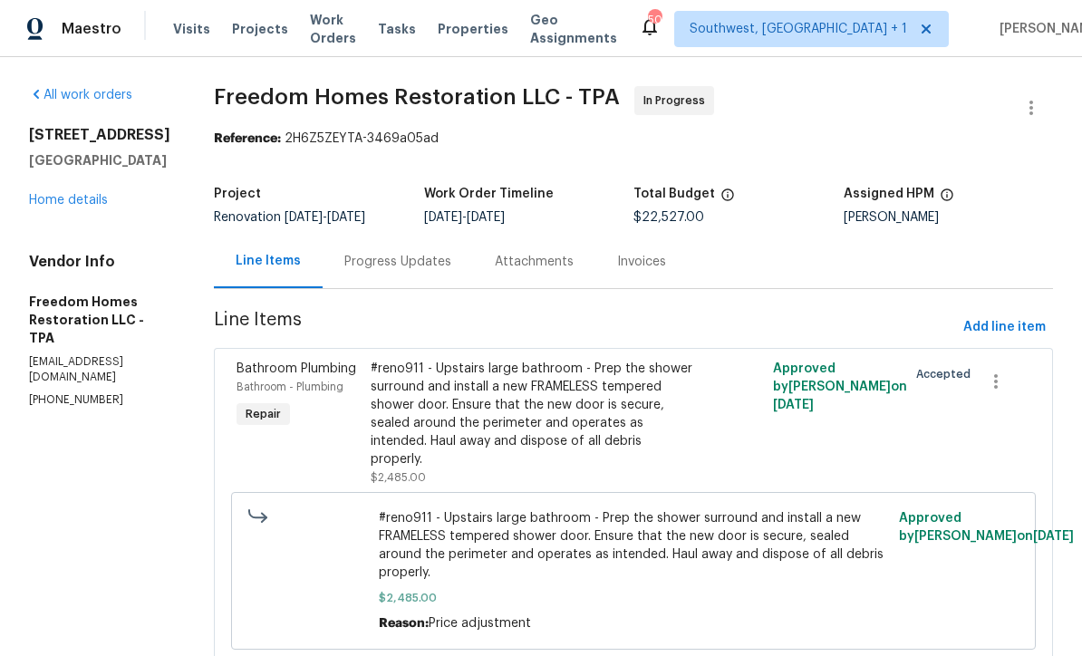
click at [367, 266] on div "Progress Updates" at bounding box center [397, 262] width 107 height 18
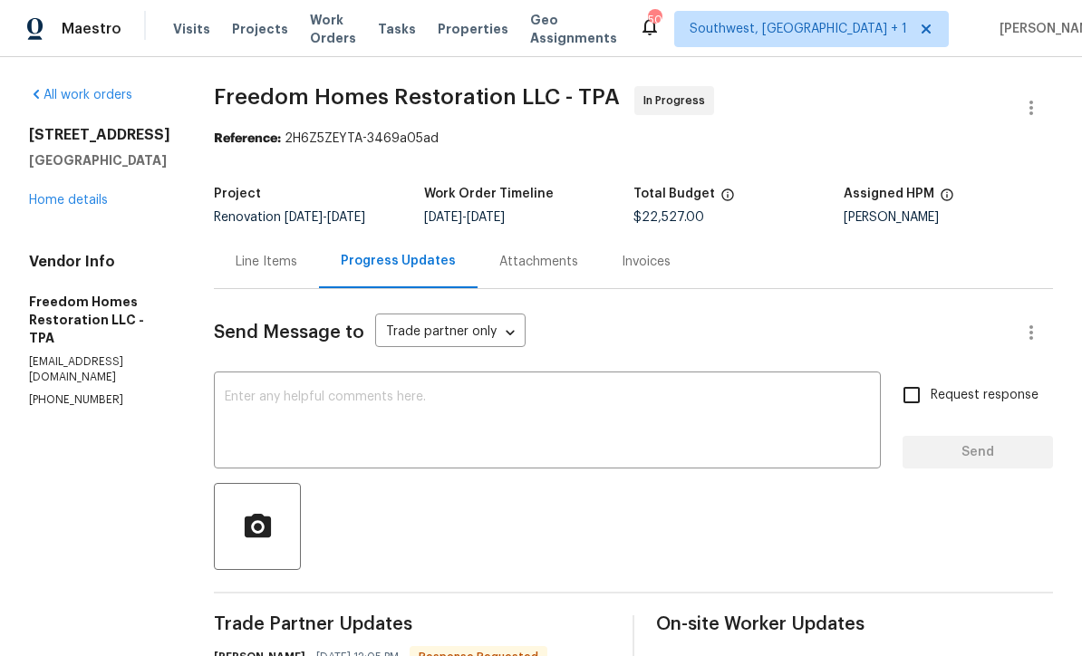
click at [496, 397] on textarea at bounding box center [547, 422] width 645 height 63
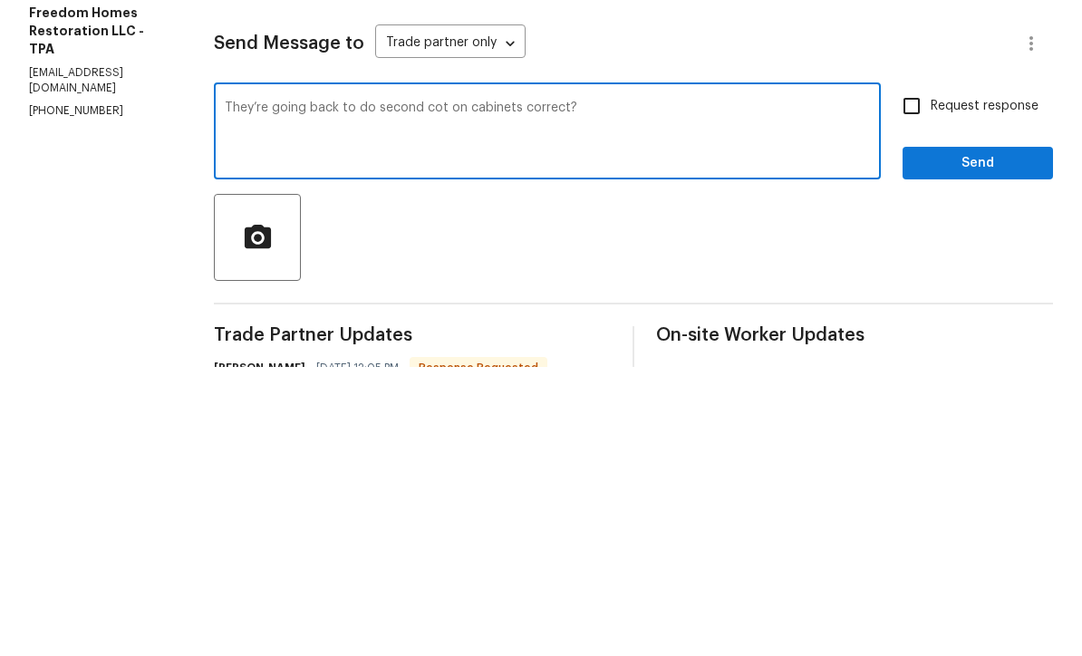
click at [437, 391] on textarea "They’re going back to do second cot on cabinets correct?" at bounding box center [547, 422] width 645 height 63
type textarea "They’re going back to do second coat on cabinets correct?"
click at [924, 376] on input "Request response" at bounding box center [912, 395] width 38 height 38
checkbox input "true"
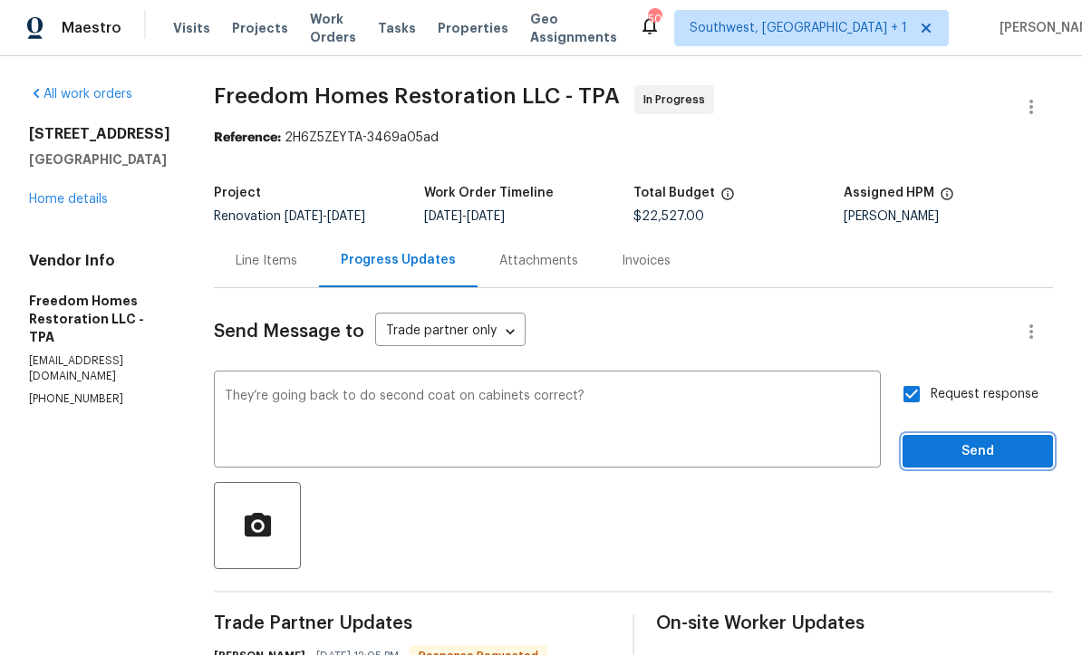
click at [978, 441] on span "Send" at bounding box center [977, 452] width 121 height 23
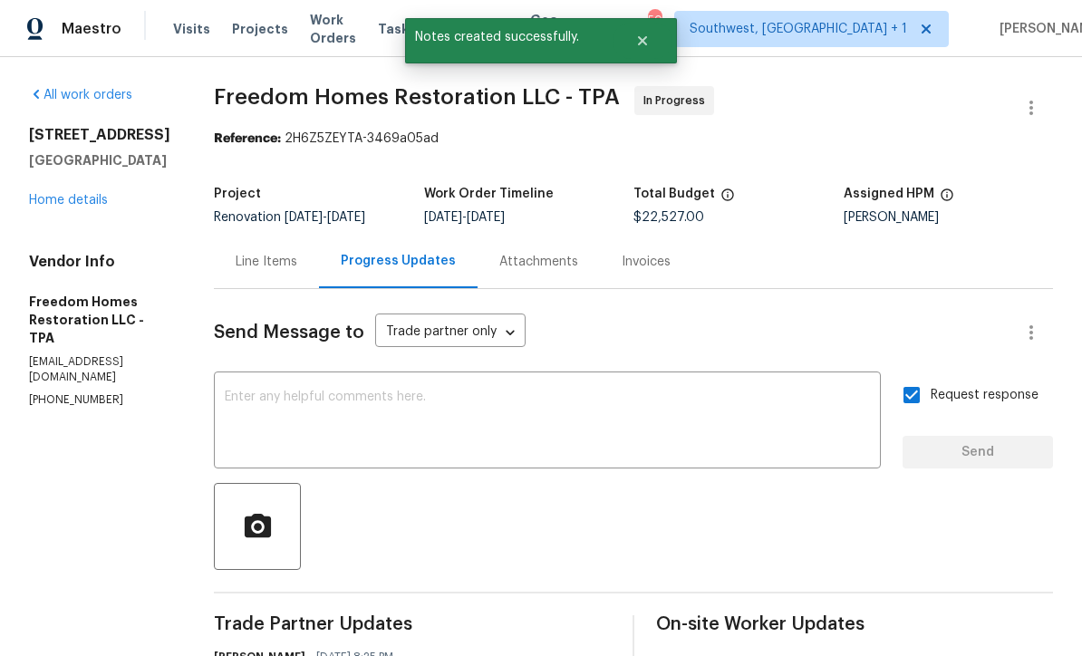
click at [82, 194] on link "Home details" at bounding box center [68, 200] width 79 height 13
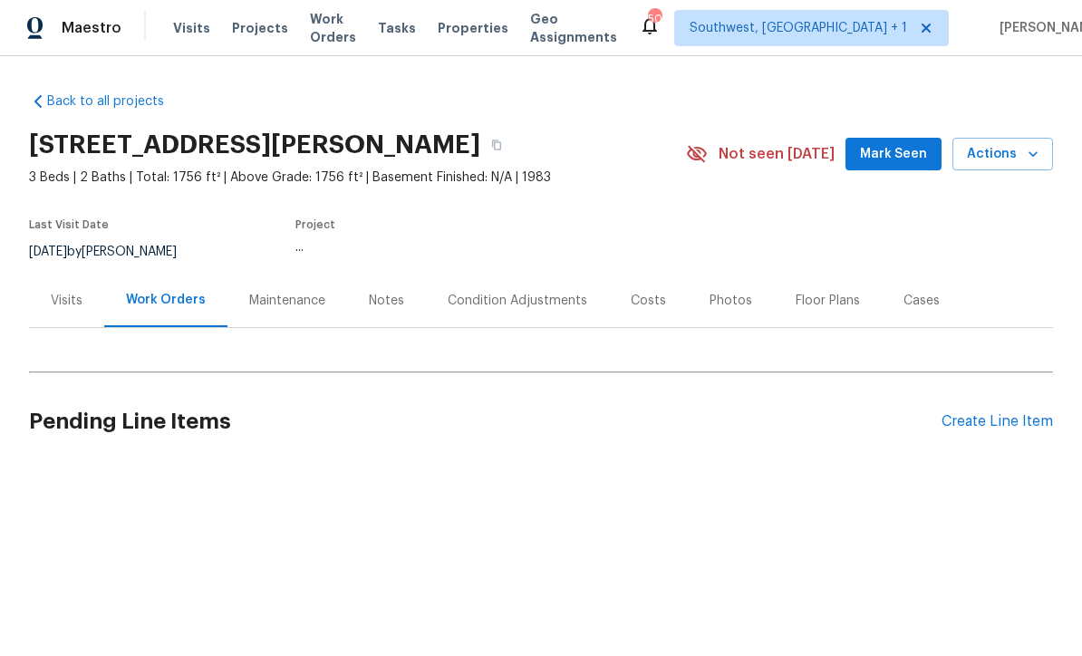
scroll to position [1, 0]
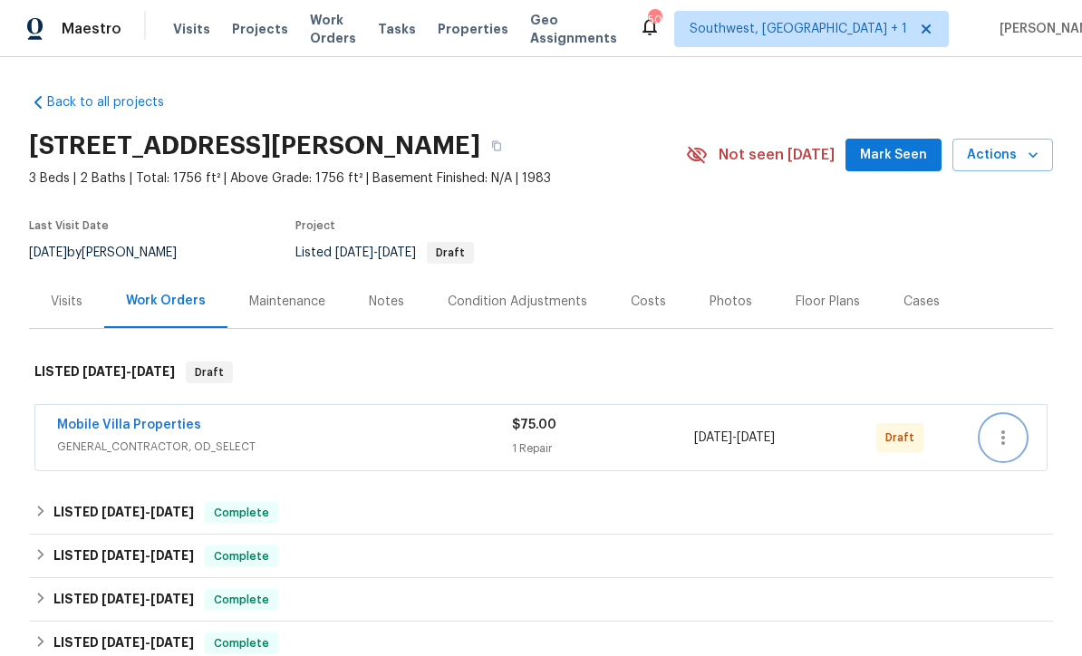
click at [1009, 445] on icon "button" at bounding box center [1004, 438] width 22 height 22
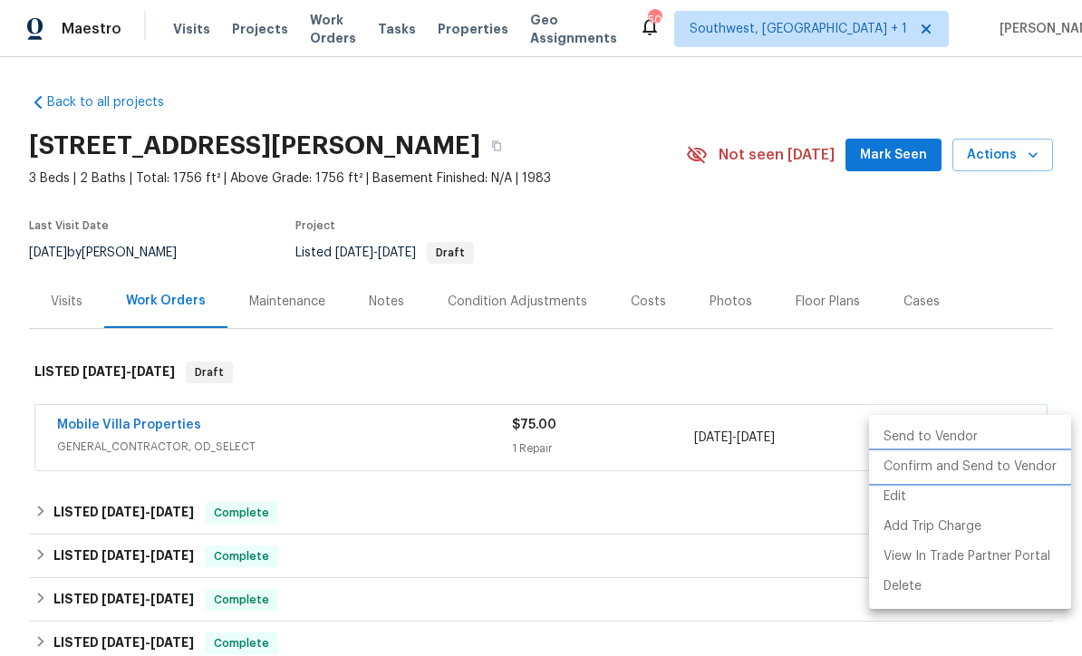
click at [1005, 469] on li "Confirm and Send to Vendor" at bounding box center [970, 467] width 202 height 30
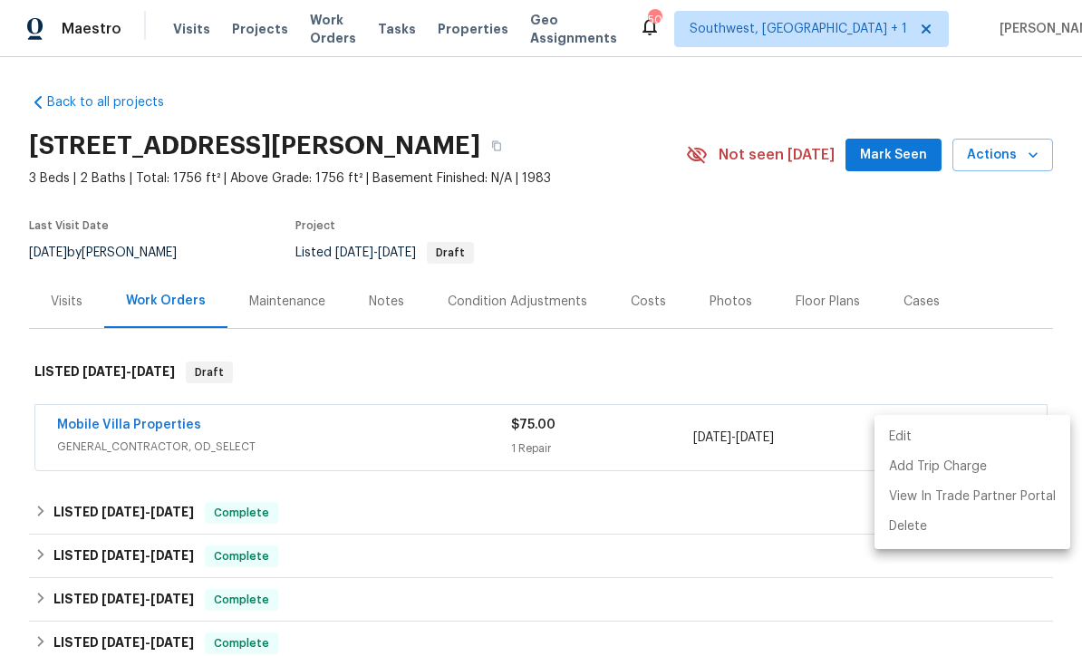
click at [950, 236] on div at bounding box center [541, 328] width 1082 height 656
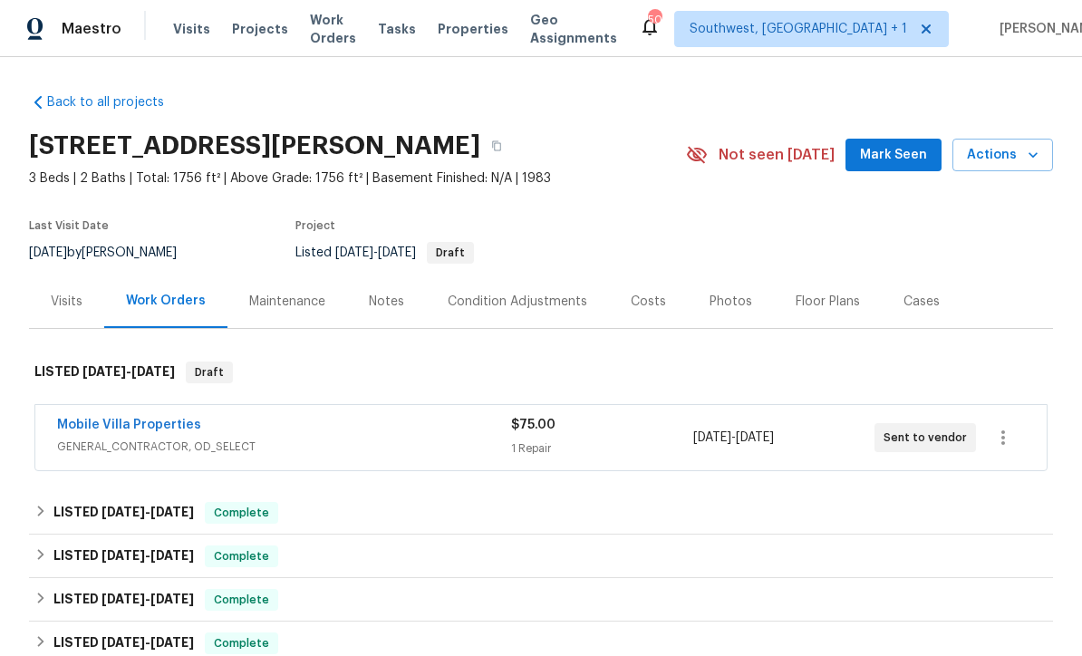
click at [248, 29] on span "Projects" at bounding box center [260, 29] width 56 height 18
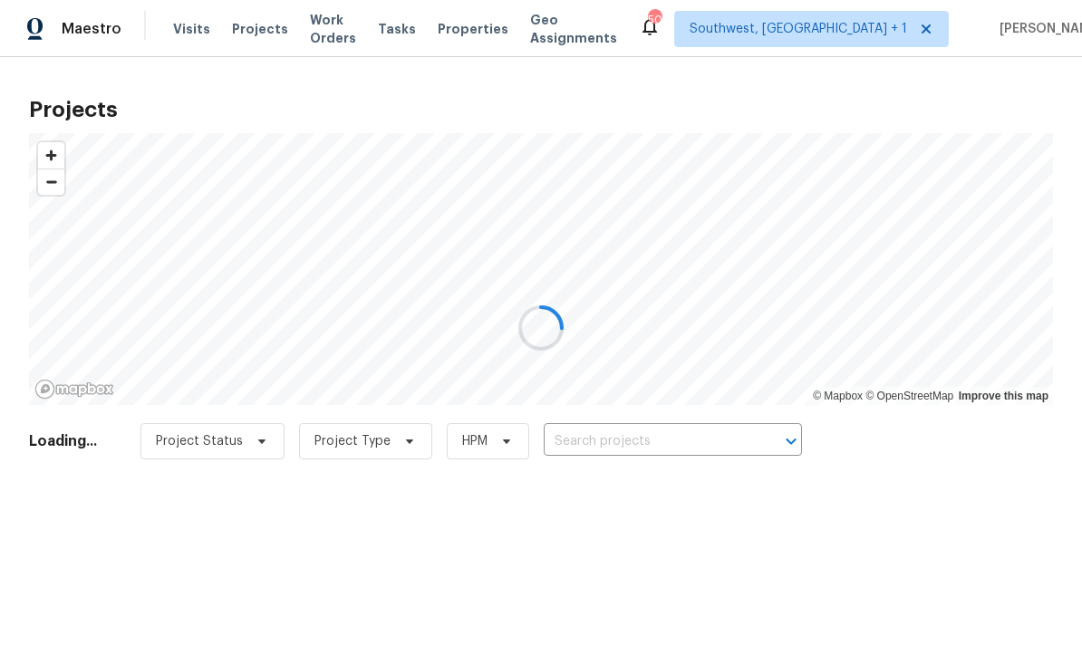
click at [684, 441] on div at bounding box center [541, 328] width 1082 height 656
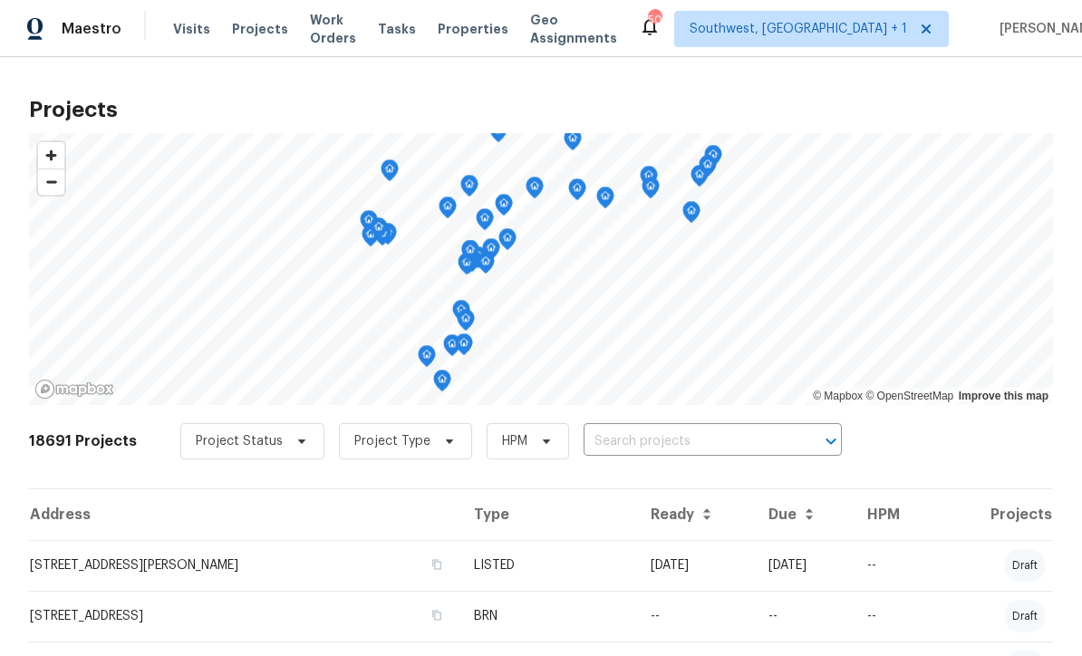
click at [684, 450] on input "text" at bounding box center [688, 442] width 208 height 28
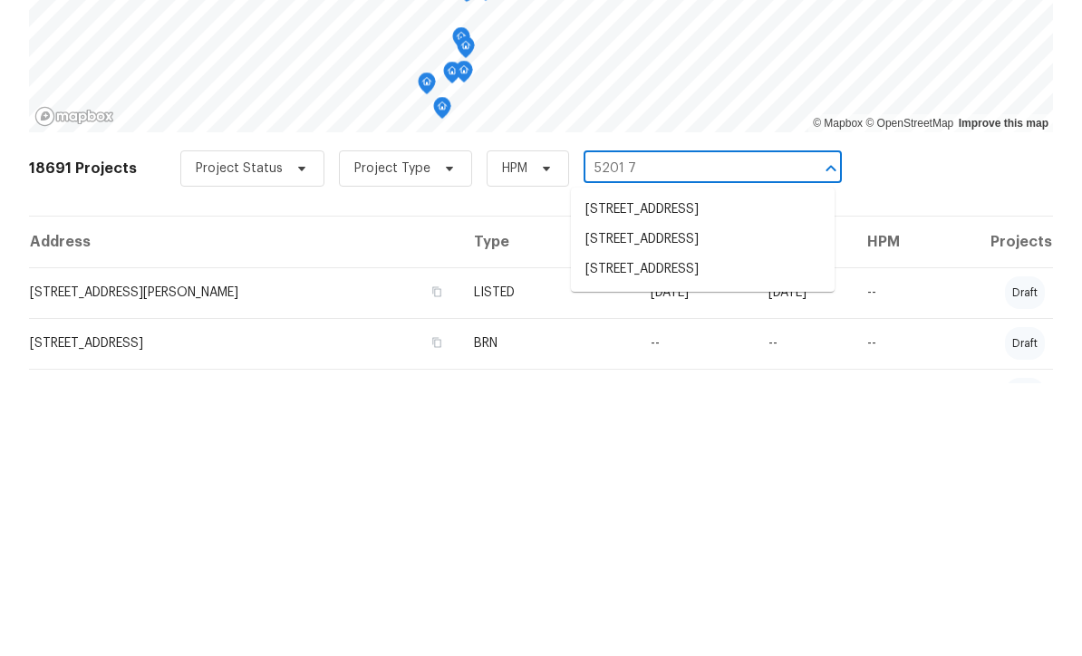
type input "5201 72"
click at [683, 468] on li "[STREET_ADDRESS]" at bounding box center [703, 483] width 264 height 30
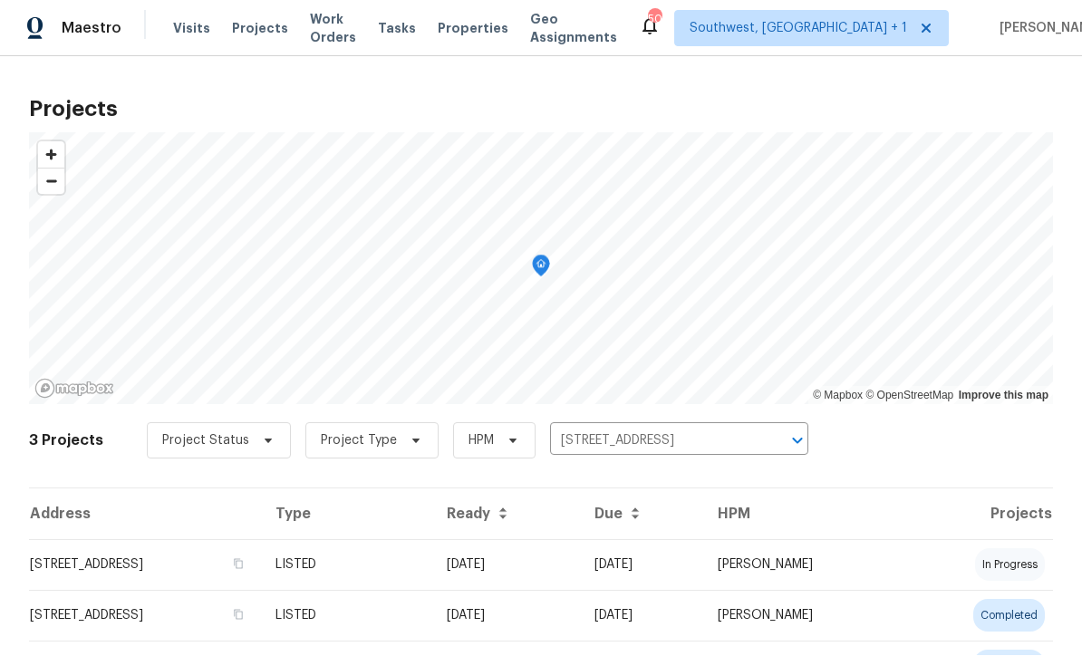
scroll to position [1, 0]
click at [580, 575] on td "[DATE]" at bounding box center [506, 565] width 148 height 51
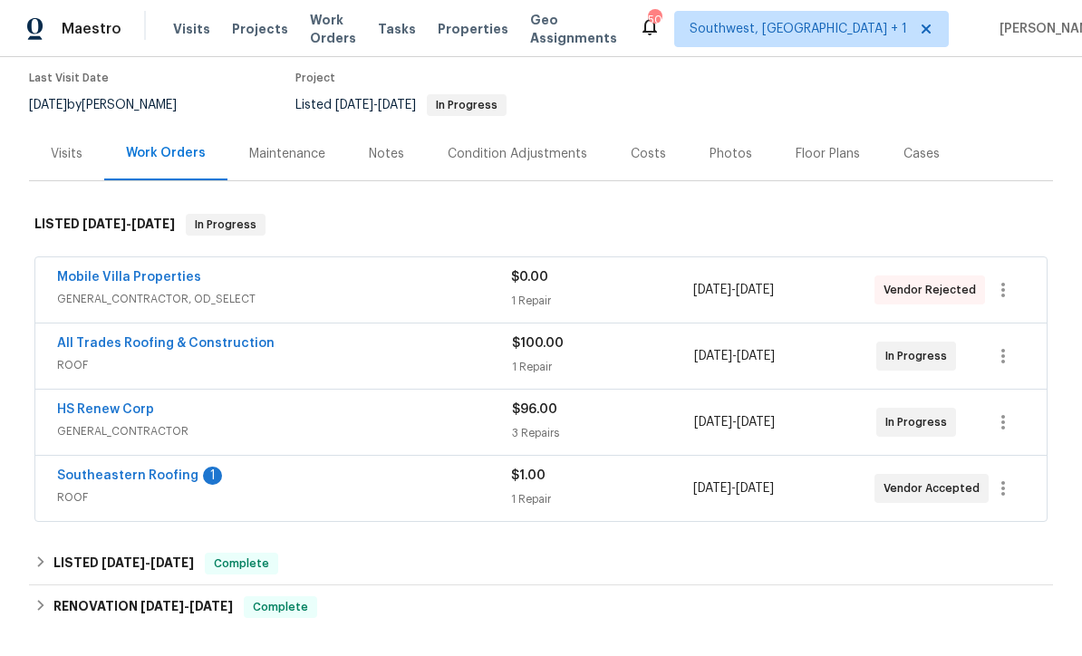
scroll to position [149, 0]
click at [1007, 290] on icon "button" at bounding box center [1004, 289] width 22 height 22
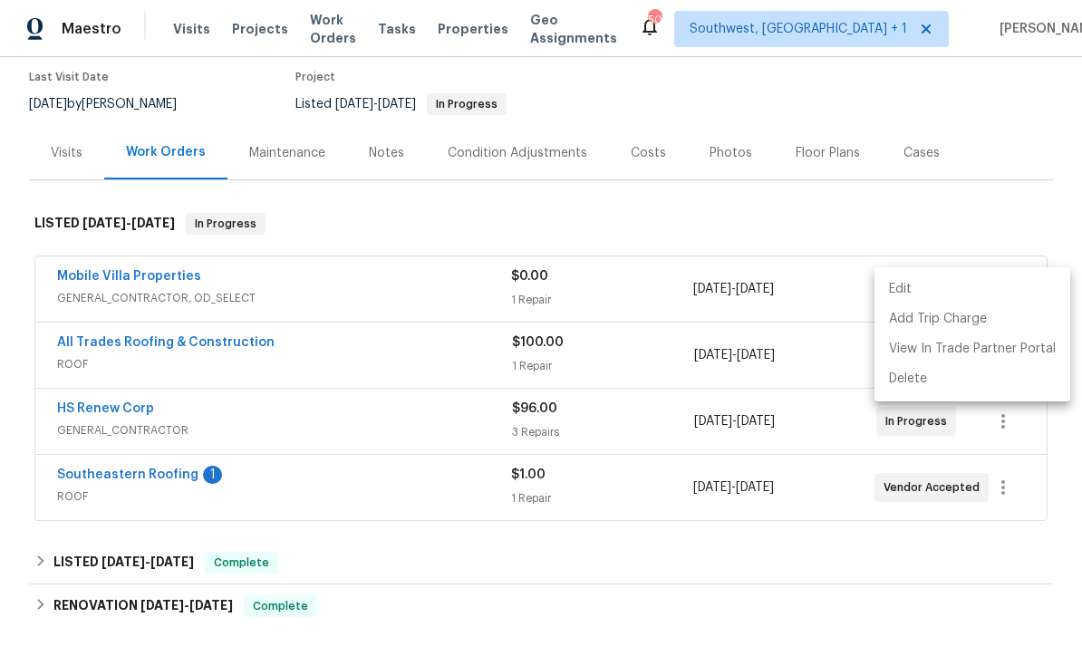
click at [905, 293] on li "Edit" at bounding box center [973, 290] width 196 height 30
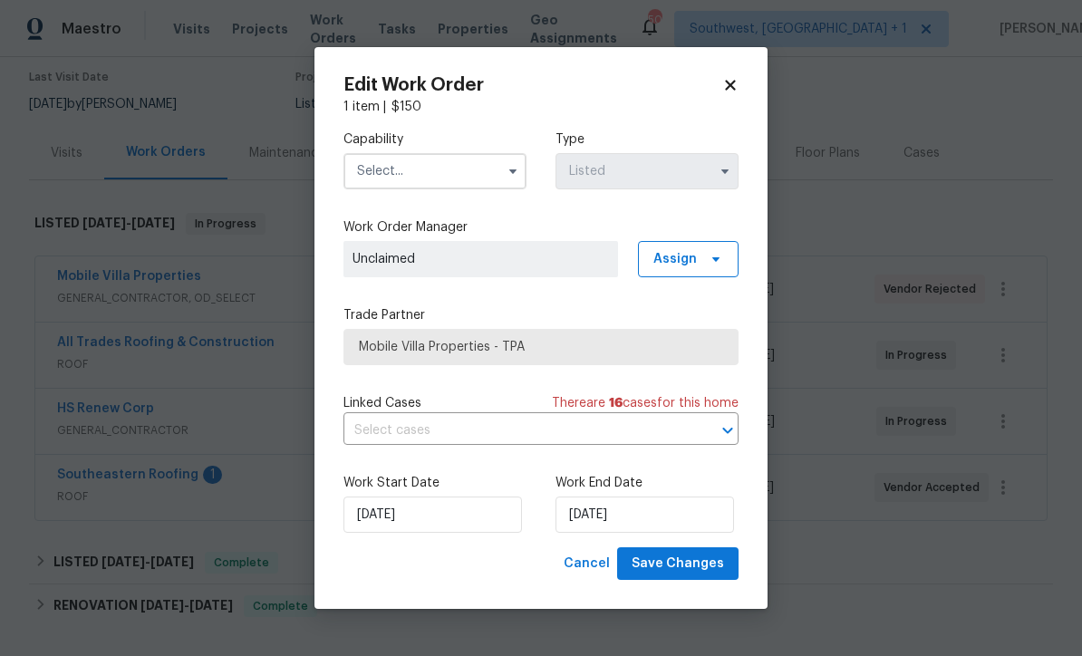
click at [426, 173] on input "text" at bounding box center [435, 171] width 183 height 36
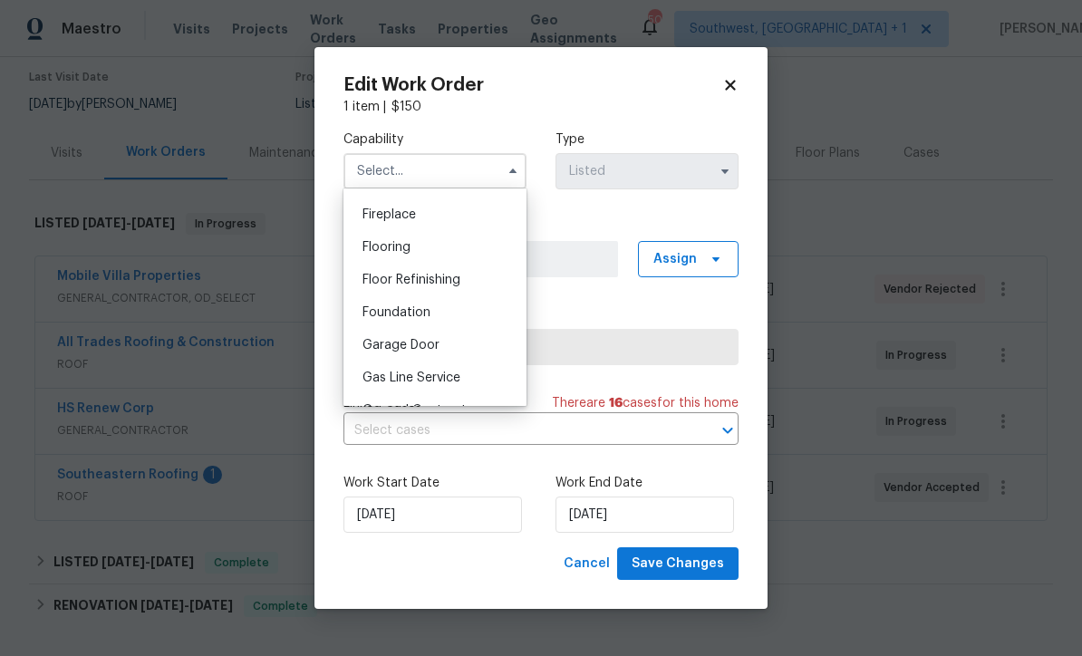
scroll to position [662, 0]
click at [424, 325] on div "Foundation" at bounding box center [435, 316] width 174 height 33
type input "Foundation"
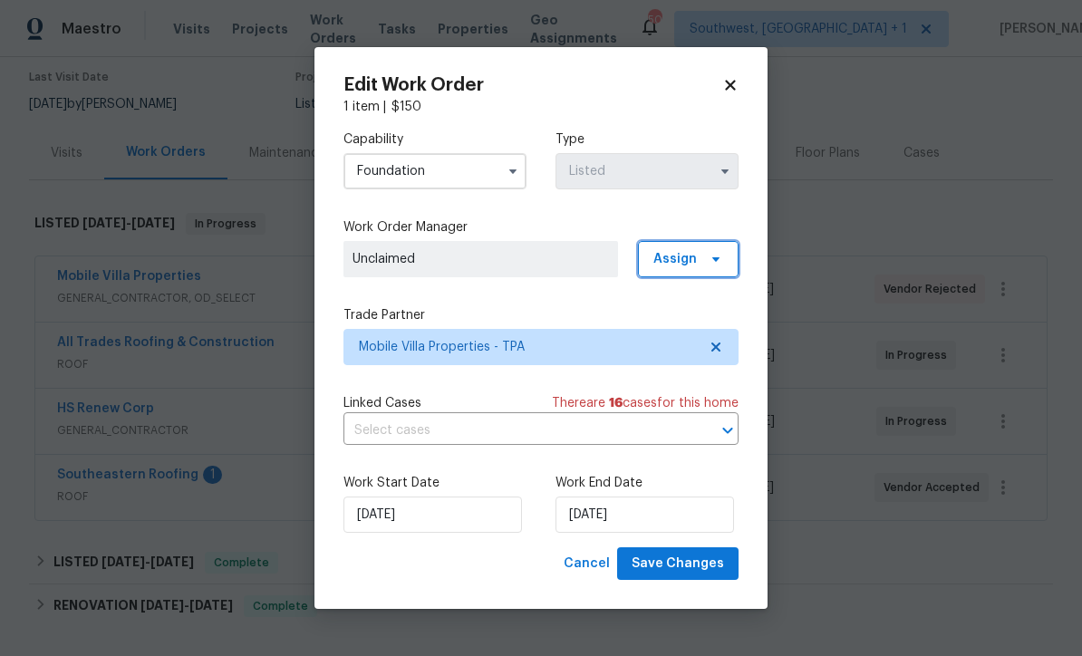
click at [693, 261] on span "Assign" at bounding box center [676, 259] width 44 height 18
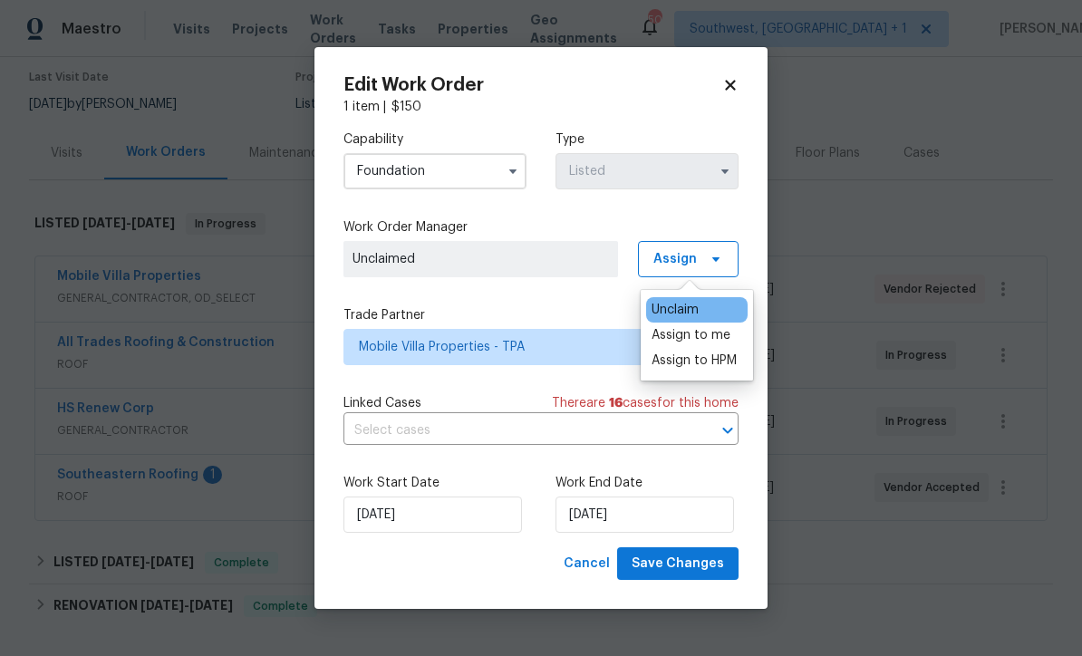
click at [700, 335] on div "Assign to me" at bounding box center [691, 335] width 79 height 18
click at [577, 310] on label "Trade Partner" at bounding box center [541, 315] width 395 height 18
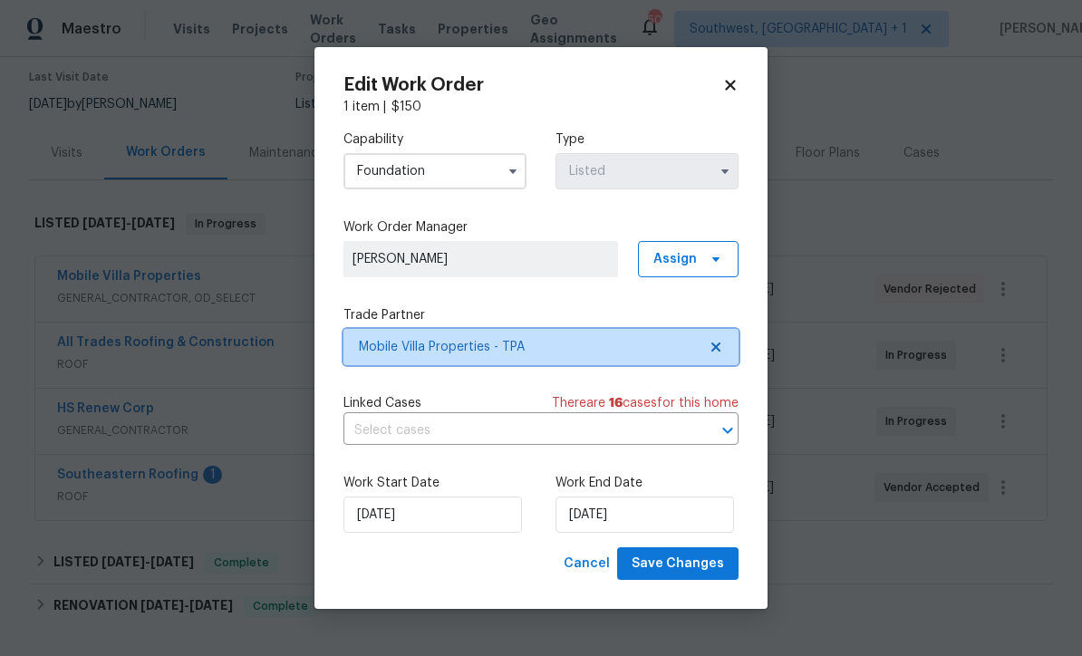
click at [550, 345] on span "Mobile Villa Properties - TPA" at bounding box center [528, 347] width 338 height 18
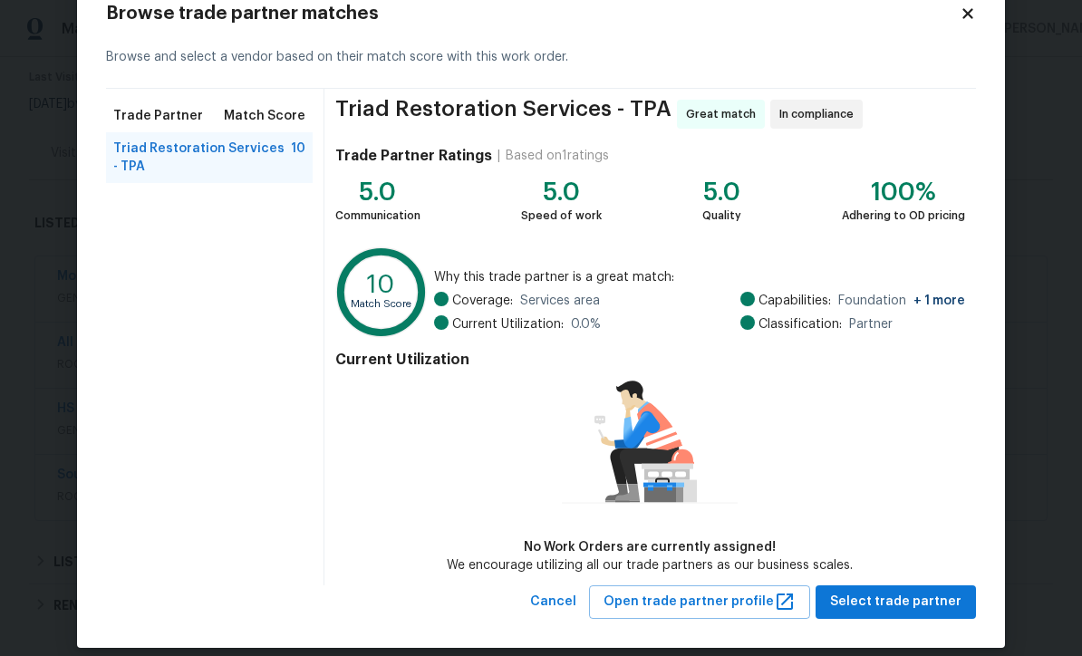
scroll to position [70, 0]
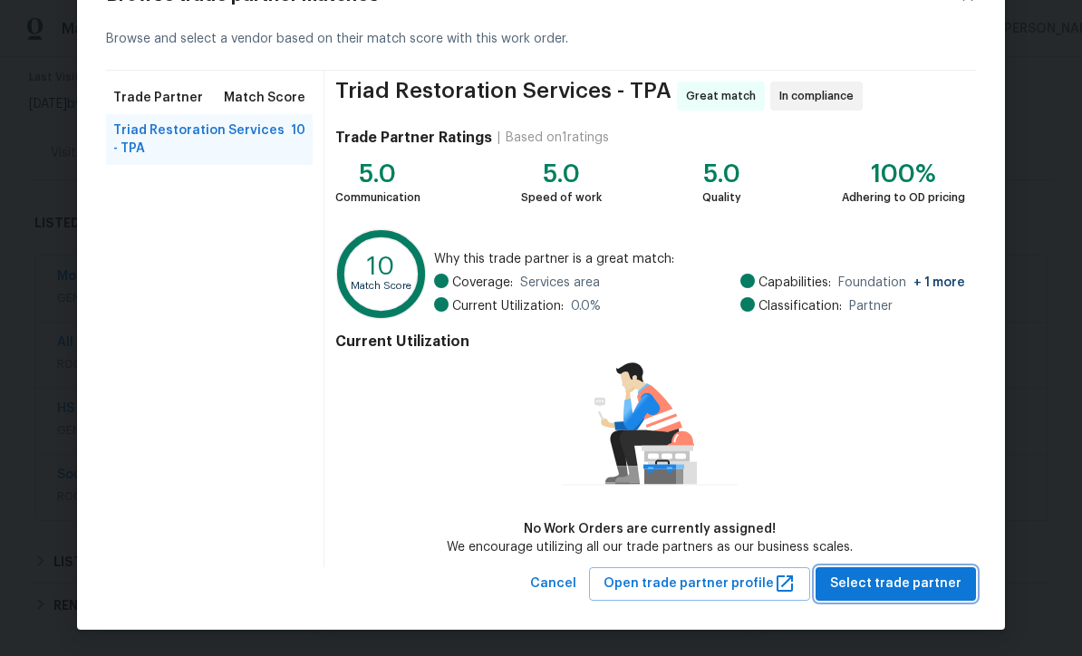
click at [887, 595] on button "Select trade partner" at bounding box center [896, 584] width 160 height 34
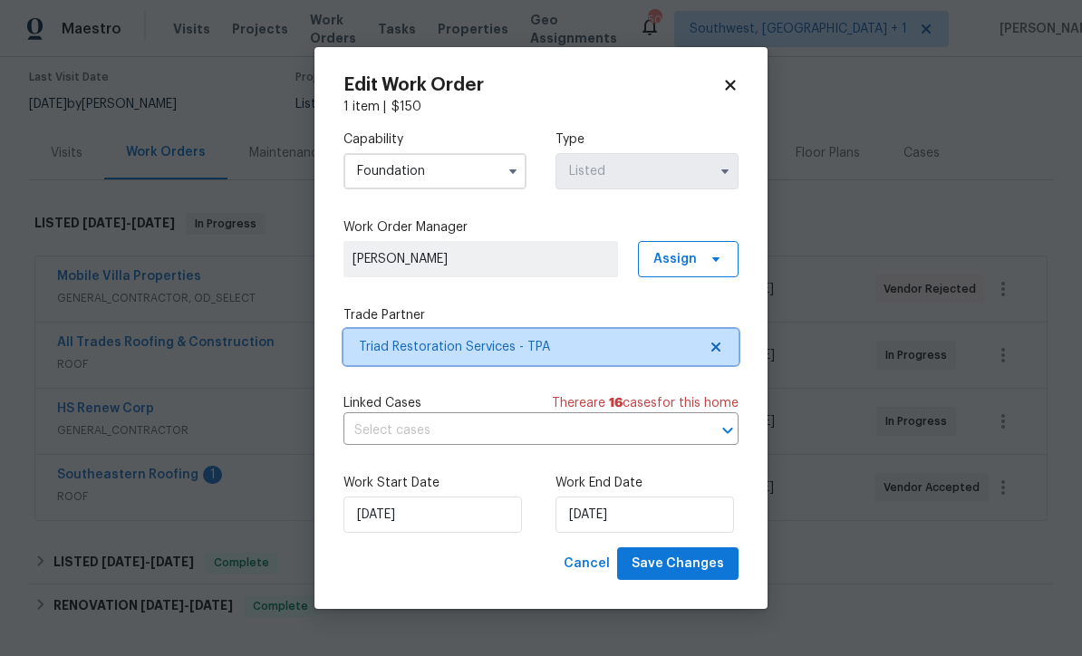
scroll to position [0, 0]
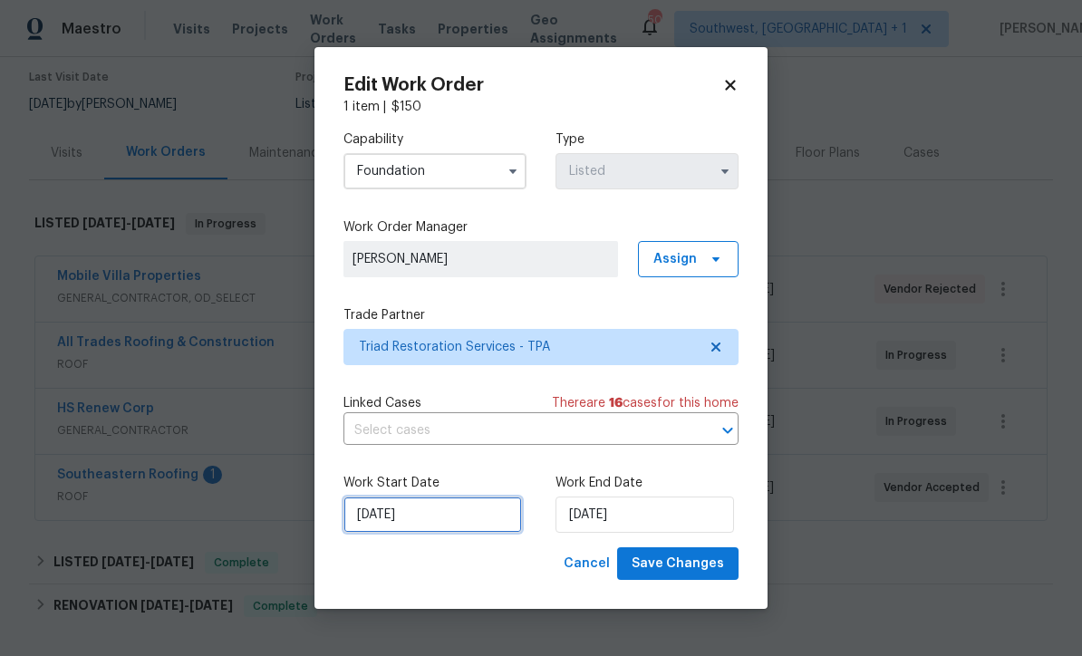
click at [461, 528] on input "[DATE]" at bounding box center [433, 515] width 179 height 36
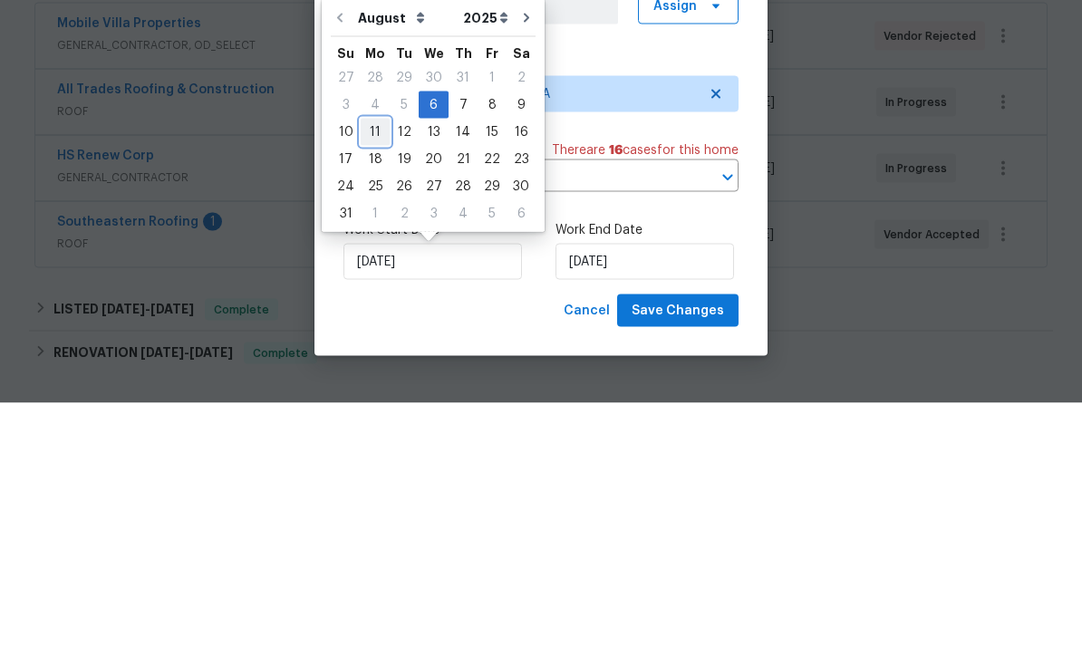
click at [372, 373] on div "11" at bounding box center [375, 385] width 29 height 25
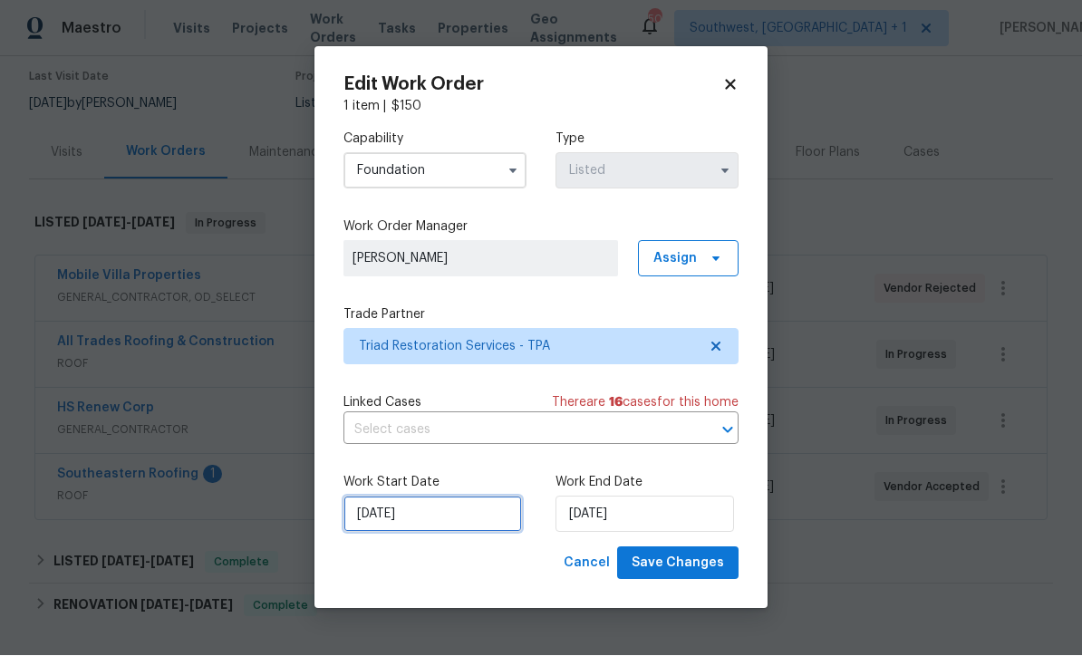
click at [463, 517] on input "[DATE]" at bounding box center [433, 515] width 179 height 36
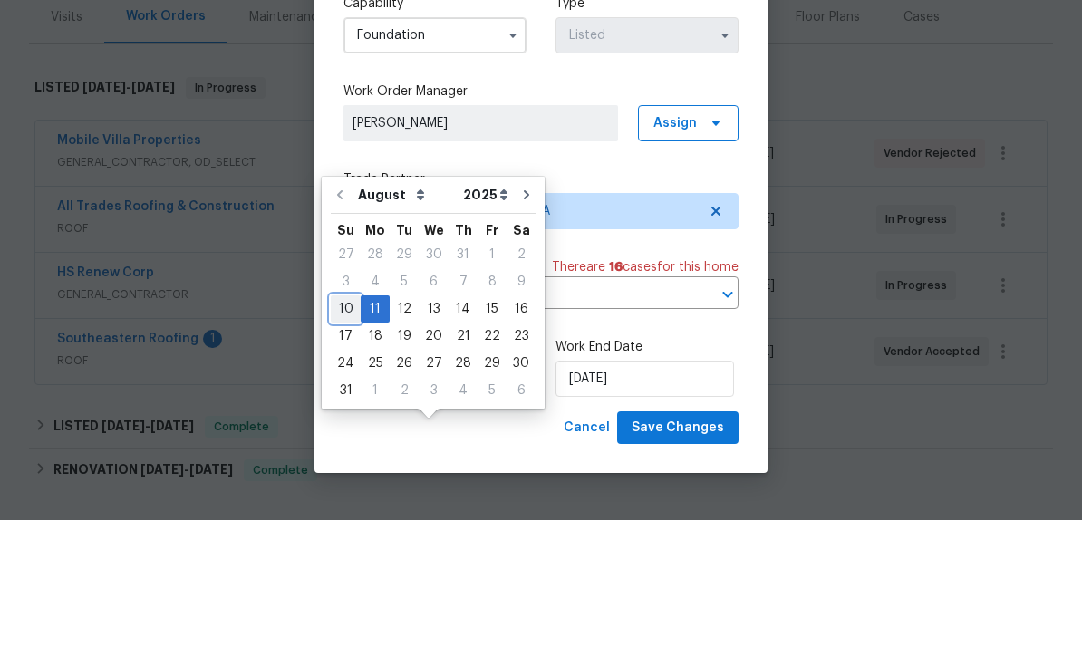
click at [348, 432] on div "10" at bounding box center [346, 444] width 30 height 25
type input "[DATE]"
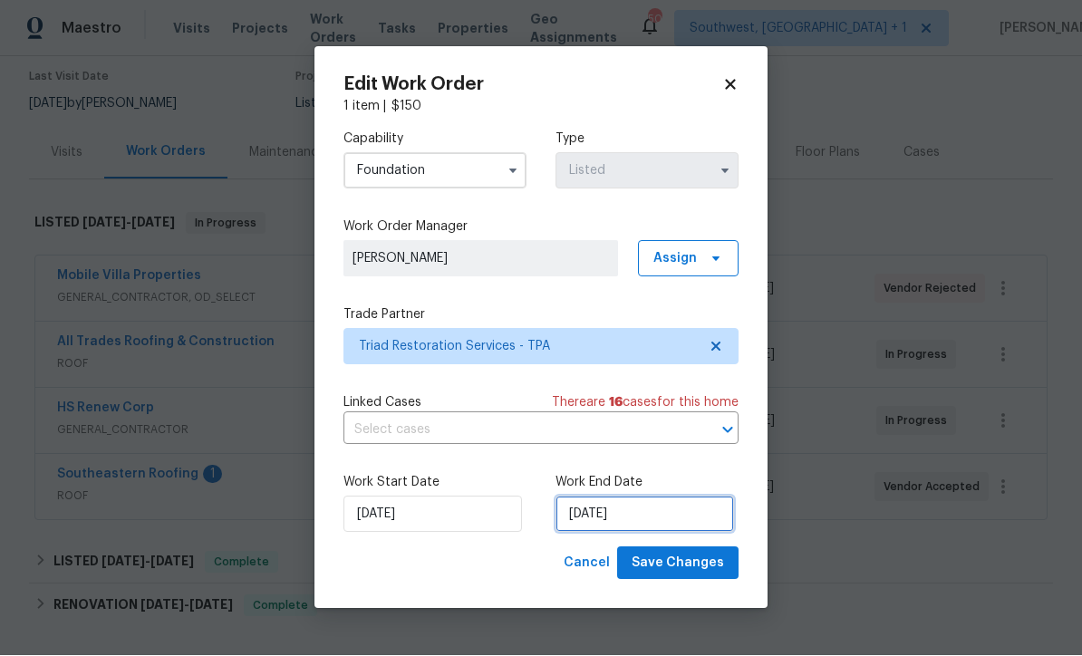
click at [655, 519] on input "[DATE]" at bounding box center [645, 515] width 179 height 36
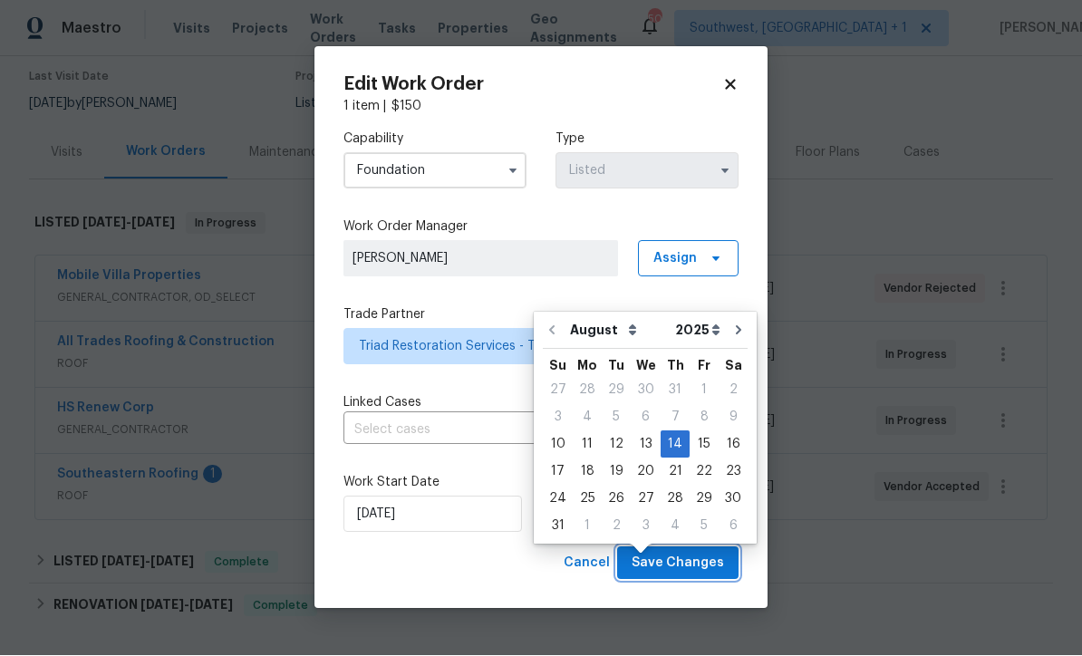
click at [712, 571] on span "Save Changes" at bounding box center [678, 564] width 92 height 23
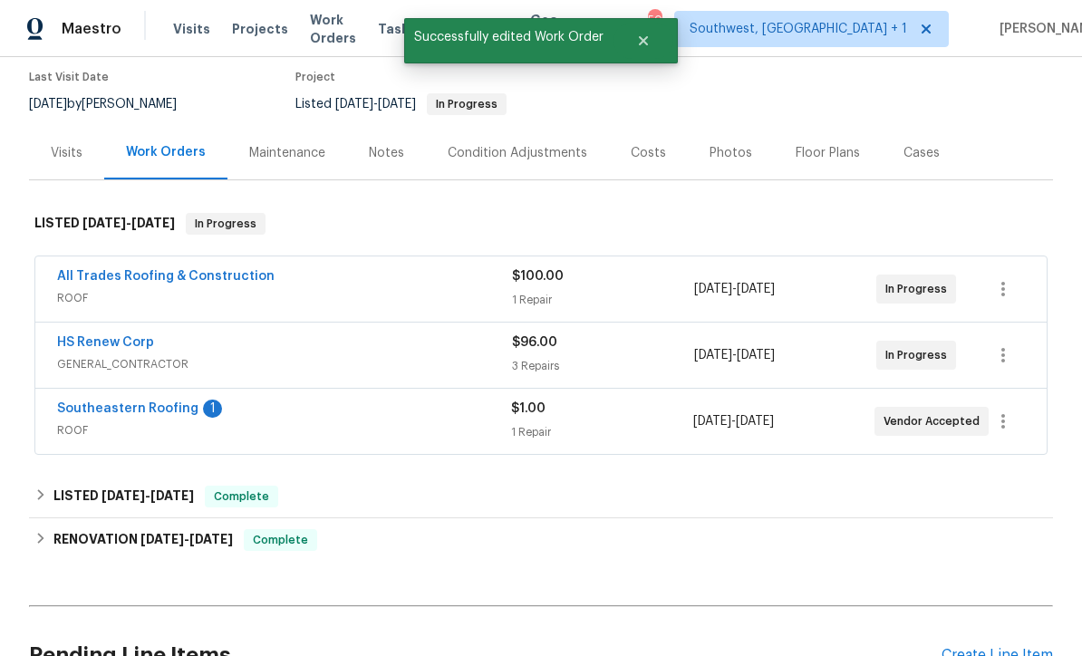
click at [142, 402] on link "Southeastern Roofing" at bounding box center [127, 408] width 141 height 13
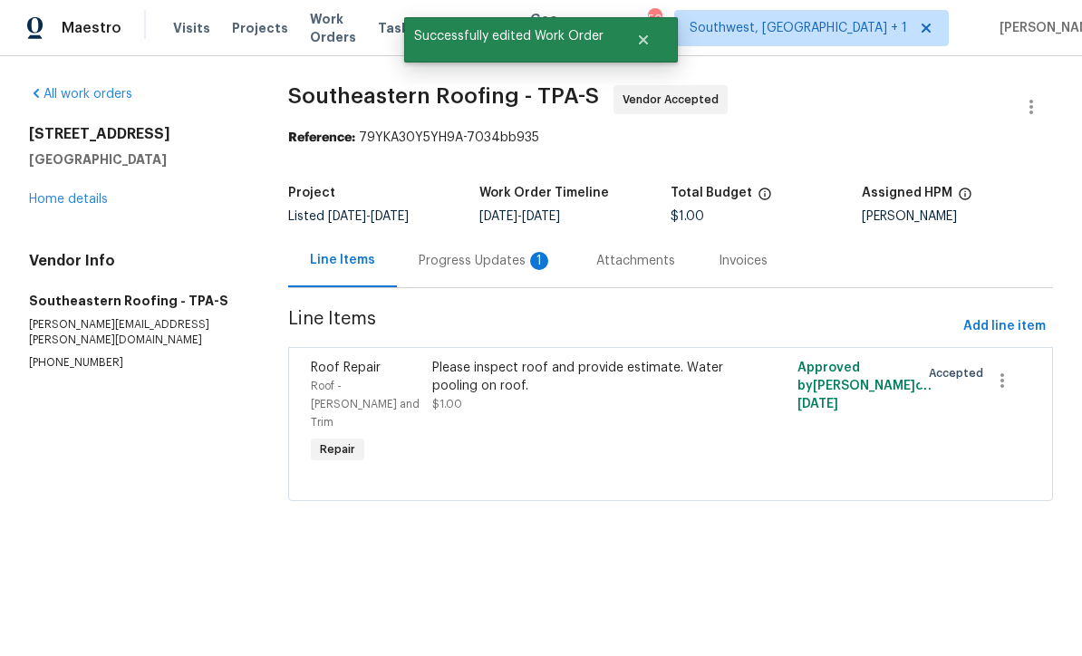
click at [490, 261] on div "Progress Updates 1" at bounding box center [486, 262] width 134 height 18
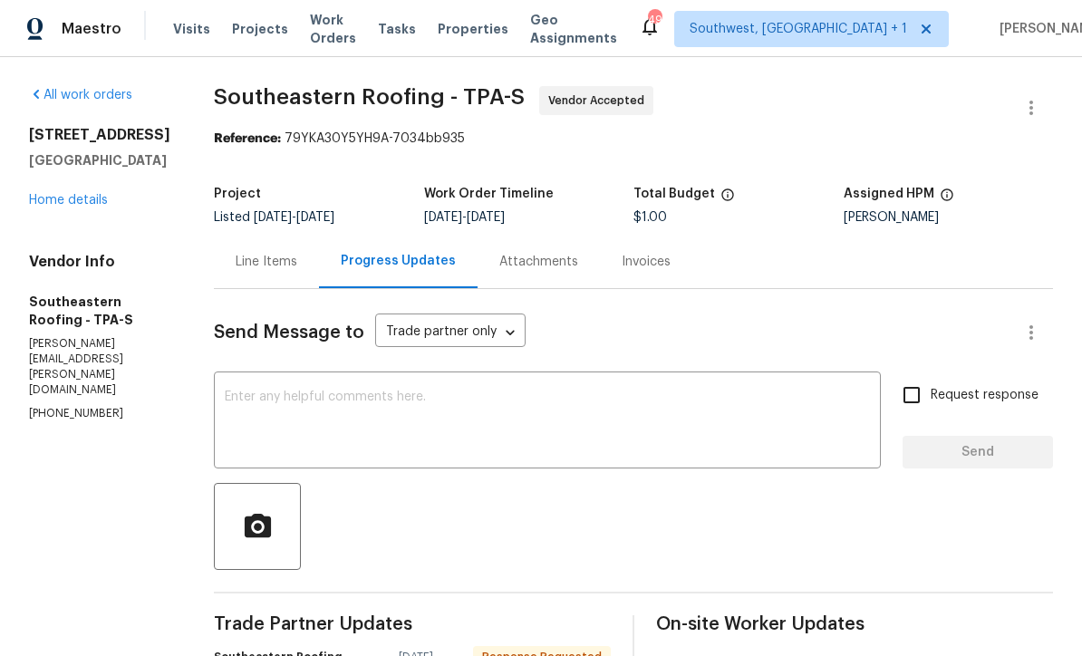
click at [75, 207] on link "Home details" at bounding box center [68, 200] width 79 height 13
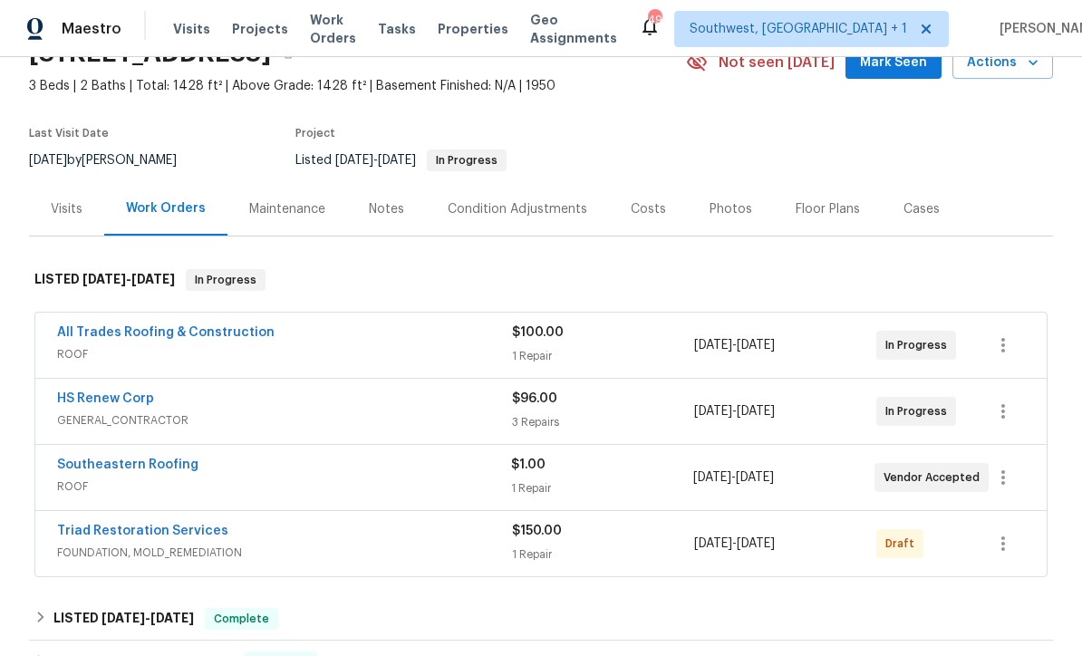
scroll to position [109, 0]
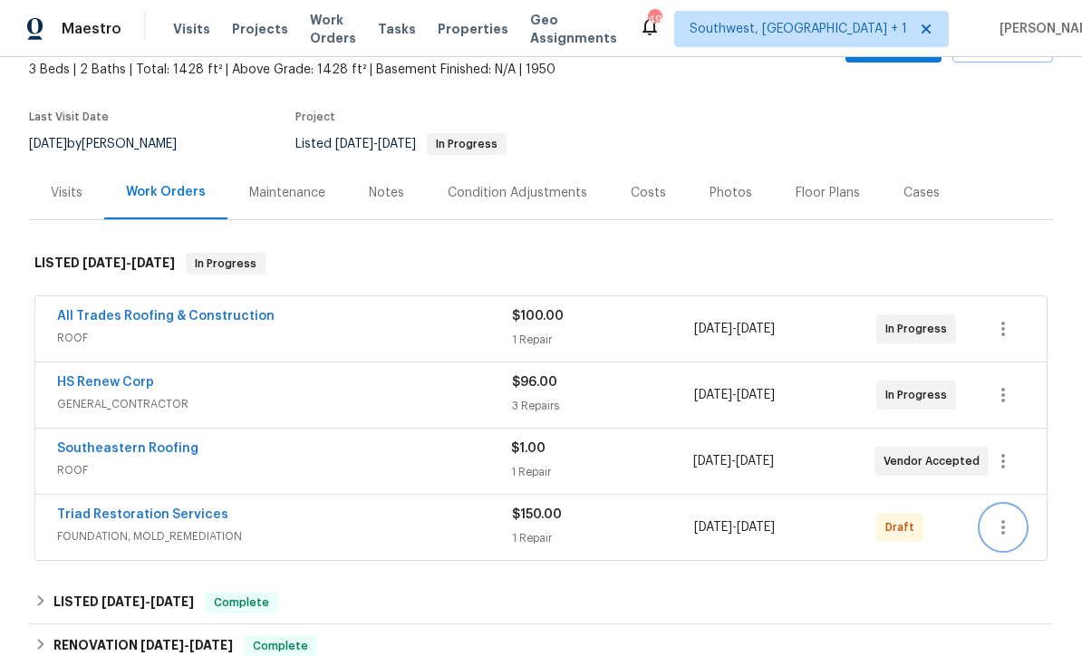
click at [1005, 536] on icon "button" at bounding box center [1004, 528] width 22 height 22
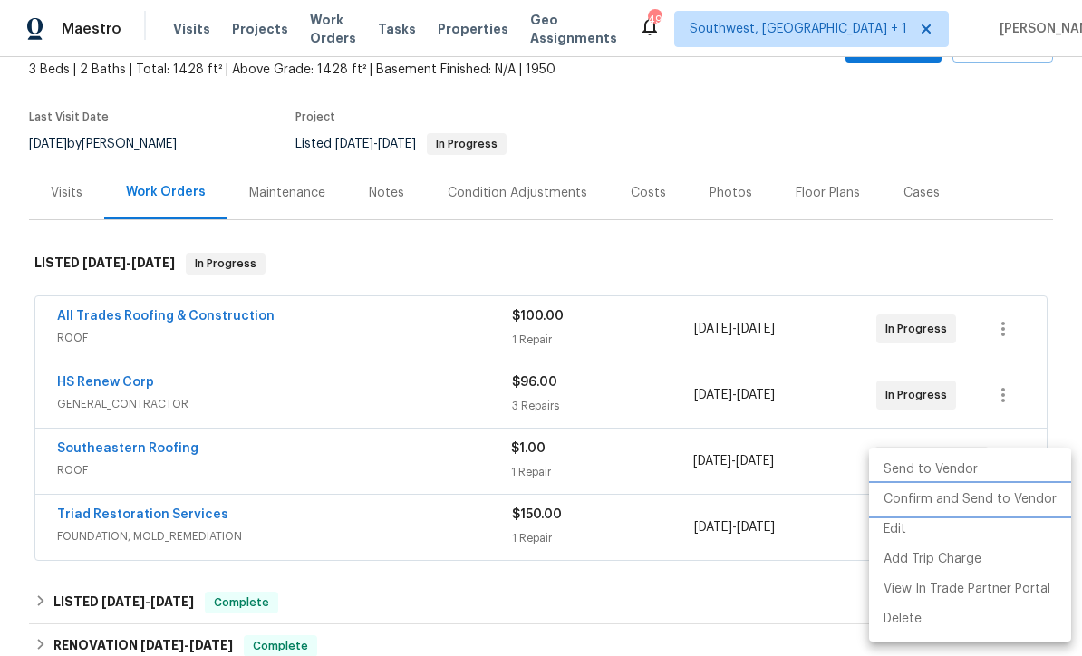
click at [993, 498] on li "Confirm and Send to Vendor" at bounding box center [970, 500] width 202 height 30
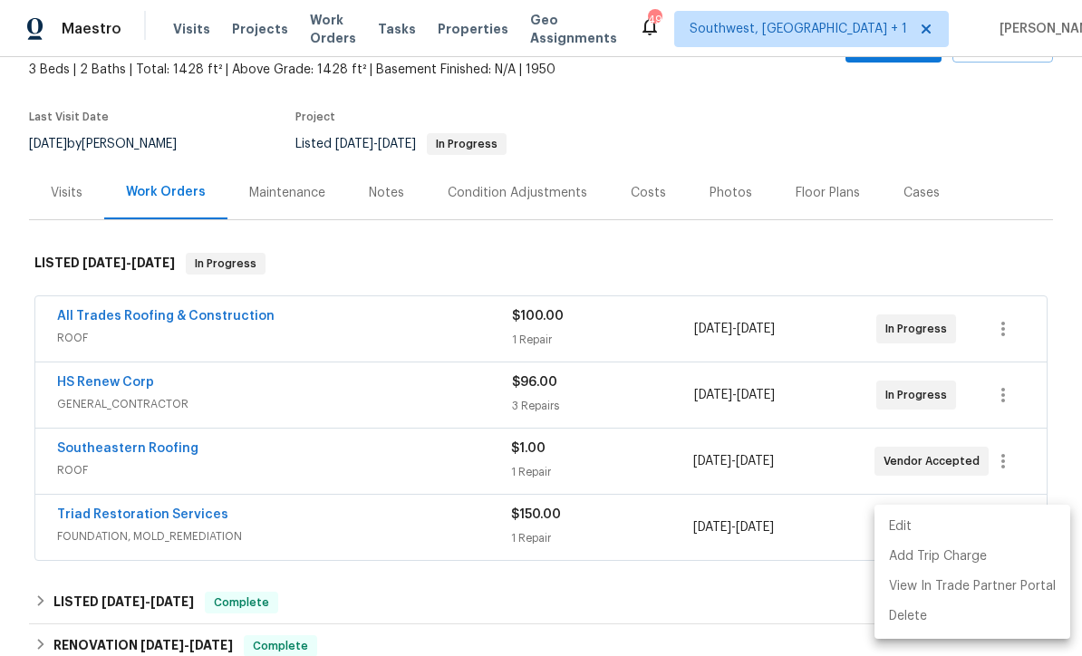
click at [936, 258] on div at bounding box center [541, 328] width 1082 height 656
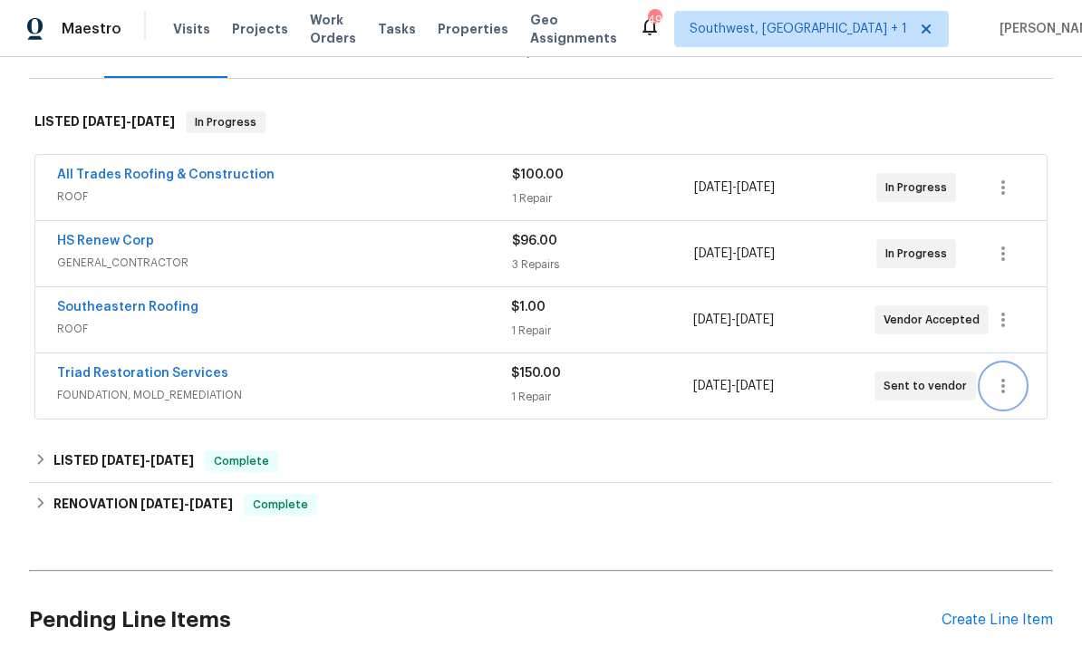
scroll to position [249, 0]
click at [141, 310] on link "Southeastern Roofing" at bounding box center [127, 308] width 141 height 13
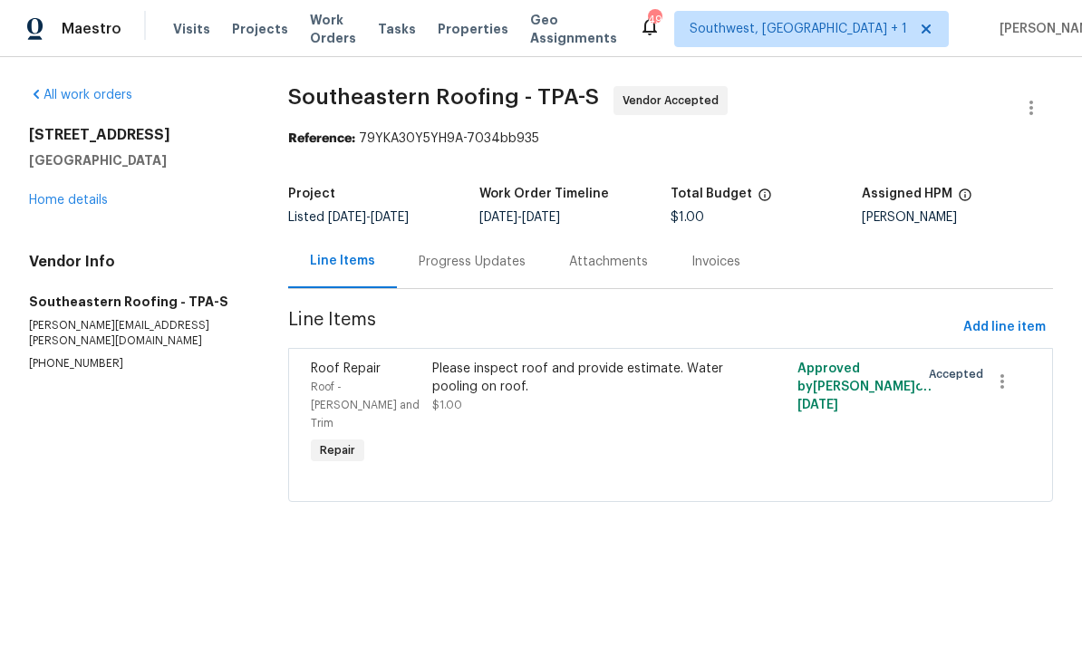
click at [593, 432] on div "Please inspect roof and provide estimate. Water pooling on roof. $1.00" at bounding box center [579, 414] width 305 height 120
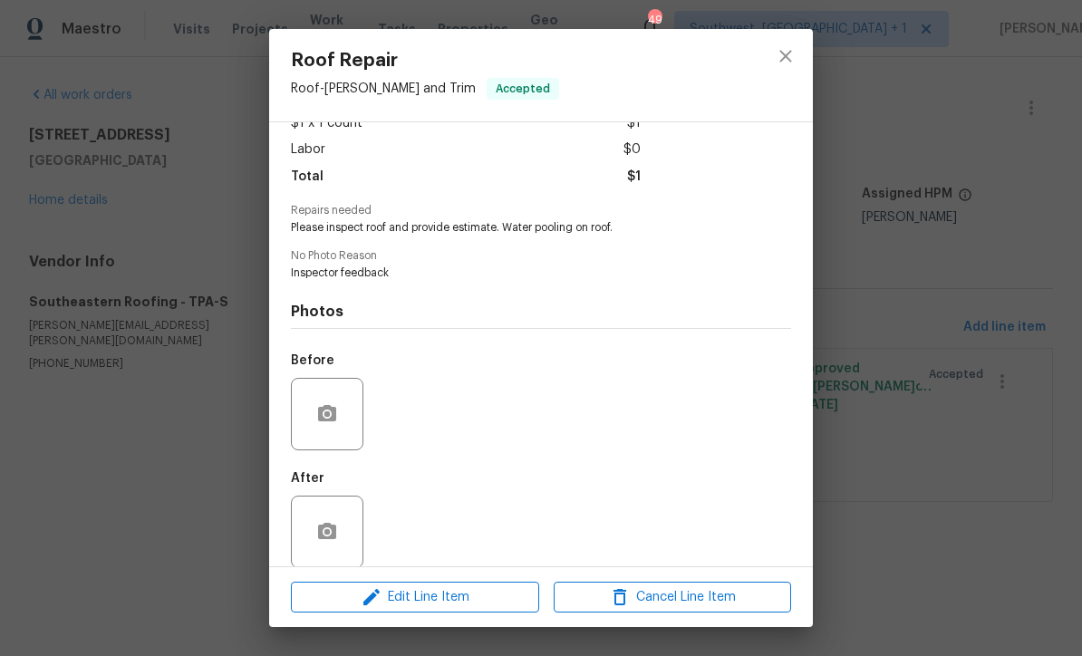
scroll to position [123, 0]
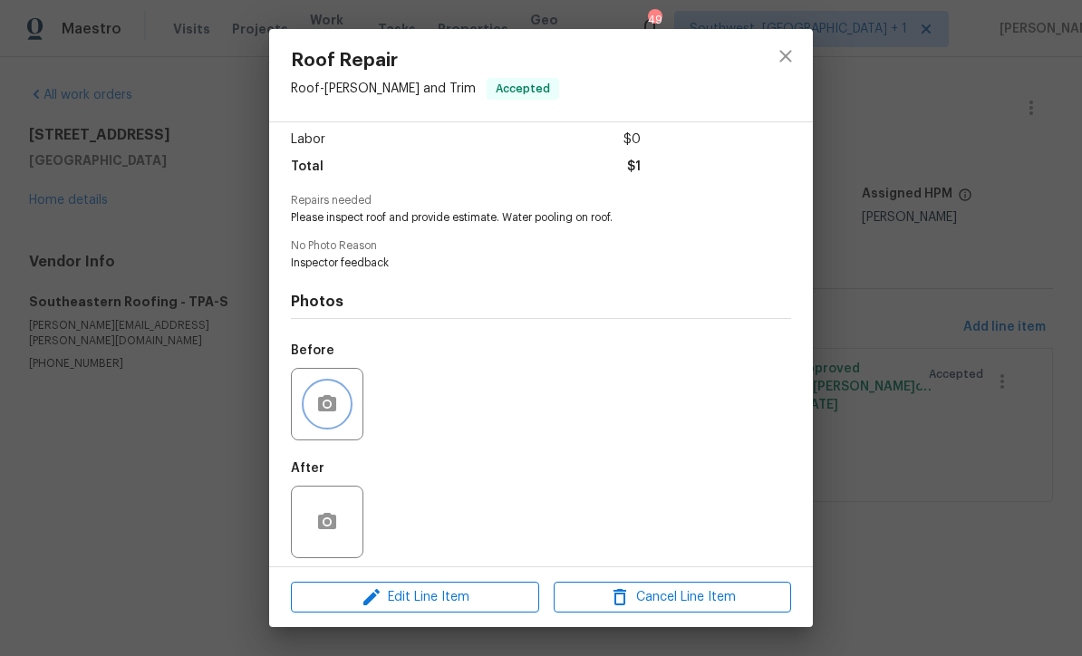
click at [335, 412] on icon "button" at bounding box center [327, 403] width 18 height 16
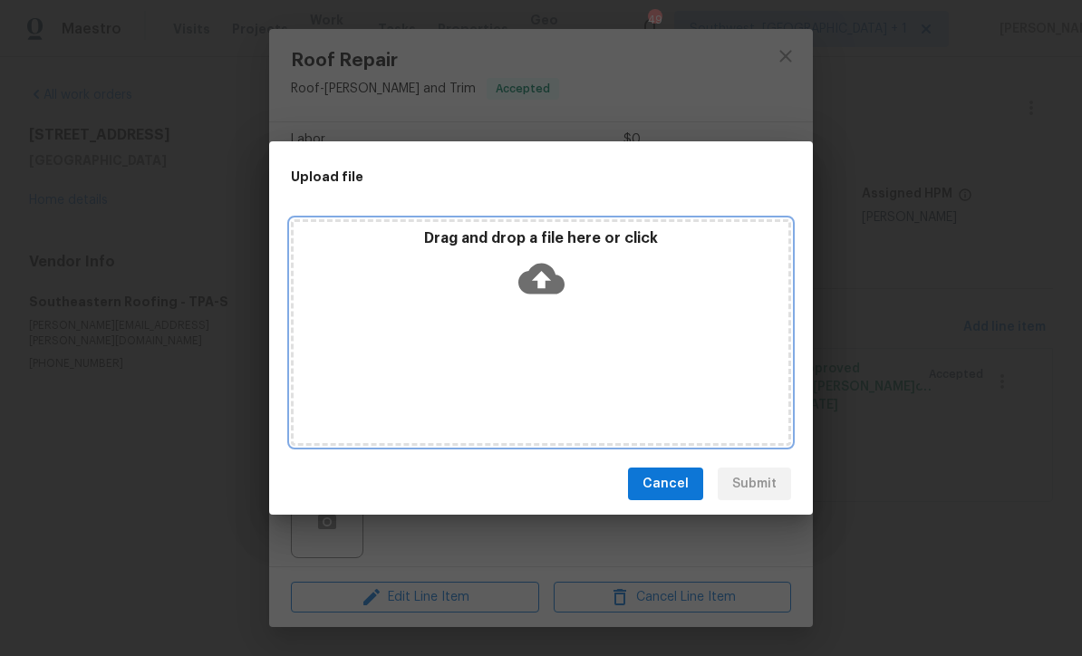
click at [548, 282] on icon at bounding box center [542, 279] width 46 height 31
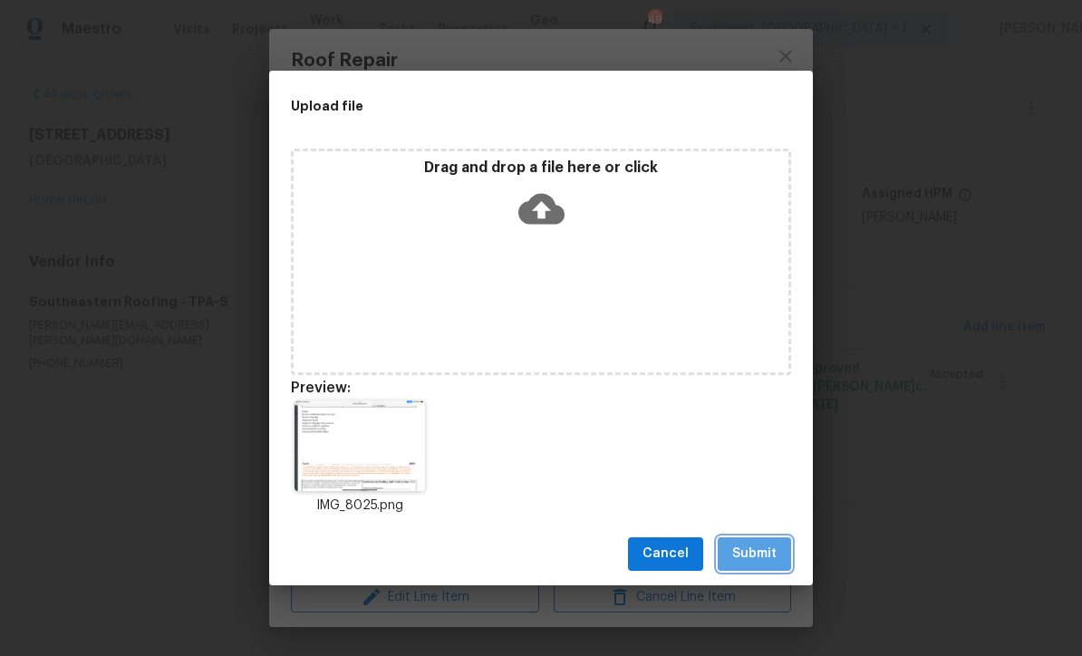
click at [762, 557] on span "Submit" at bounding box center [754, 554] width 44 height 23
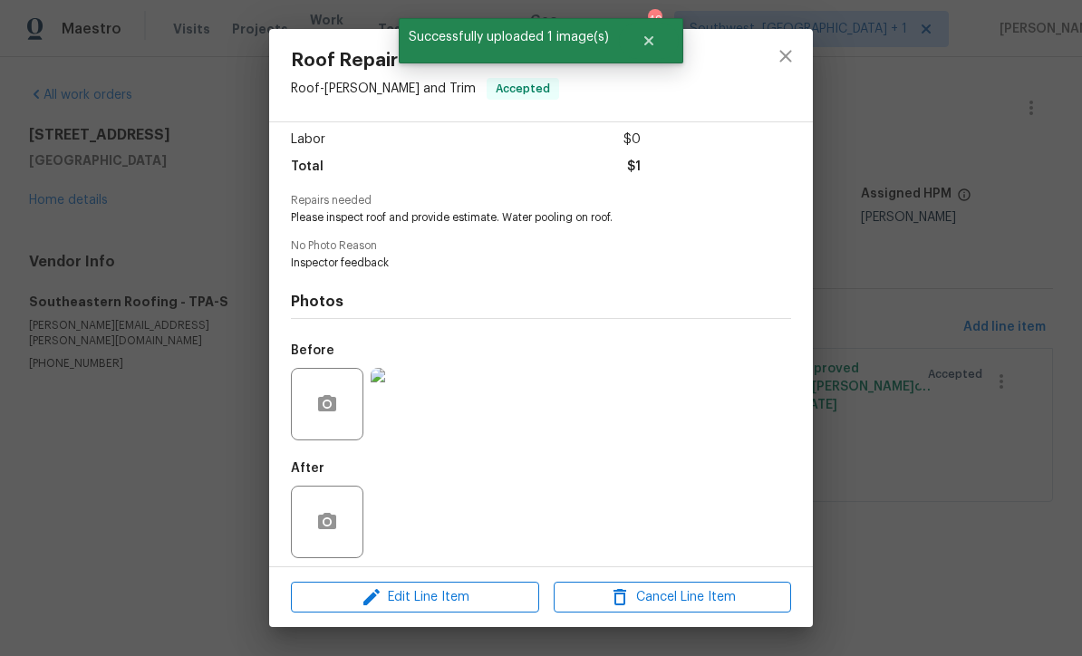
click at [420, 420] on img at bounding box center [407, 404] width 73 height 73
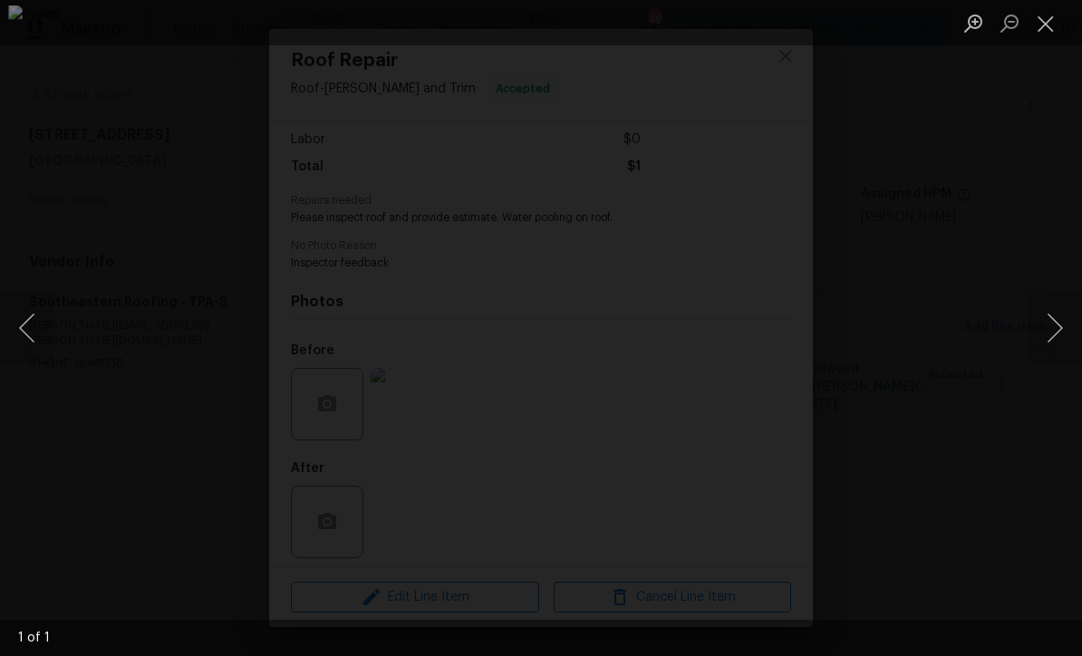
click at [1054, 23] on button "Close lightbox" at bounding box center [1046, 23] width 36 height 32
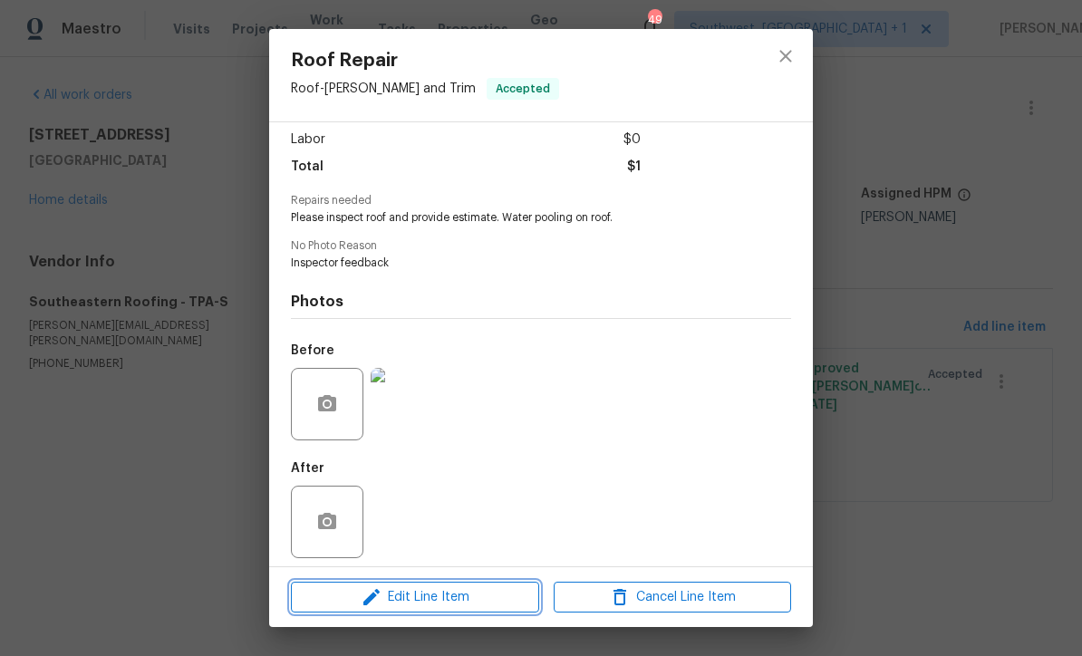
click at [480, 604] on span "Edit Line Item" at bounding box center [415, 598] width 238 height 23
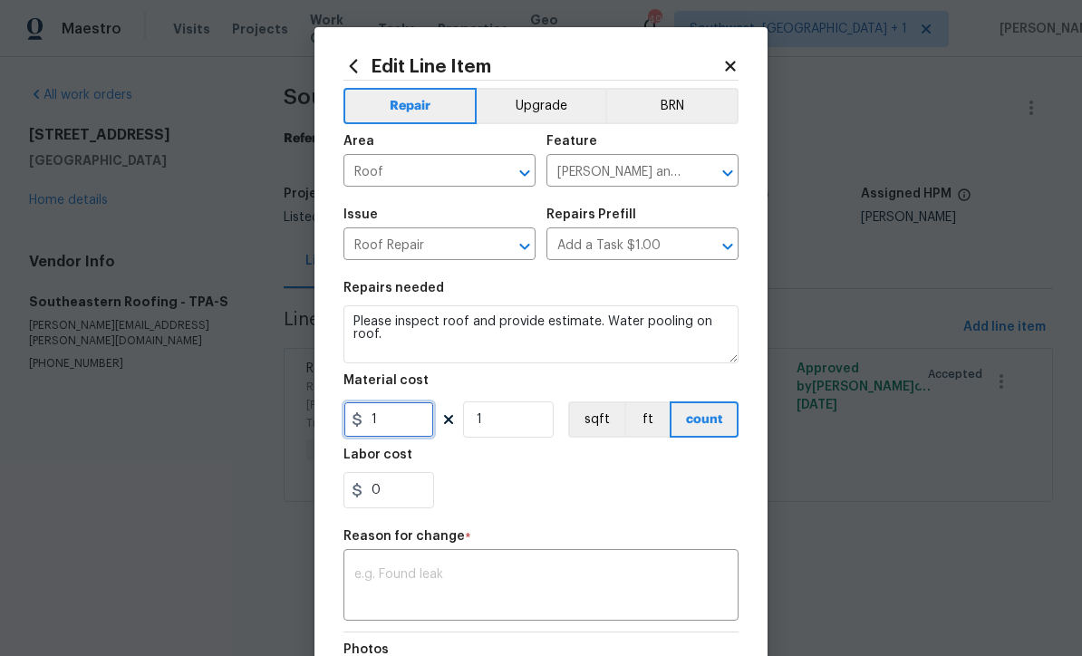
click at [432, 427] on input "1" at bounding box center [389, 420] width 91 height 36
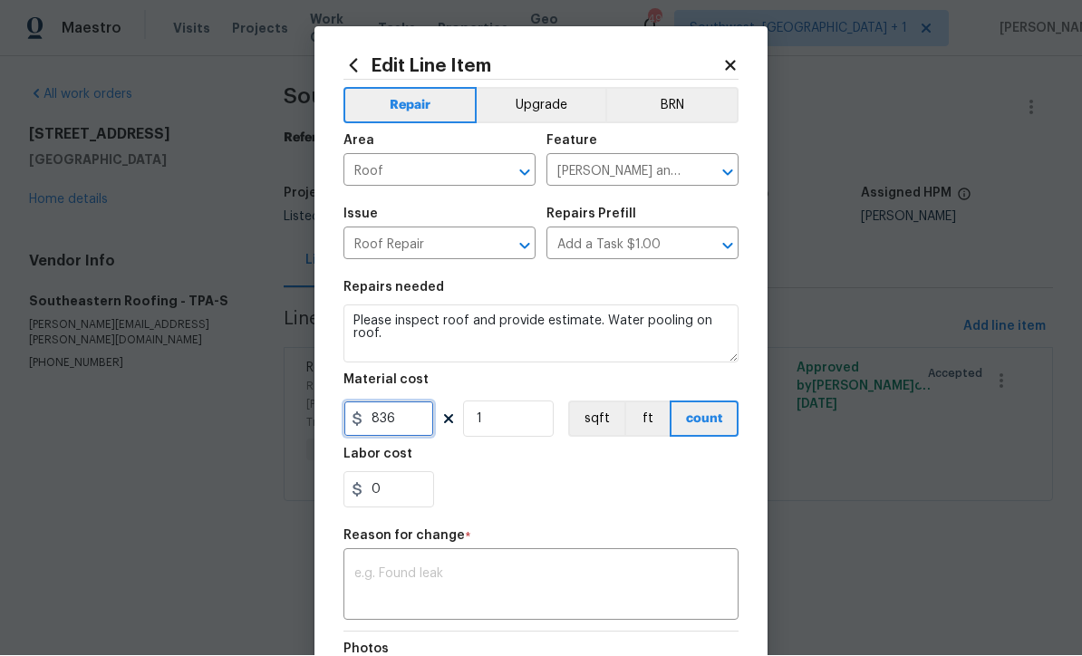
type input "836"
click at [507, 584] on div "Repair Upgrade BRN Area Roof ​ Feature [PERSON_NAME] and Trim ​ Issue Roof Repa…" at bounding box center [541, 433] width 395 height 704
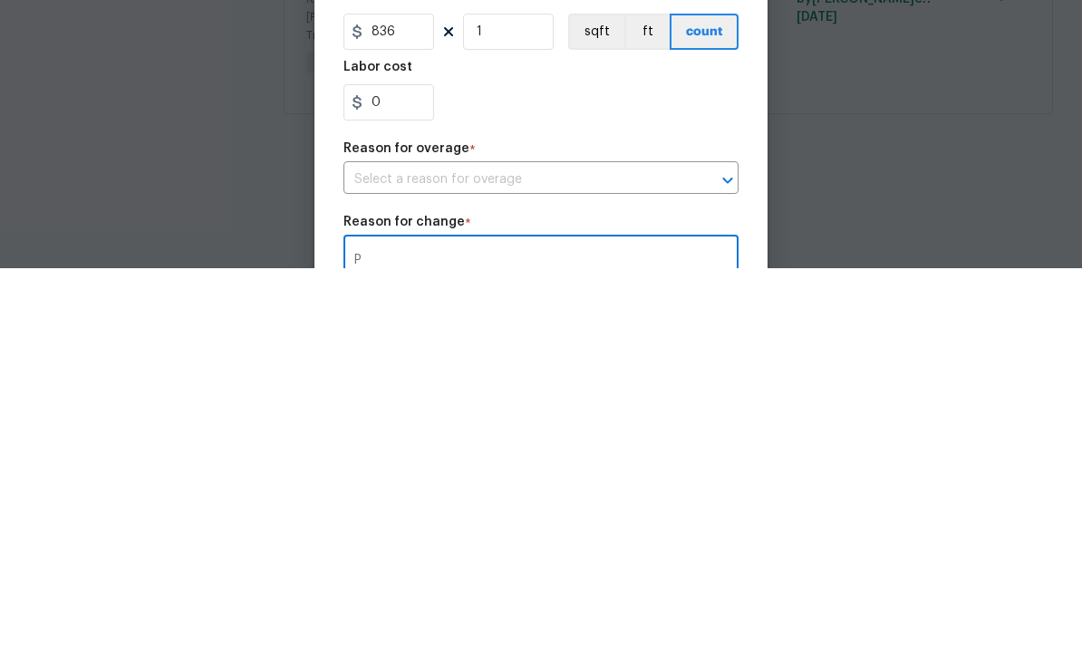
scroll to position [4, 0]
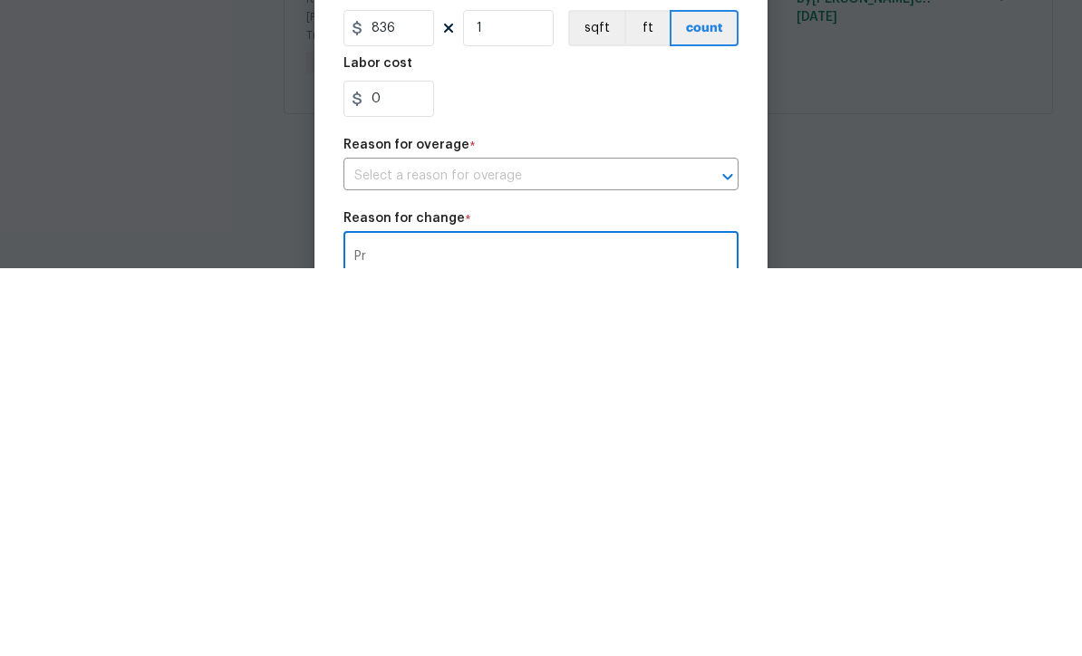
type textarea "P"
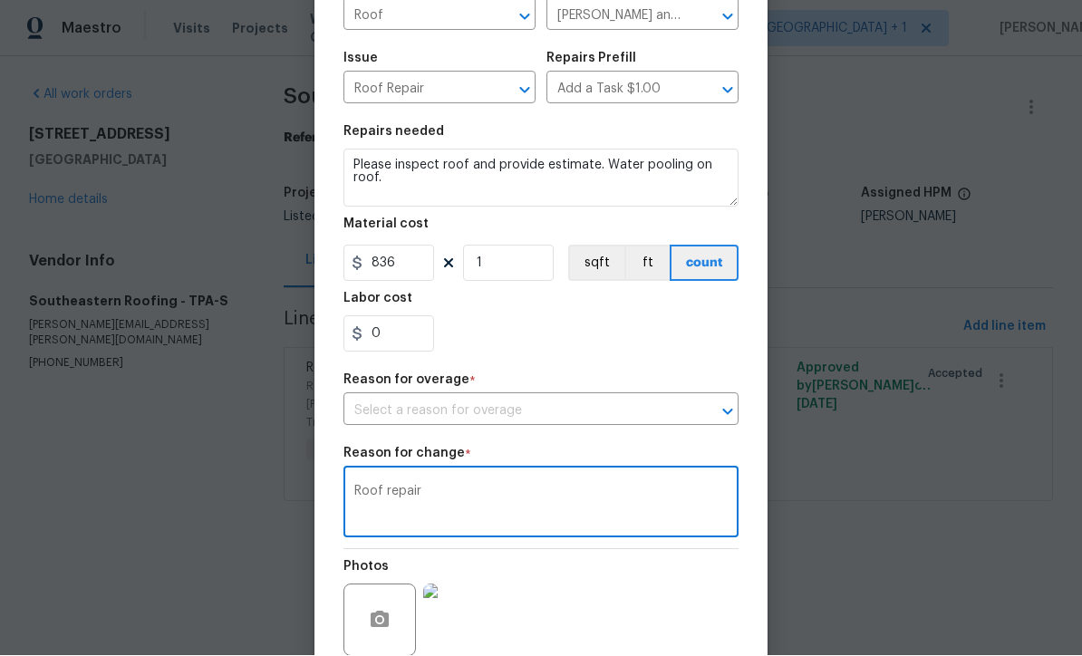
scroll to position [157, 0]
type textarea "Roof repair"
click at [597, 419] on input "text" at bounding box center [516, 411] width 344 height 28
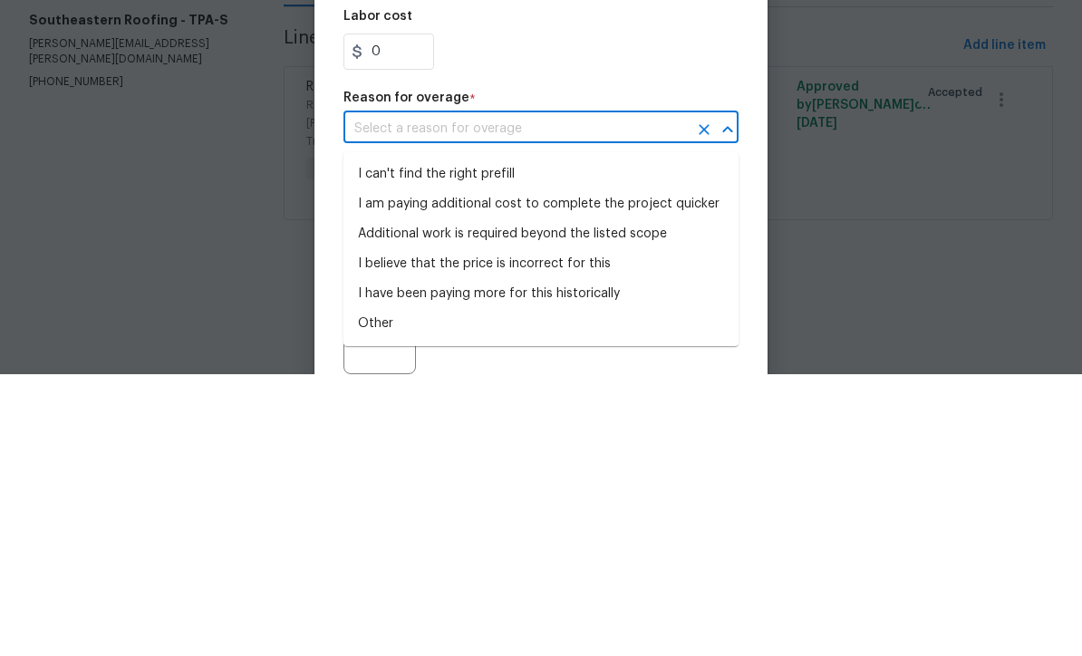
click at [449, 441] on li "I can't find the right prefill" at bounding box center [541, 456] width 395 height 30
type input "I can't find the right prefill"
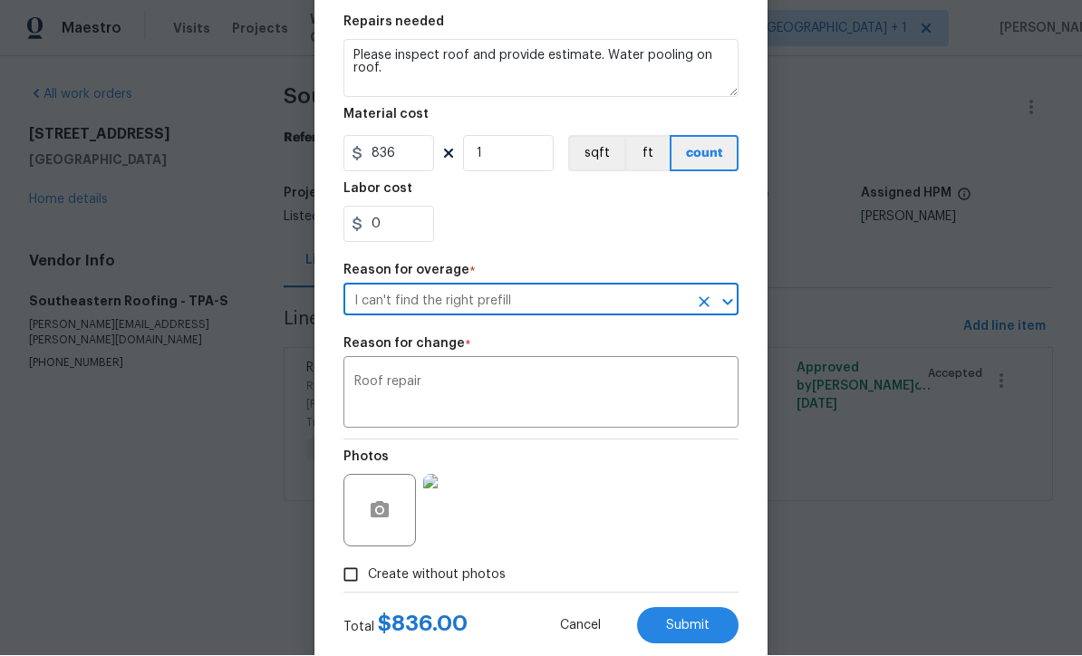
scroll to position [296, 0]
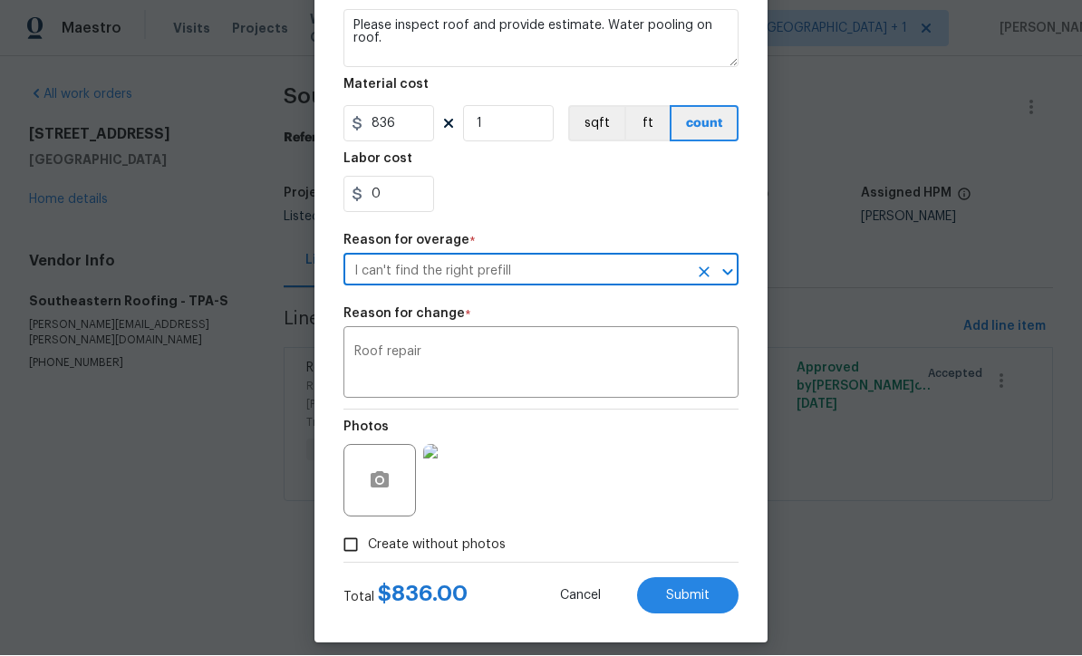
click at [703, 609] on button "Submit" at bounding box center [688, 596] width 102 height 36
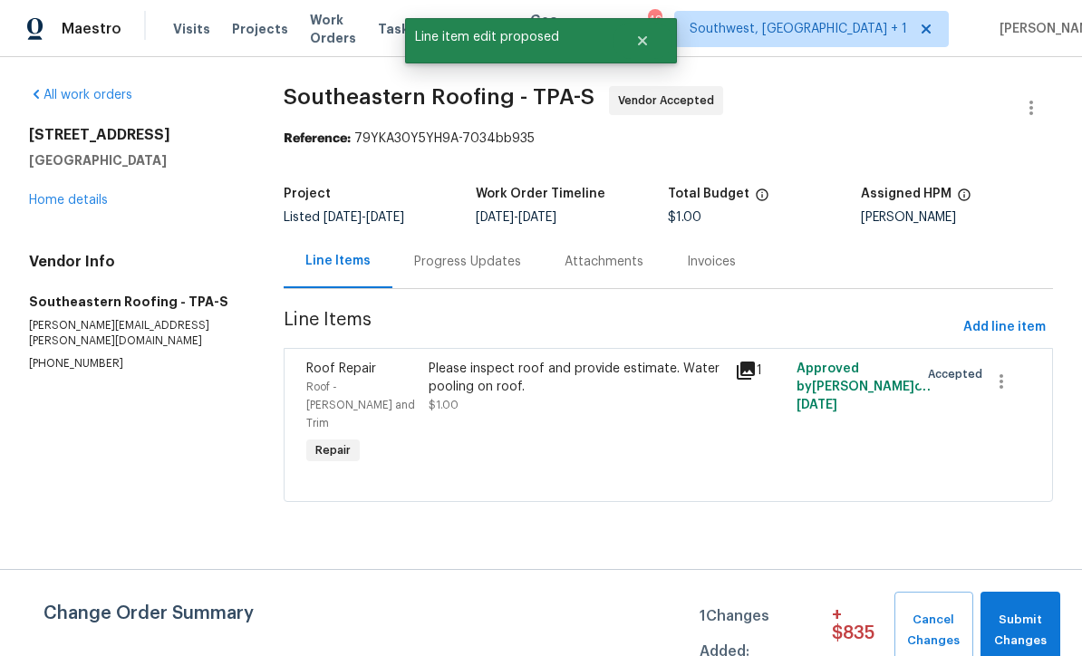
scroll to position [0, 0]
click at [1035, 628] on span "Submit Changes" at bounding box center [1021, 631] width 62 height 42
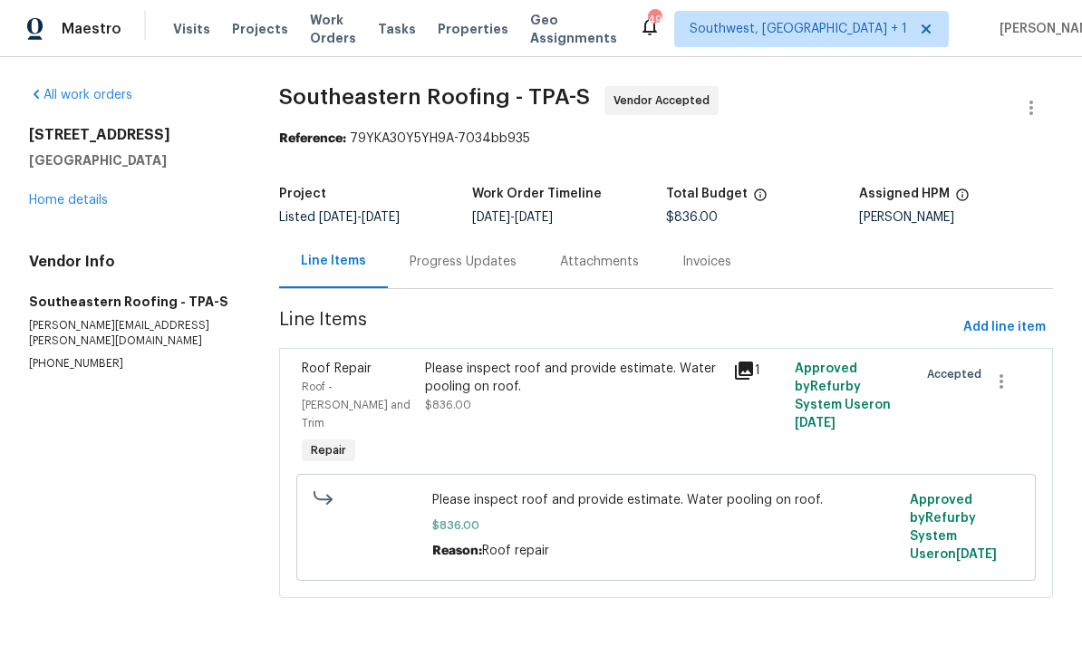
click at [469, 280] on div "Progress Updates" at bounding box center [463, 261] width 150 height 53
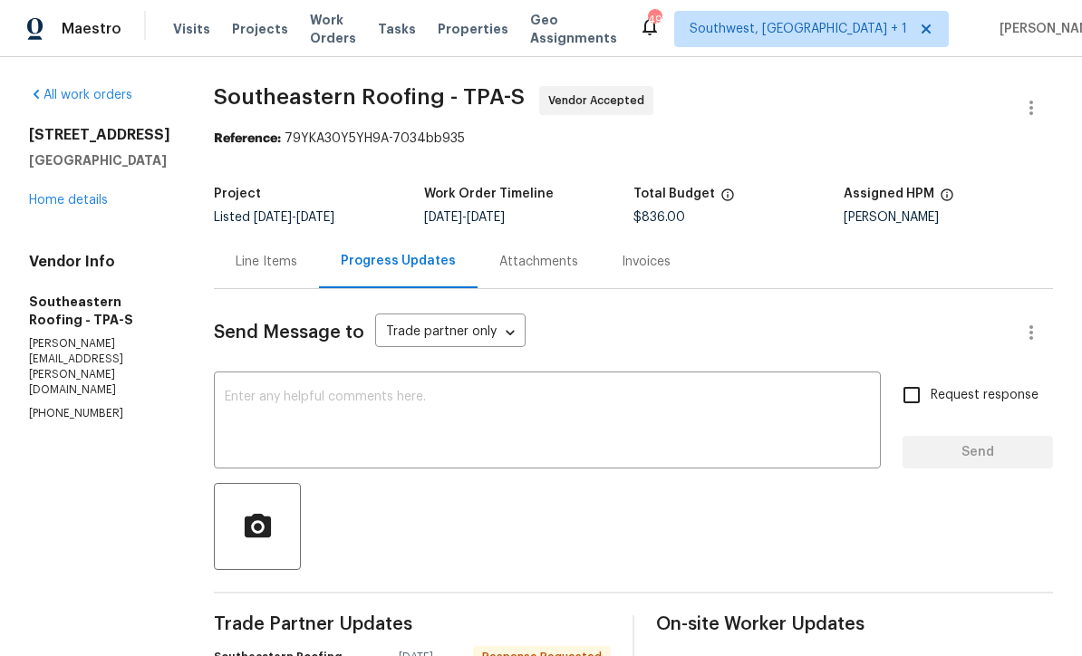
click at [541, 407] on textarea at bounding box center [547, 422] width 645 height 63
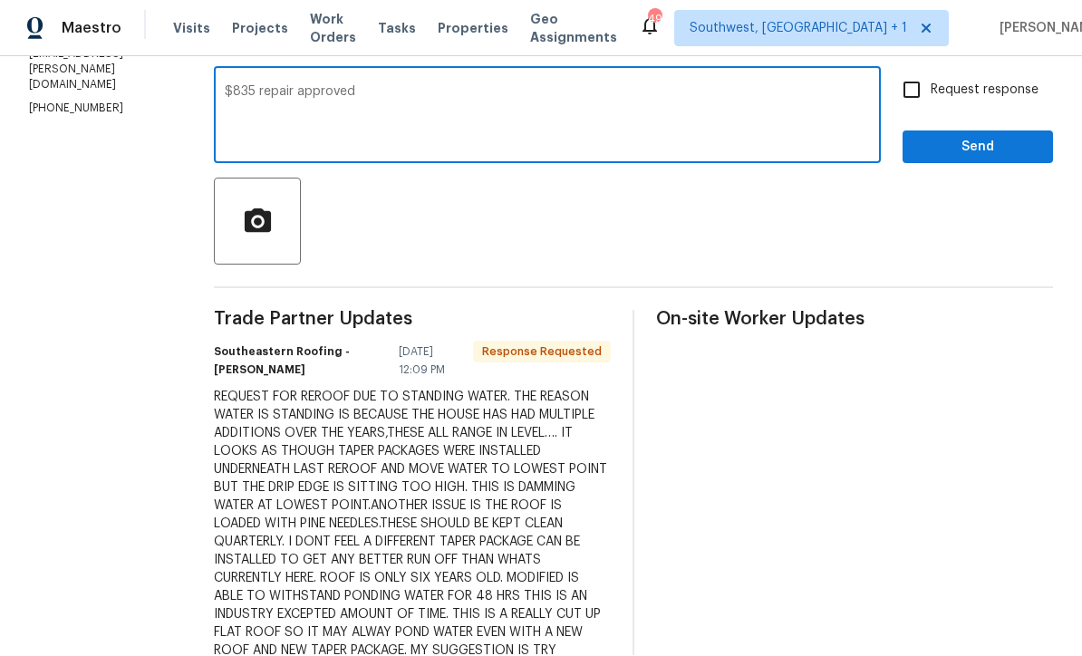
scroll to position [341, 0]
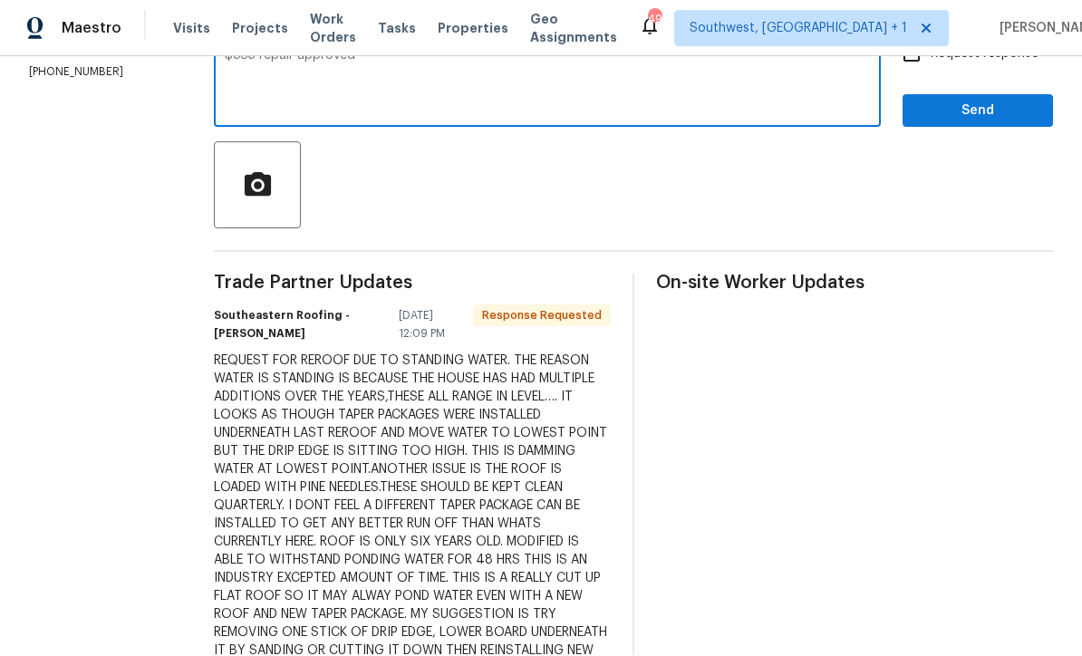
type textarea "$835 repair approved"
click at [538, 540] on div "REQUEST FOR REROOF DUE TO STANDING WATER. THE REASON WATER IS STANDING IS BECAU…" at bounding box center [412, 516] width 397 height 326
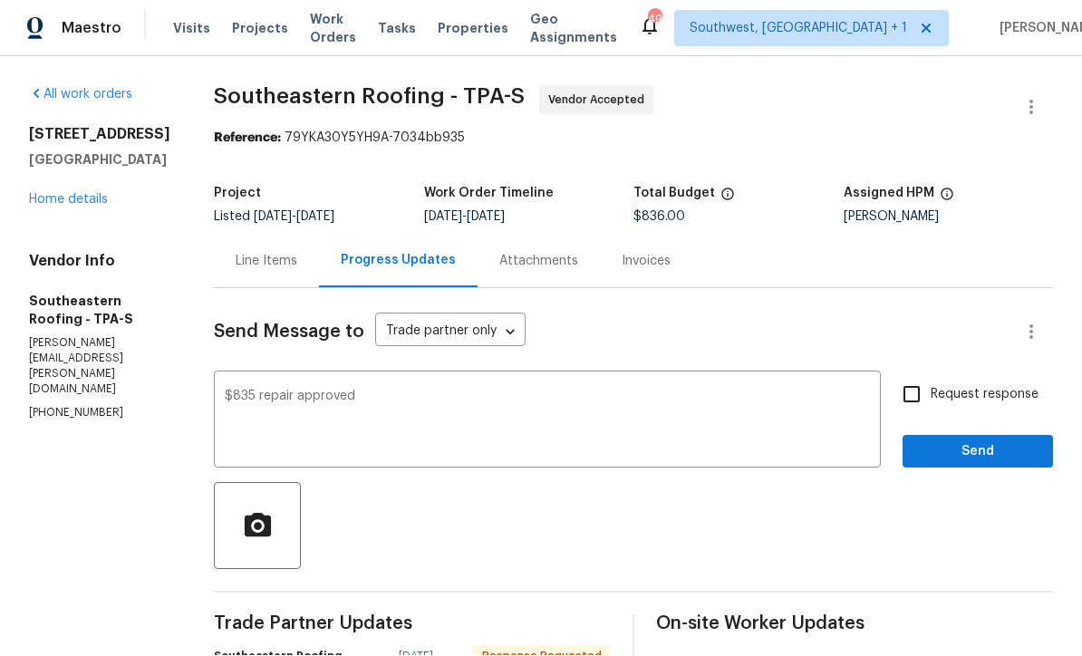
scroll to position [0, 0]
click at [925, 376] on input "Request response" at bounding box center [912, 395] width 38 height 38
checkbox input "true"
click at [974, 441] on span "Send" at bounding box center [977, 452] width 121 height 23
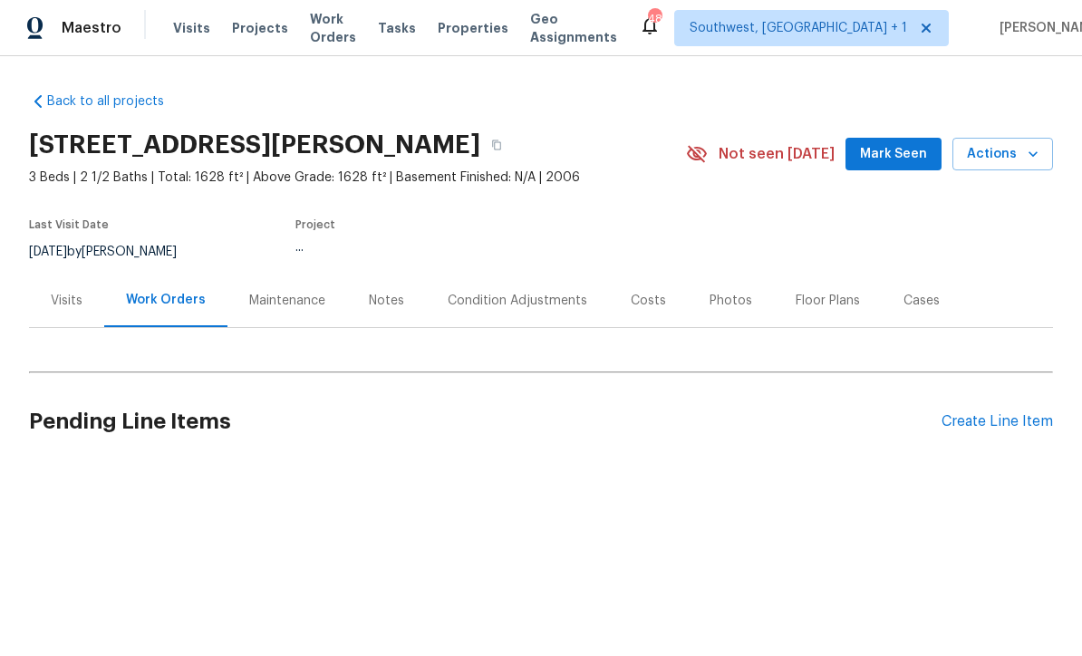
scroll to position [1, 0]
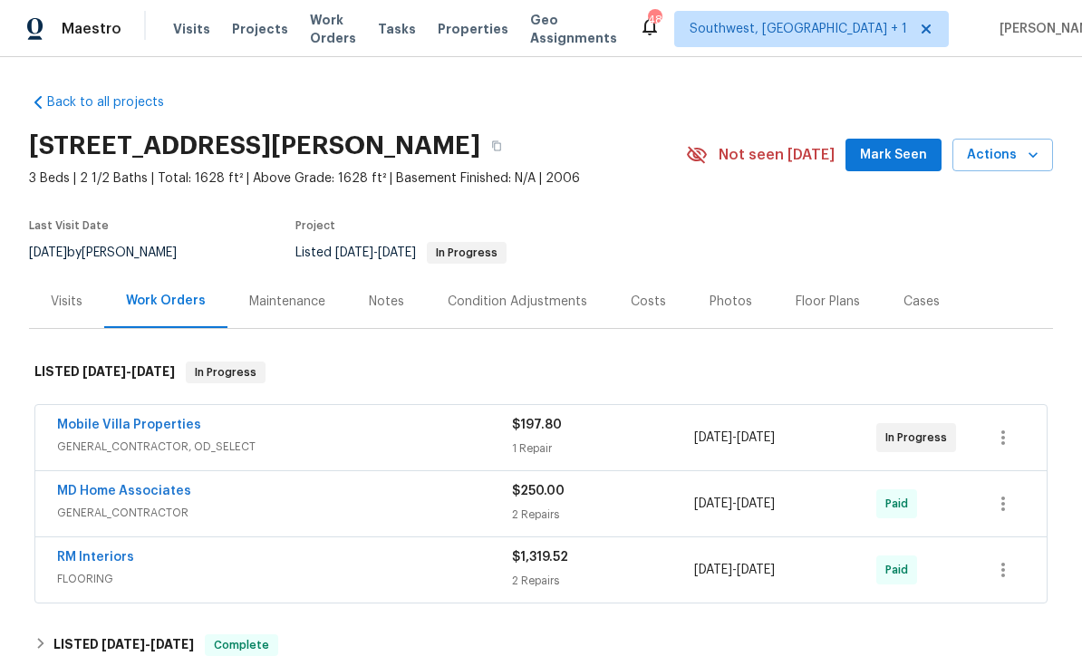
click at [667, 447] on div "1 Repair" at bounding box center [603, 449] width 182 height 18
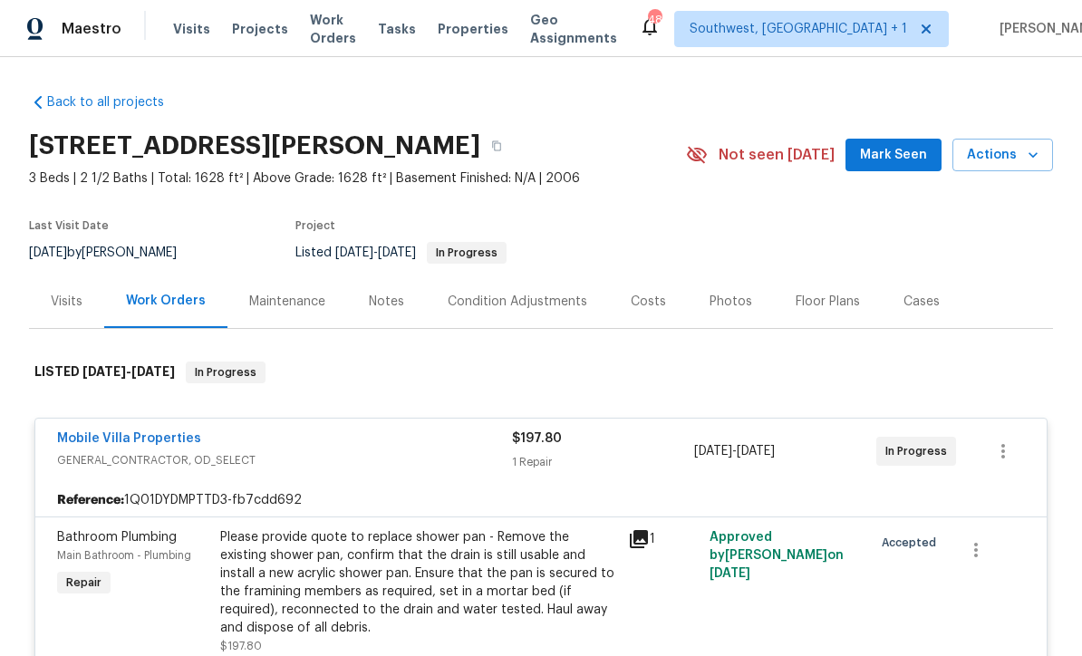
scroll to position [0, 0]
